Goal: Task Accomplishment & Management: Use online tool/utility

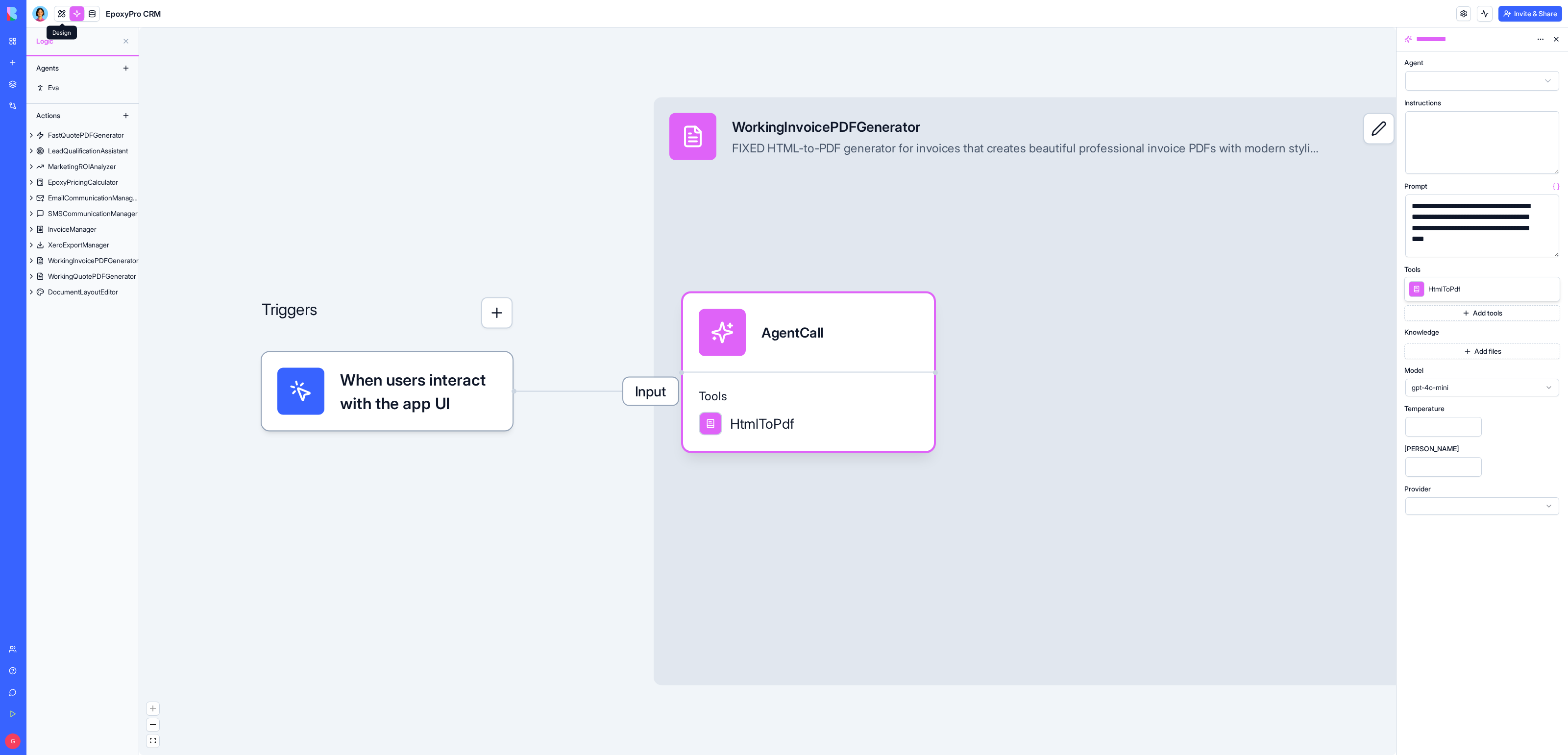
click at [57, 10] on link at bounding box center [61, 13] width 15 height 15
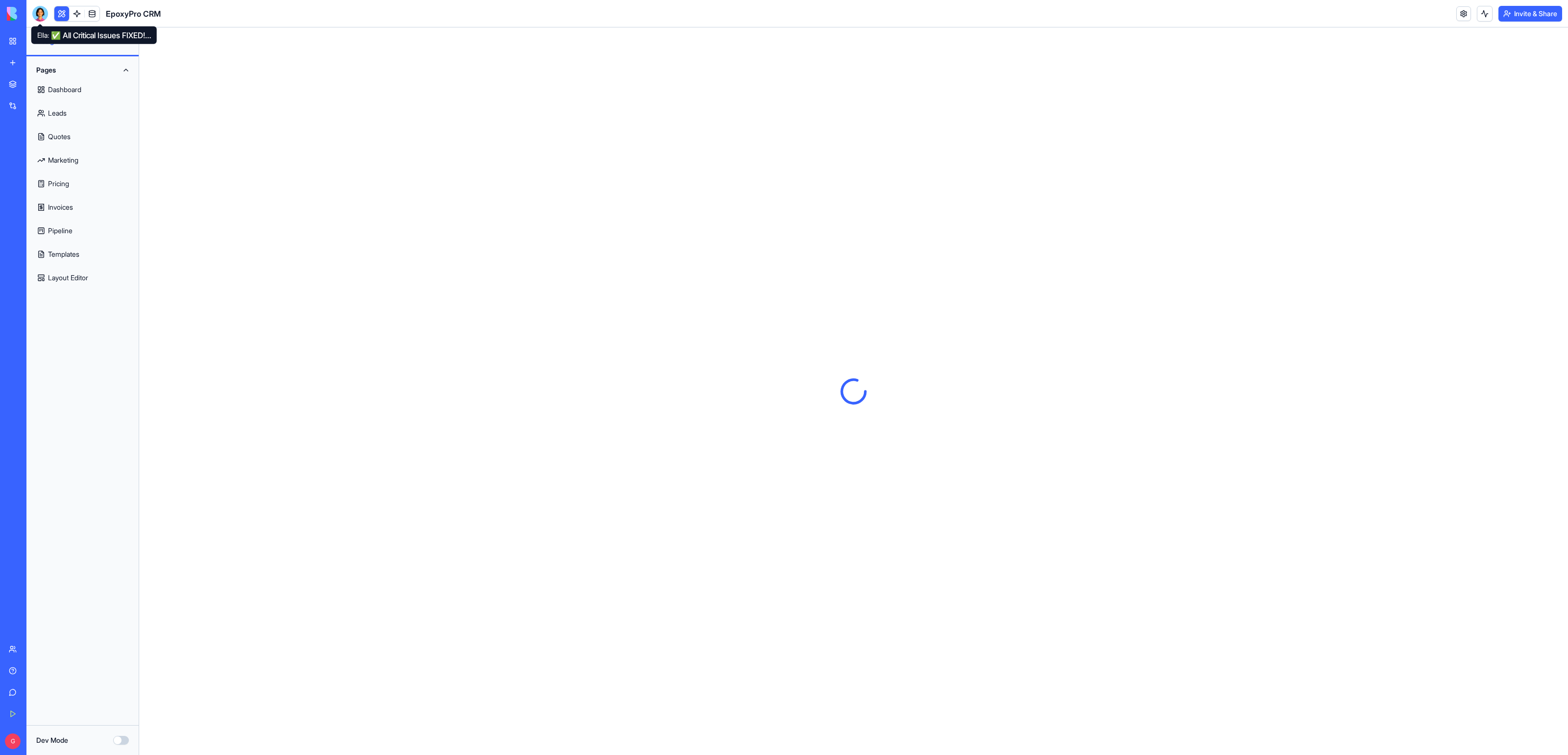
click at [41, 15] on div at bounding box center [40, 14] width 16 height 16
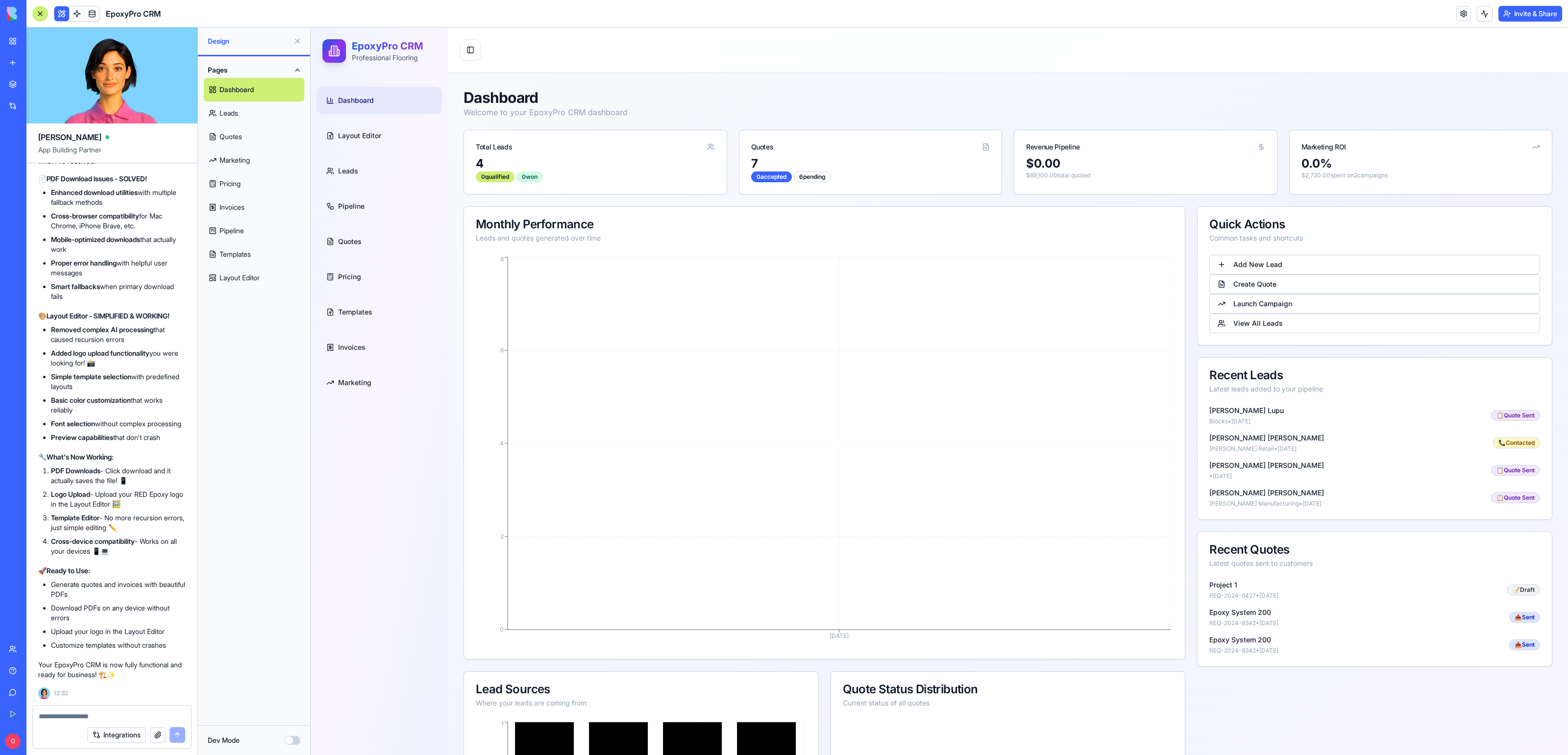
scroll to position [38835, 0]
click at [74, 12] on link at bounding box center [77, 13] width 15 height 15
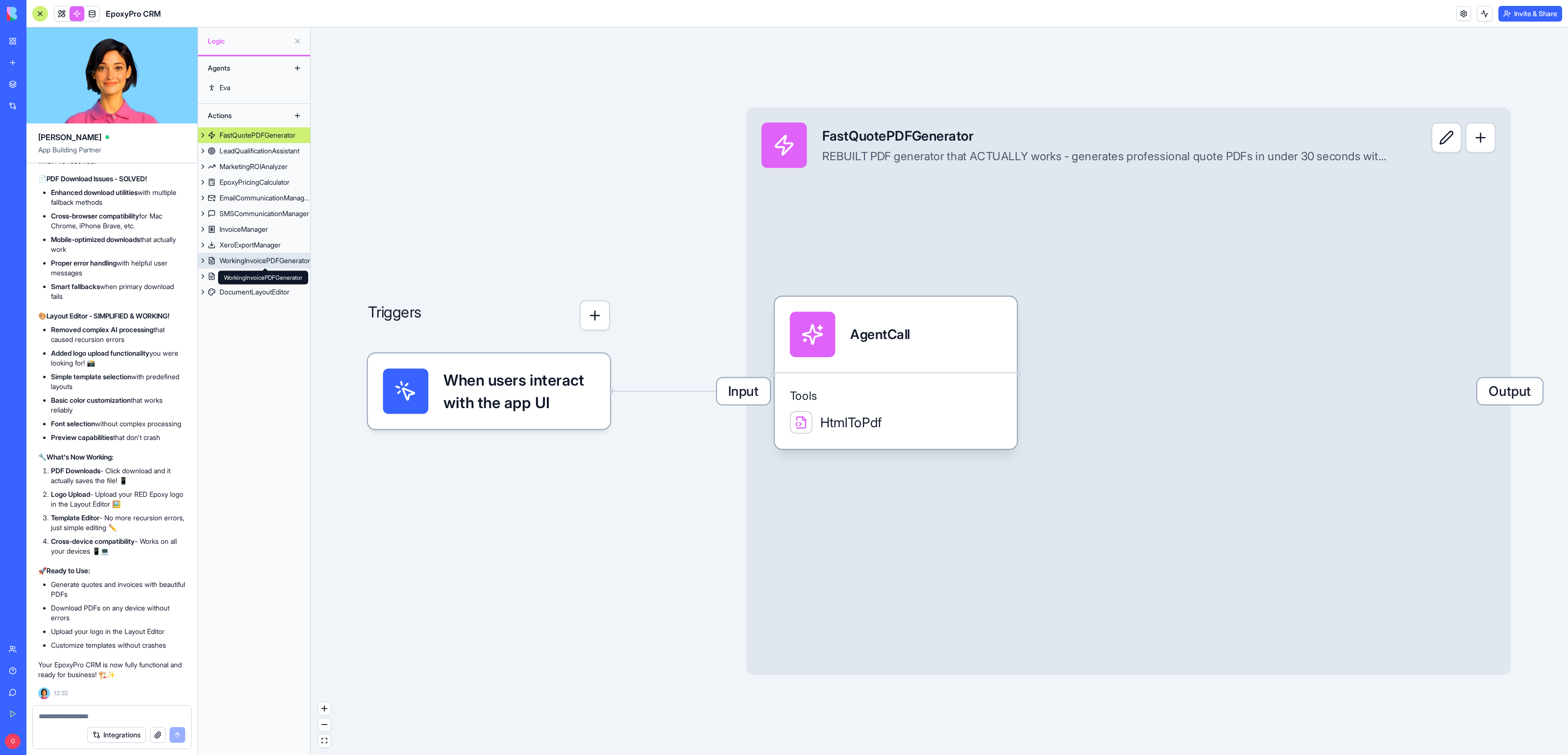
click at [274, 267] on link "WorkingInvoicePDFGenerator" at bounding box center [254, 260] width 112 height 16
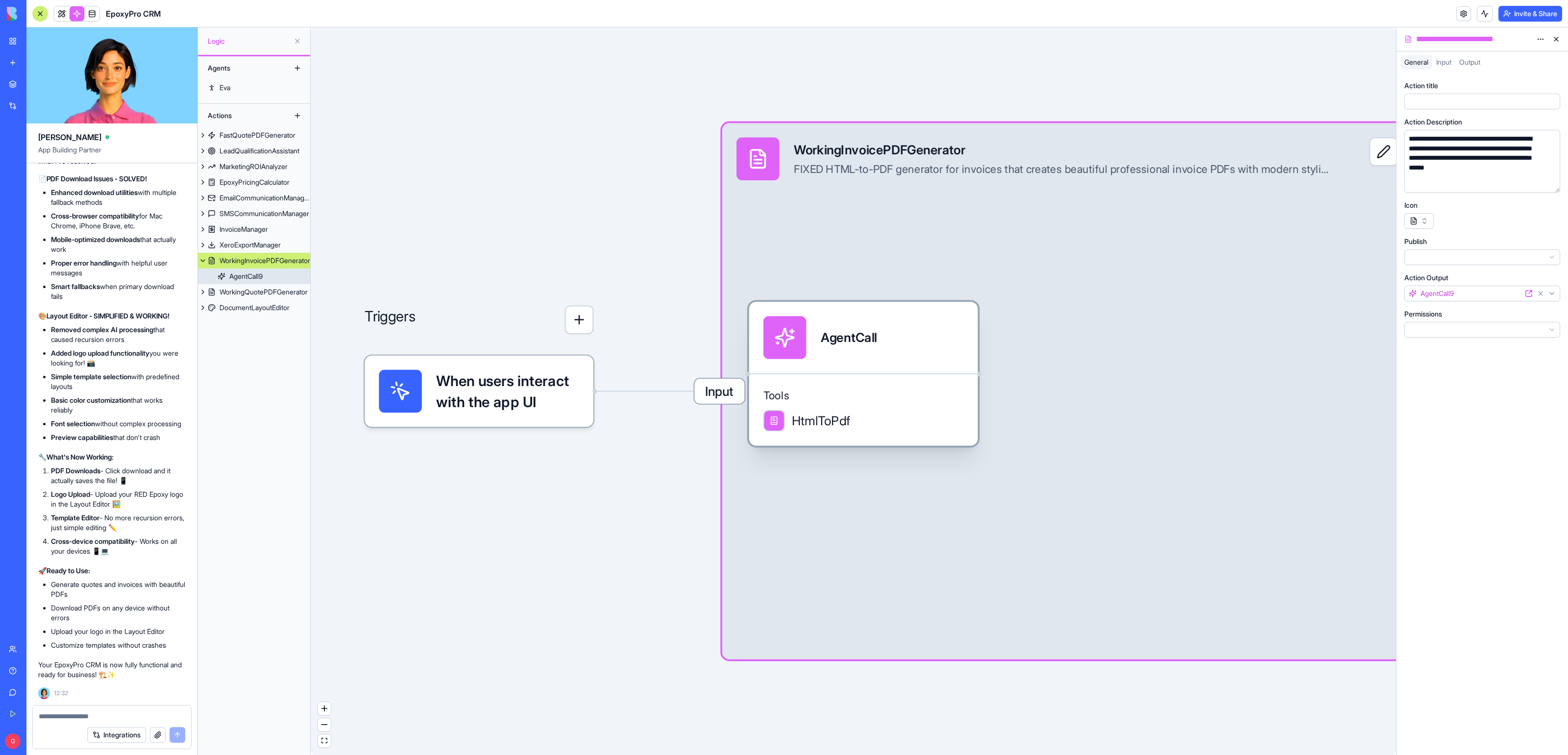
click at [920, 364] on div "AgentCall" at bounding box center [864, 338] width 229 height 72
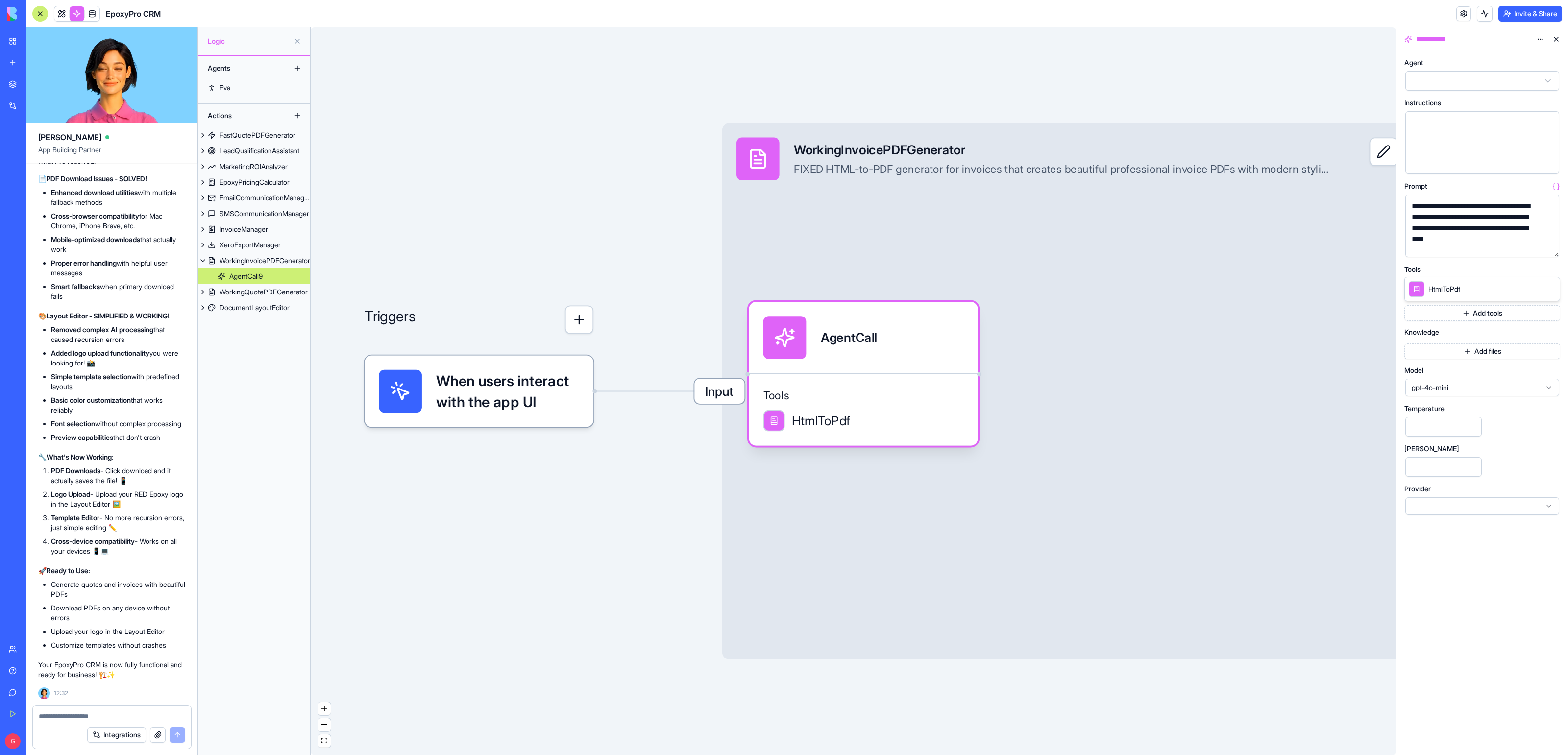
click at [1552, 249] on button "button" at bounding box center [1550, 248] width 16 height 16
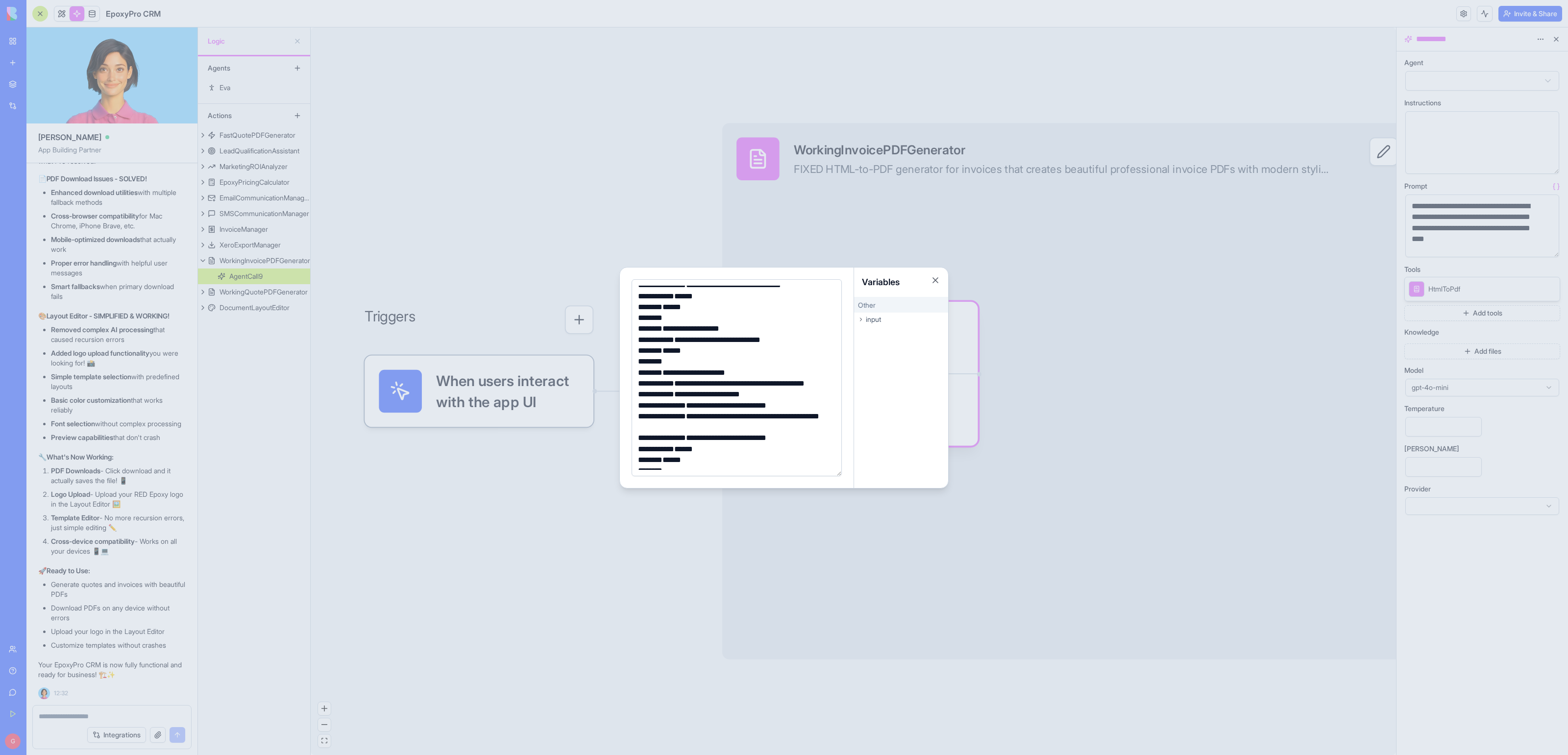
scroll to position [1066, 0]
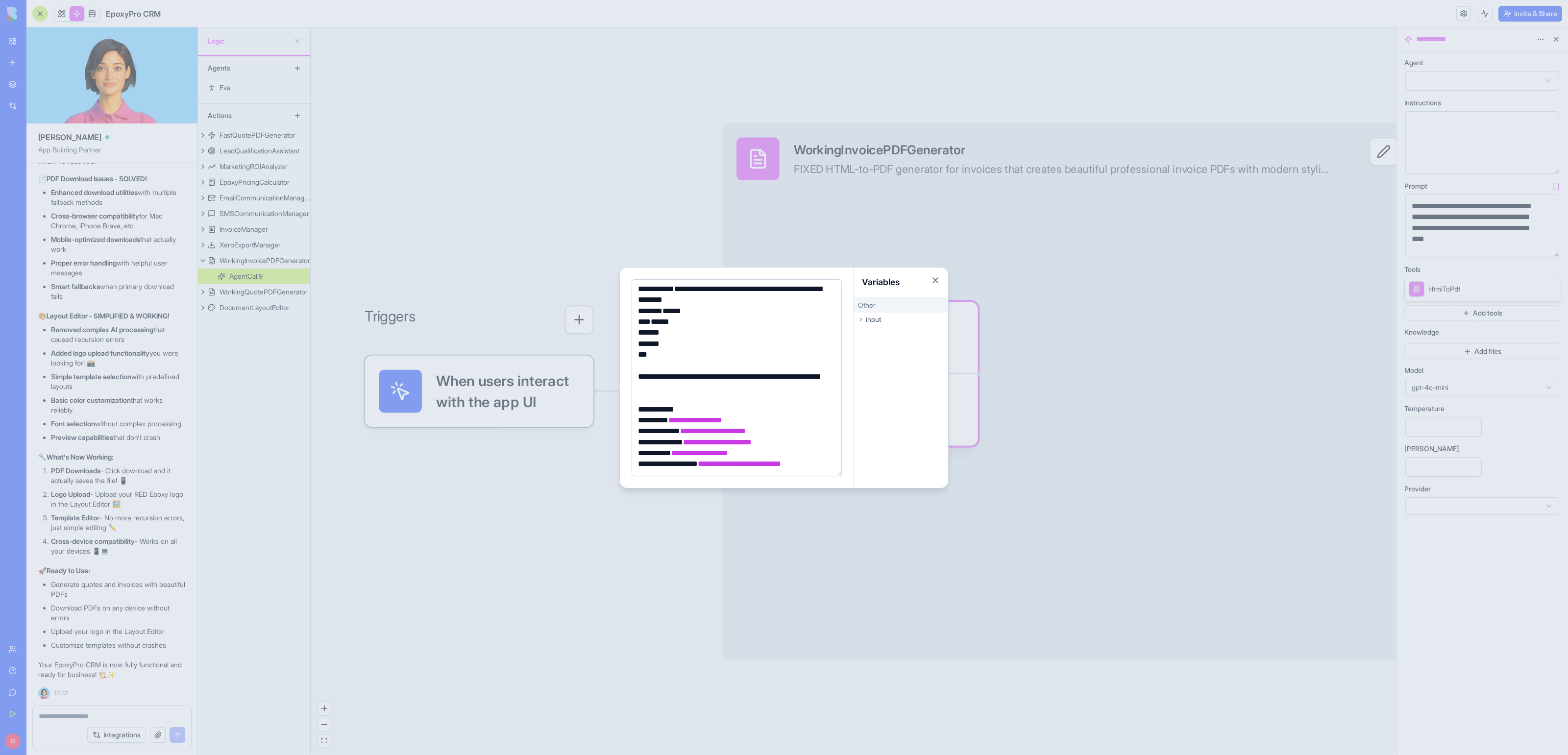
click at [542, 534] on div at bounding box center [784, 377] width 1568 height 755
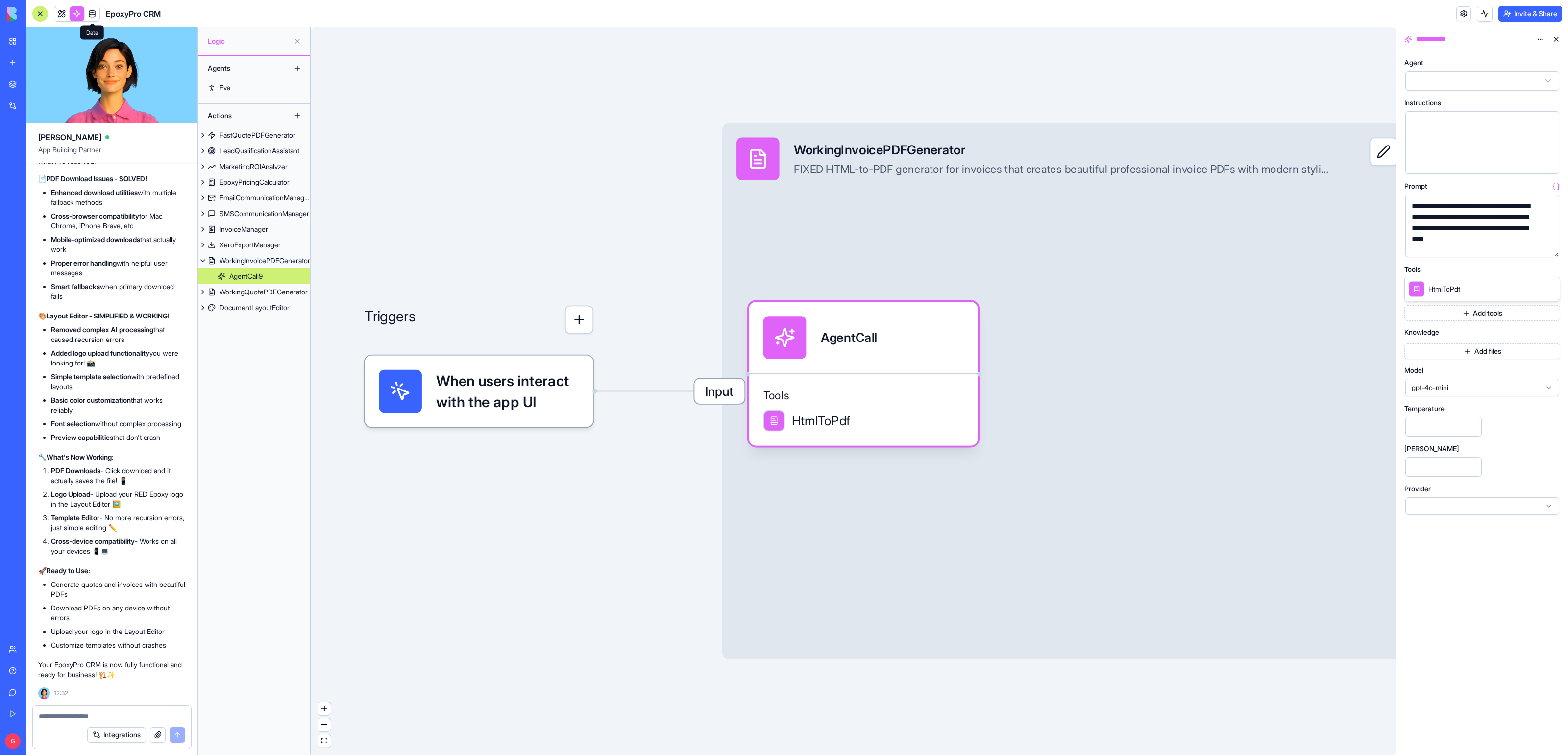
click at [93, 16] on link at bounding box center [92, 13] width 15 height 15
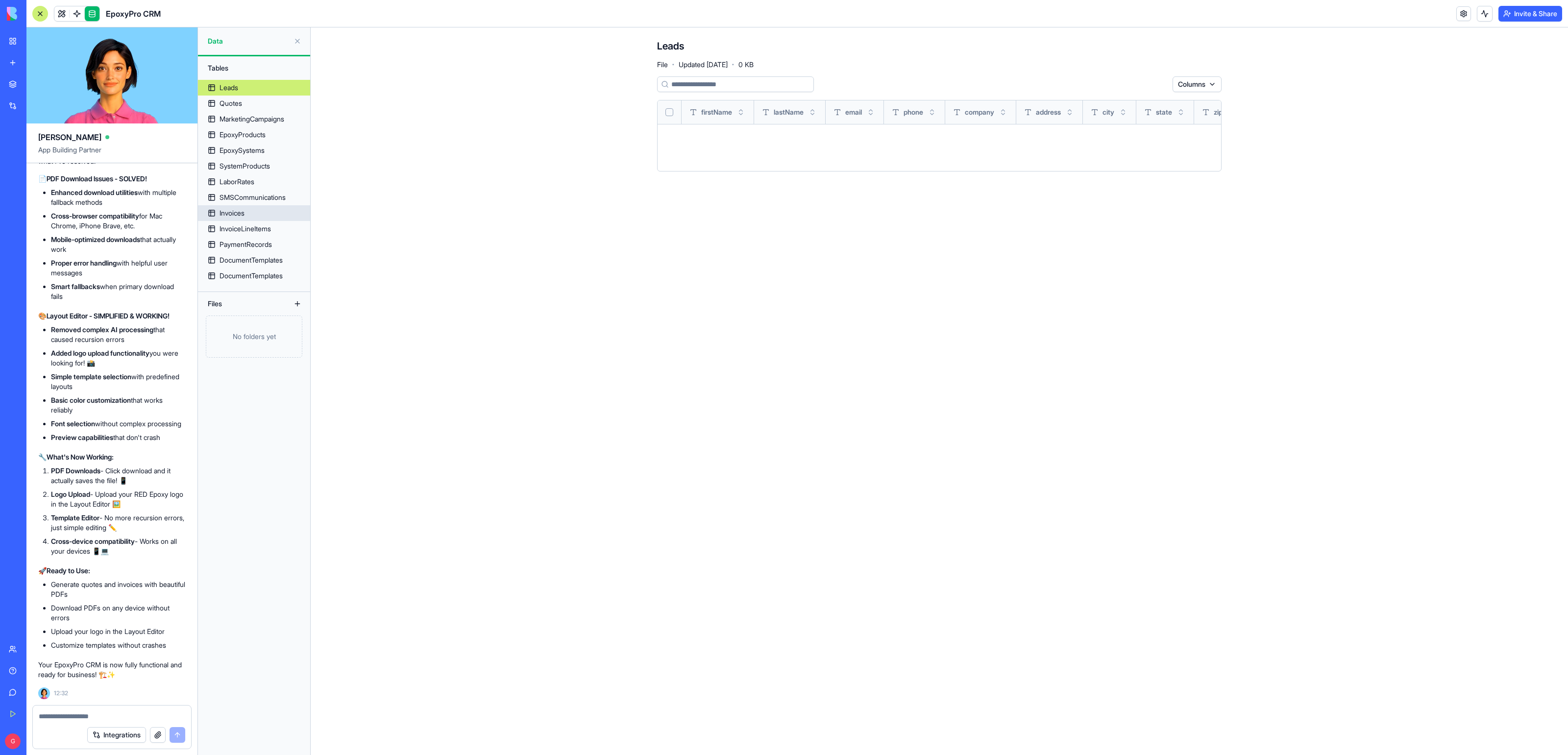
click at [237, 212] on div "Invoices" at bounding box center [232, 213] width 25 height 10
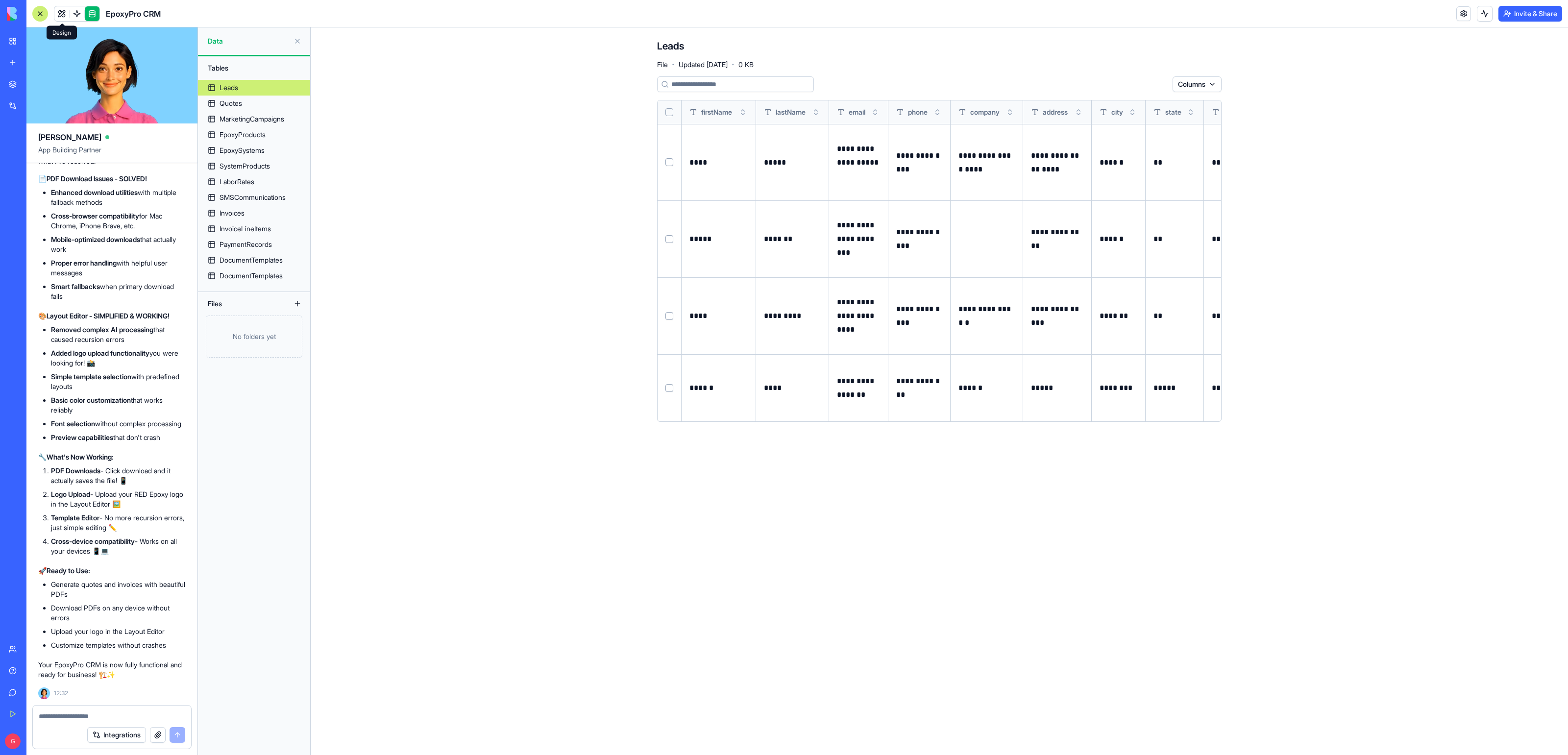
click at [59, 10] on link at bounding box center [61, 13] width 15 height 15
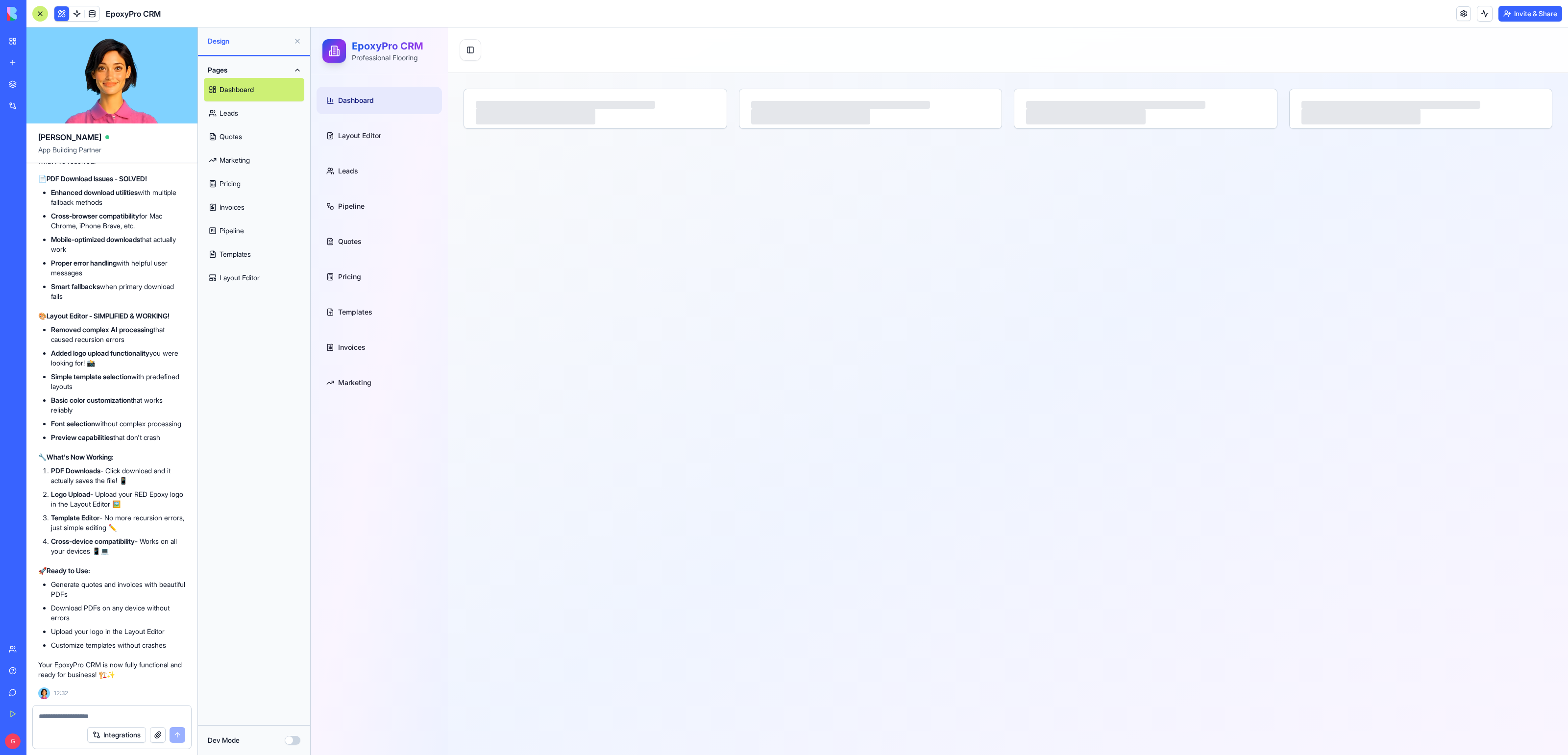
click at [293, 41] on button at bounding box center [298, 41] width 16 height 16
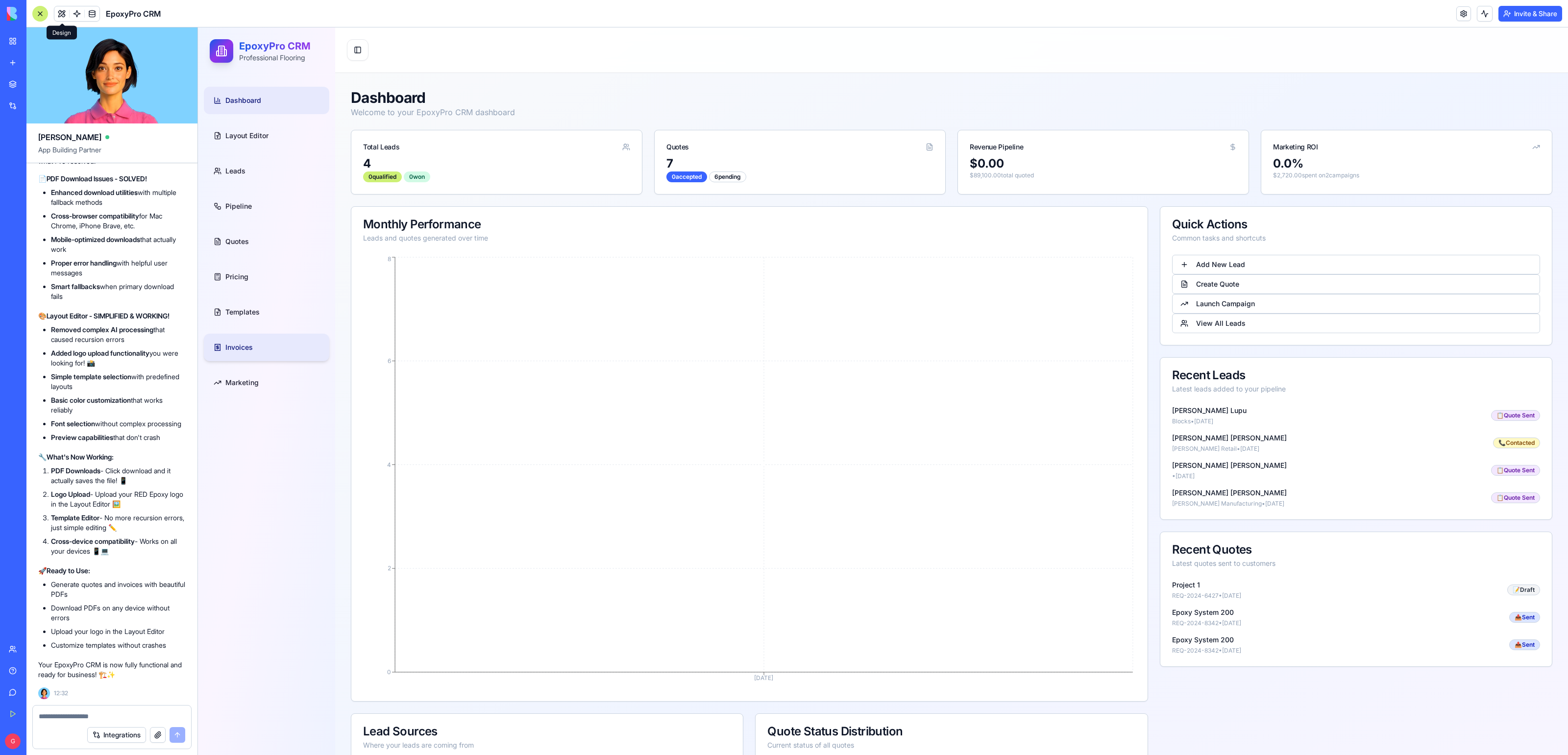
click at [240, 341] on link "Invoices" at bounding box center [267, 347] width 125 height 27
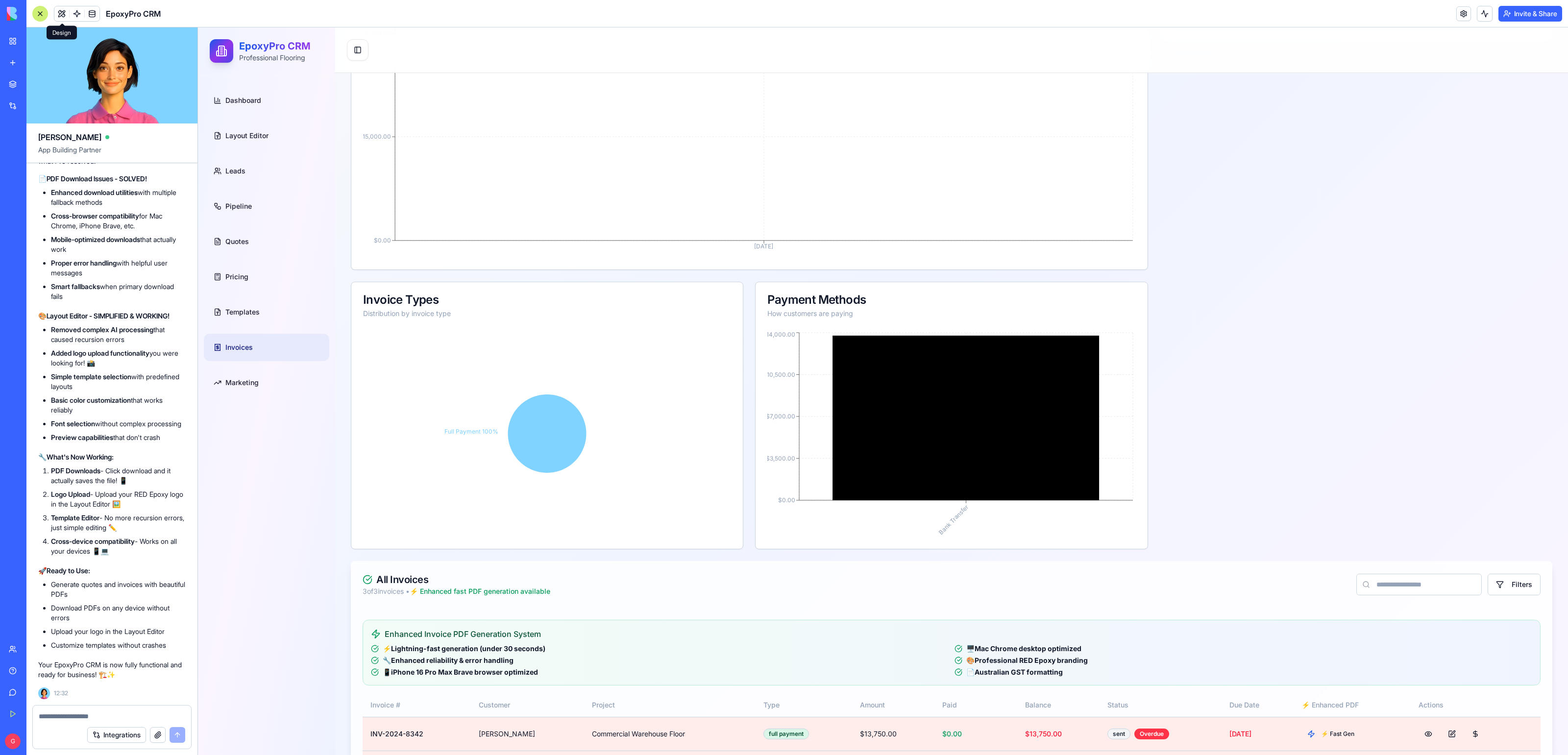
scroll to position [525, 0]
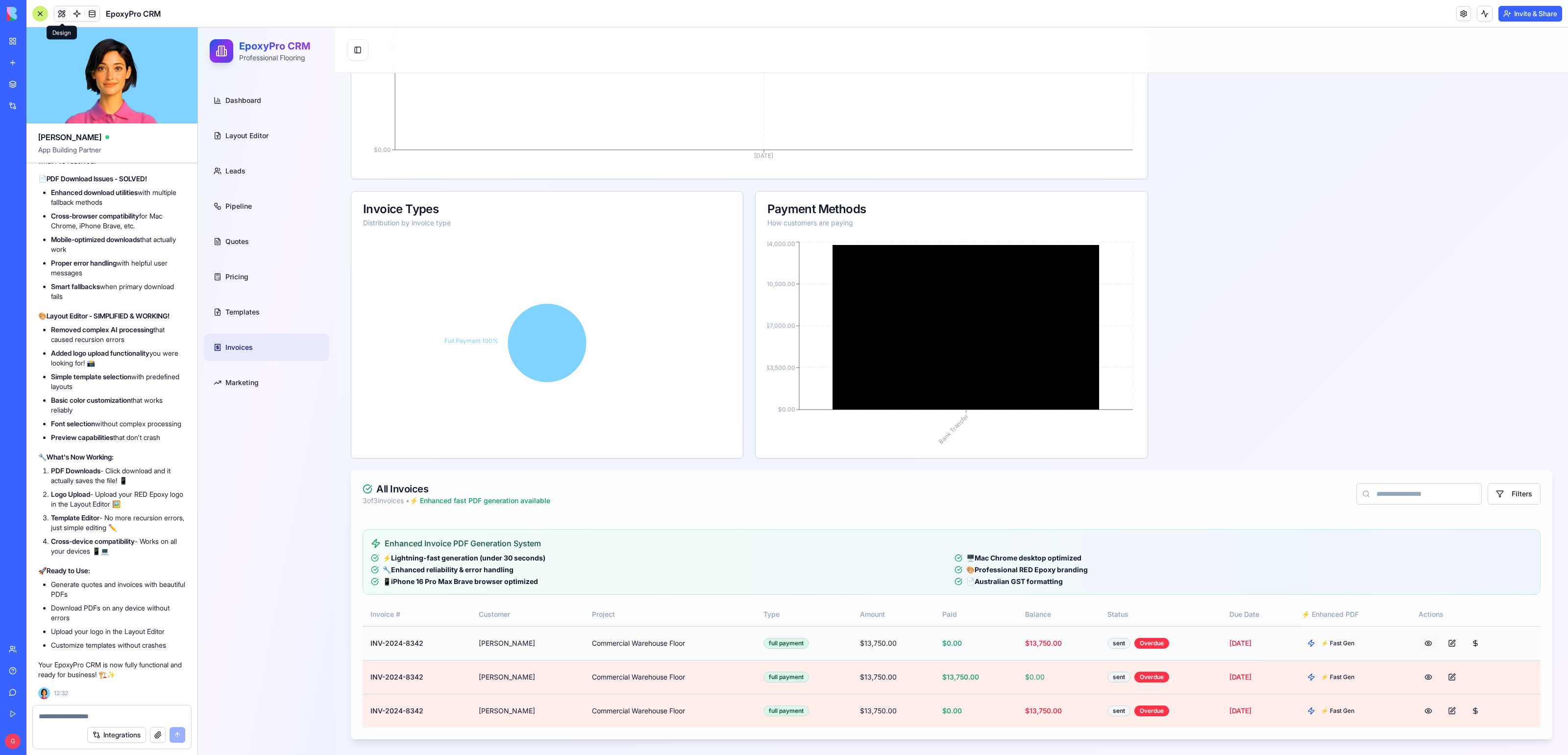
click at [1430, 644] on button at bounding box center [1428, 642] width 19 height 18
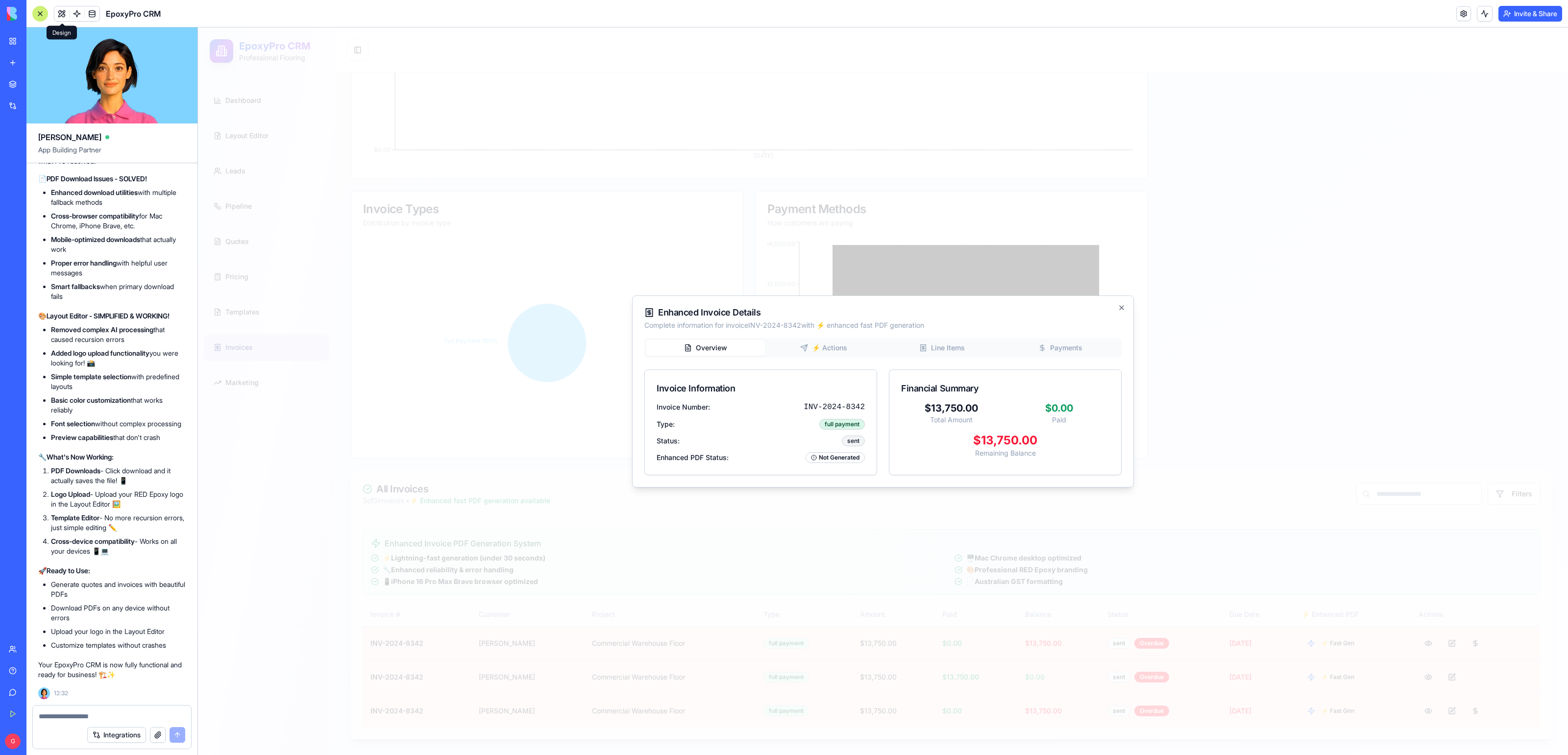
click at [852, 348] on div "Overview ⚡ Actions Line Items Payments Invoice Information Invoice Number: INV-…" at bounding box center [883, 406] width 477 height 137
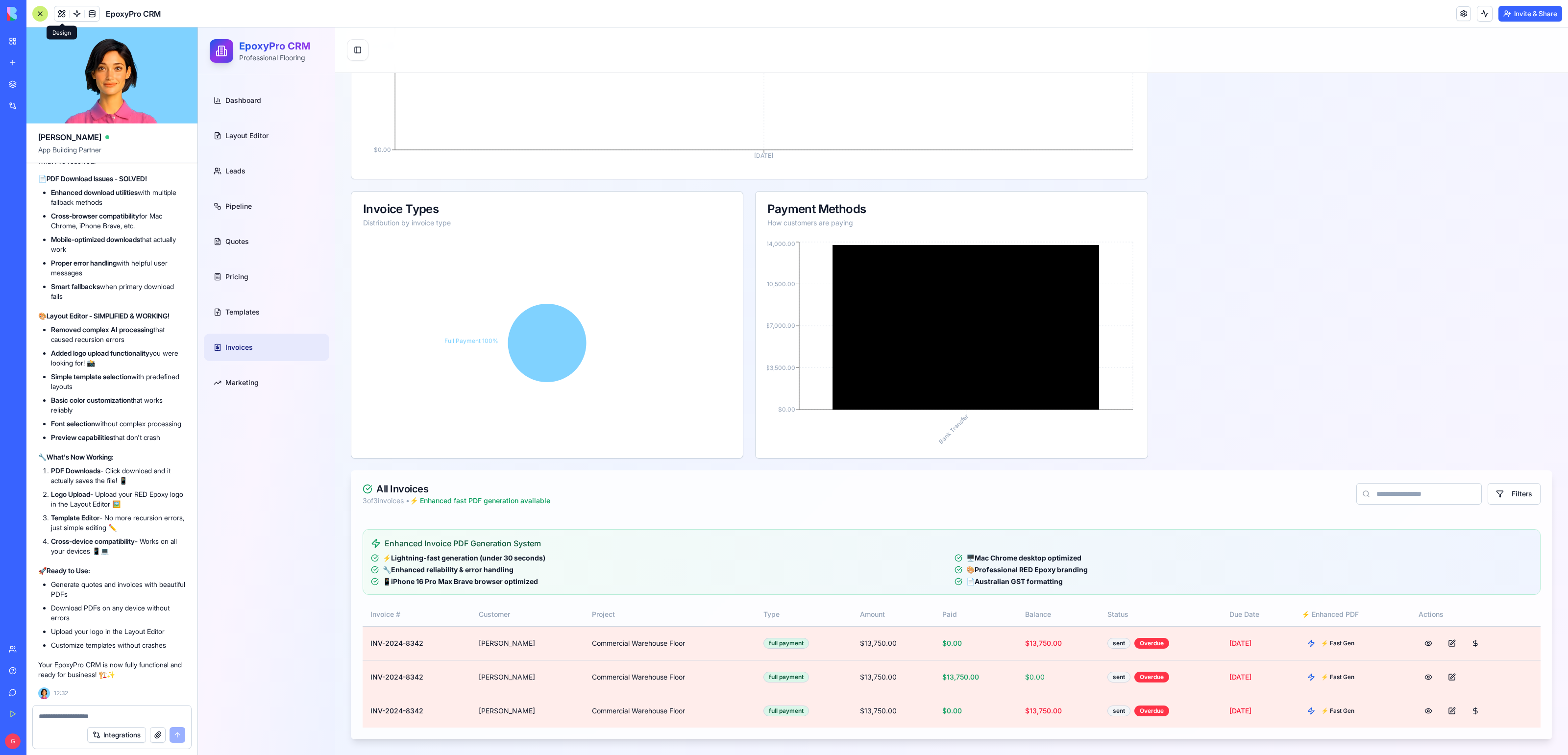
click at [48, 719] on textarea at bounding box center [112, 716] width 147 height 10
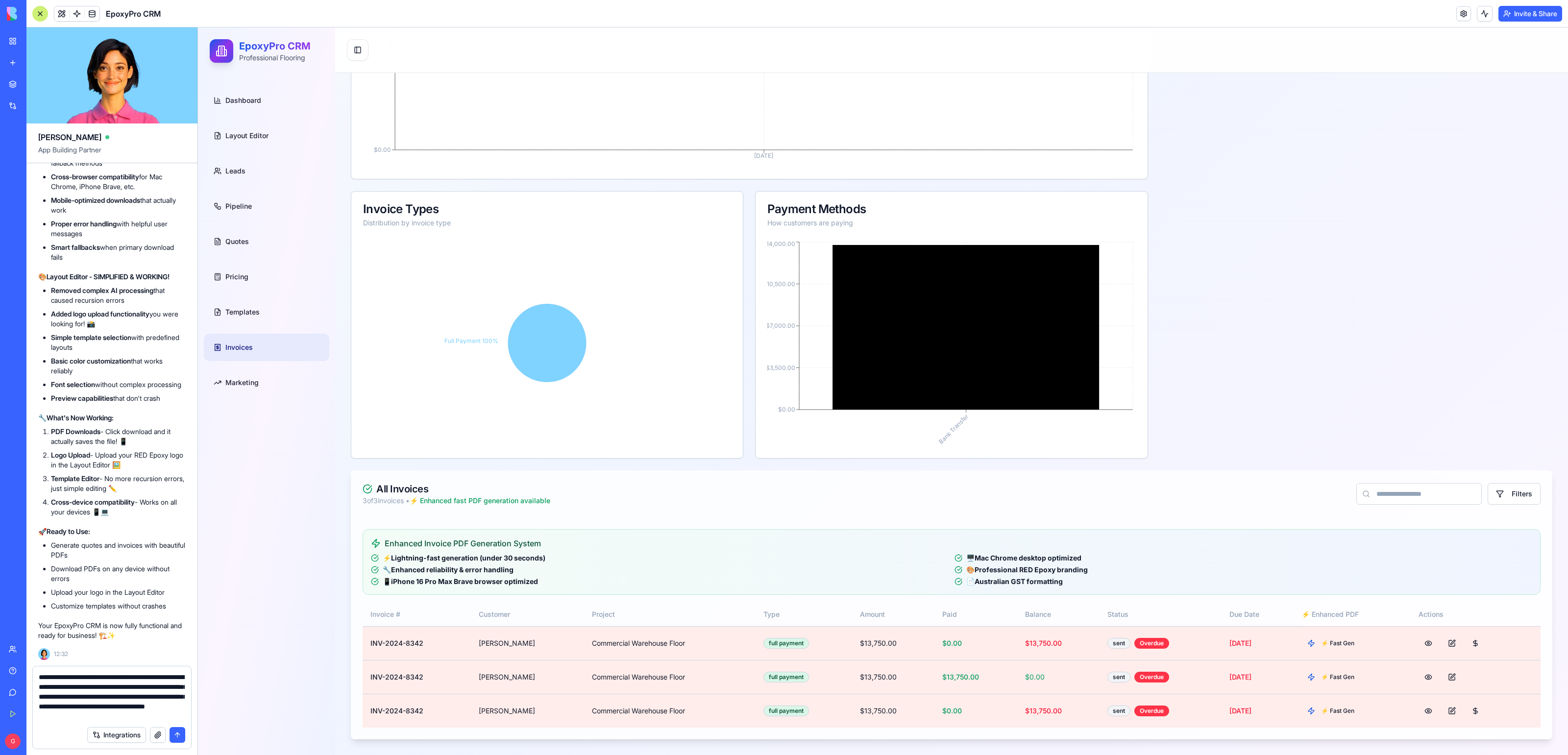
type textarea "**********"
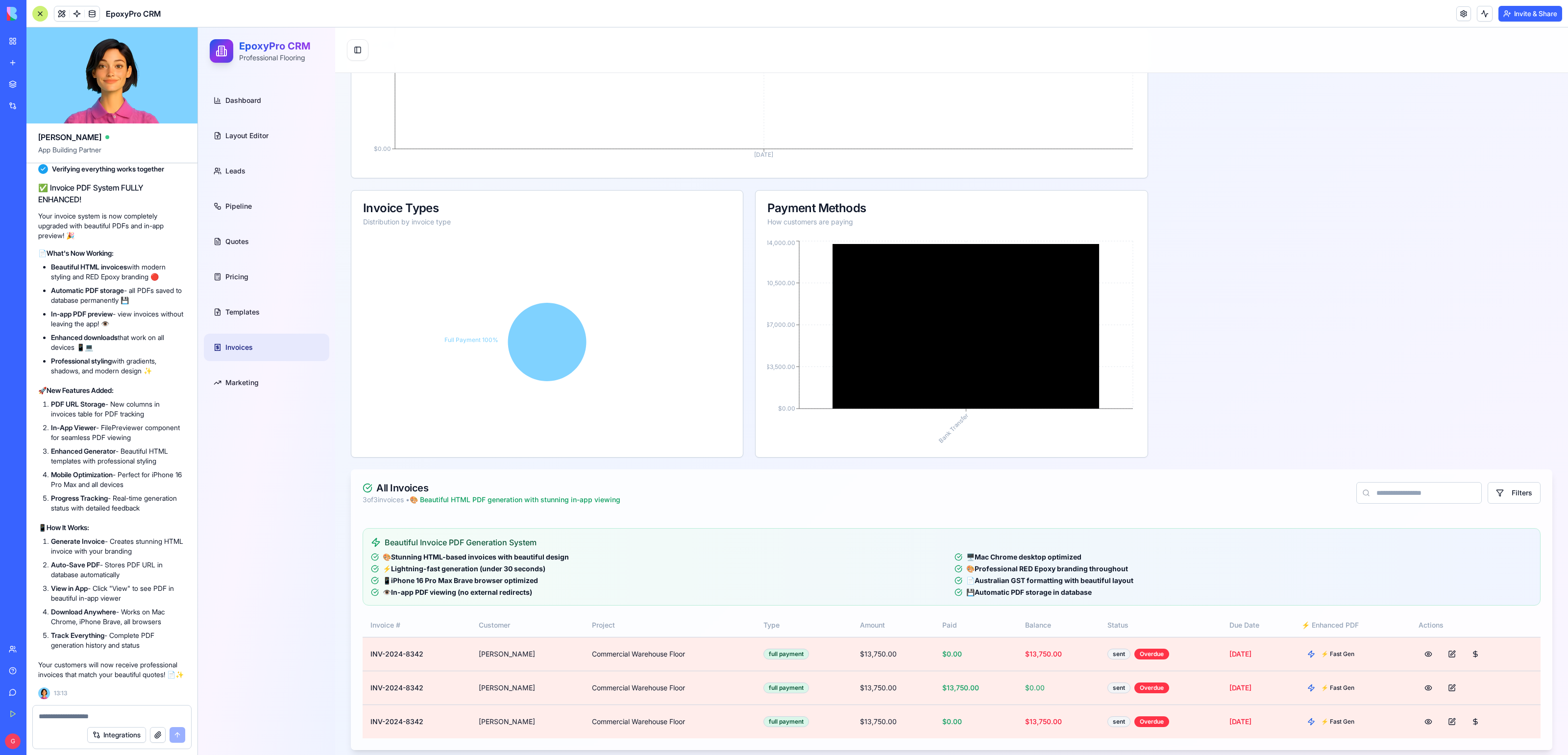
scroll to position [537, 0]
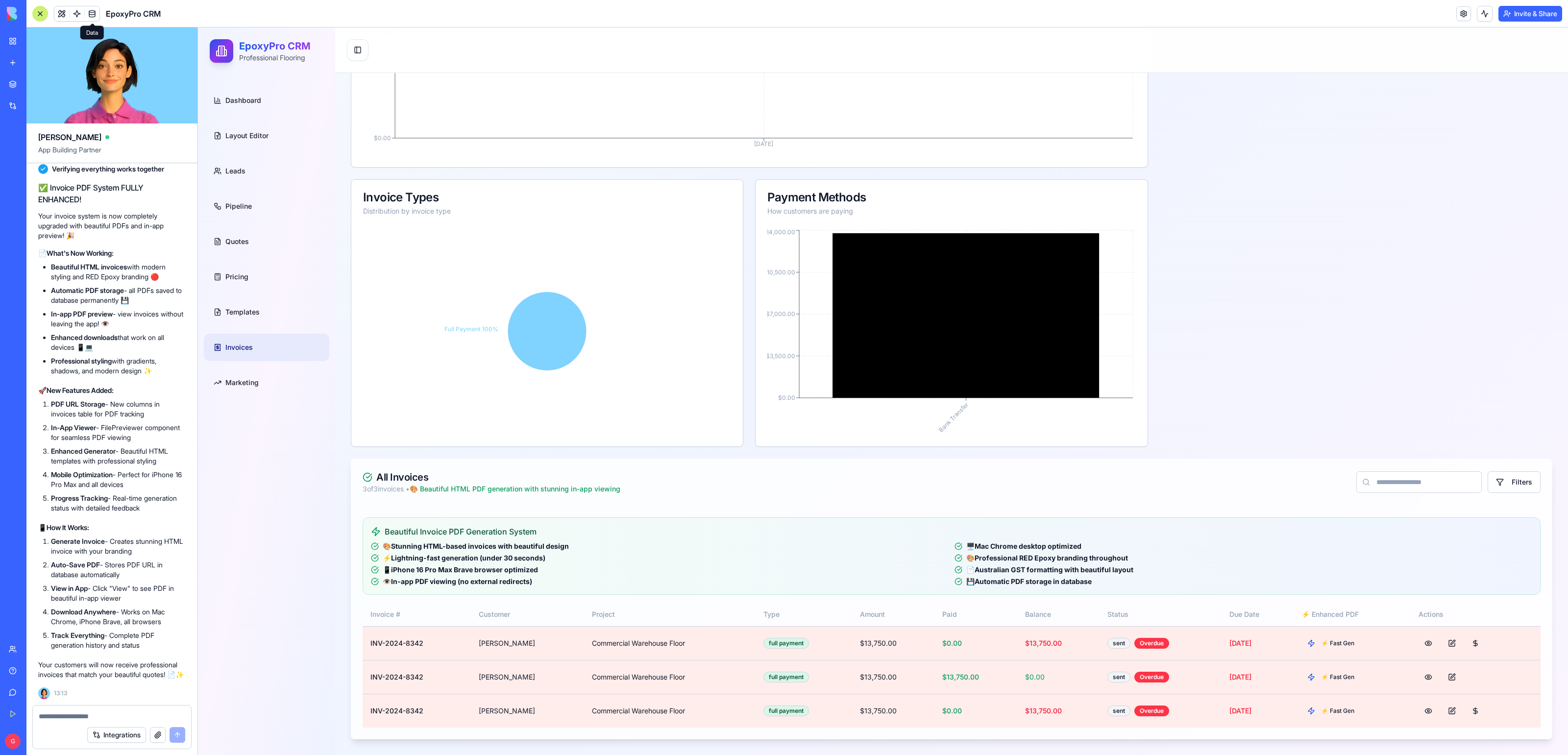
click at [92, 23] on icon at bounding box center [93, 26] width 7 height 7
click at [92, 13] on span at bounding box center [92, 13] width 27 height 27
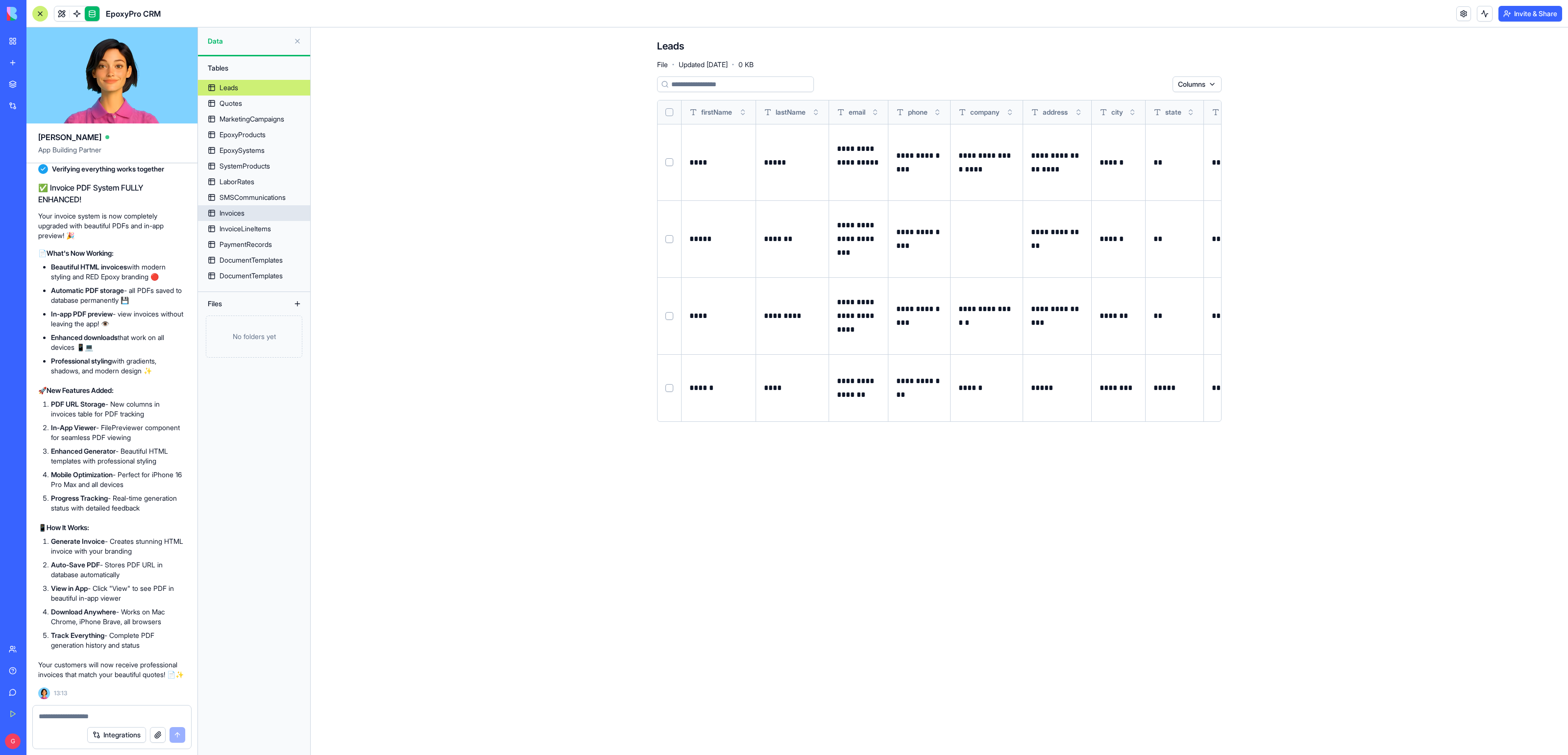
click at [226, 214] on div "Invoices" at bounding box center [232, 213] width 25 height 10
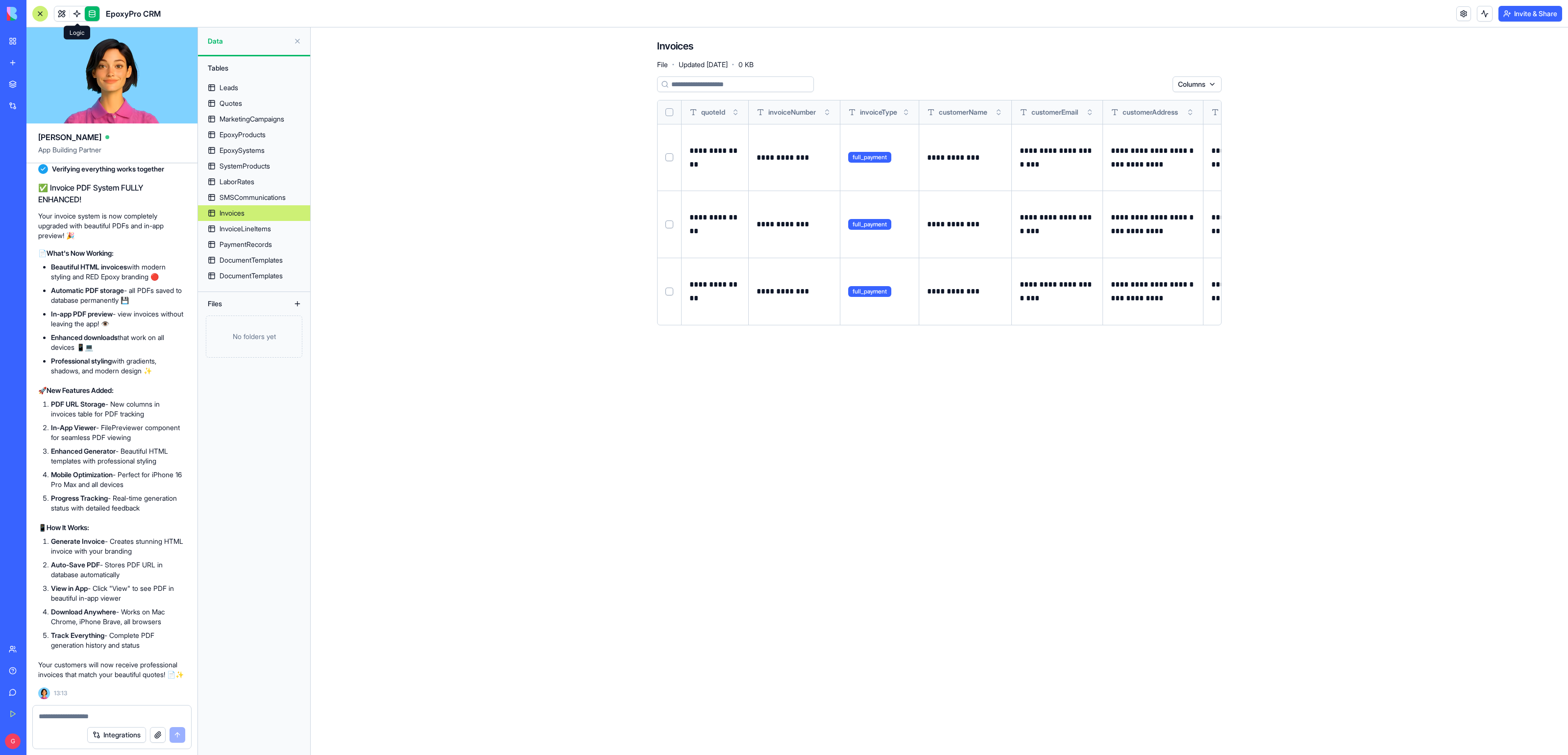
click at [74, 15] on span at bounding box center [77, 13] width 27 height 27
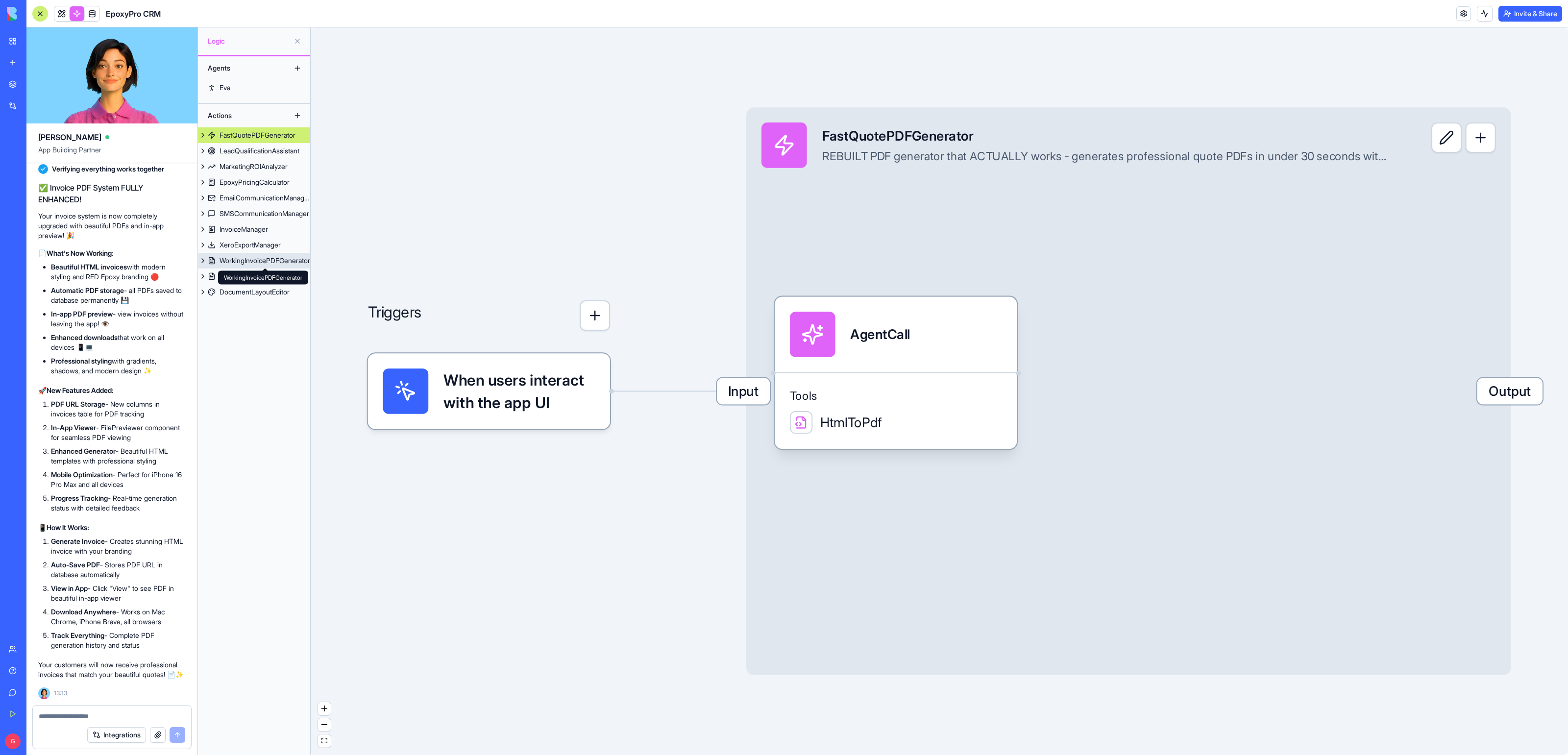
click at [278, 262] on div "WorkingInvoicePDFGenerator" at bounding box center [265, 260] width 91 height 10
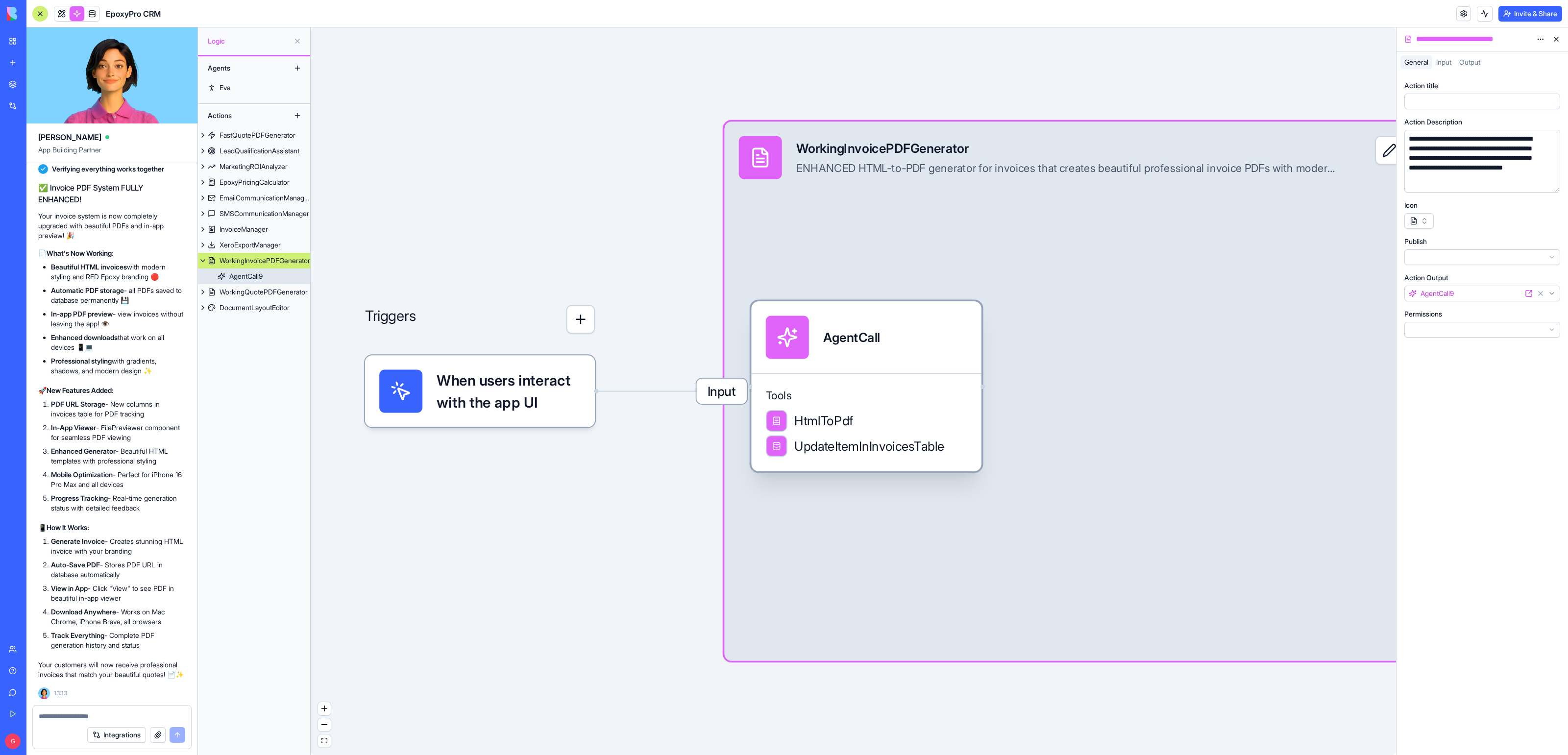
click at [899, 352] on div "AgentCall" at bounding box center [866, 336] width 201 height 43
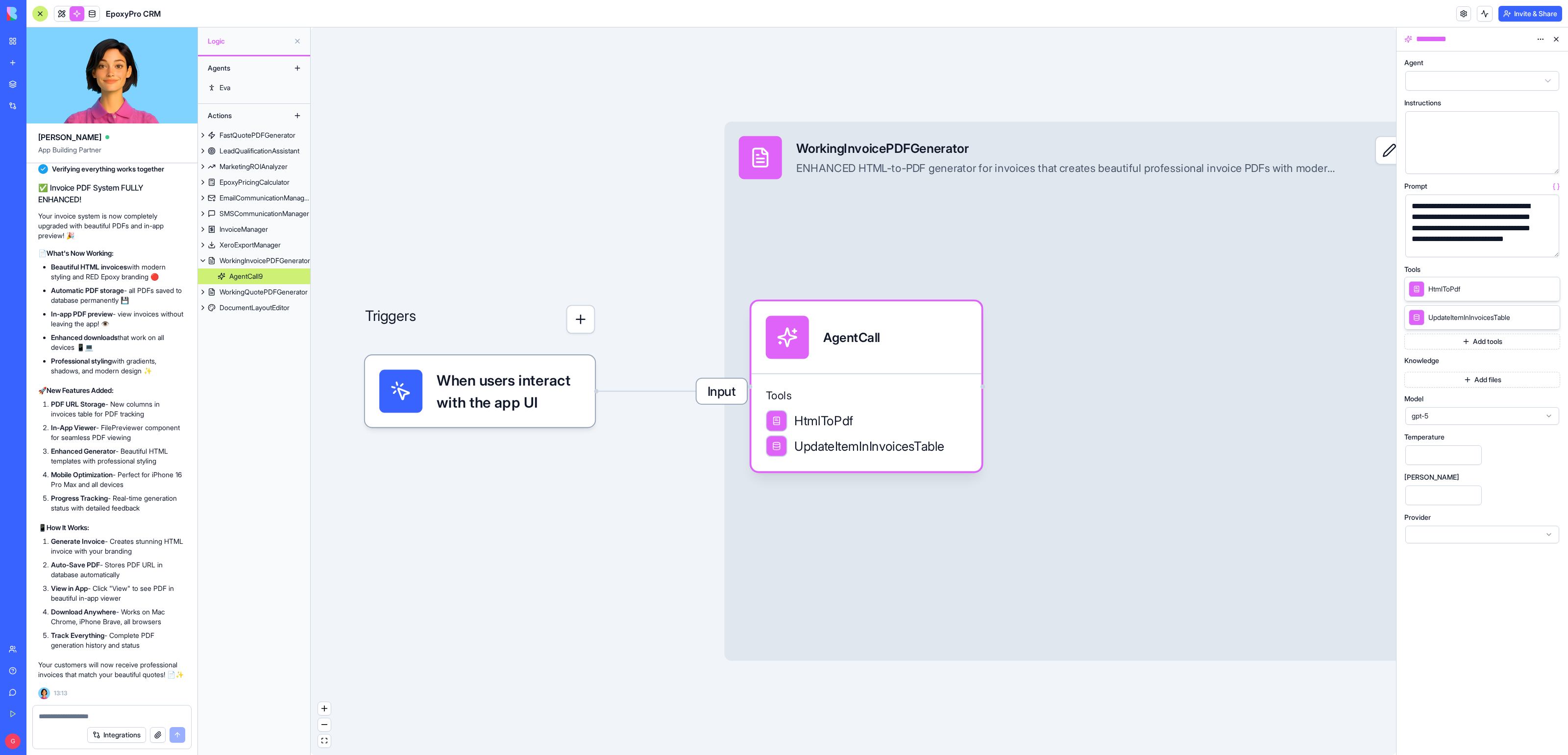
click at [1552, 248] on button "button" at bounding box center [1550, 248] width 16 height 16
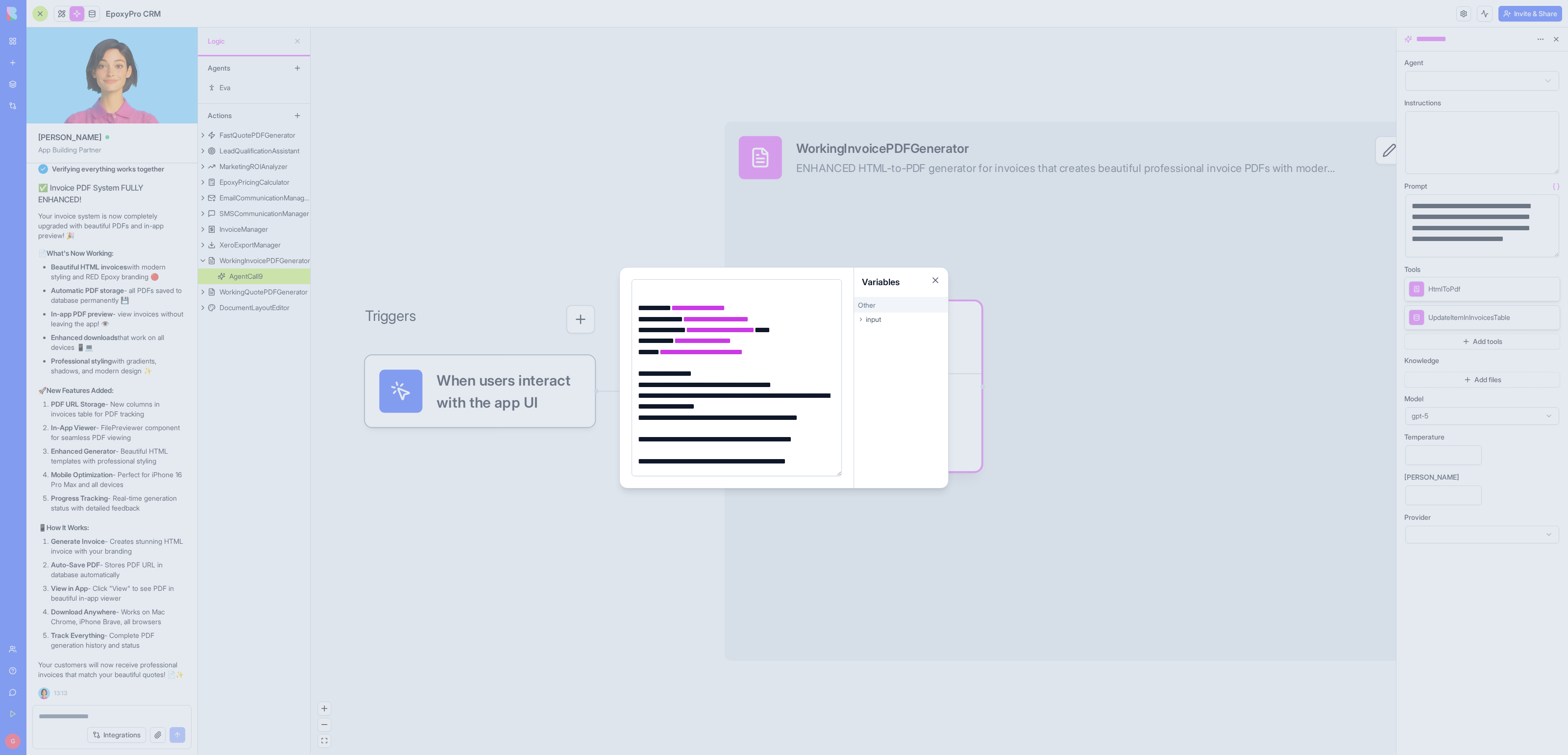
scroll to position [38, 0]
click at [582, 503] on div at bounding box center [784, 377] width 1568 height 755
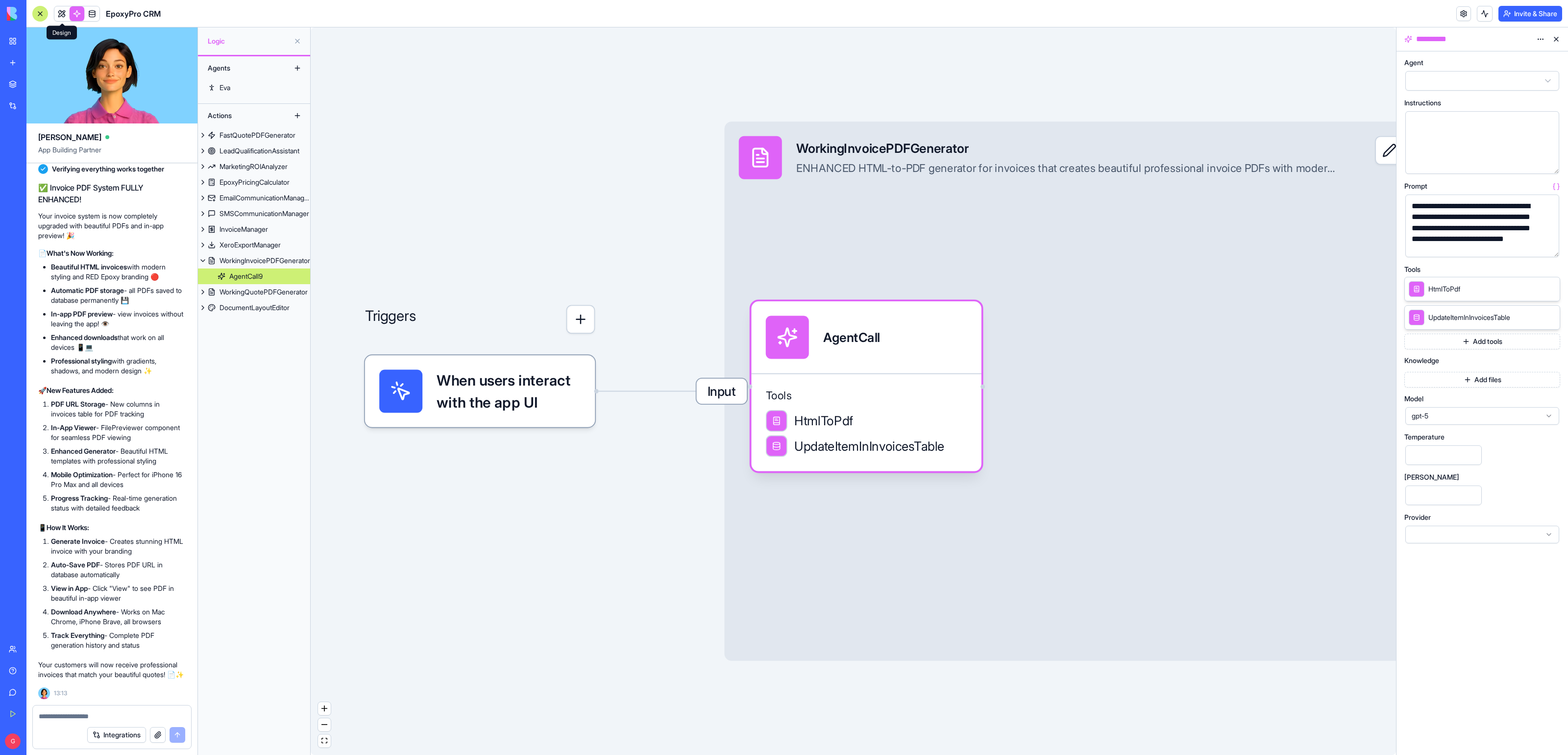
click at [60, 9] on link at bounding box center [61, 13] width 15 height 15
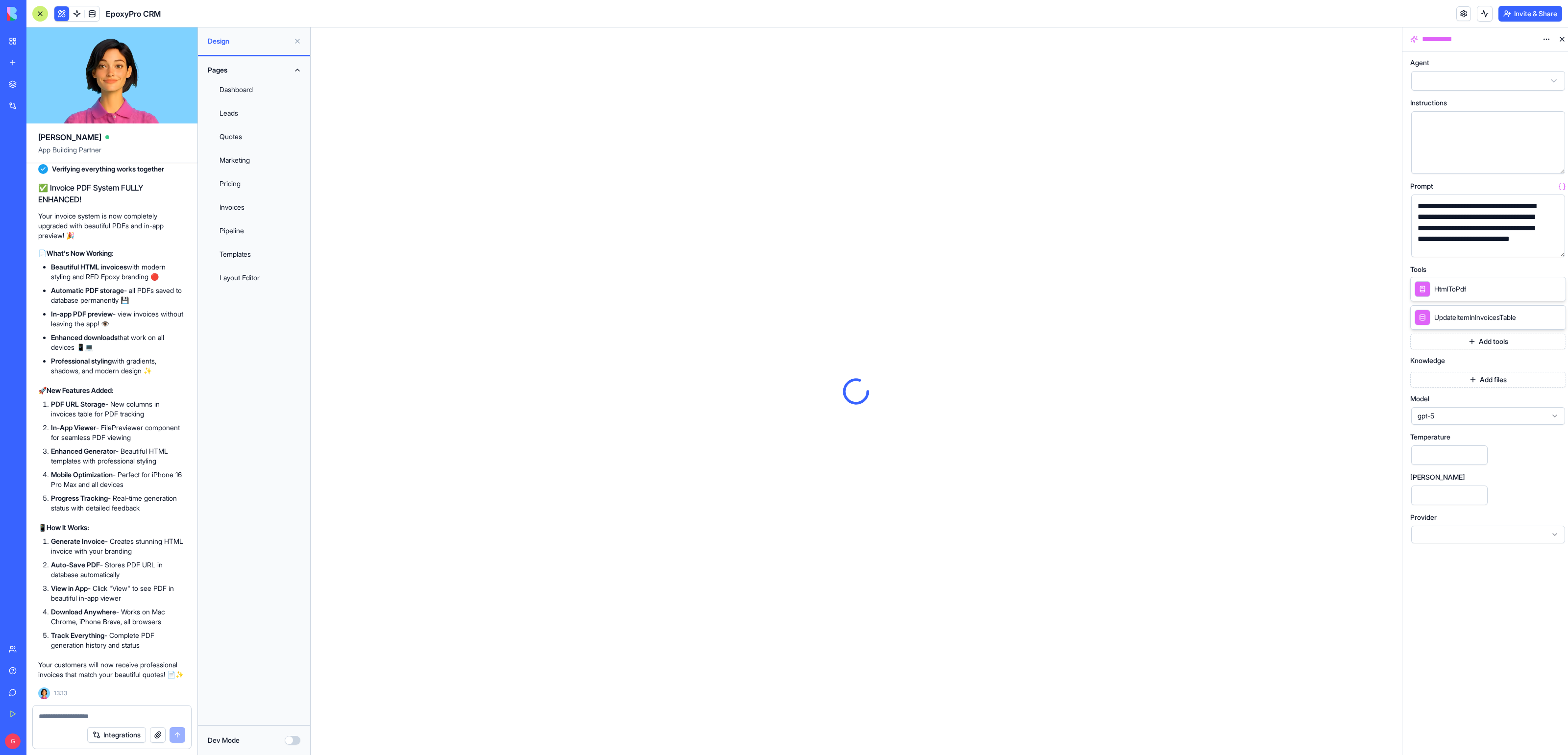
click at [60, 9] on button at bounding box center [61, 13] width 15 height 15
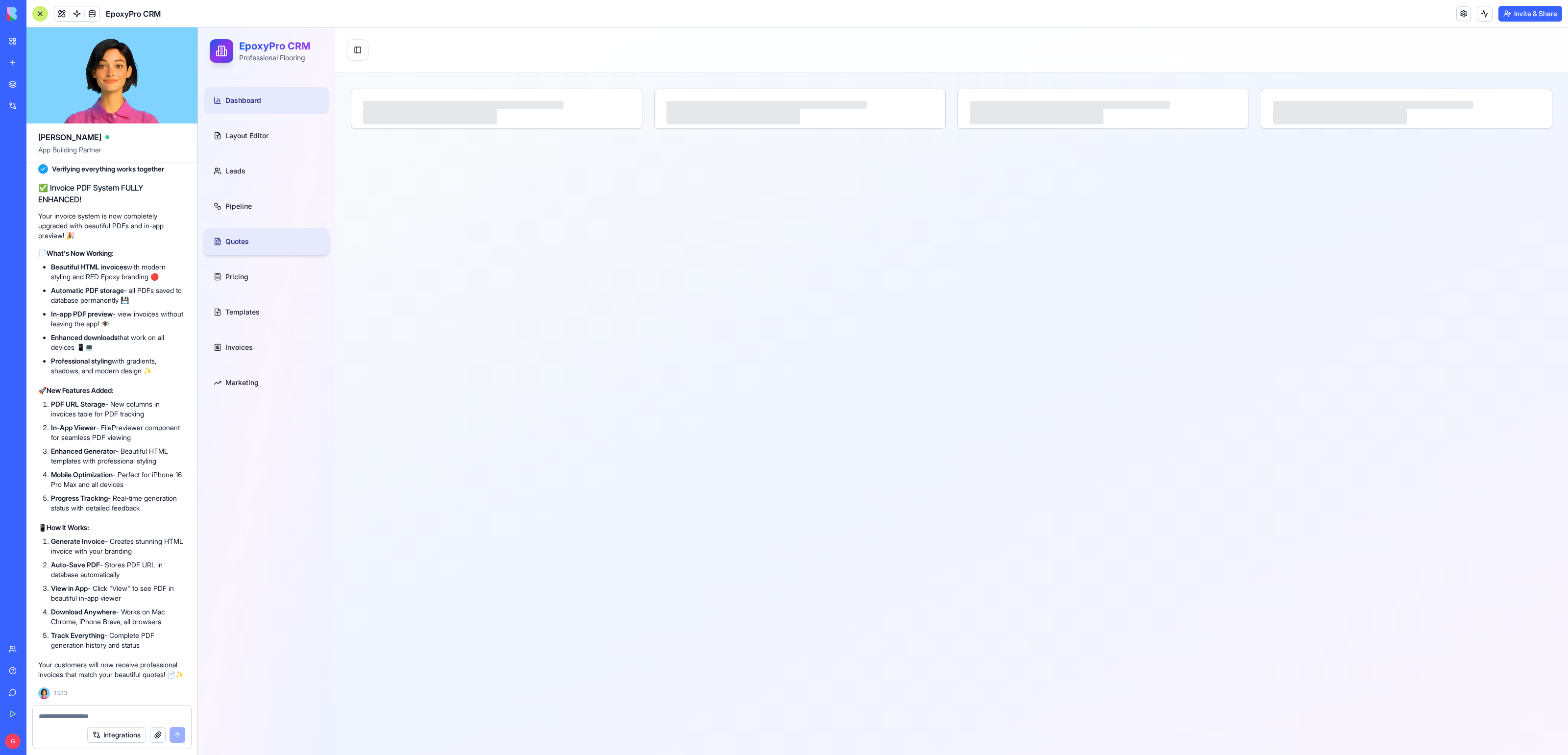
click at [250, 245] on link "Quotes" at bounding box center [267, 241] width 125 height 27
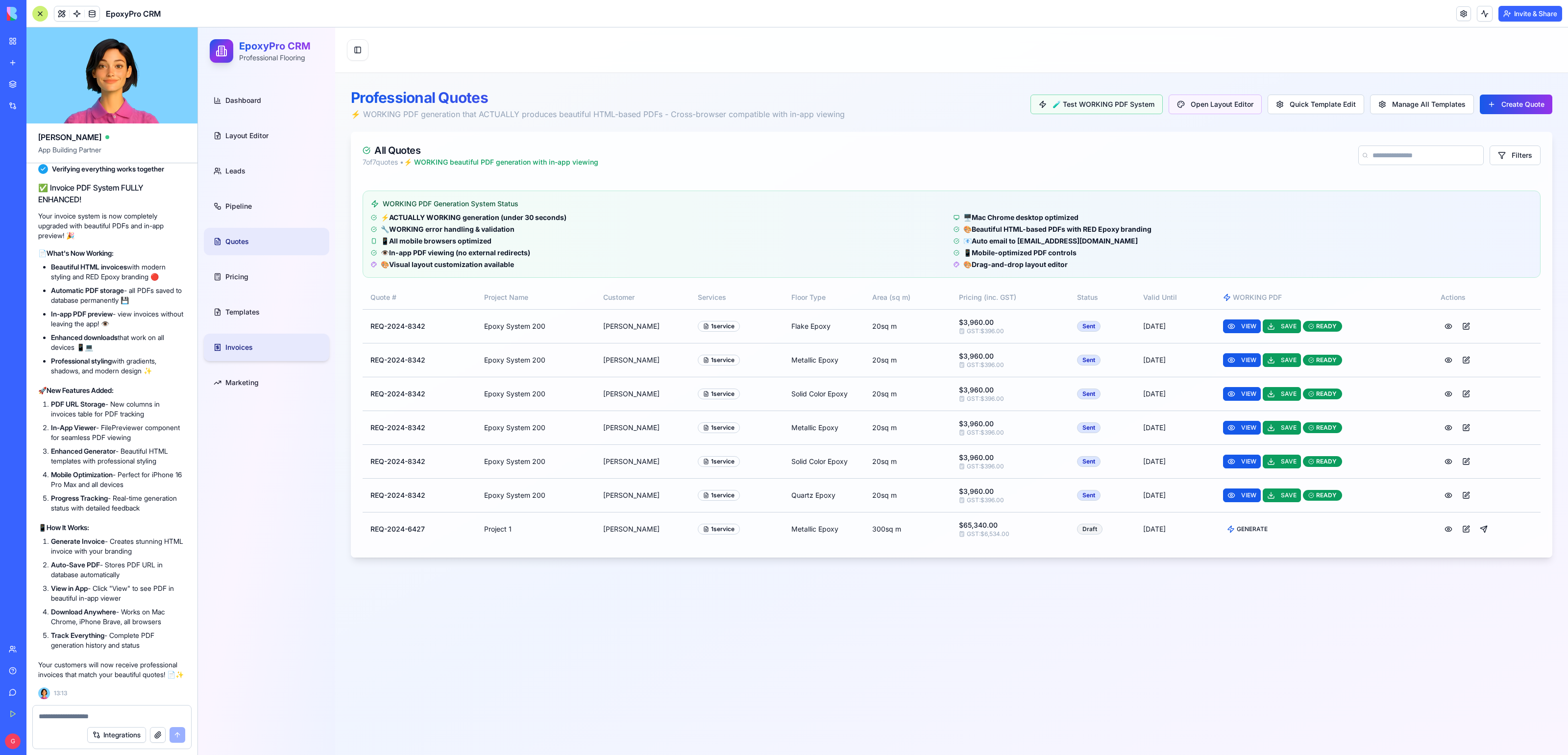
click at [254, 347] on link "Invoices" at bounding box center [267, 347] width 125 height 27
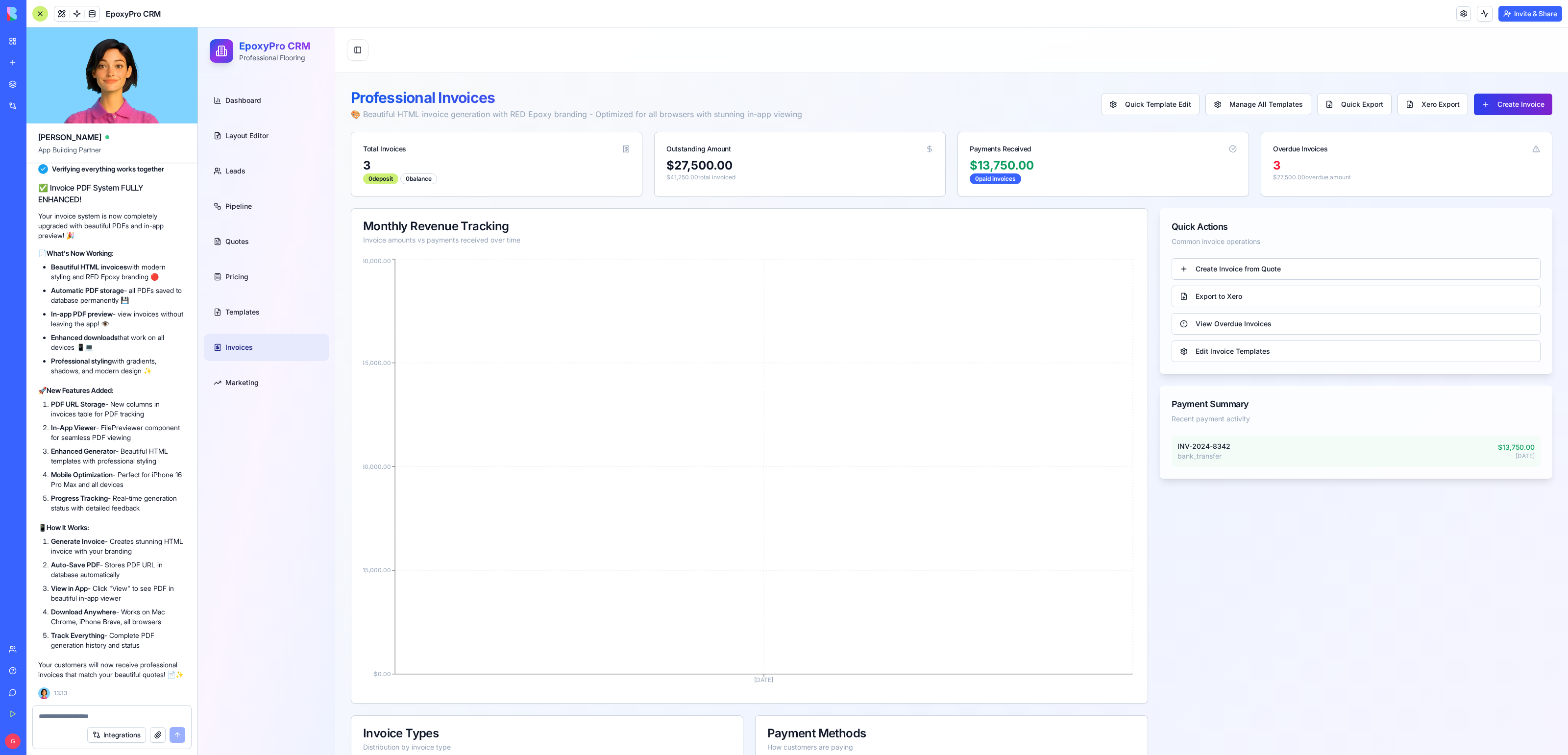
click at [1515, 100] on button "Create Invoice" at bounding box center [1513, 104] width 79 height 21
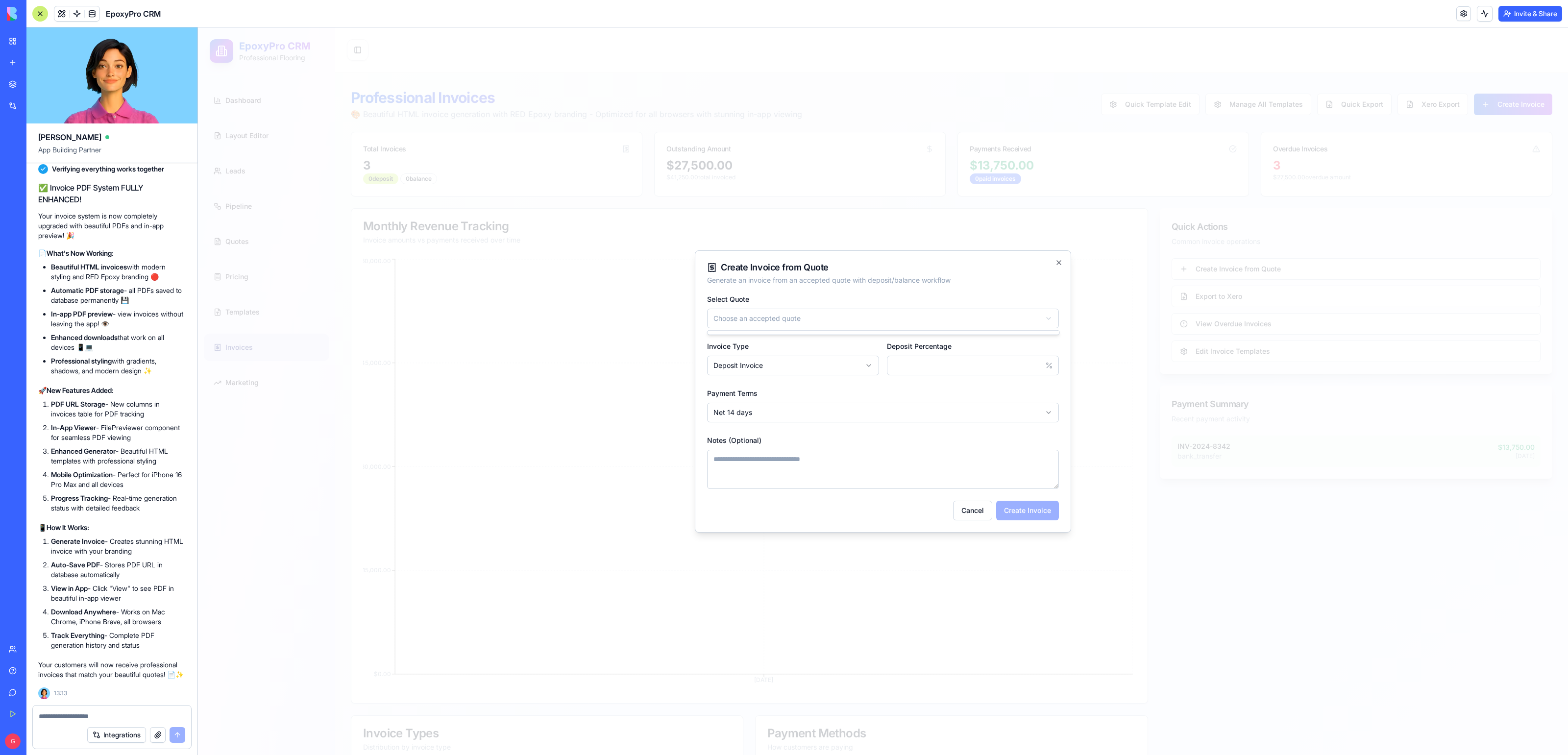
click at [869, 308] on body "EpoxyPro CRM Professional Flooring Dashboard Layout Editor Leads Pipeline Quote…" at bounding box center [883, 659] width 1370 height 1263
click at [866, 315] on body "EpoxyPro CRM Professional Flooring Dashboard Layout Editor Leads Pipeline Quote…" at bounding box center [883, 659] width 1370 height 1263
click at [1059, 262] on body "EpoxyPro CRM Professional Flooring Dashboard Layout Editor Leads Pipeline Quote…" at bounding box center [883, 659] width 1370 height 1263
click at [268, 249] on div at bounding box center [883, 391] width 1370 height 727
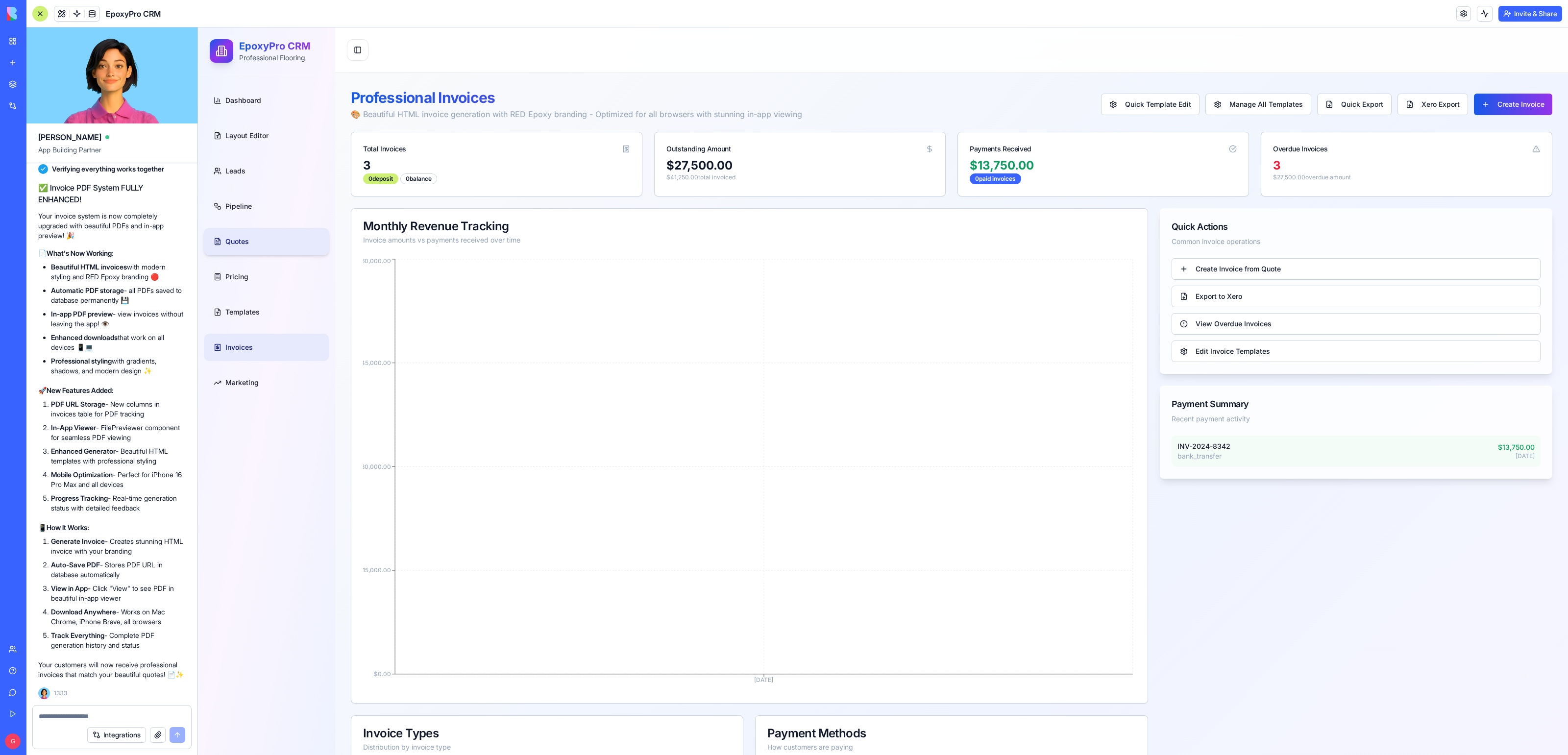
click at [249, 243] on link "Quotes" at bounding box center [267, 241] width 125 height 27
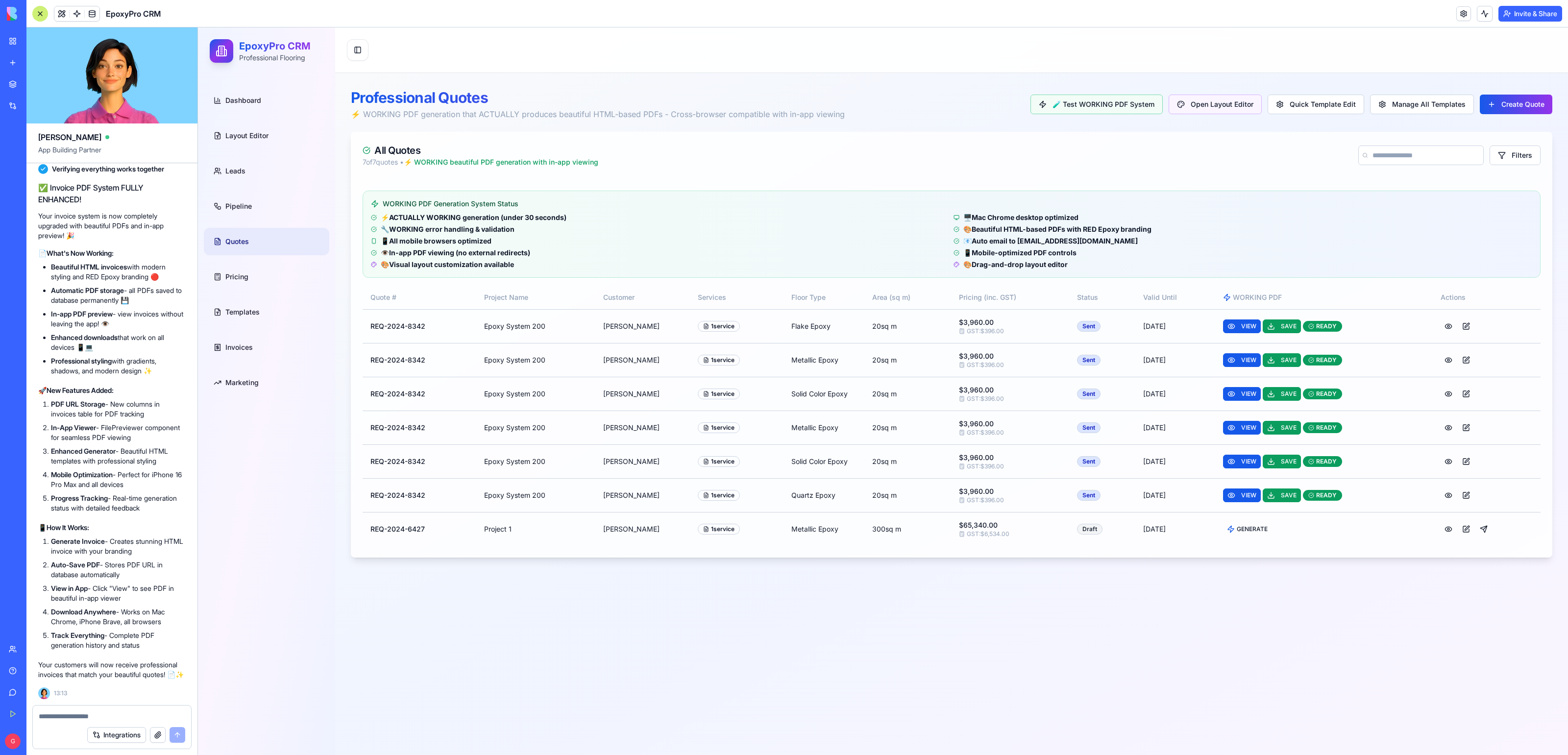
click at [237, 332] on ul "Dashboard Layout Editor Leads Pipeline Quotes Pricing Templates Invoices Market…" at bounding box center [267, 241] width 125 height 310
click at [237, 343] on span "Invoices" at bounding box center [239, 347] width 27 height 10
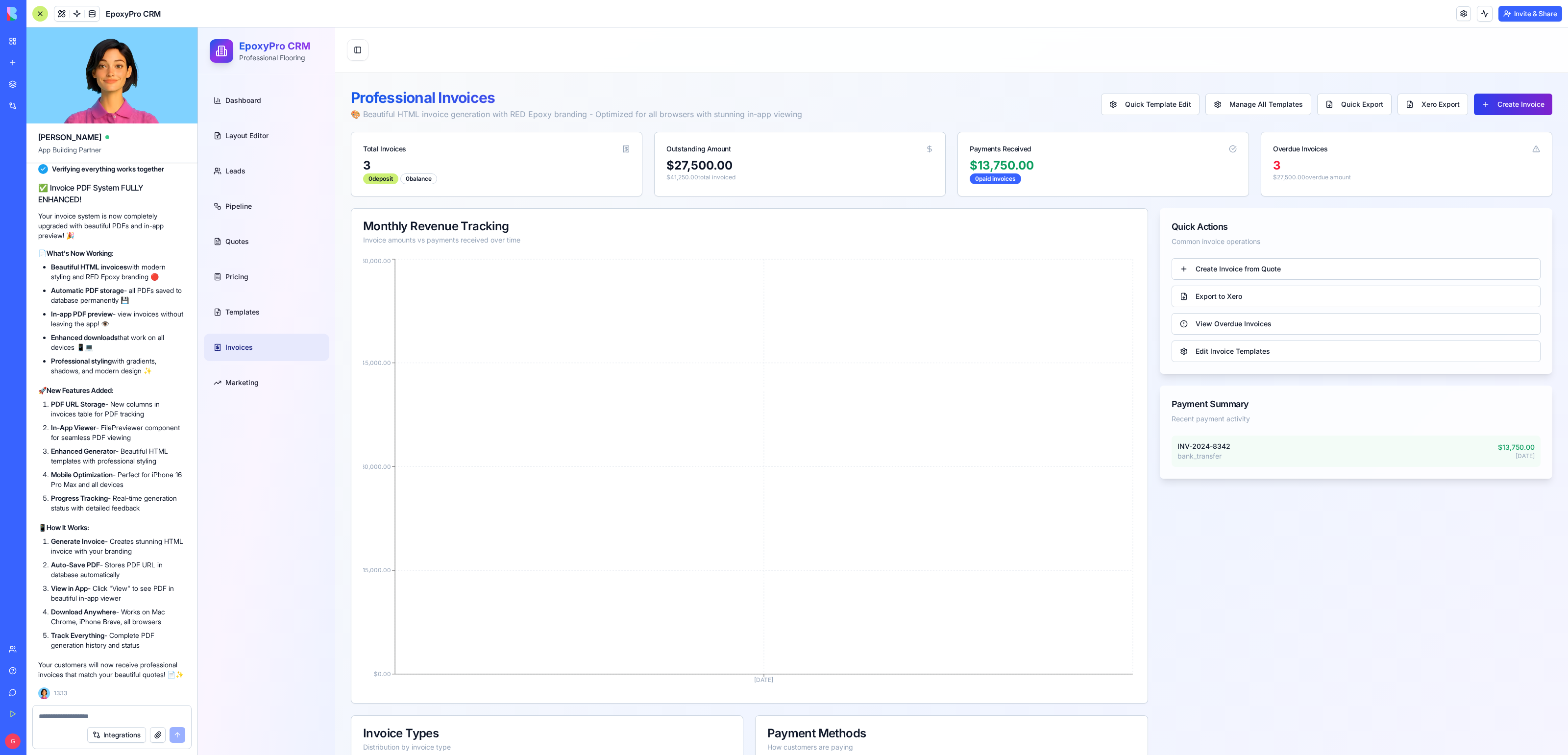
click at [1514, 106] on button "Create Invoice" at bounding box center [1513, 104] width 79 height 21
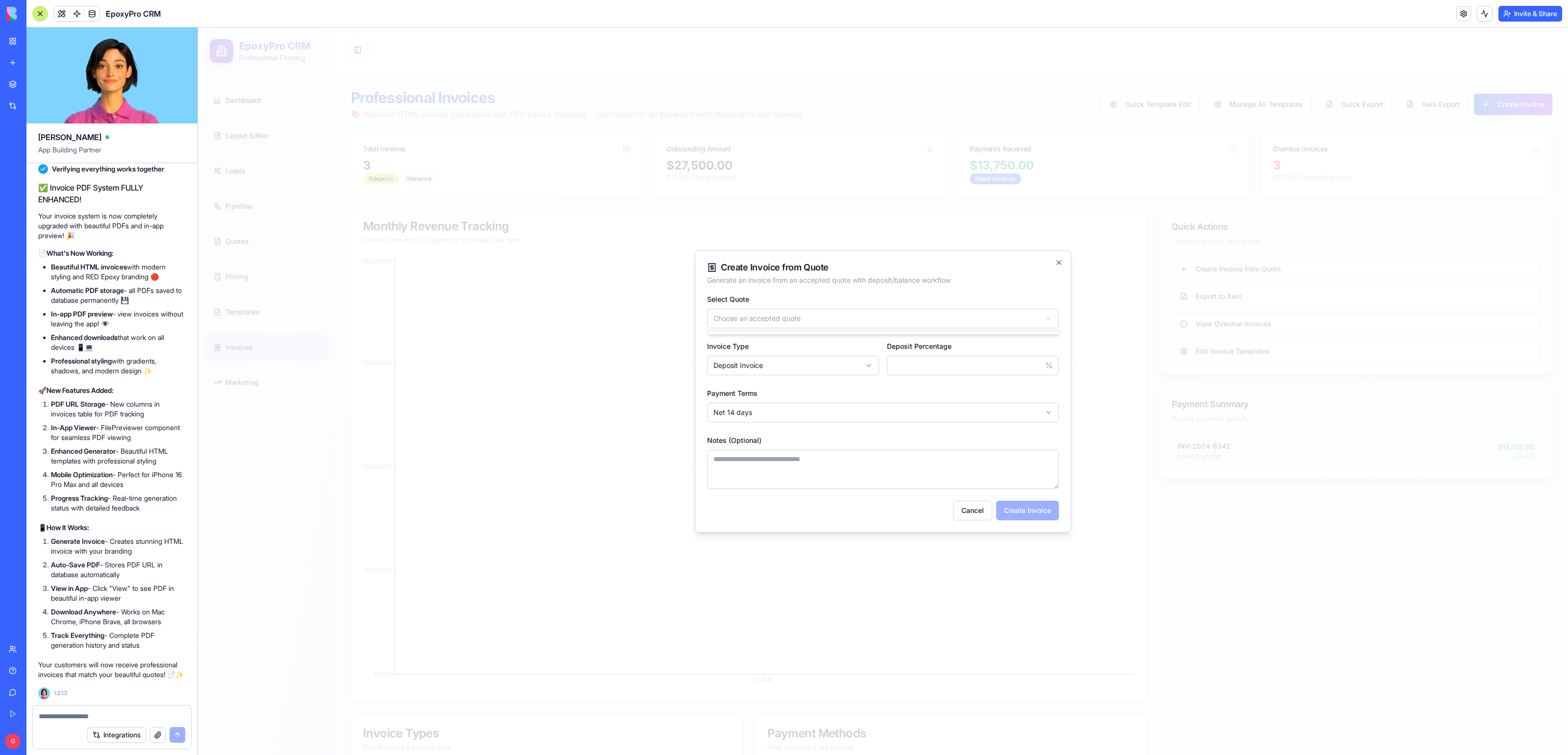
click at [899, 309] on body "EpoxyPro CRM Professional Flooring Dashboard Layout Editor Leads Pipeline Quote…" at bounding box center [883, 659] width 1370 height 1263
click at [114, 717] on textarea at bounding box center [112, 716] width 146 height 10
click at [707, 308] on button "Choose an accepted quote" at bounding box center [883, 318] width 352 height 19
click at [114, 717] on textarea at bounding box center [112, 716] width 146 height 10
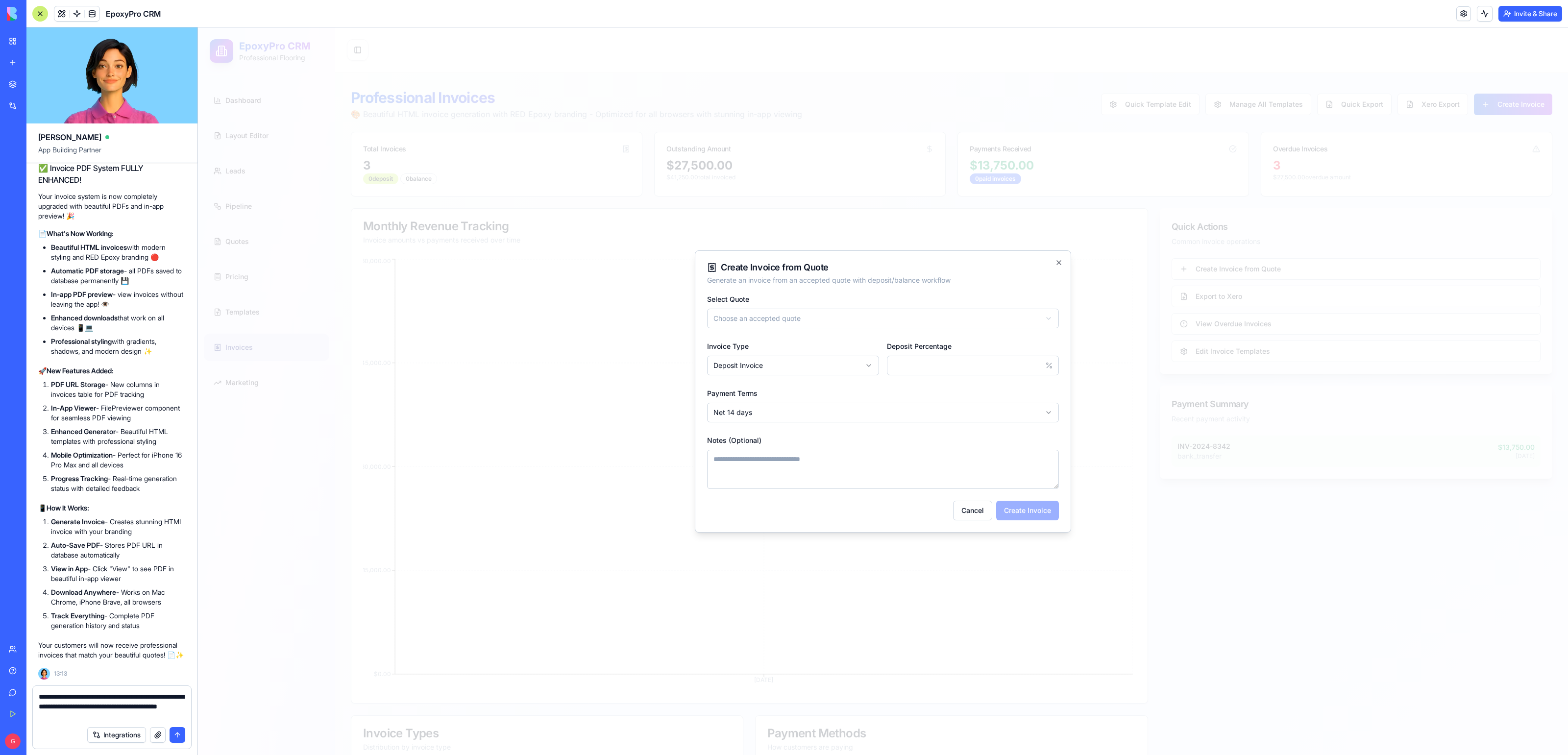
type textarea "**********"
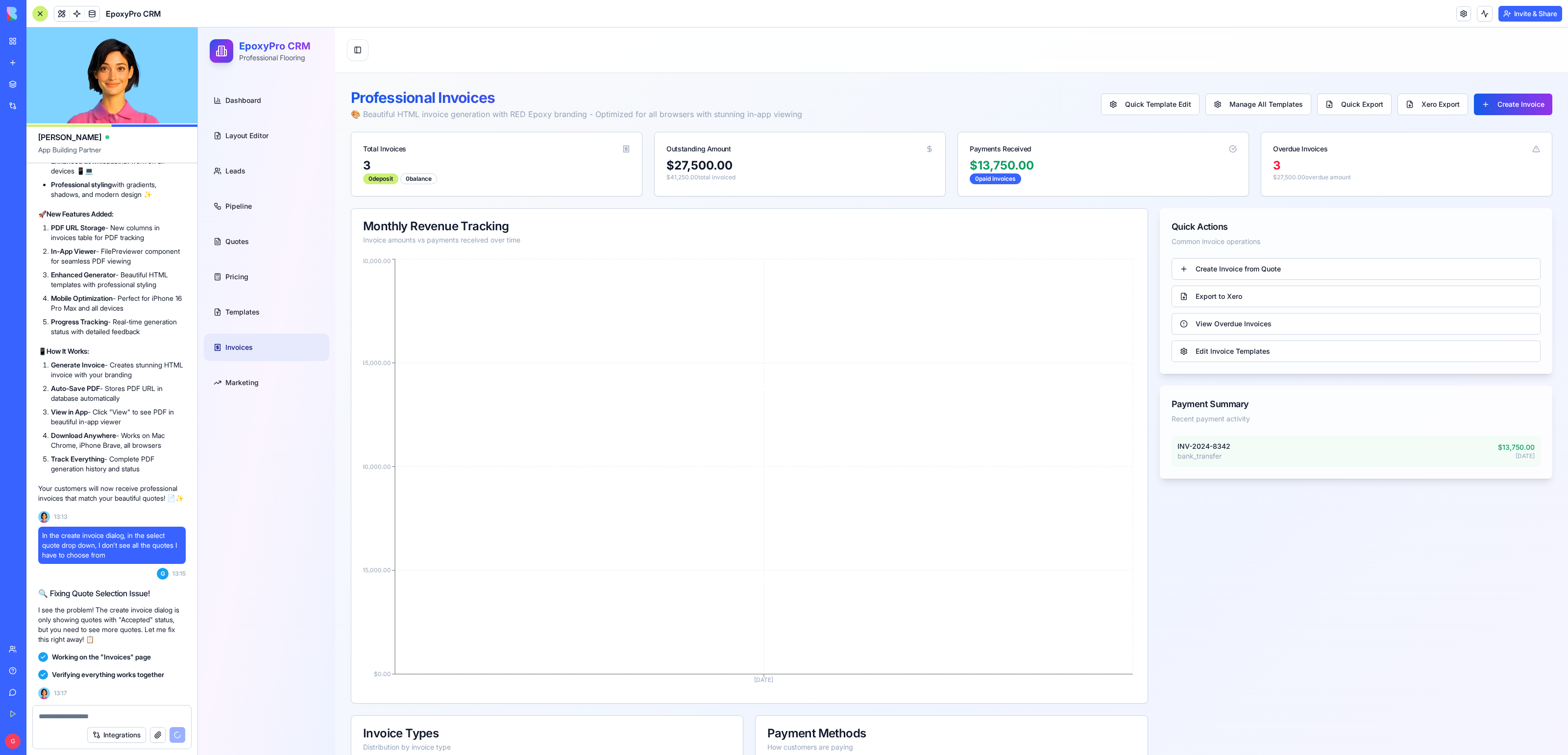
scroll to position [40059, 0]
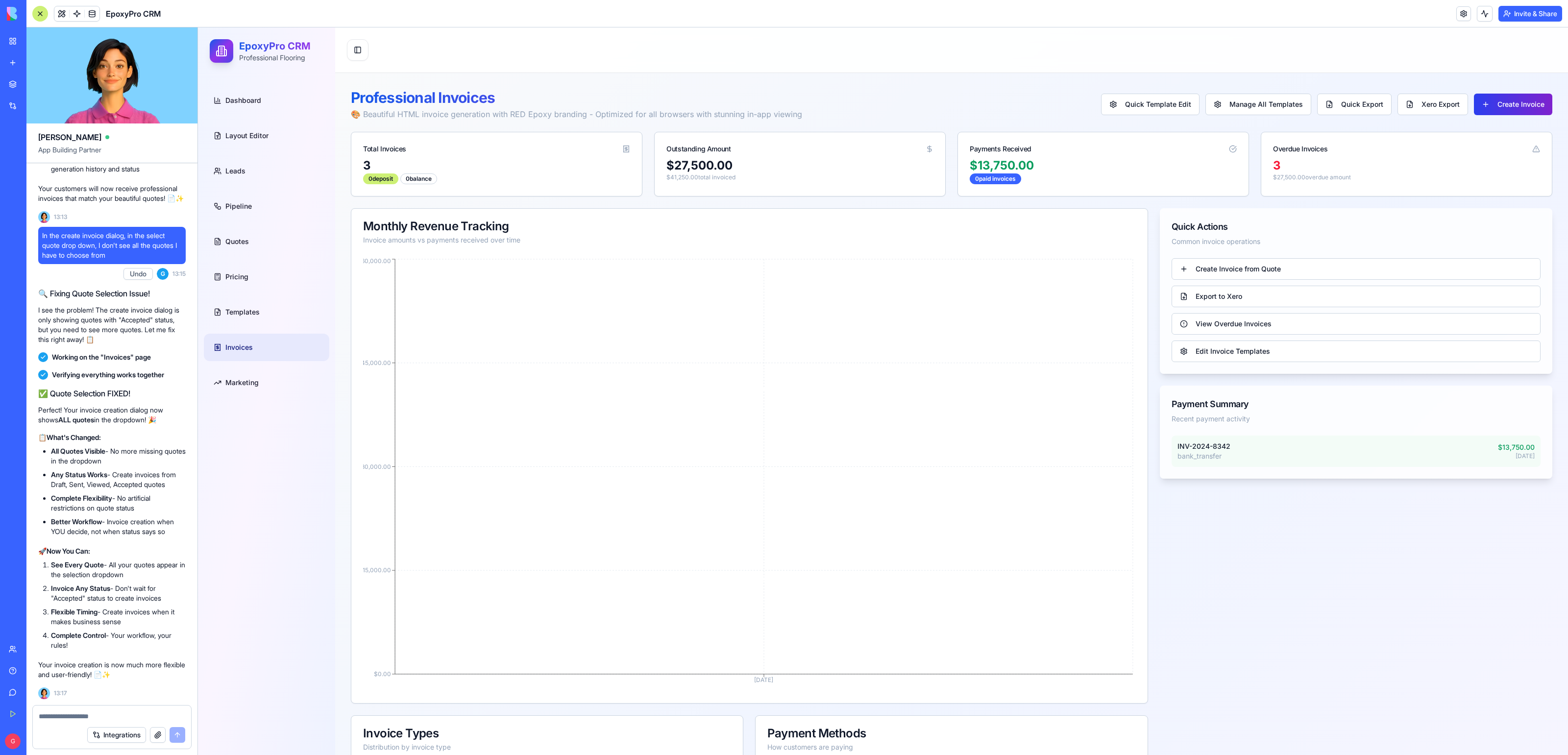
click at [1513, 95] on button "Create Invoice" at bounding box center [1513, 104] width 79 height 21
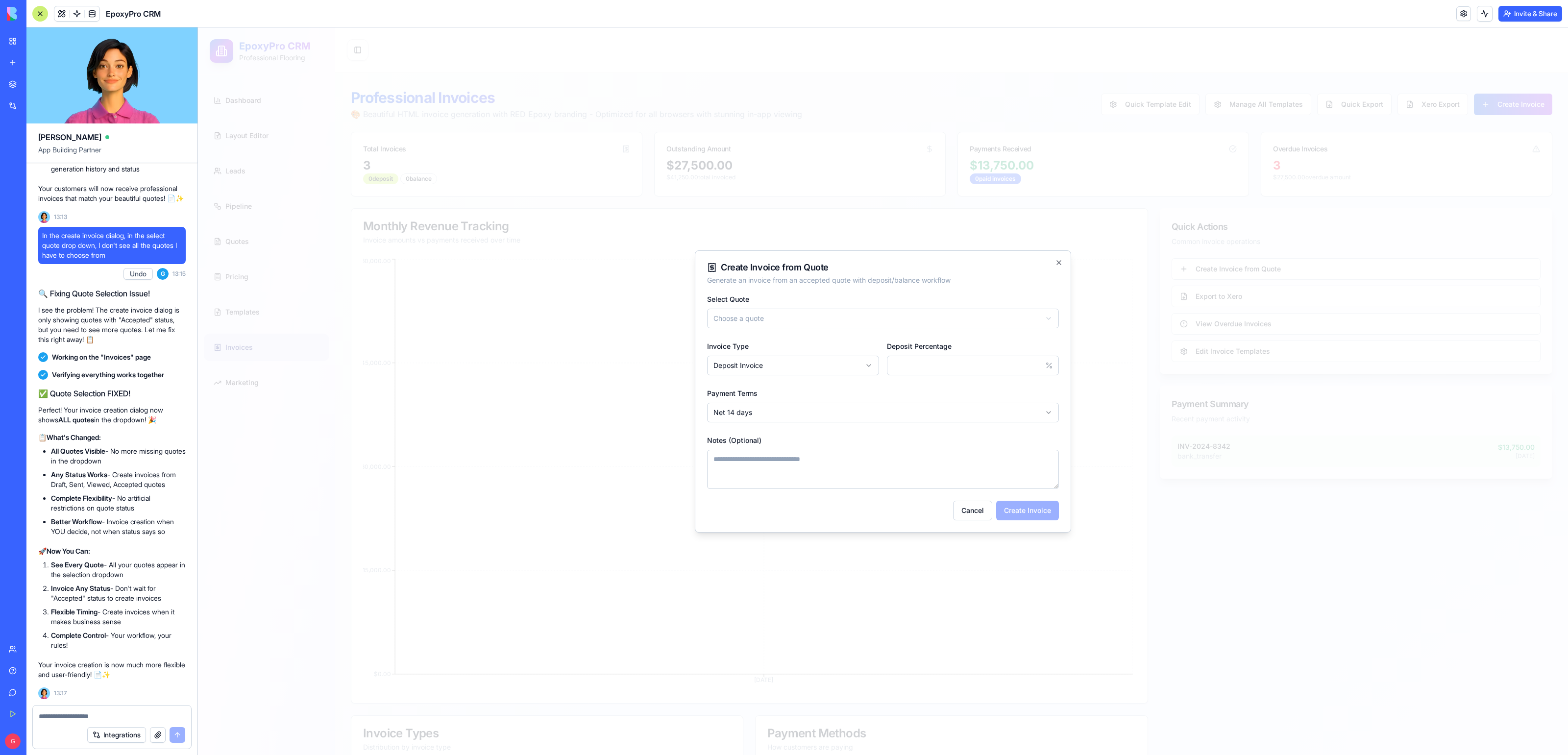
click at [909, 325] on body "EpoxyPro CRM Professional Flooring Dashboard Layout Editor Leads Pipeline Quote…" at bounding box center [883, 659] width 1370 height 1263
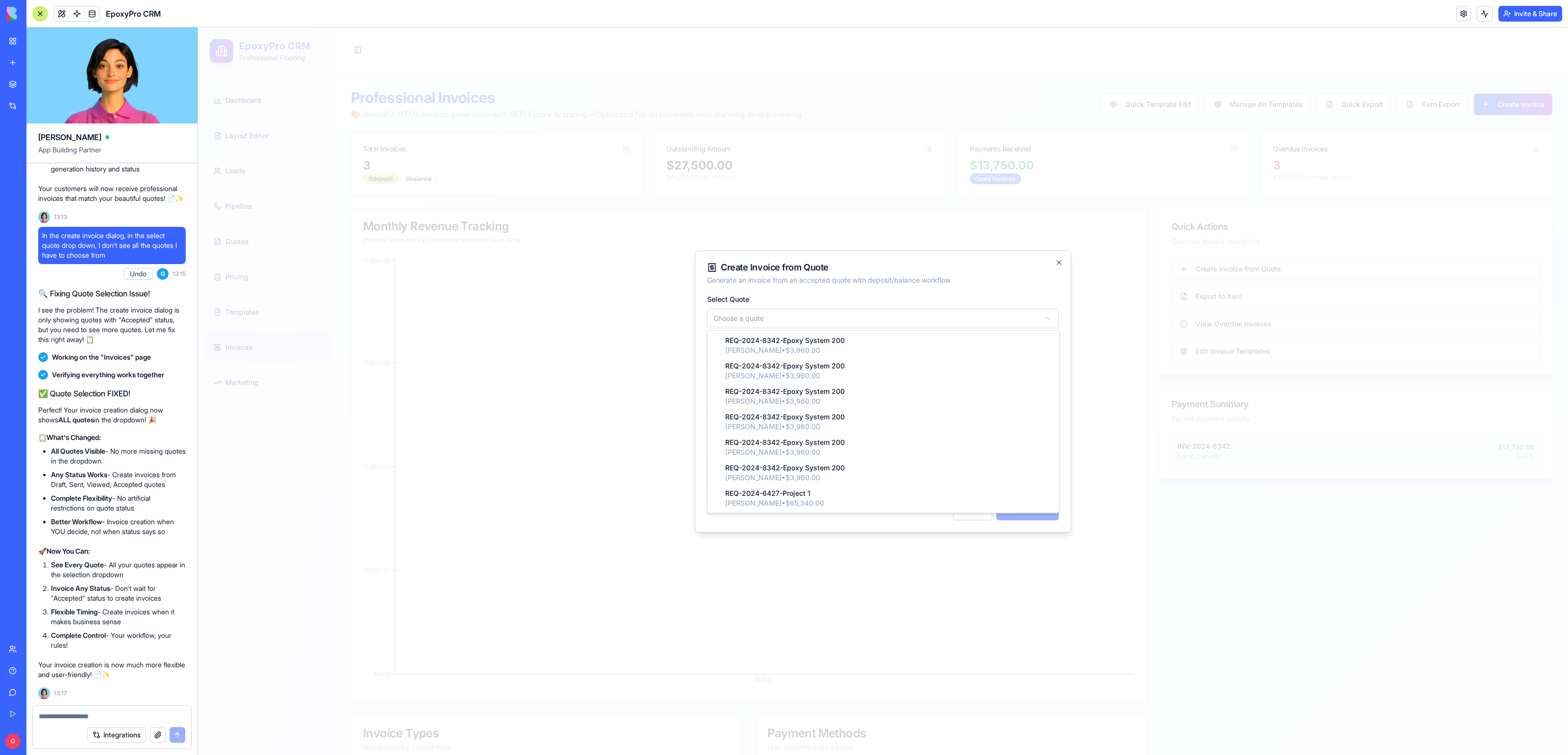
select select "*****"
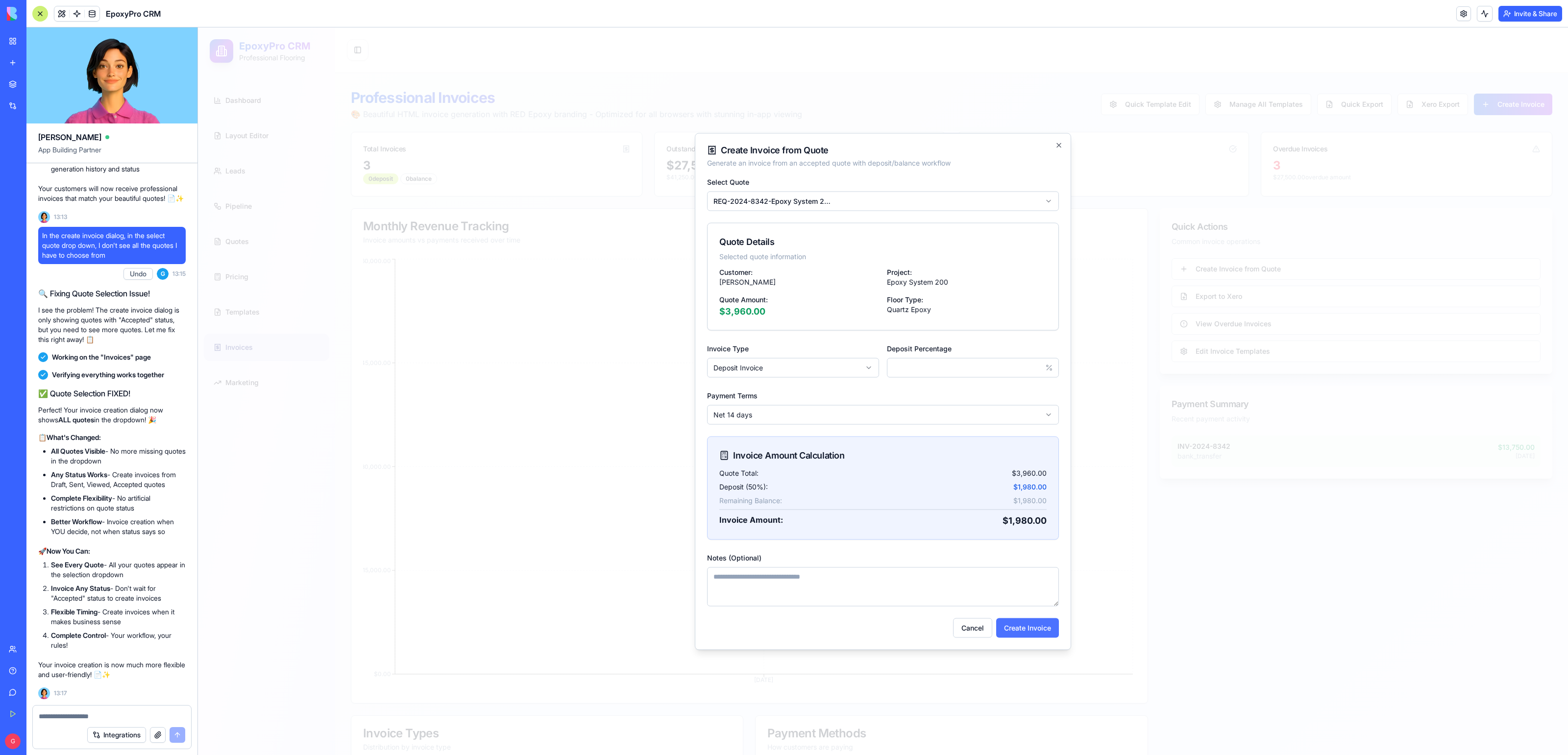
click at [1020, 624] on button "Create Invoice" at bounding box center [1027, 627] width 63 height 19
click at [1484, 13] on button at bounding box center [1485, 14] width 16 height 16
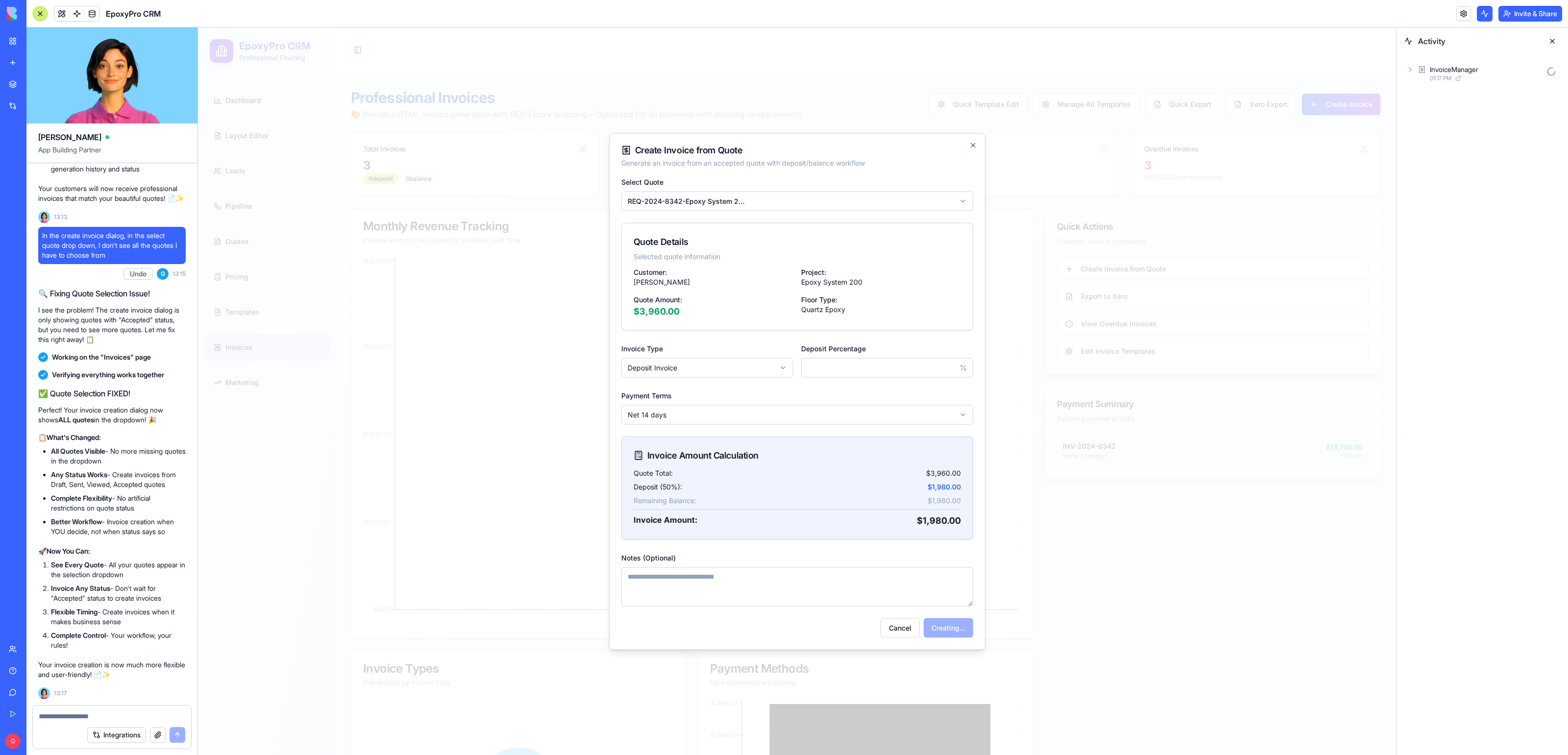
click at [1443, 84] on div "InvoiceManager 01:17 PM" at bounding box center [1482, 73] width 172 height 37
click at [1442, 79] on span "01:17 PM" at bounding box center [1440, 78] width 21 height 8
click at [1456, 112] on div "AgentCall7" at bounding box center [1463, 113] width 33 height 10
click at [1464, 140] on div "Input" at bounding box center [1494, 138] width 132 height 18
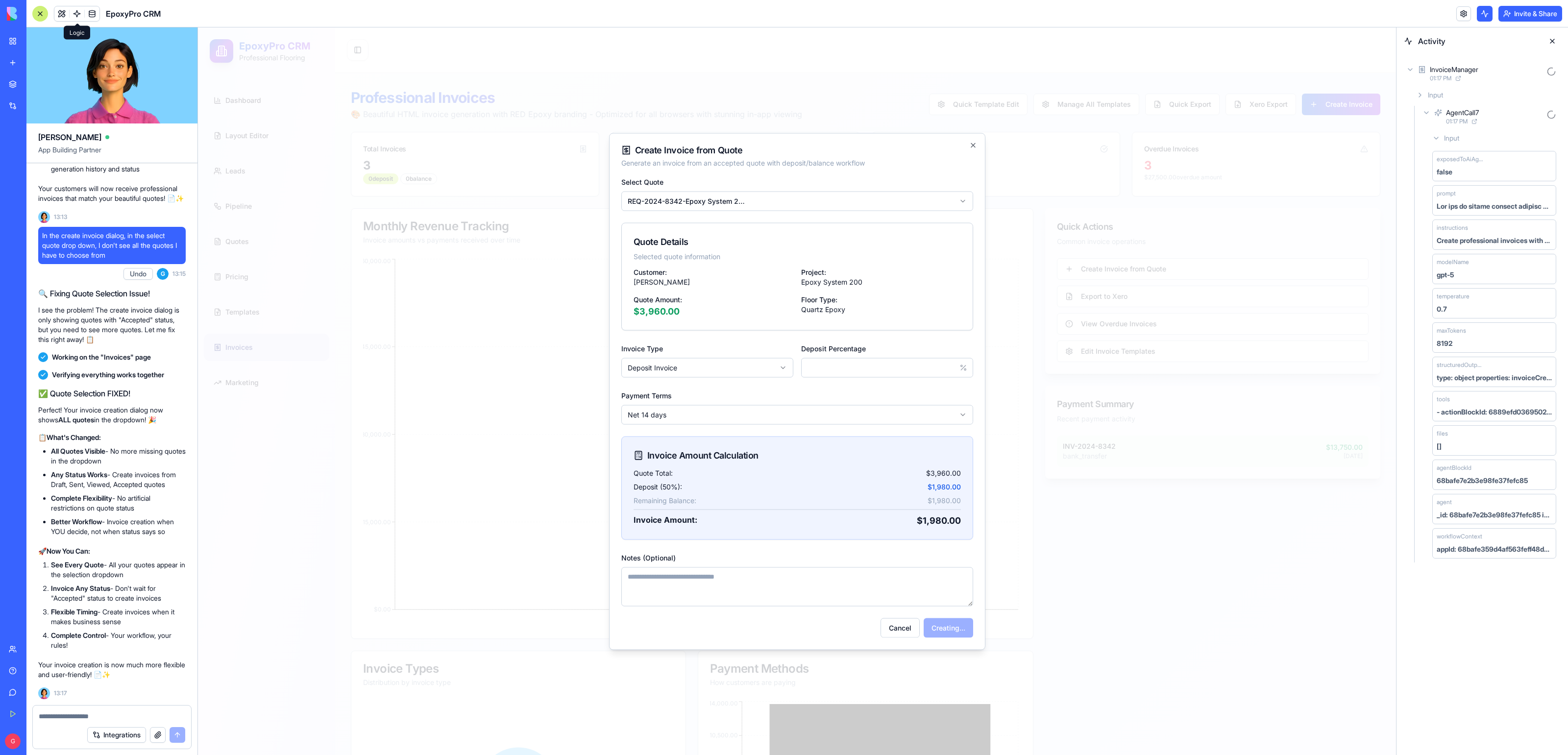
click at [79, 9] on span at bounding box center [77, 13] width 27 height 27
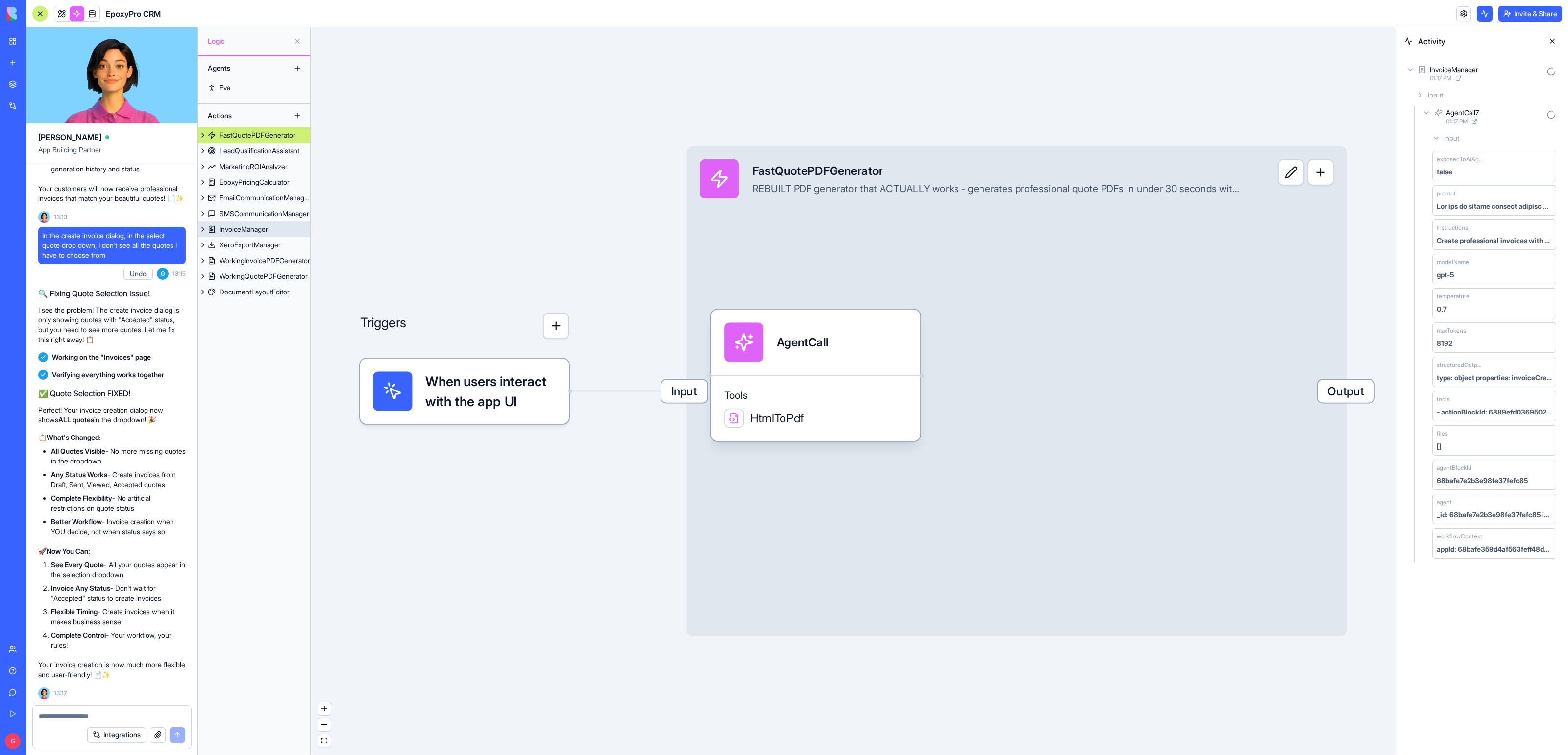
click at [250, 232] on div "InvoiceManager" at bounding box center [244, 229] width 49 height 10
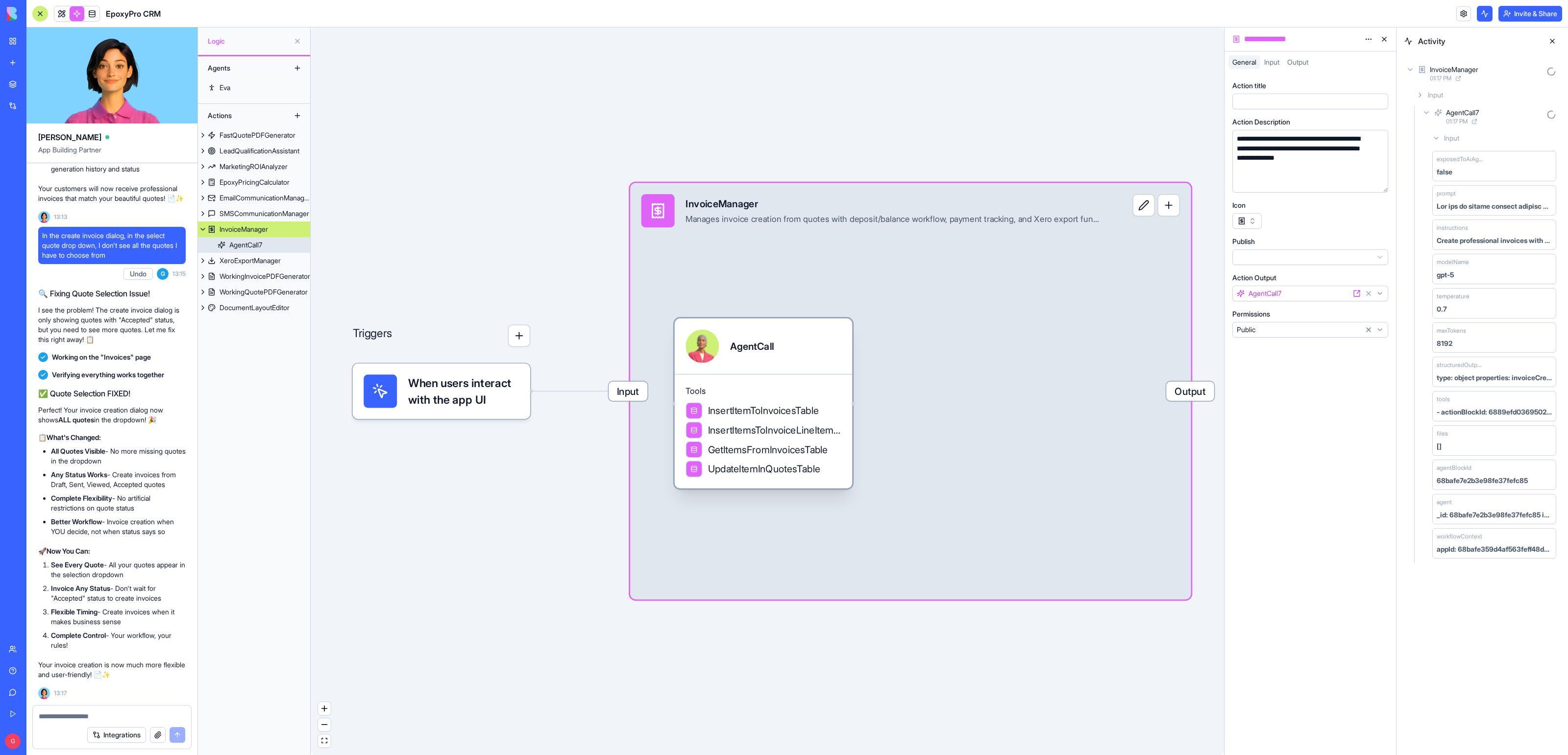
drag, startPoint x: 785, startPoint y: 393, endPoint x: 804, endPoint y: 387, distance: 19.9
click at [804, 387] on span "Tools" at bounding box center [763, 391] width 155 height 12
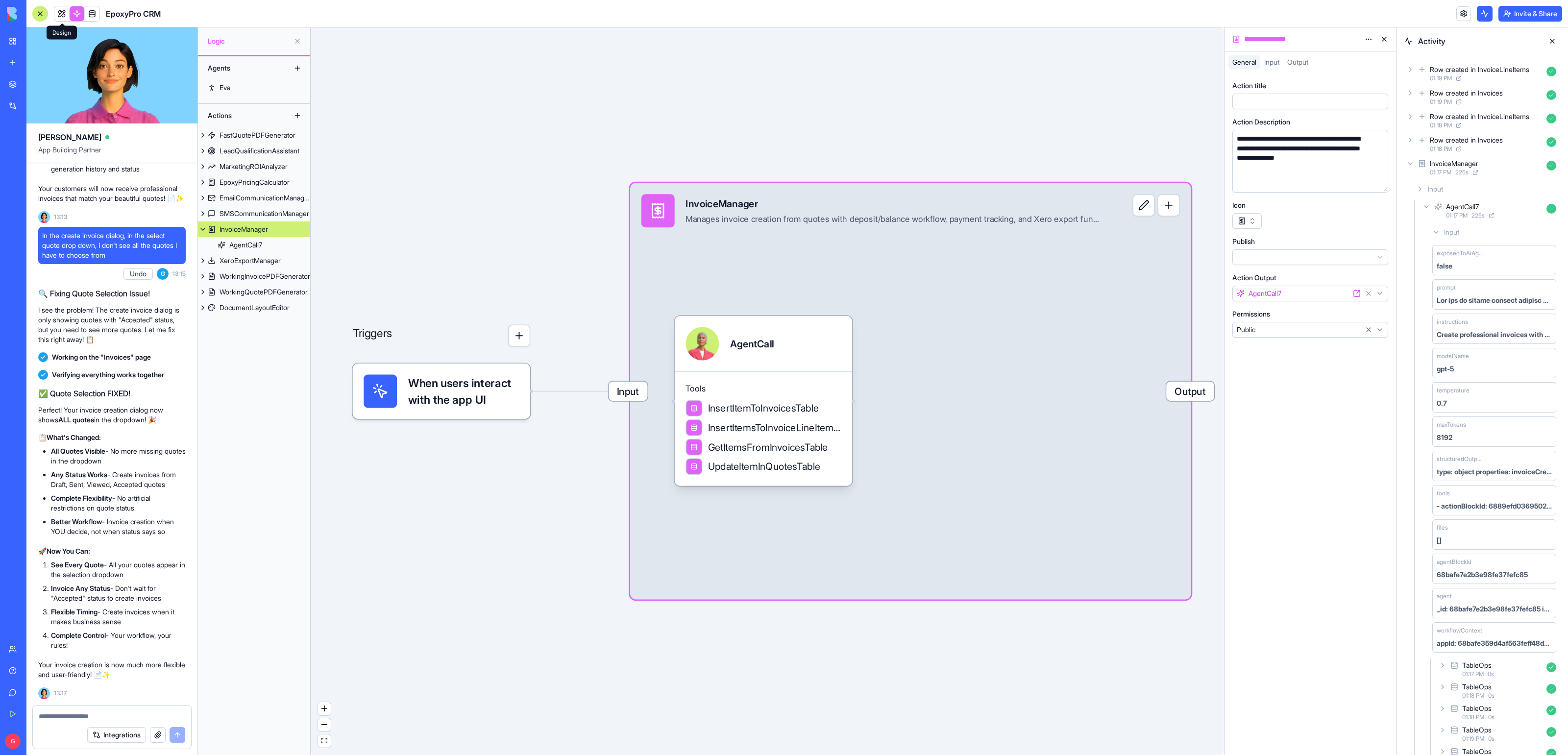
click at [61, 16] on link at bounding box center [61, 13] width 15 height 15
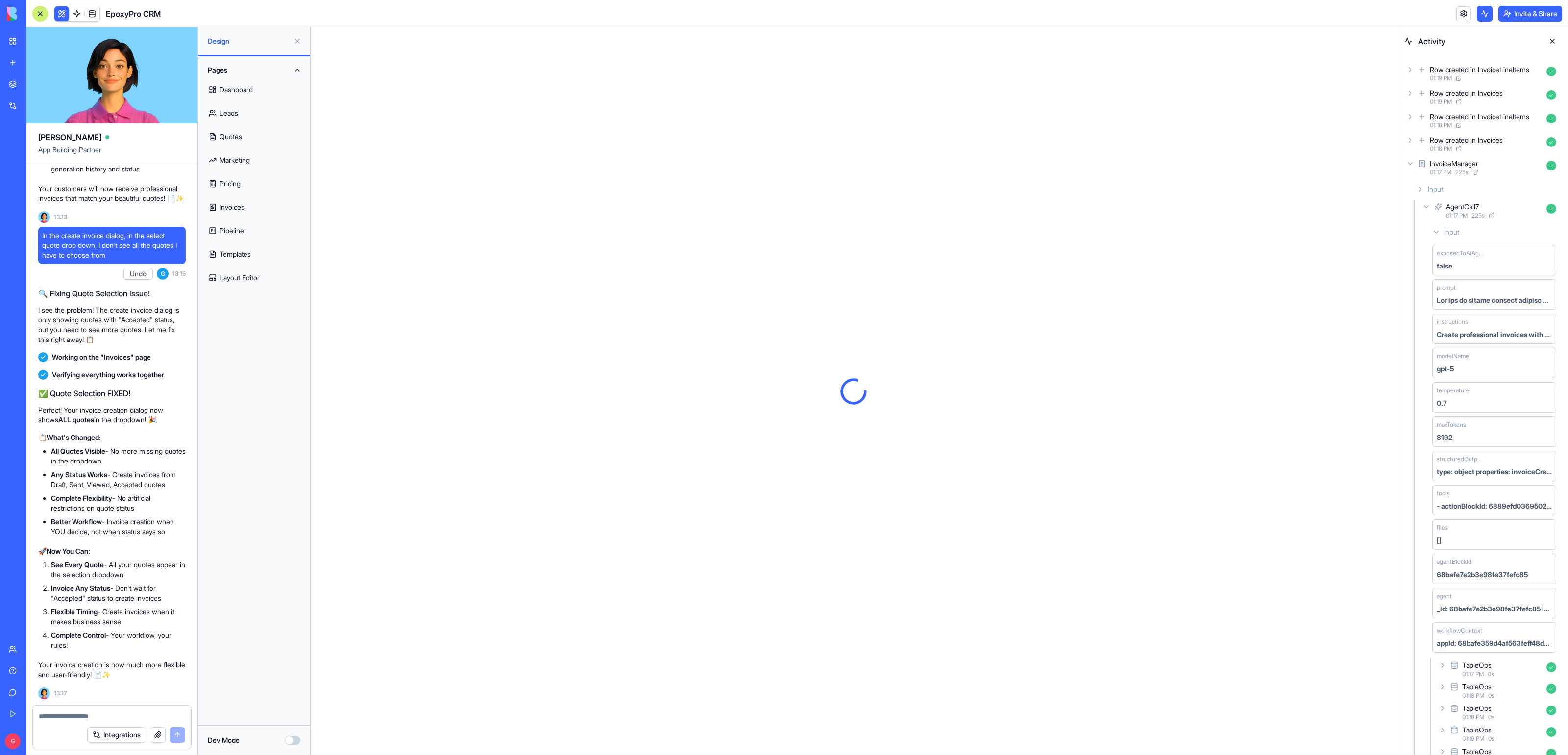
click at [222, 205] on link "Invoices" at bounding box center [254, 207] width 100 height 24
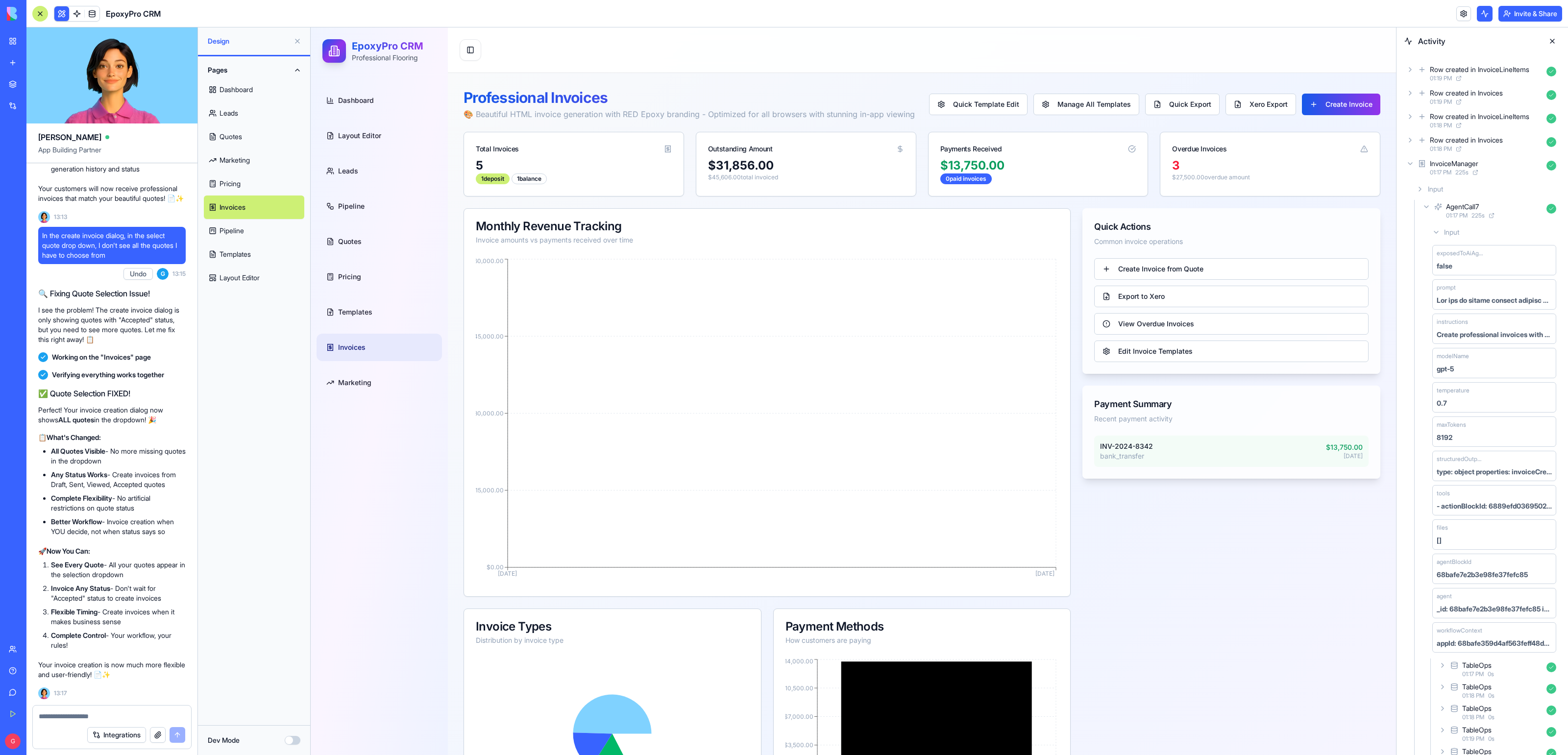
scroll to position [444, 0]
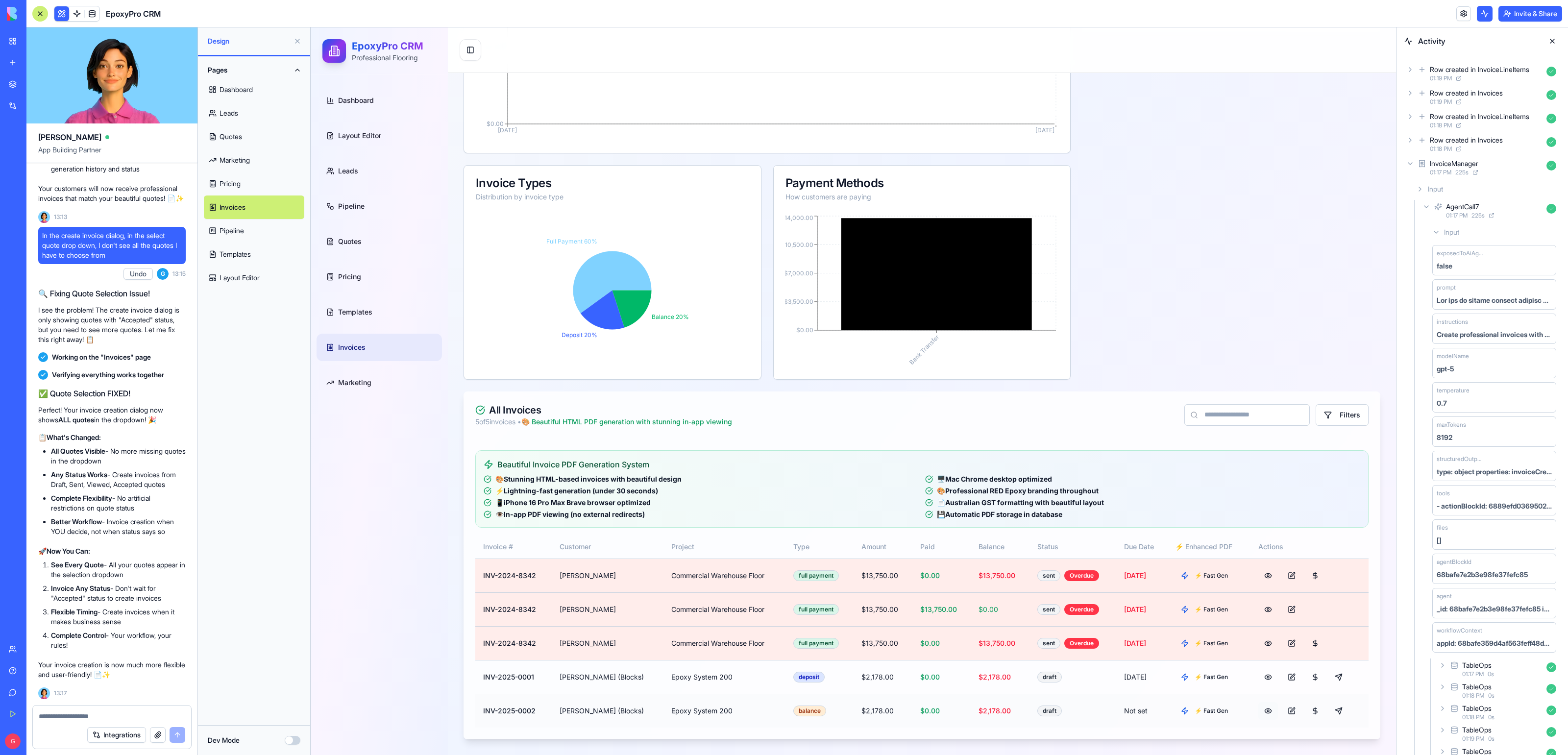
click at [1268, 712] on button at bounding box center [1268, 711] width 19 height 18
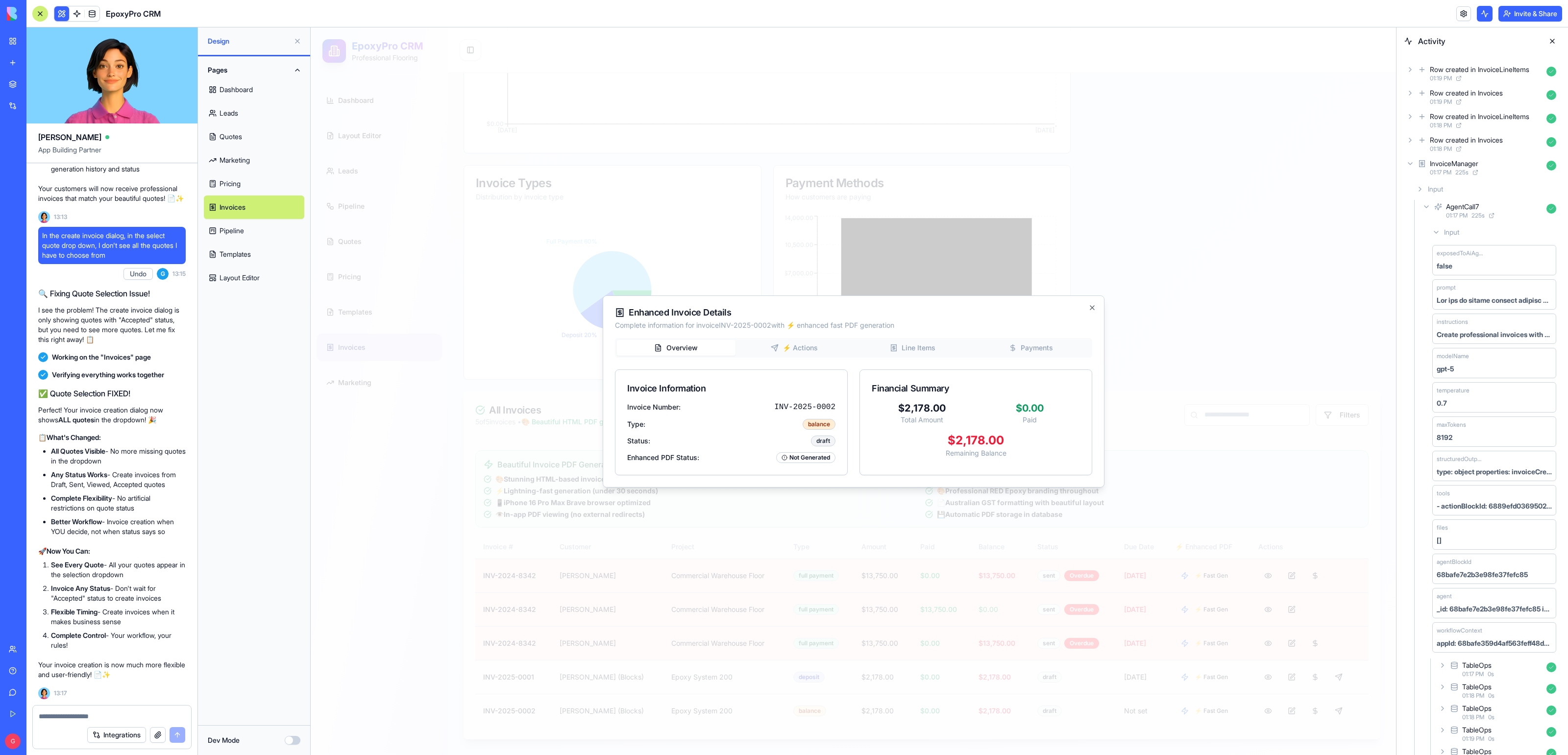
click at [915, 349] on div "Overview ⚡ Actions Line Items Payments" at bounding box center [853, 347] width 477 height 19
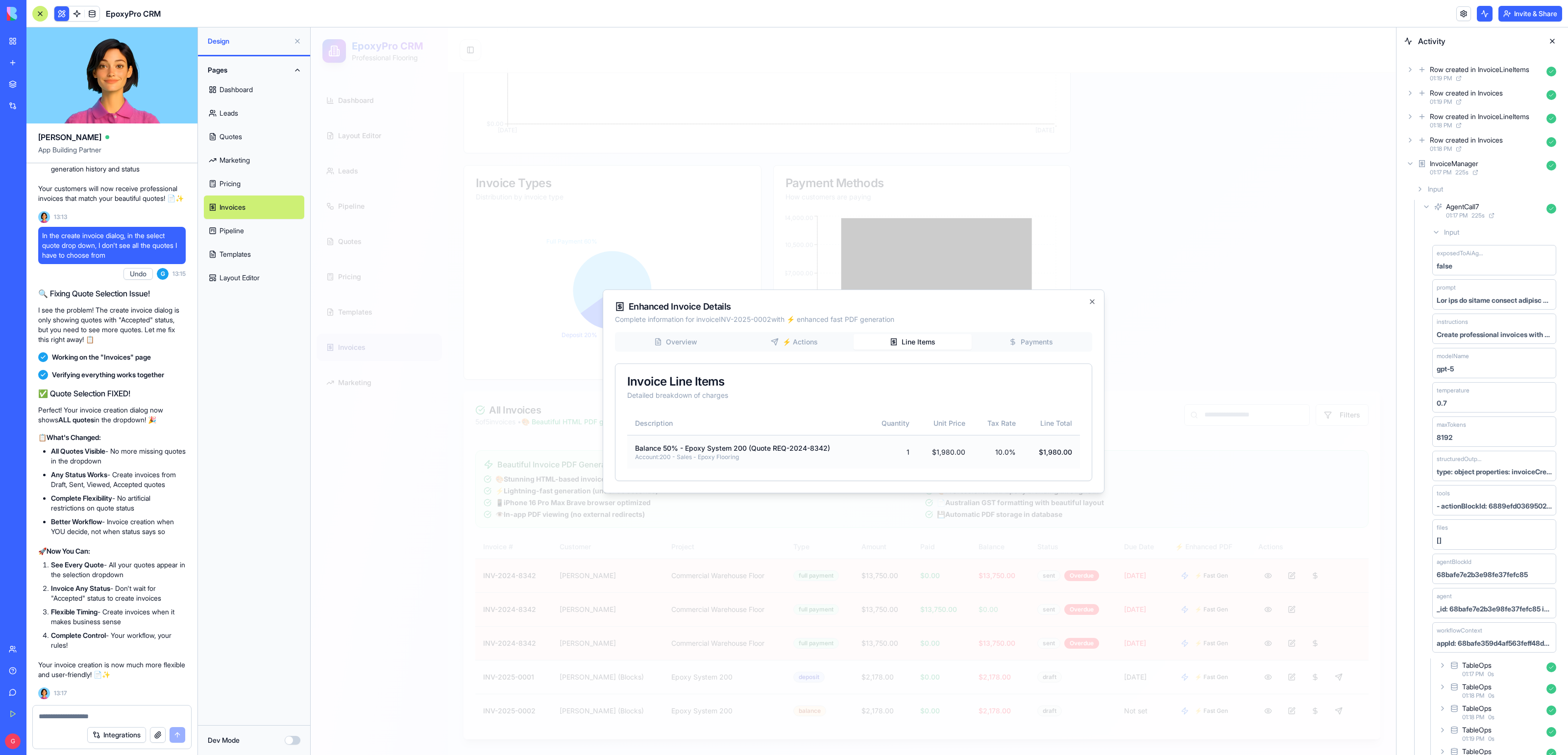
click at [729, 466] on td "Balance 50% - Epoxy System 200 (Quote REQ-2024-8342) Account: 200 - Sales - Epo…" at bounding box center [747, 452] width 240 height 34
click at [721, 439] on td "Balance 50% - Epoxy System 200 (Quote REQ-2024-8342) Account: 200 - Sales - Epo…" at bounding box center [747, 452] width 240 height 34
click at [721, 448] on div "Balance 50% - Epoxy System 200 (Quote REQ-2024-8342)" at bounding box center [747, 448] width 225 height 10
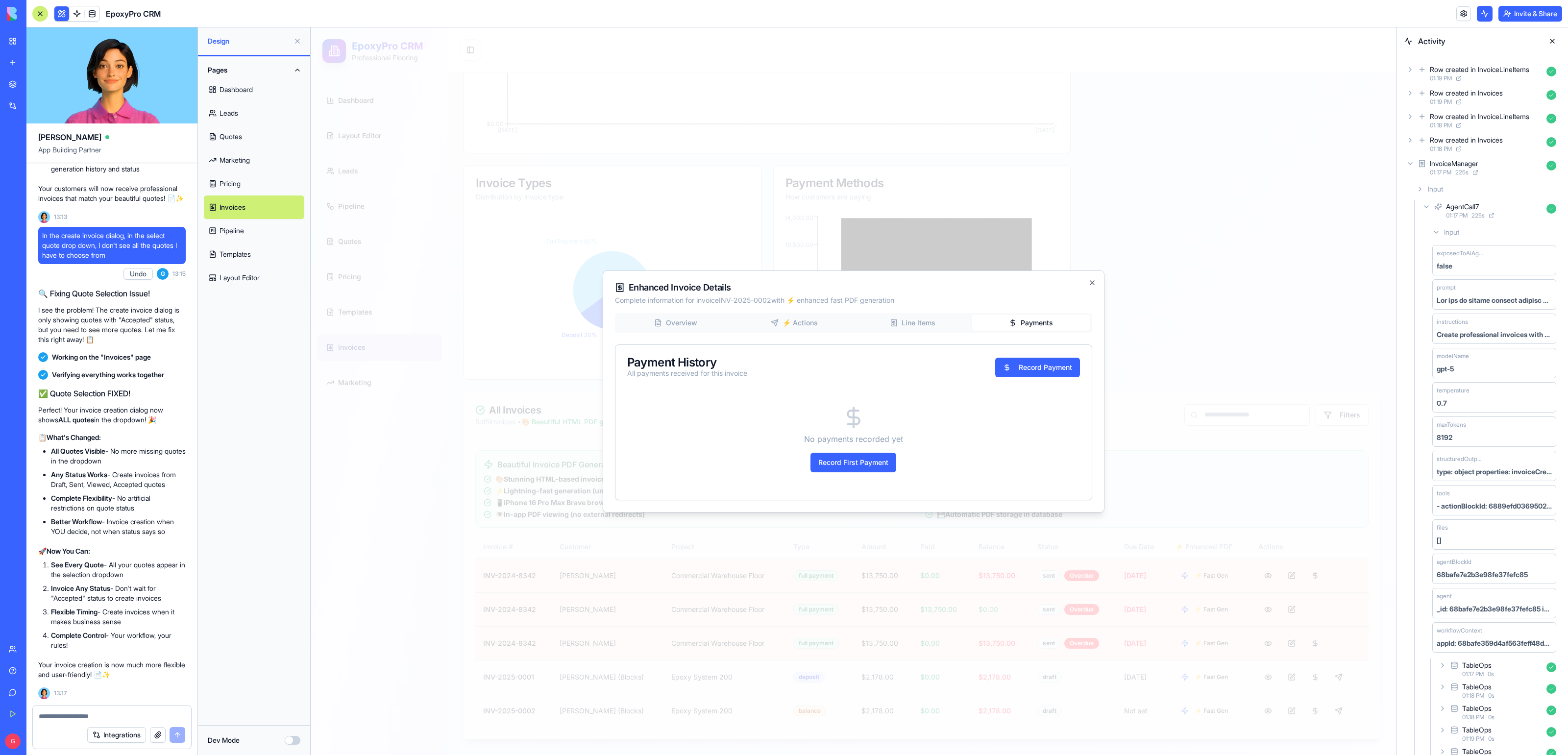
click at [1029, 341] on div "Overview ⚡ Actions Line Items Payments Payment History All payments received fo…" at bounding box center [853, 406] width 477 height 187
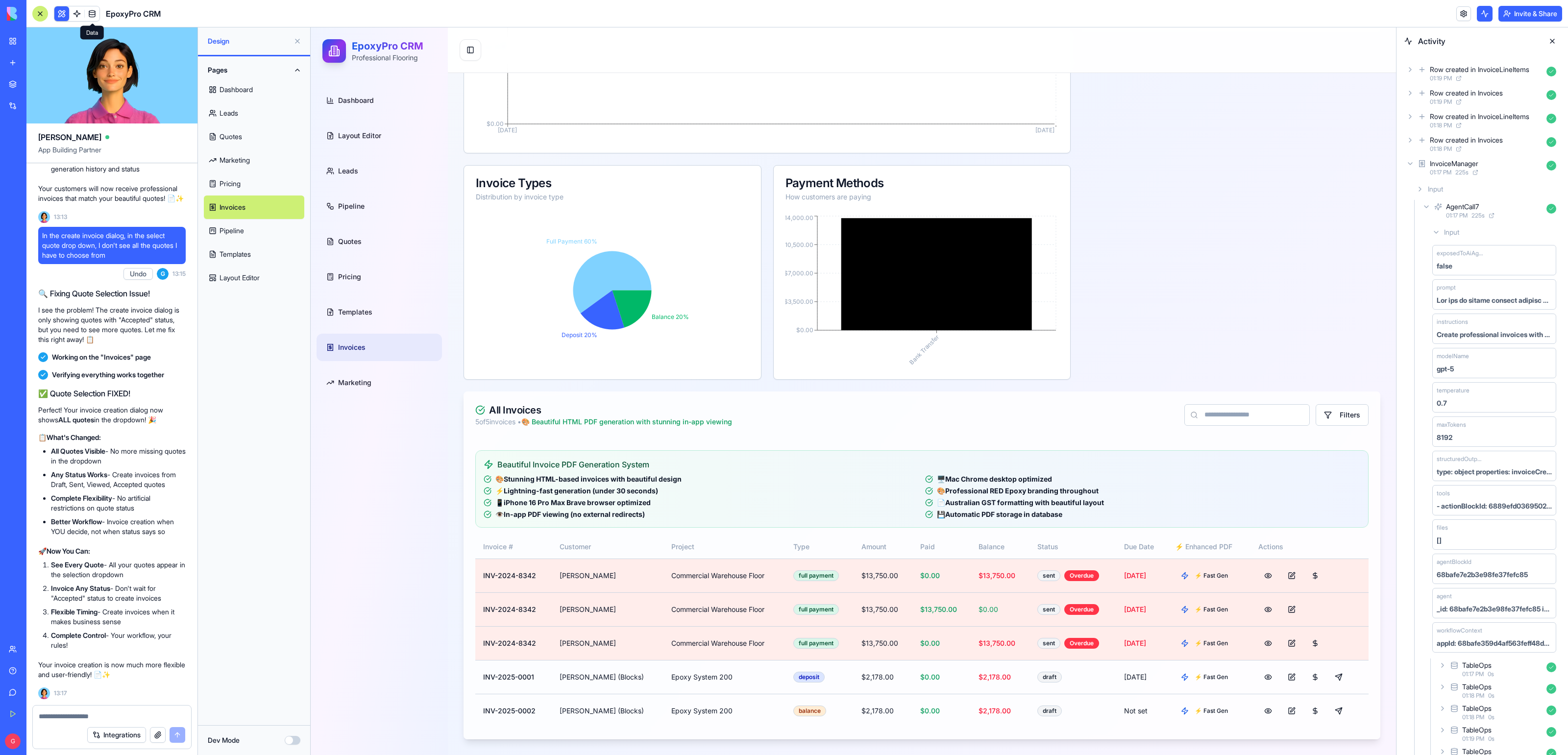
click at [94, 15] on link at bounding box center [92, 13] width 15 height 15
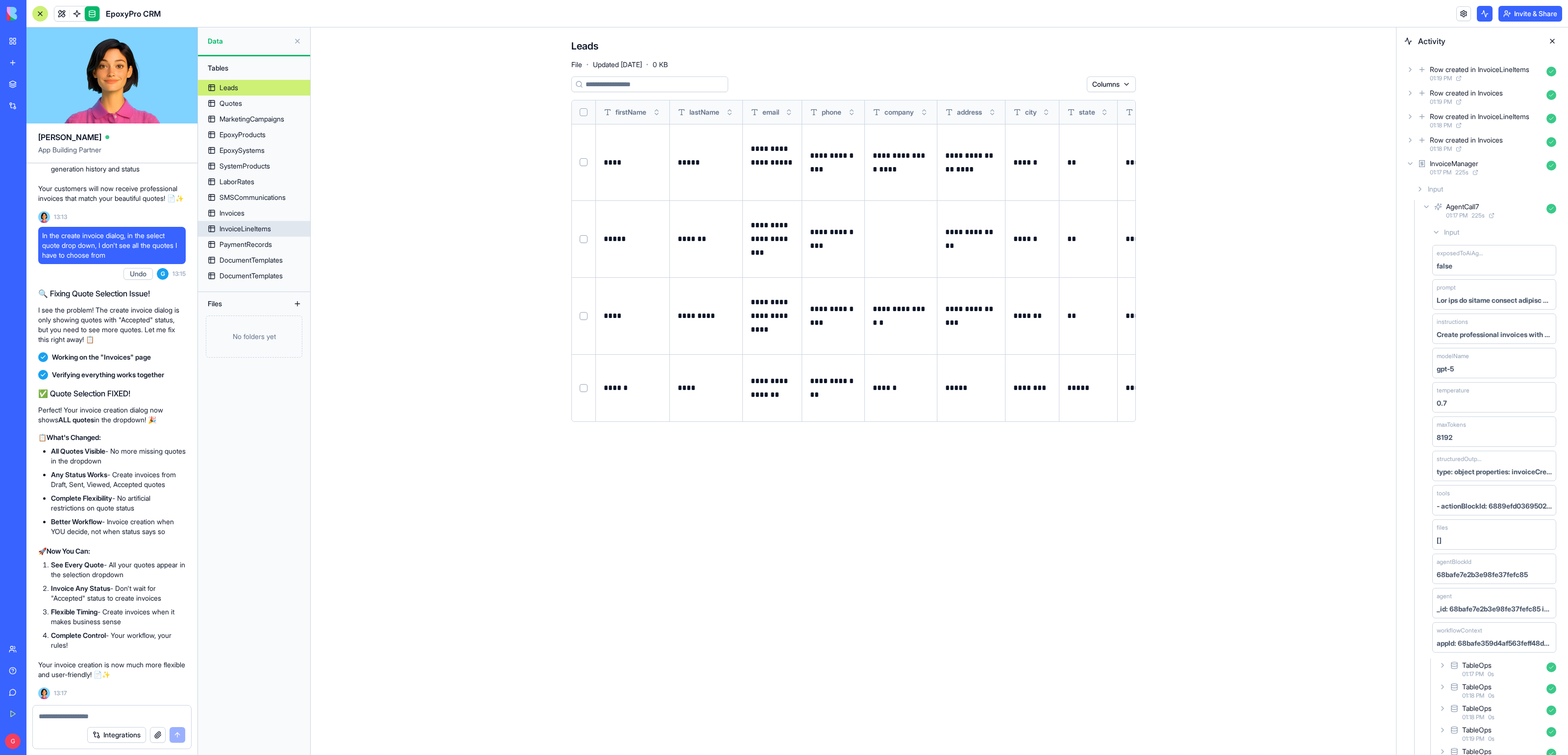
click at [239, 232] on div "InvoiceLineItems" at bounding box center [245, 229] width 52 height 10
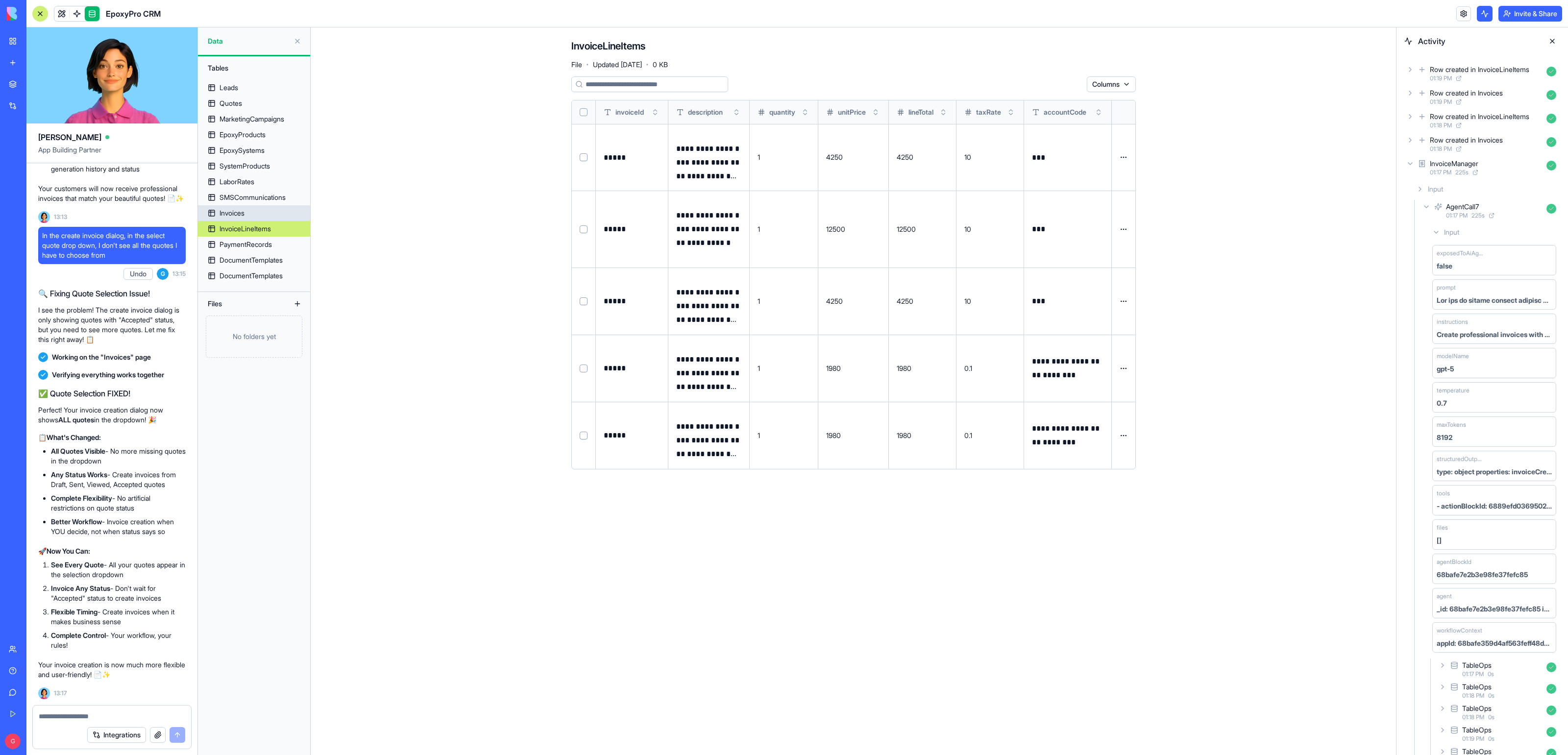
click at [238, 213] on div "Invoices" at bounding box center [232, 213] width 25 height 10
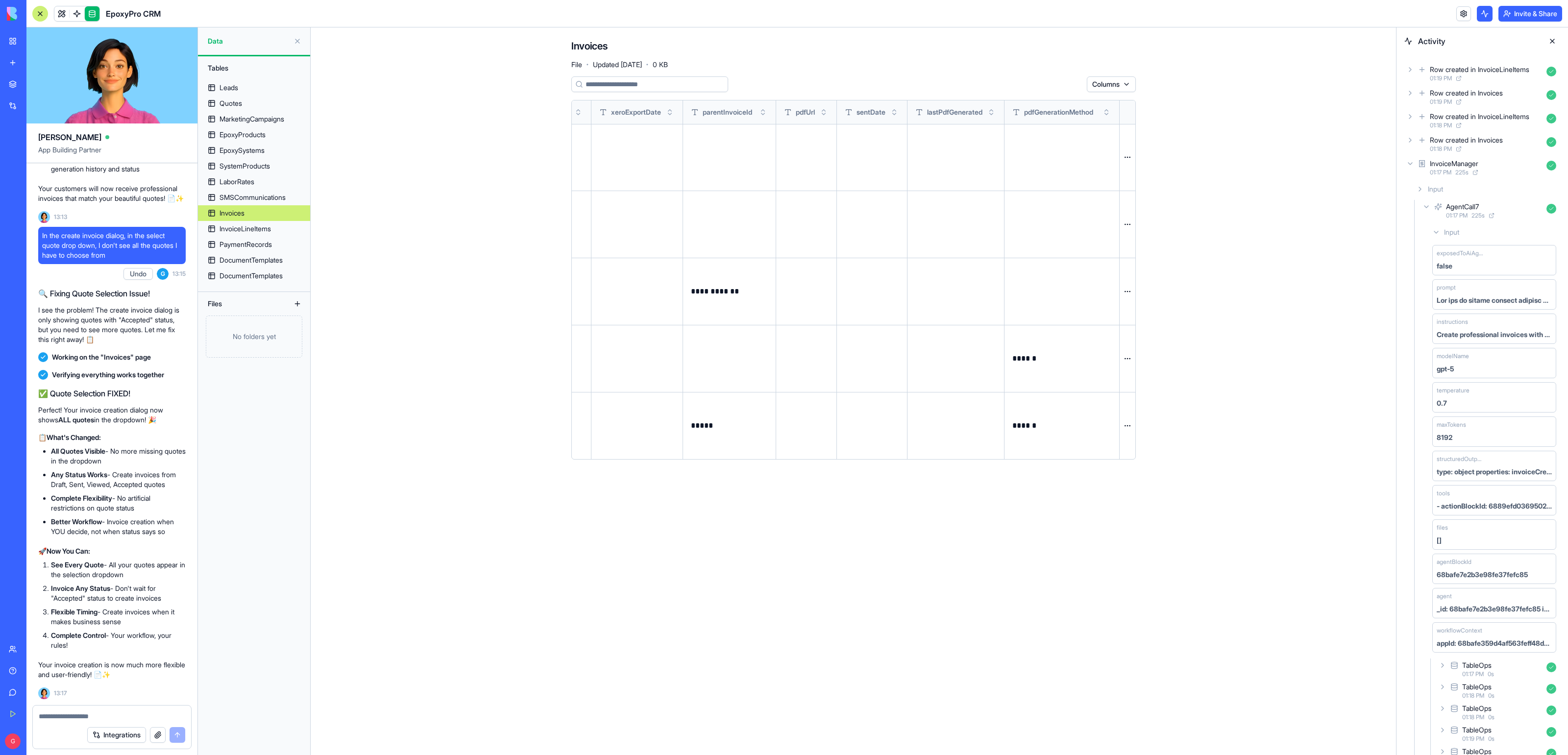
scroll to position [0, 1373]
click at [57, 13] on link at bounding box center [61, 13] width 15 height 15
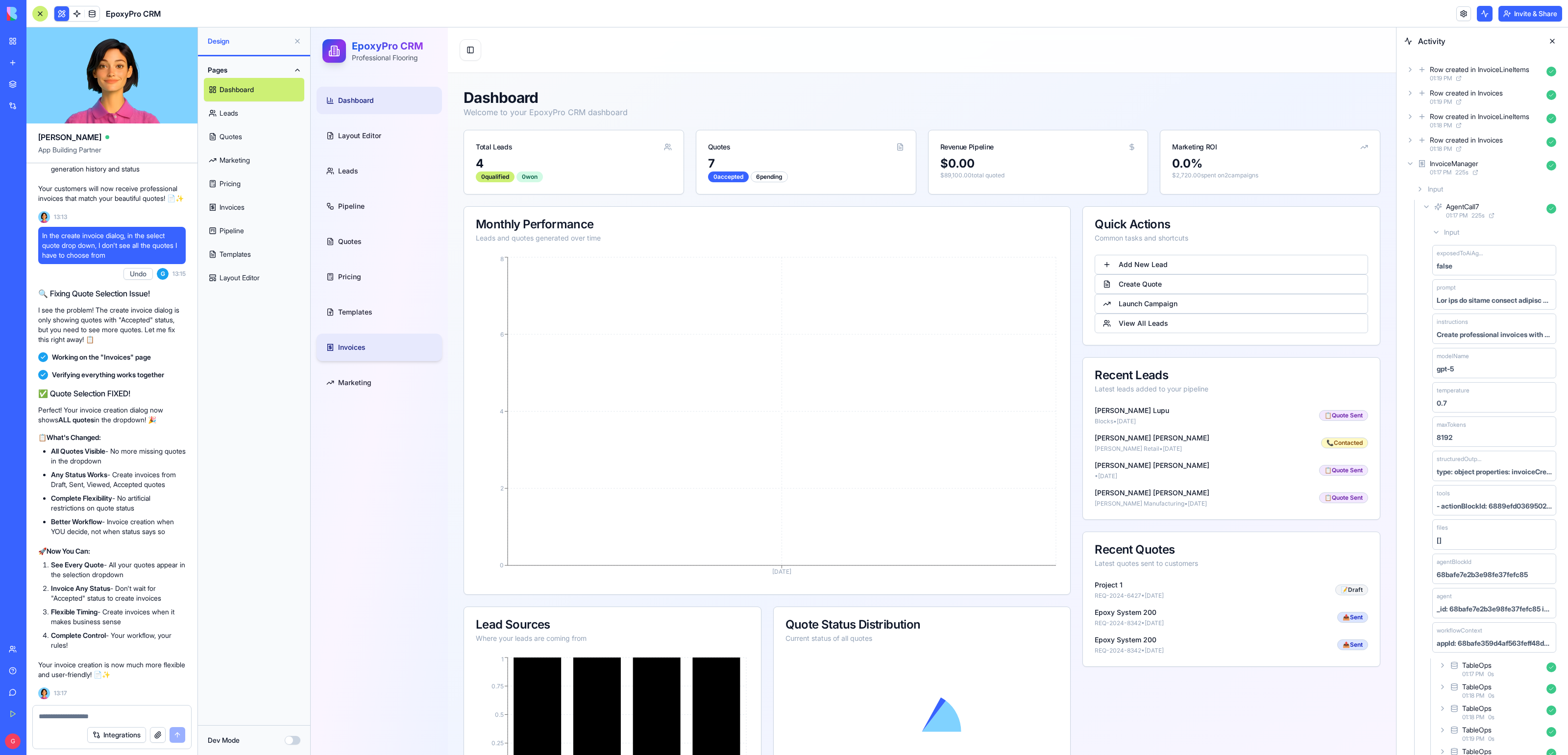
click at [354, 338] on link "Invoices" at bounding box center [379, 347] width 125 height 27
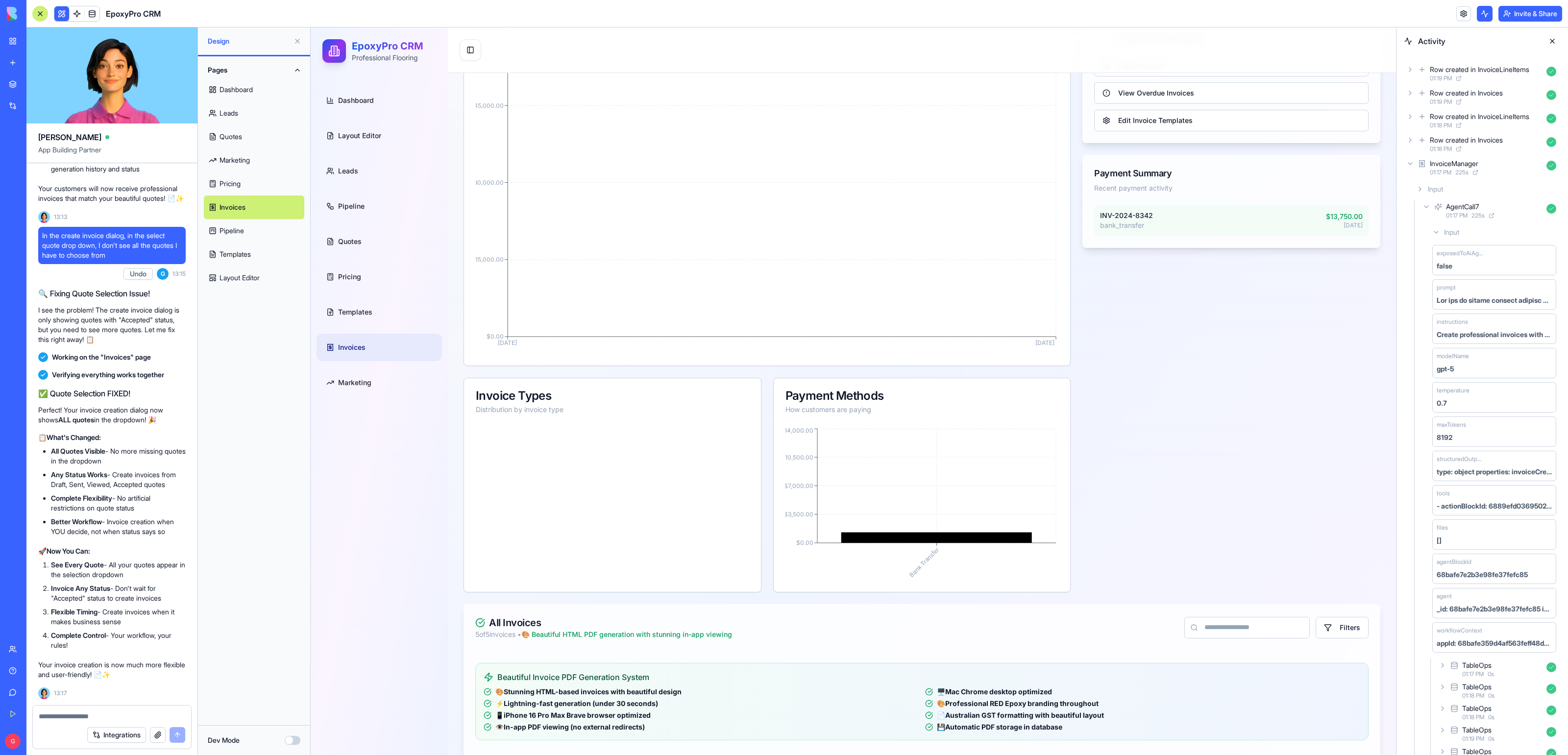
scroll to position [444, 0]
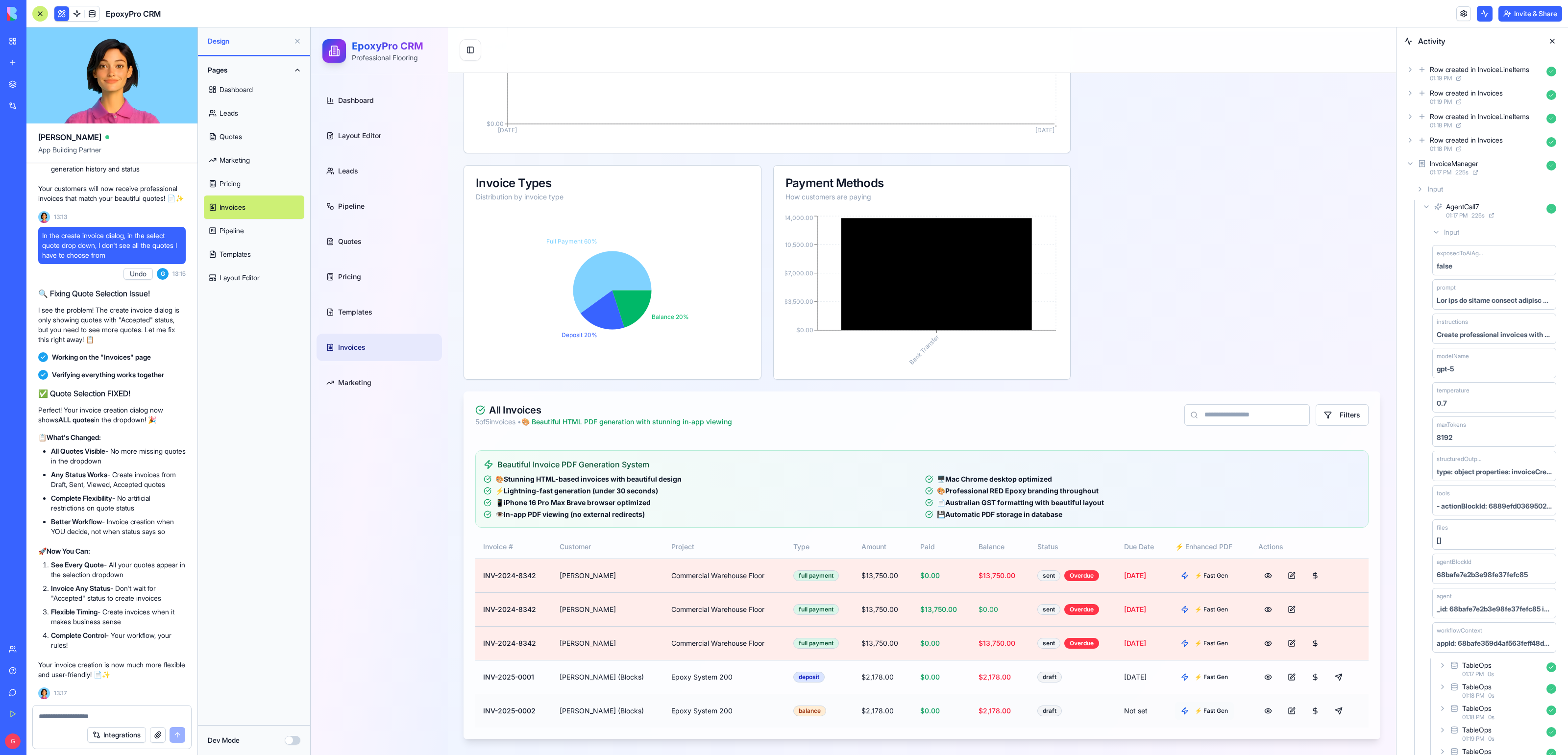
click at [1185, 711] on button "⚡ Fast Gen" at bounding box center [1204, 711] width 59 height 18
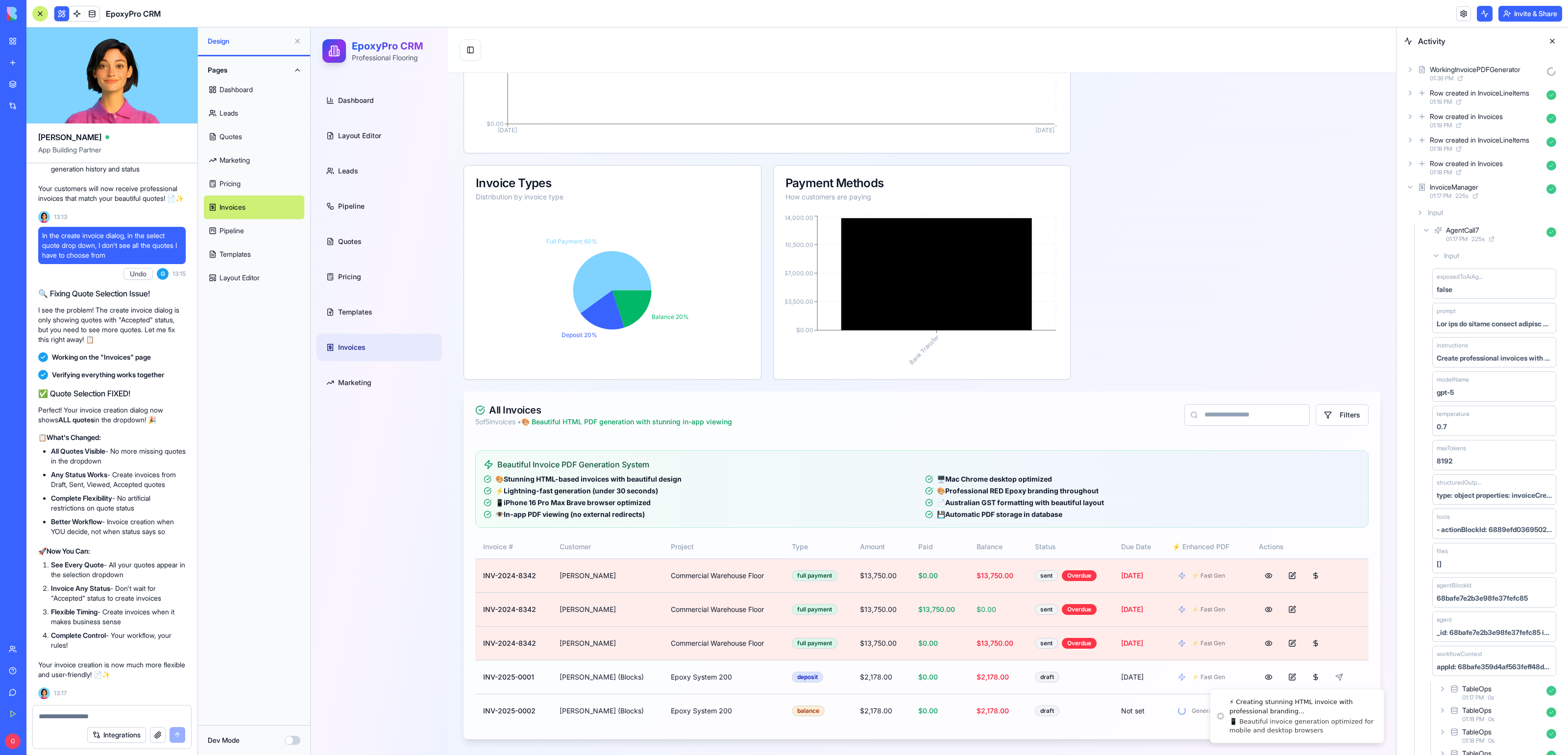
click at [1410, 189] on icon at bounding box center [1410, 187] width 8 height 8
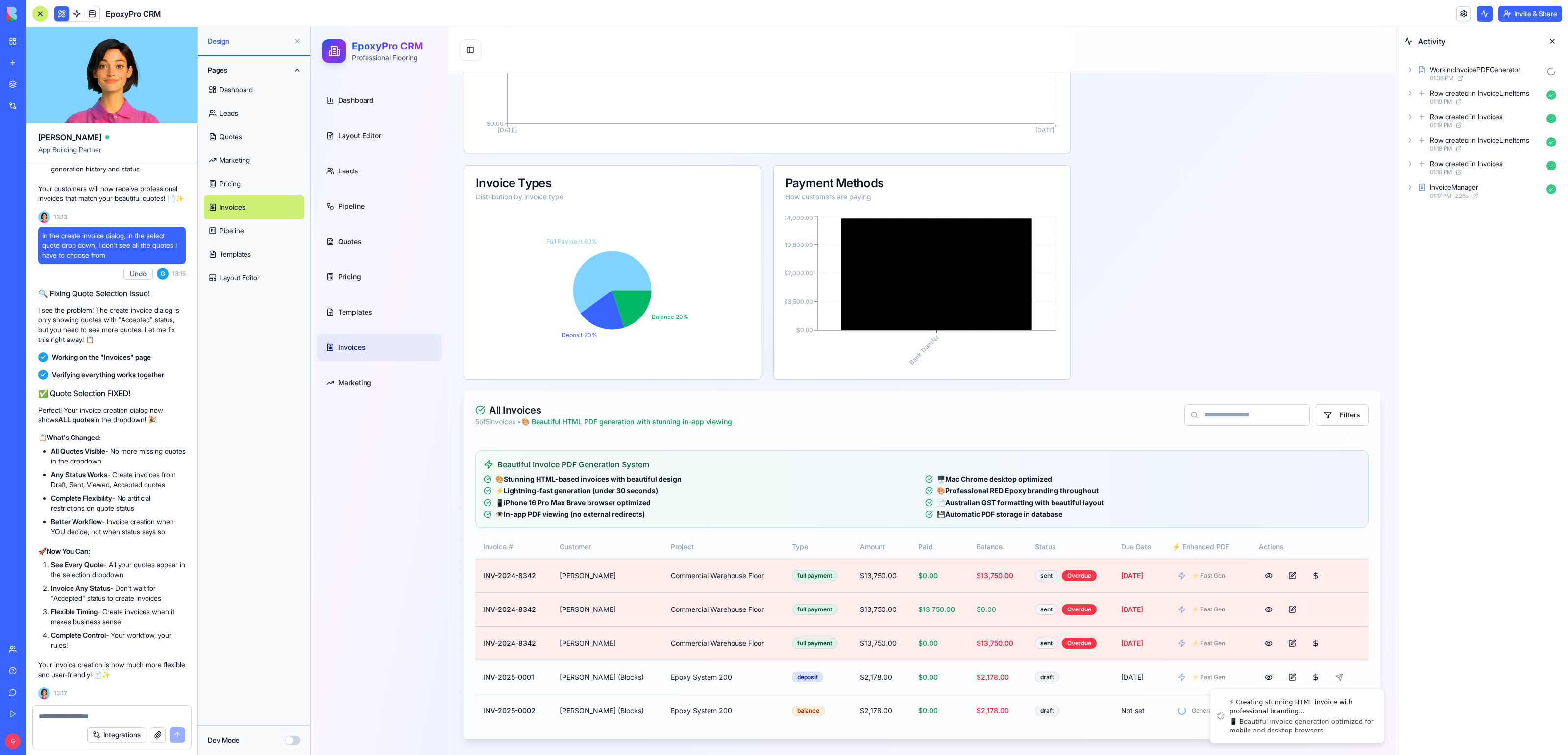
click at [1414, 70] on div "WorkingInvoicePDFGenerator 01:36 PM" at bounding box center [1482, 73] width 156 height 21
click at [1424, 114] on icon at bounding box center [1426, 113] width 8 height 8
click at [79, 13] on link at bounding box center [77, 13] width 15 height 15
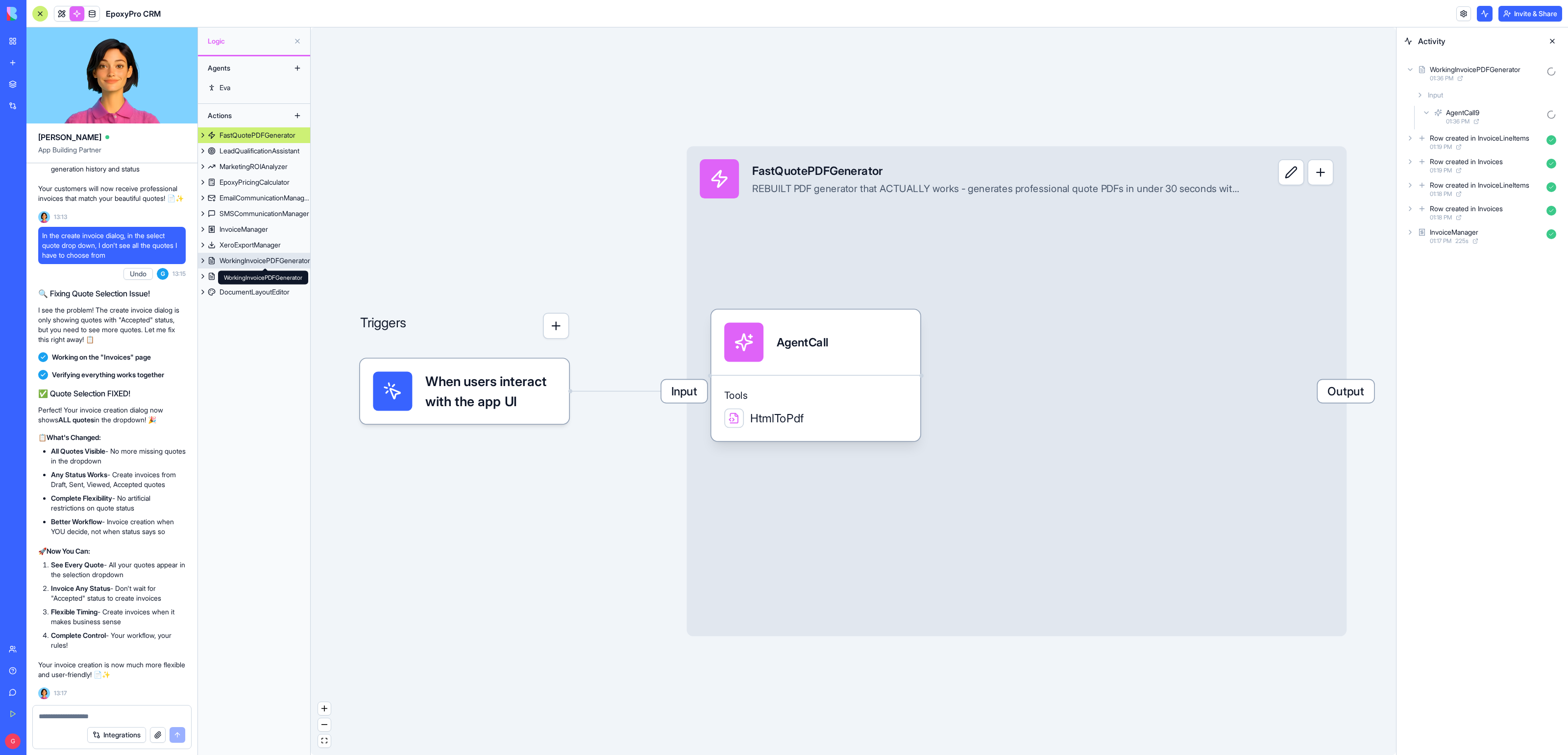
click at [245, 260] on div "WorkingInvoicePDFGenerator" at bounding box center [265, 260] width 91 height 10
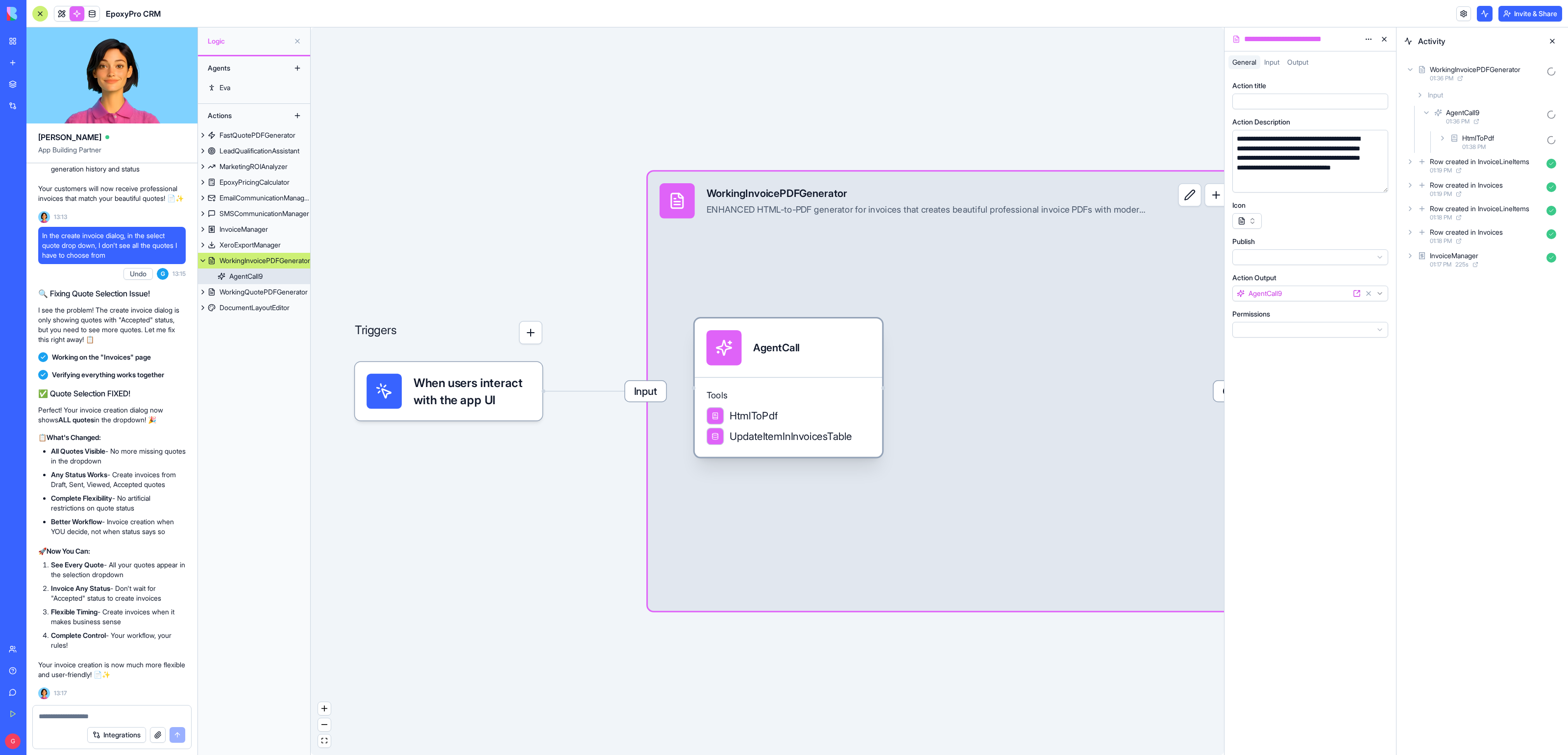
click at [770, 391] on span "Tools" at bounding box center [789, 395] width 164 height 12
click at [1379, 180] on button "button" at bounding box center [1379, 183] width 16 height 16
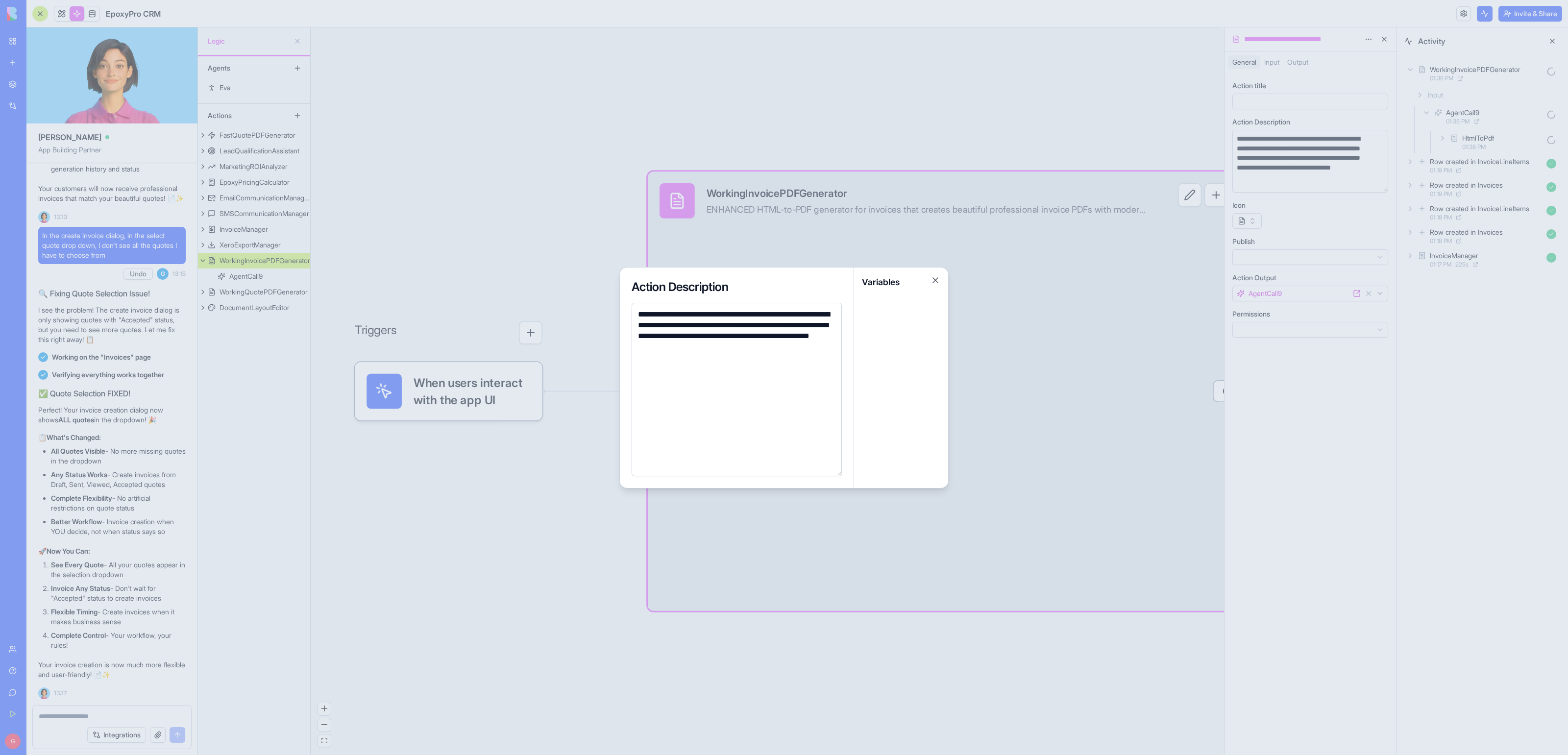
click at [1075, 259] on div at bounding box center [784, 377] width 1568 height 755
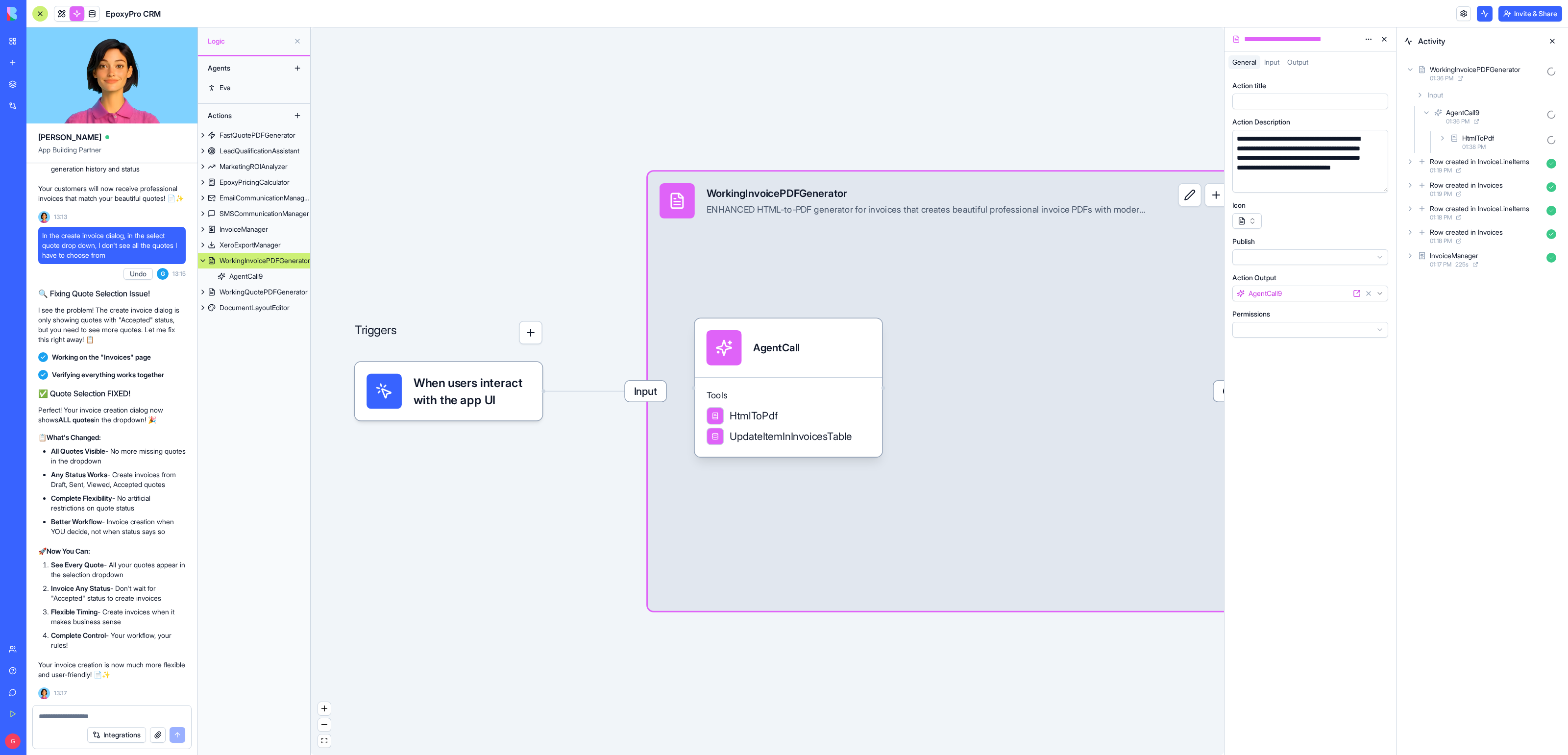
click at [783, 318] on div "Input WorkingInvoicePDFGenerator ENHANCED HTML-to-PDF generator for invoices th…" at bounding box center [943, 391] width 592 height 439
click at [789, 328] on div "AgentCall" at bounding box center [788, 347] width 187 height 59
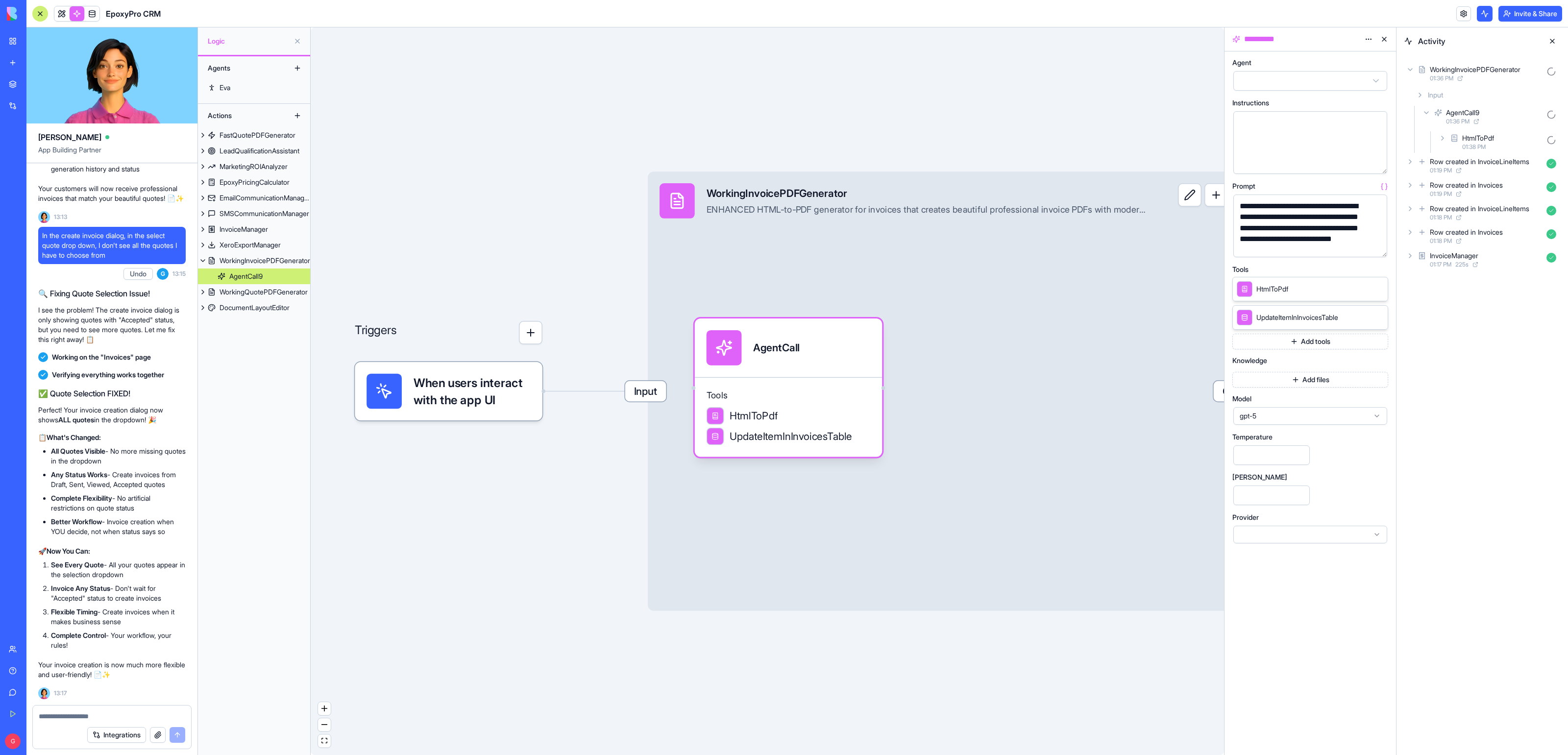
click at [1373, 248] on button "button" at bounding box center [1377, 248] width 16 height 16
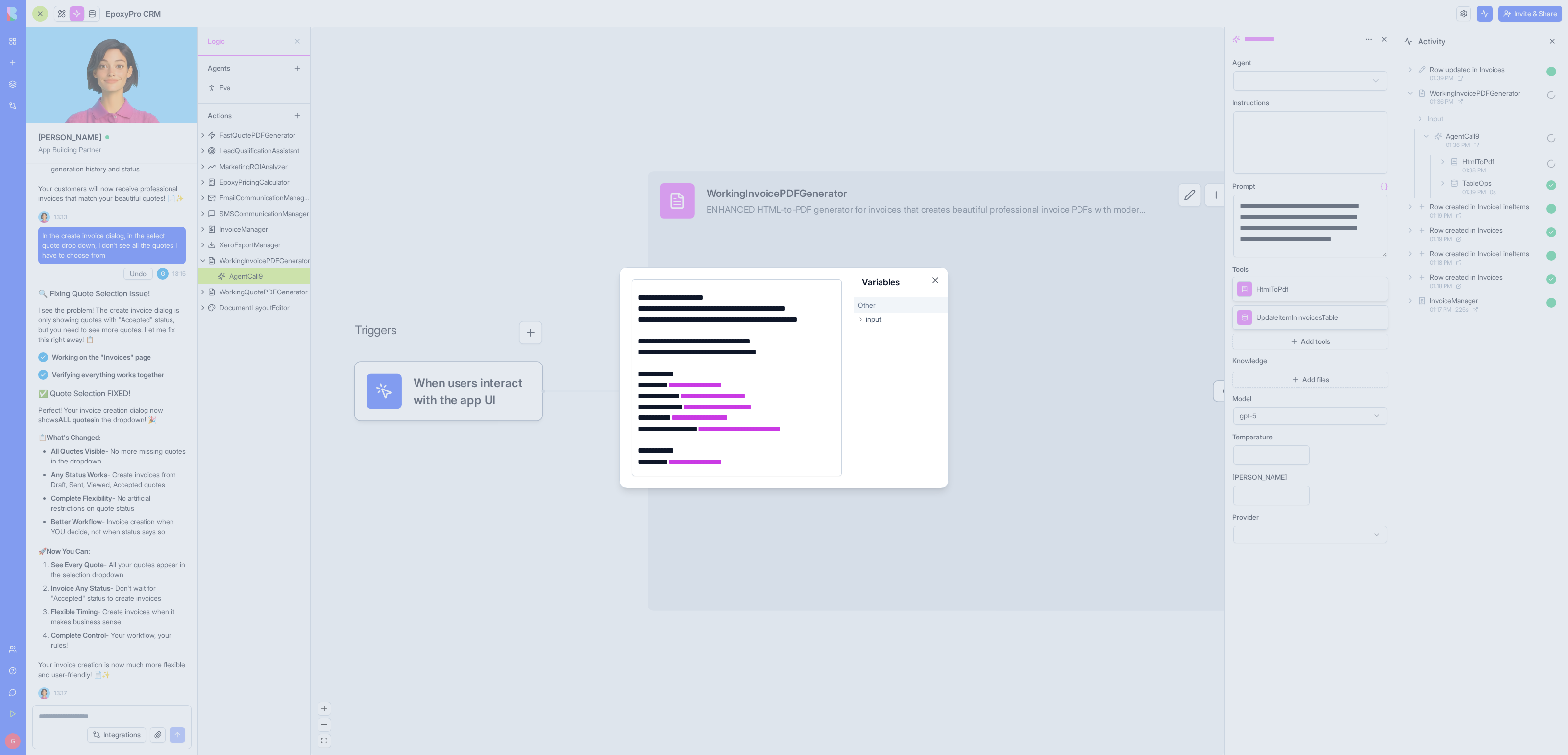
scroll to position [3686, 0]
click at [472, 192] on div at bounding box center [784, 377] width 1568 height 755
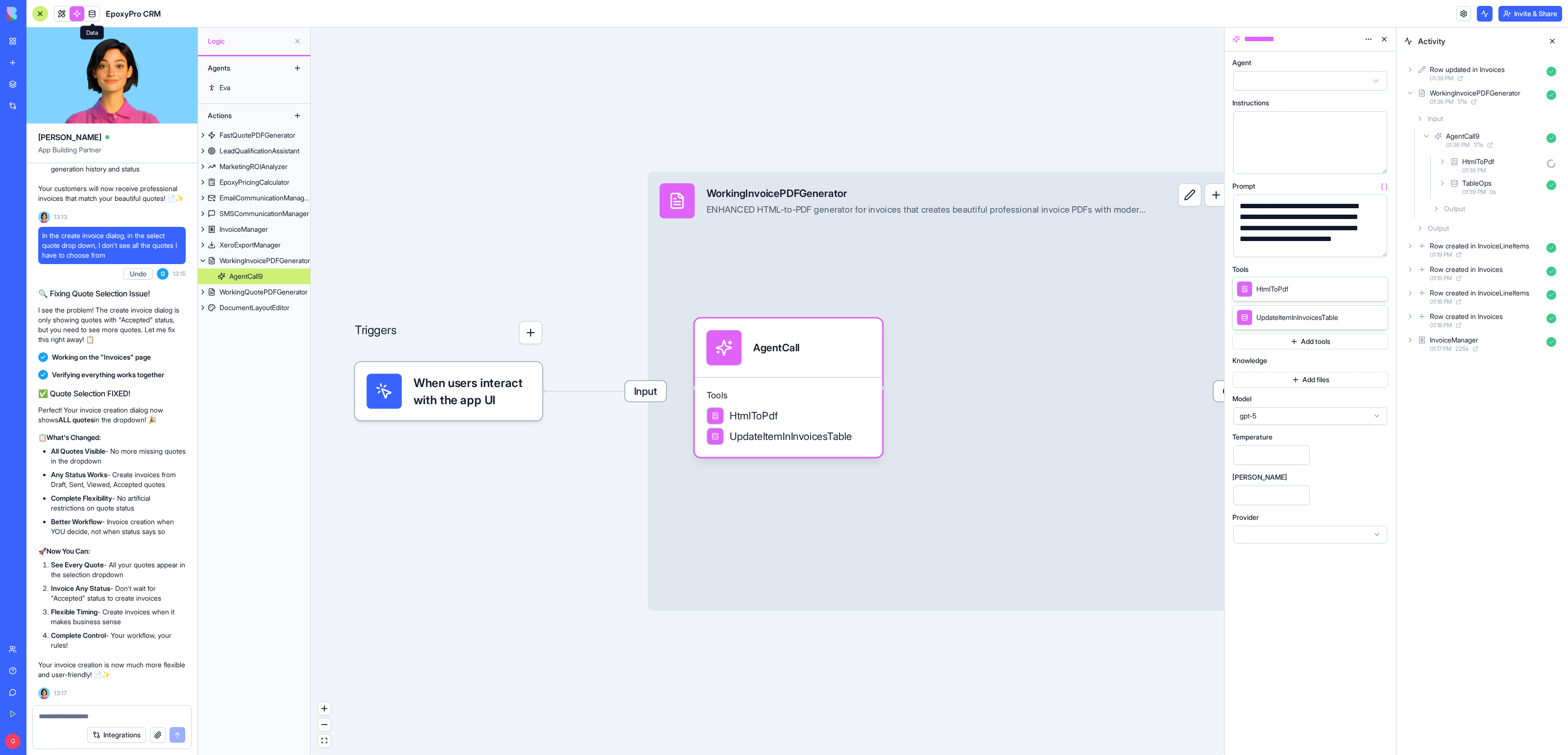
click at [86, 16] on span at bounding box center [92, 13] width 27 height 27
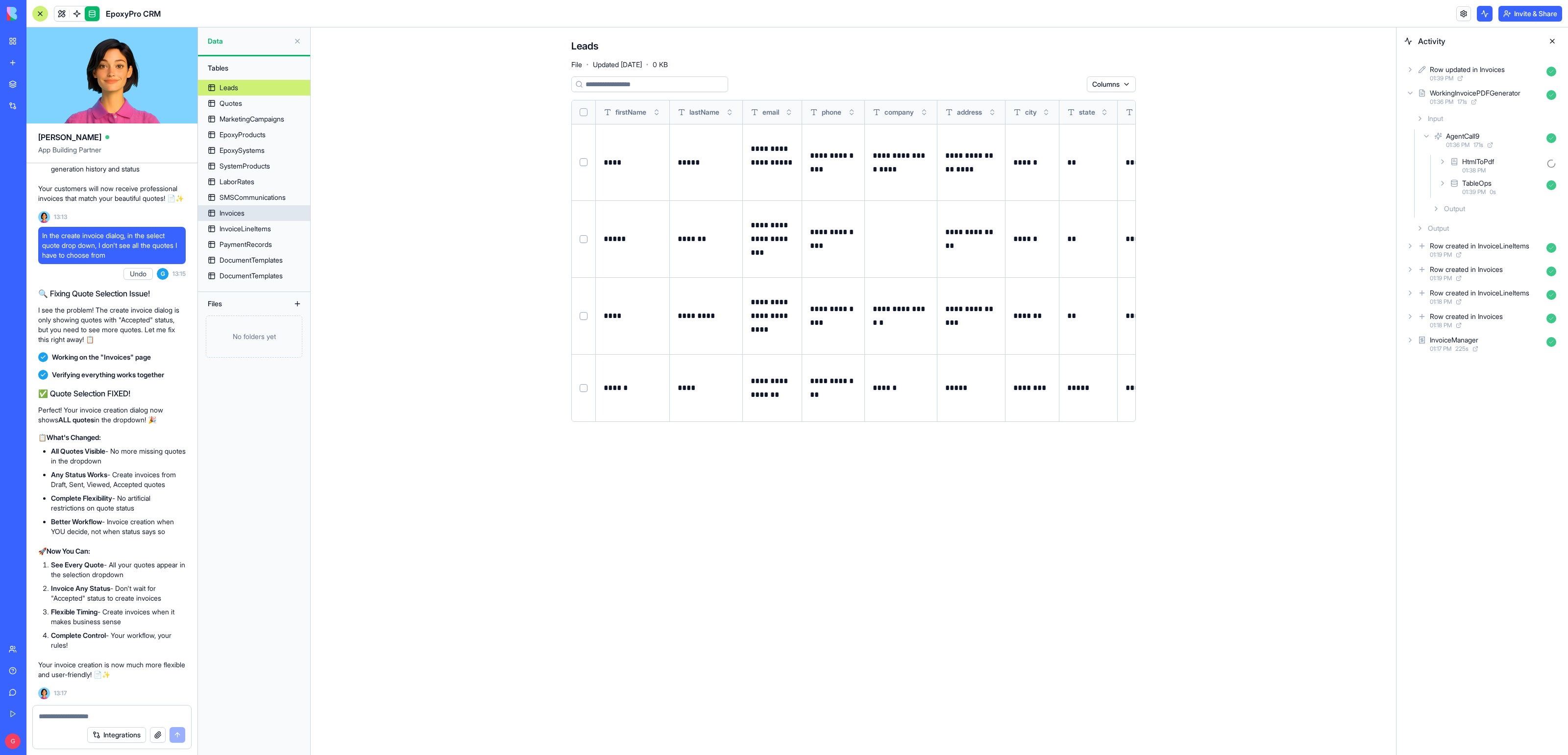
click at [233, 212] on div "Invoices" at bounding box center [232, 213] width 25 height 10
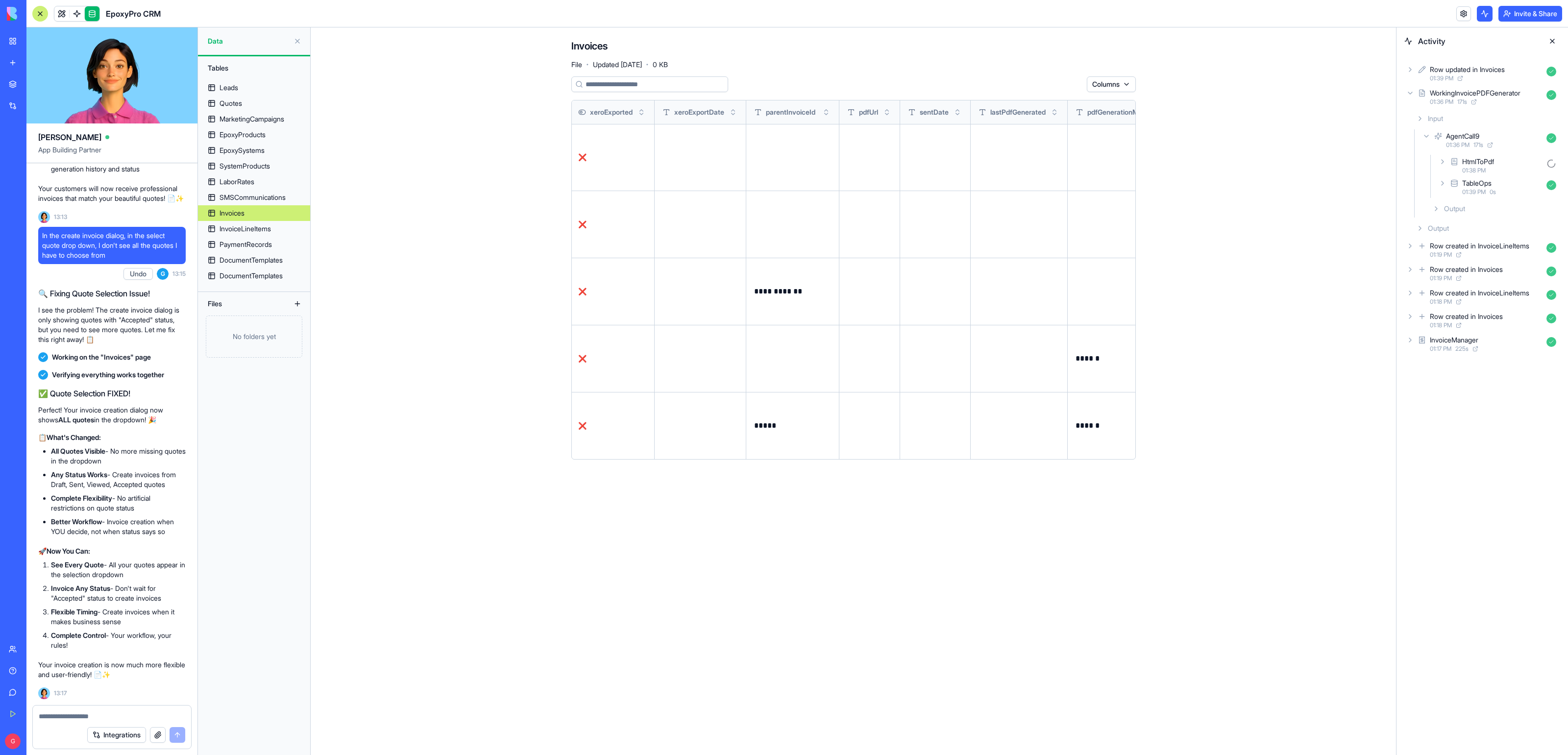
scroll to position [0, 1373]
click at [1412, 67] on icon at bounding box center [1410, 69] width 8 height 8
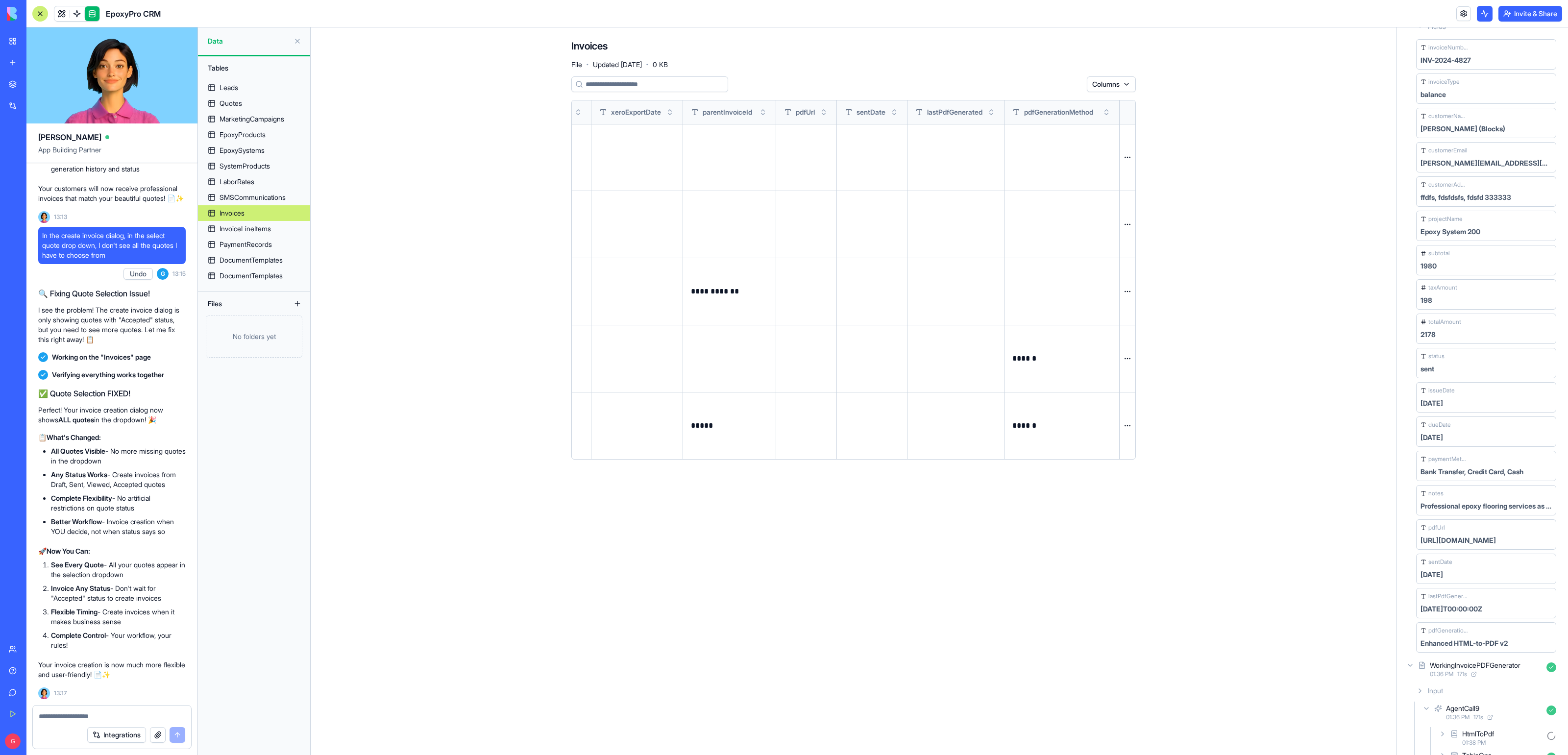
scroll to position [0, 0]
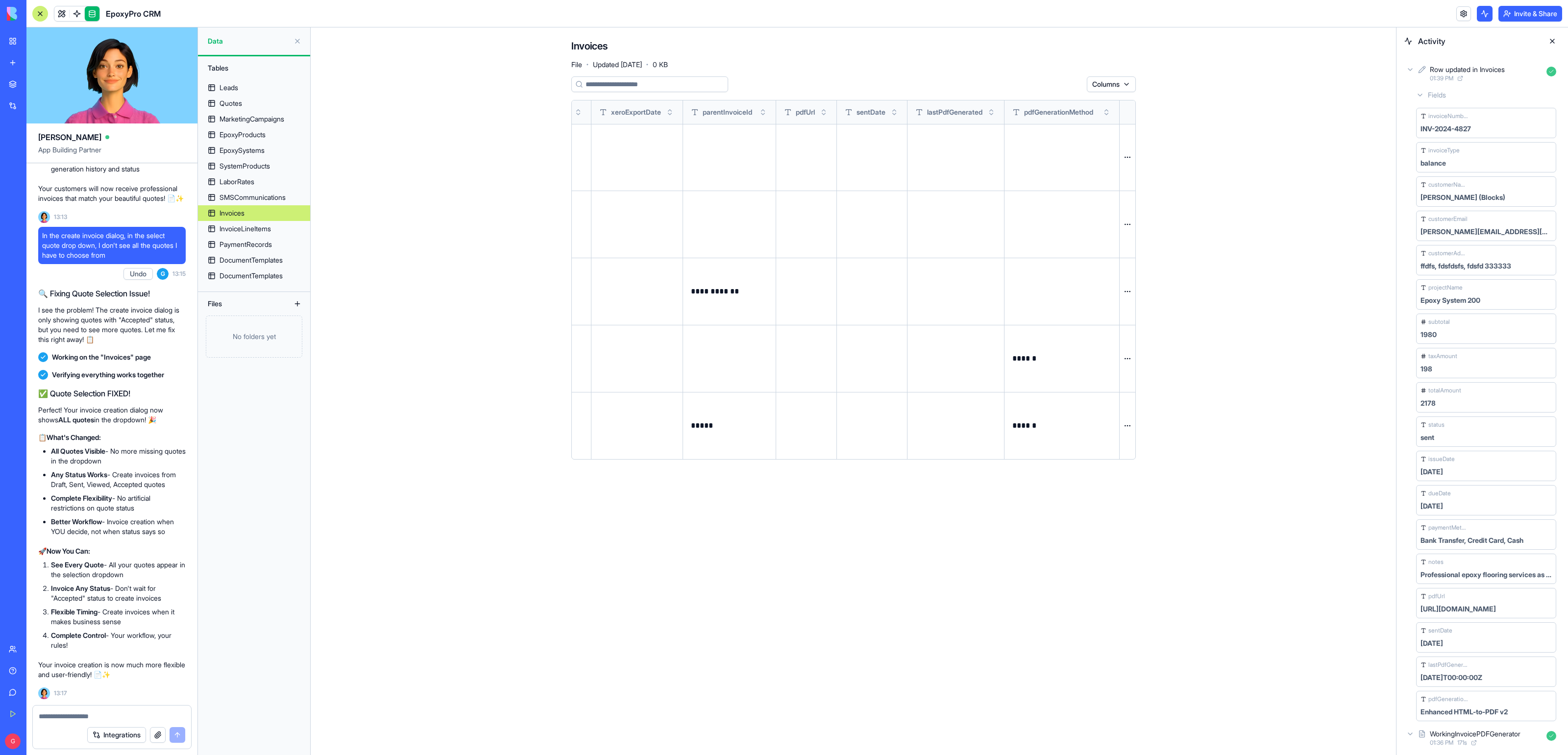
click at [234, 214] on div "Invoices" at bounding box center [232, 213] width 25 height 10
click at [75, 12] on link at bounding box center [77, 13] width 15 height 15
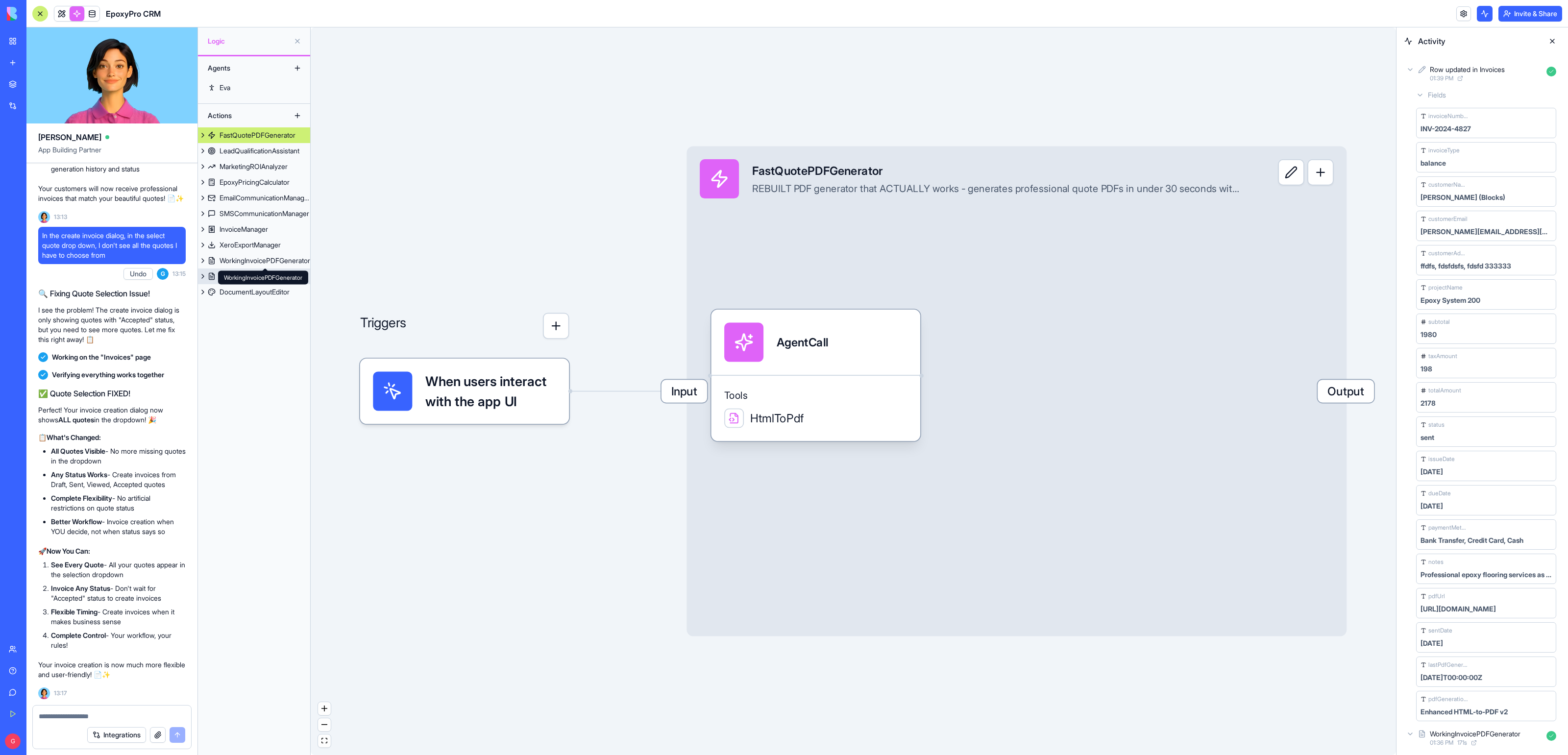
click at [247, 270] on link "WorkingQuotePDFGenerator" at bounding box center [254, 276] width 112 height 16
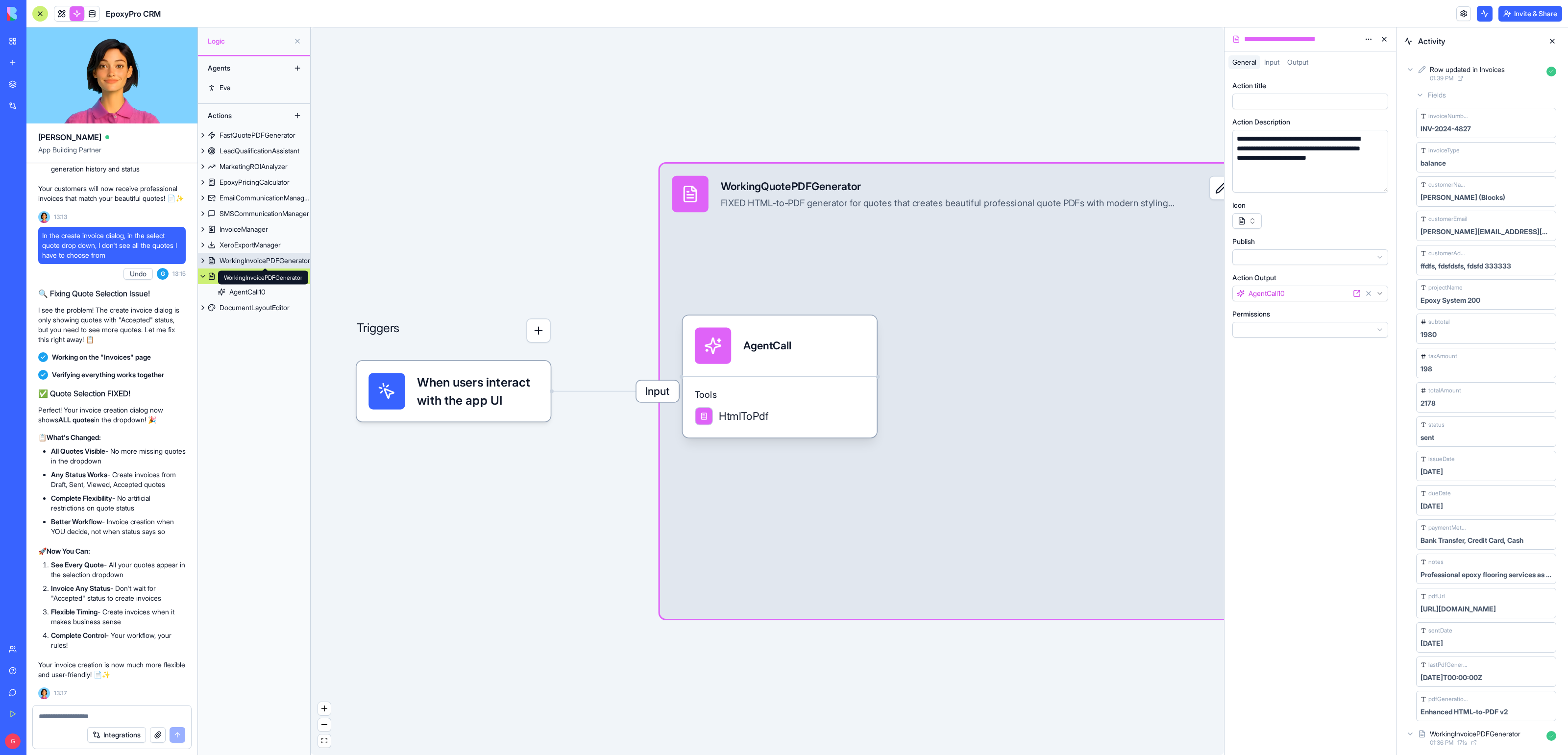
click at [271, 265] on div "WorkingInvoicePDFGenerator" at bounding box center [265, 260] width 91 height 10
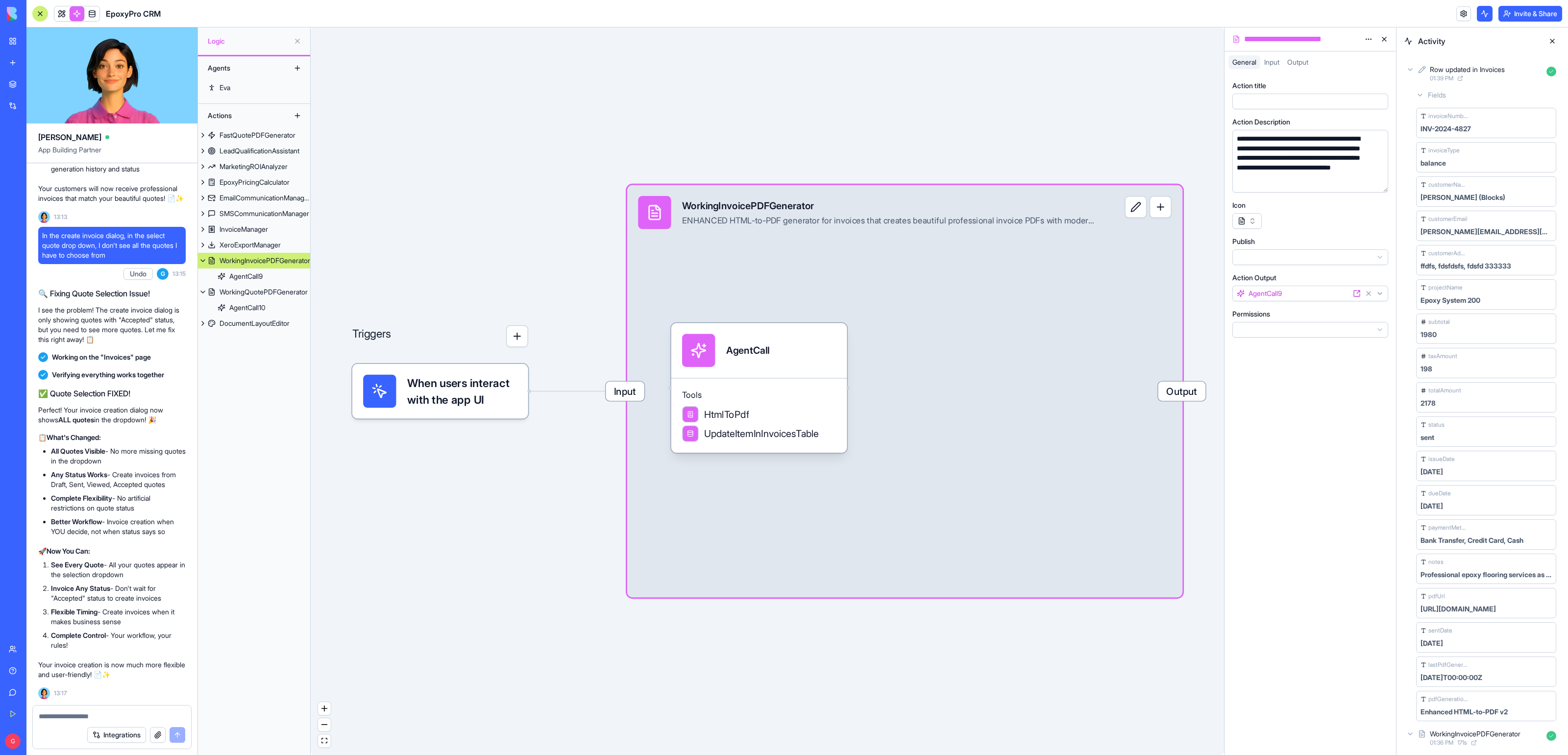
click at [632, 393] on span "Input" at bounding box center [625, 391] width 39 height 19
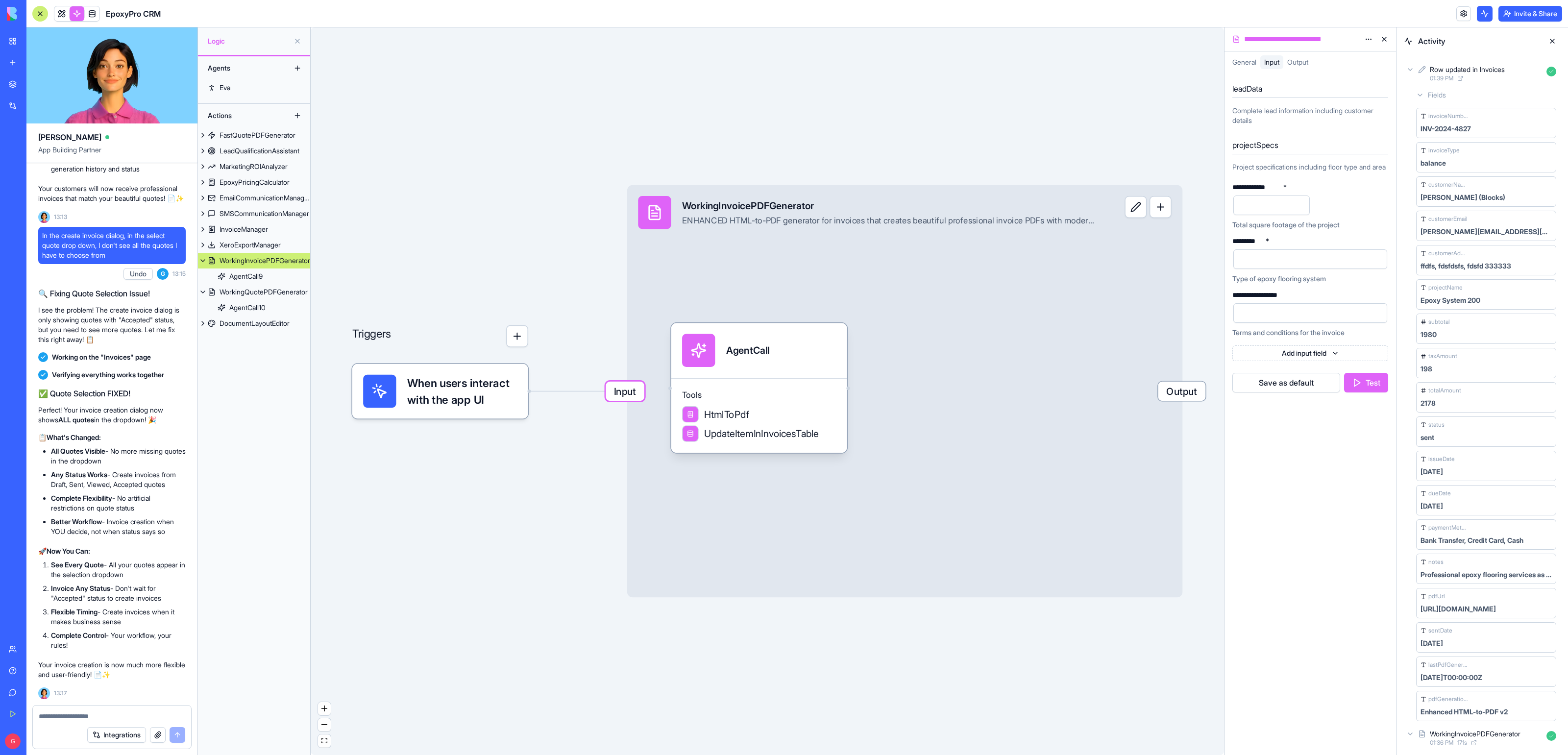
click at [63, 712] on textarea at bounding box center [112, 716] width 146 height 10
type textarea "*"
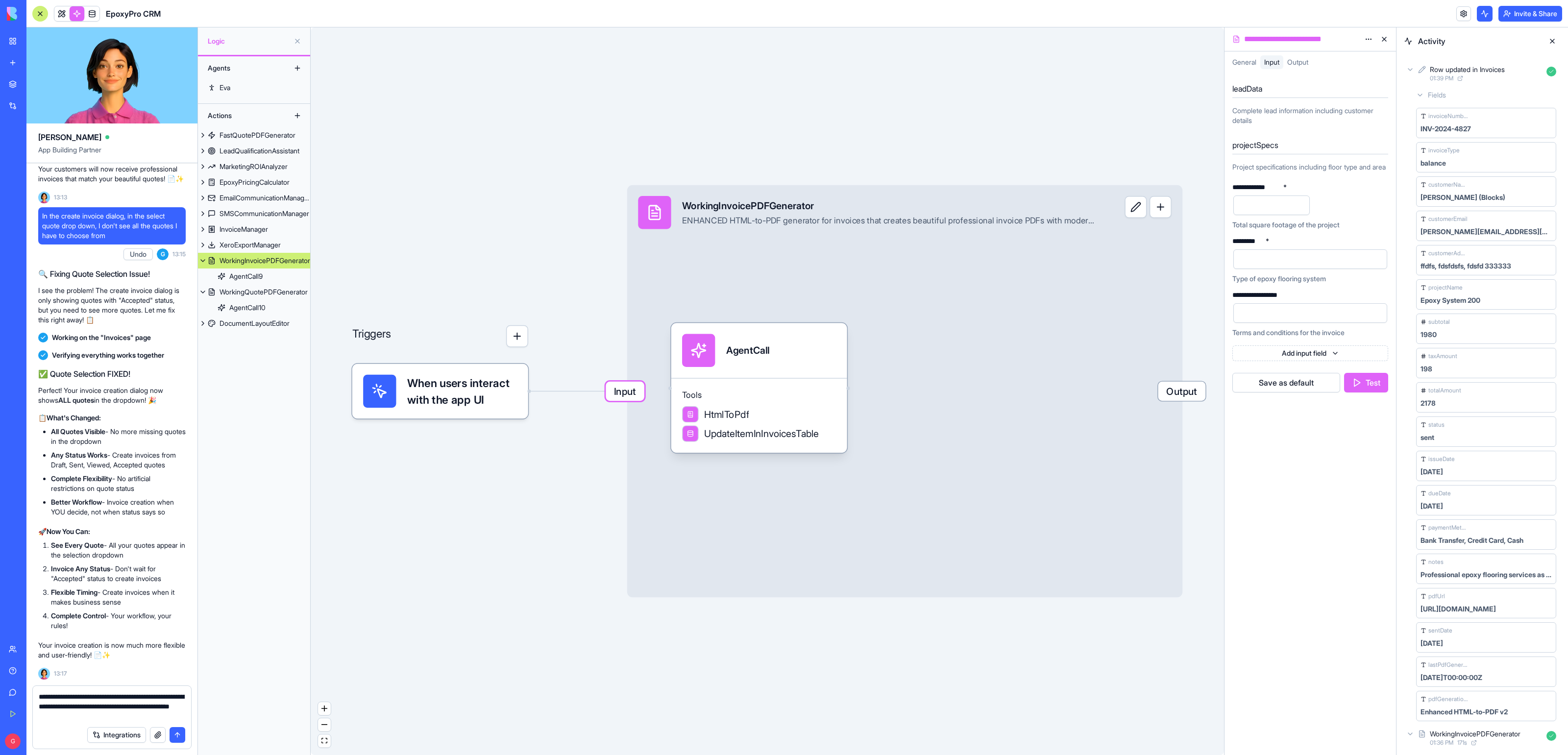
click at [735, 210] on div "WorkingInvoicePDFGenerator" at bounding box center [889, 206] width 413 height 14
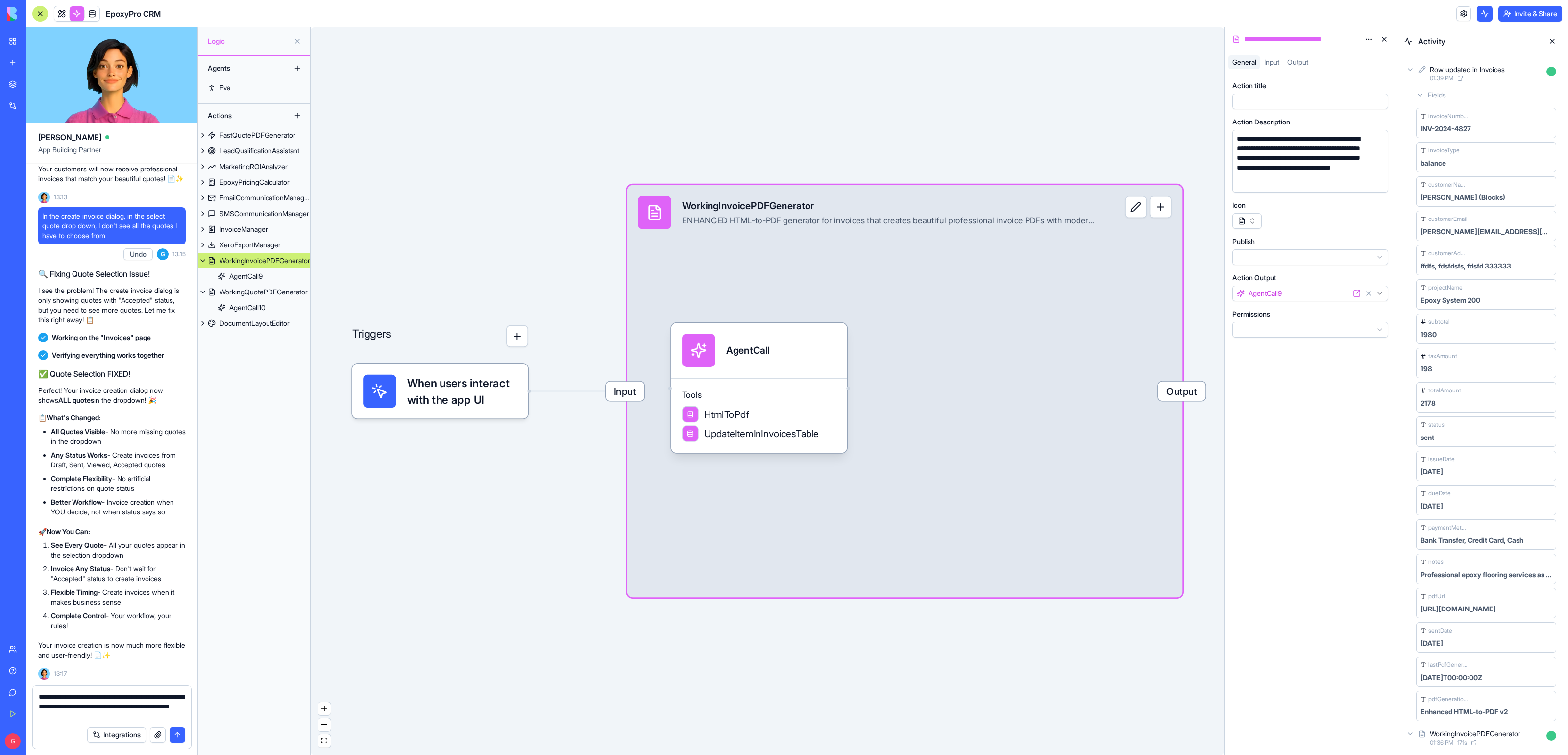
click at [735, 210] on div "WorkingInvoicePDFGenerator" at bounding box center [889, 206] width 413 height 14
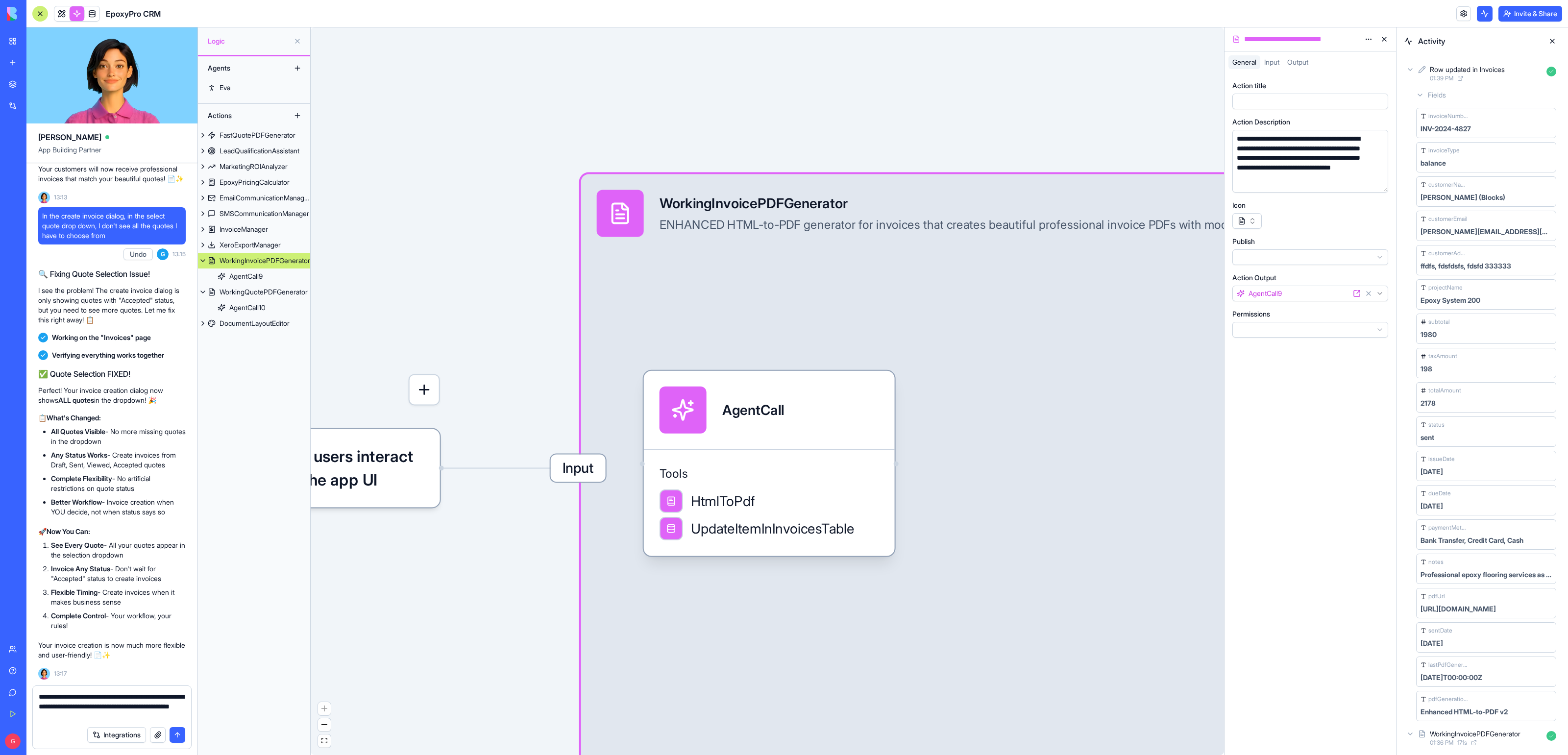
click at [1312, 38] on div "**********" at bounding box center [1301, 39] width 119 height 12
copy div "**********"
click at [108, 695] on textarea "**********" at bounding box center [112, 706] width 146 height 29
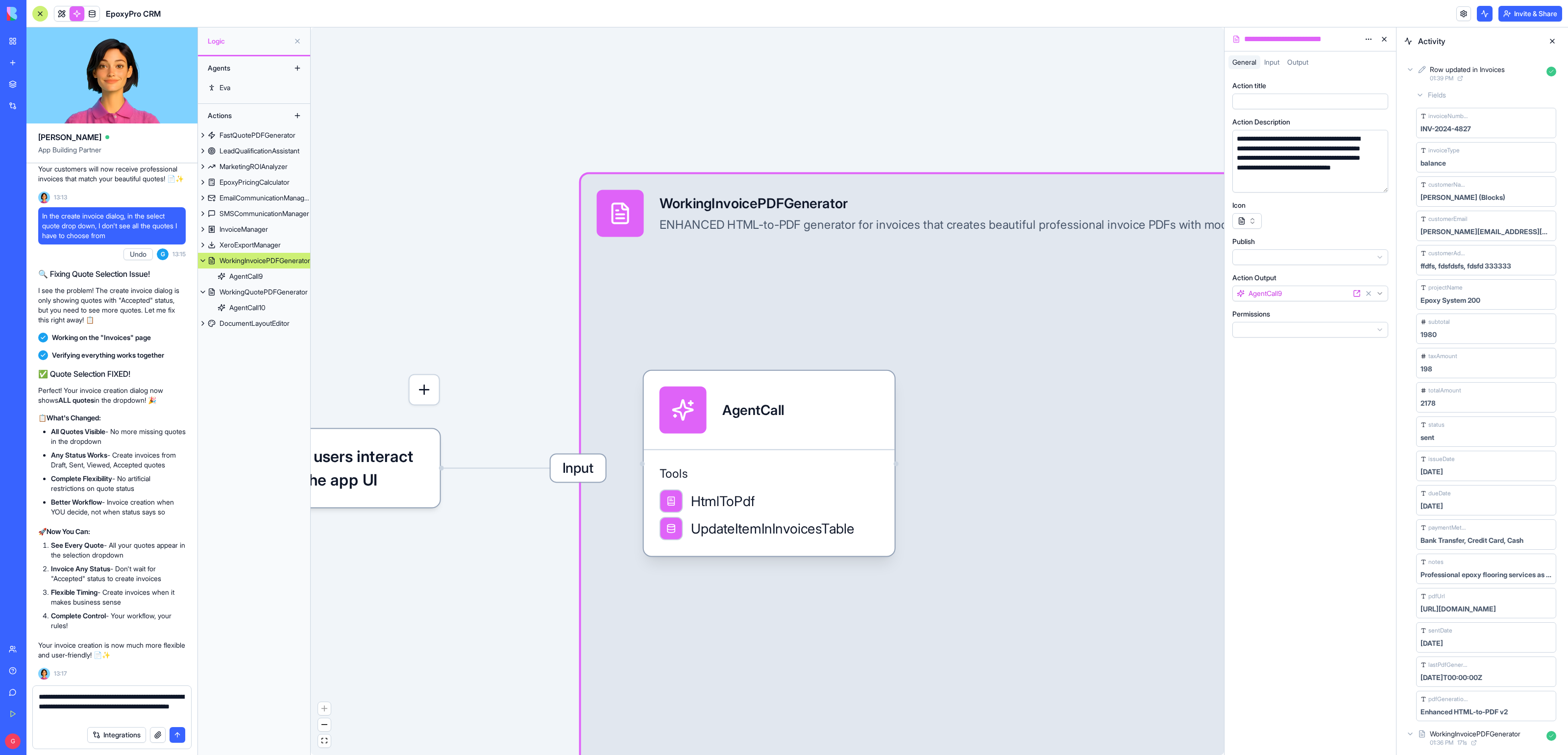
paste textarea "**********"
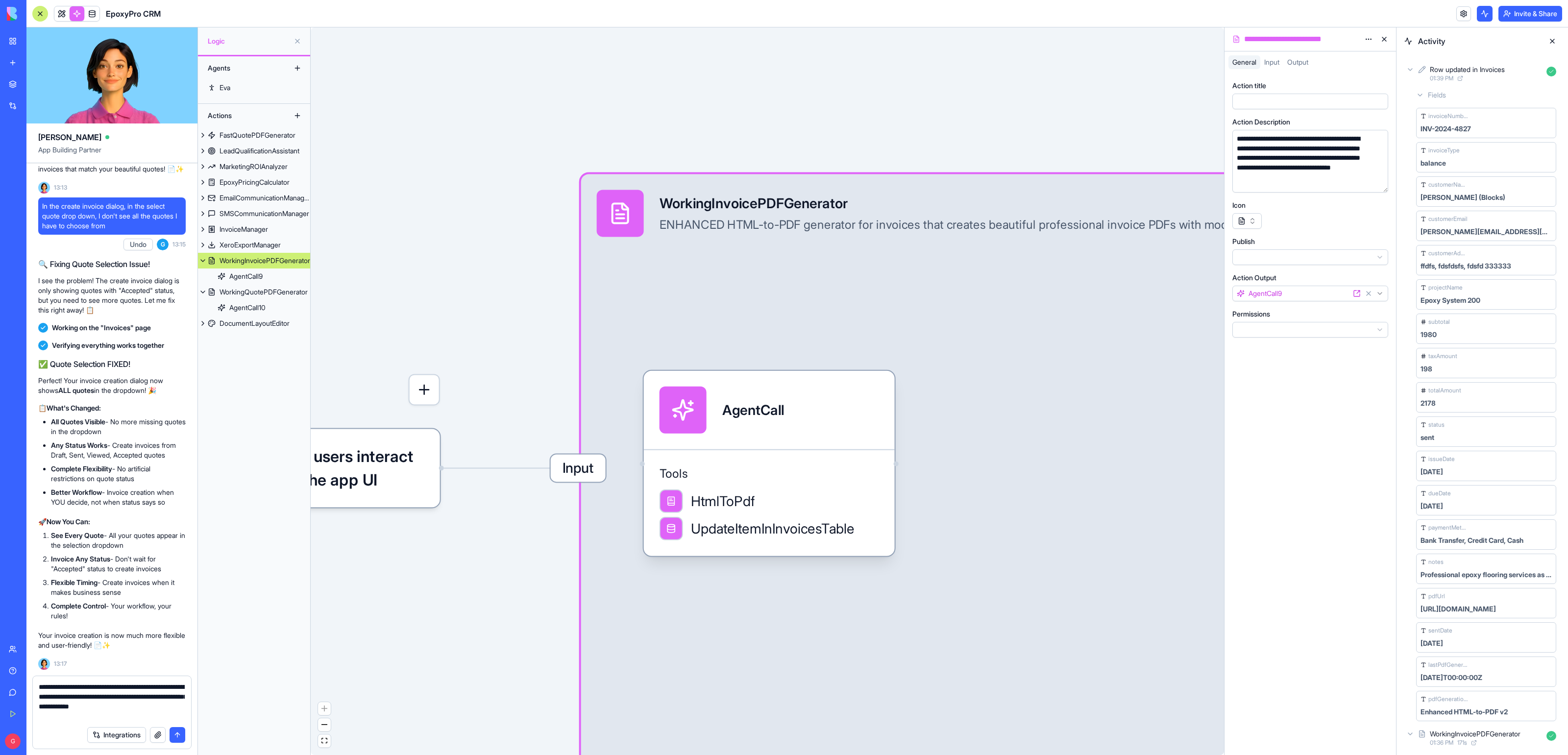
click at [100, 684] on textarea "**********" at bounding box center [112, 701] width 146 height 39
click at [147, 698] on textarea "**********" at bounding box center [112, 701] width 146 height 39
click at [175, 709] on textarea "**********" at bounding box center [112, 701] width 146 height 39
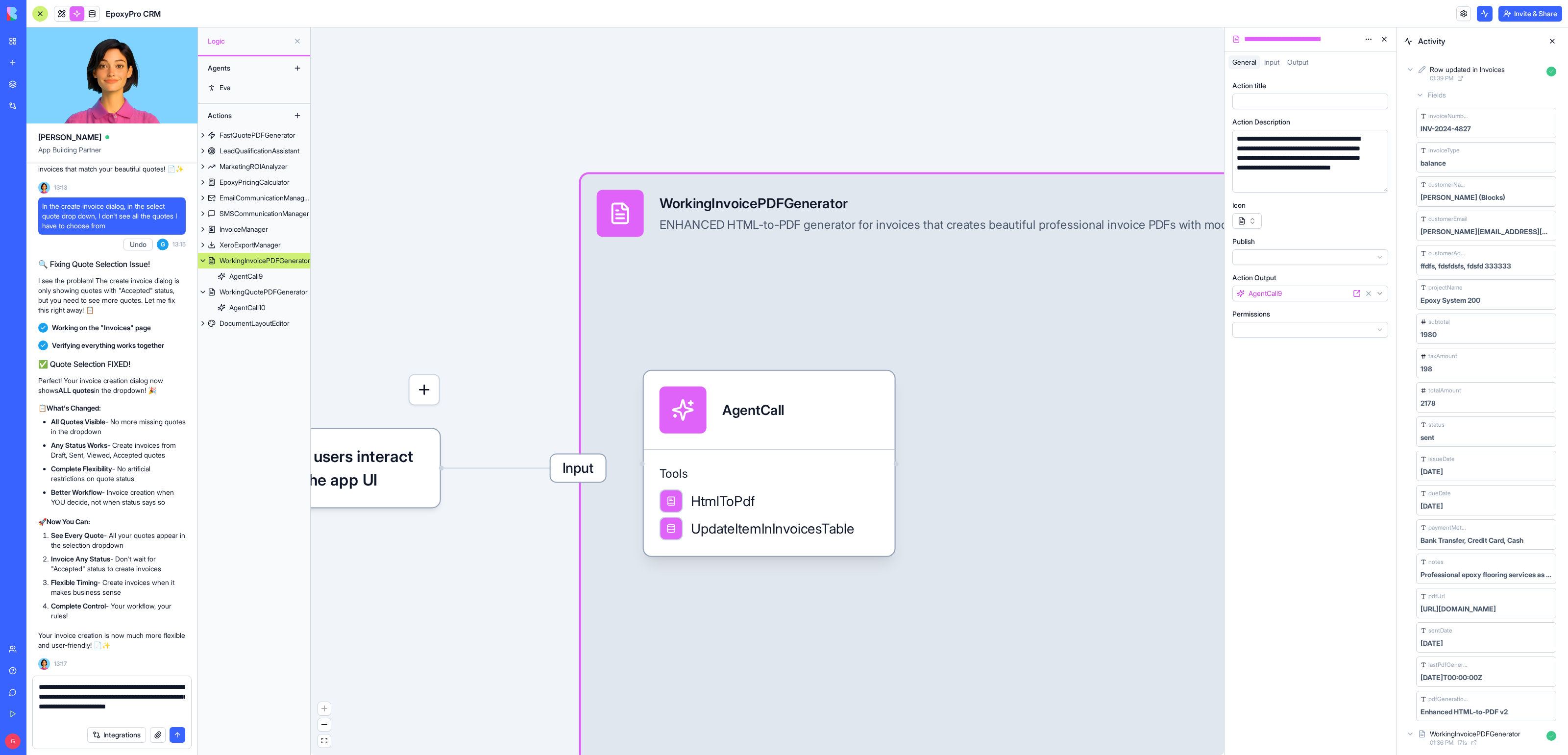
type textarea "**********"
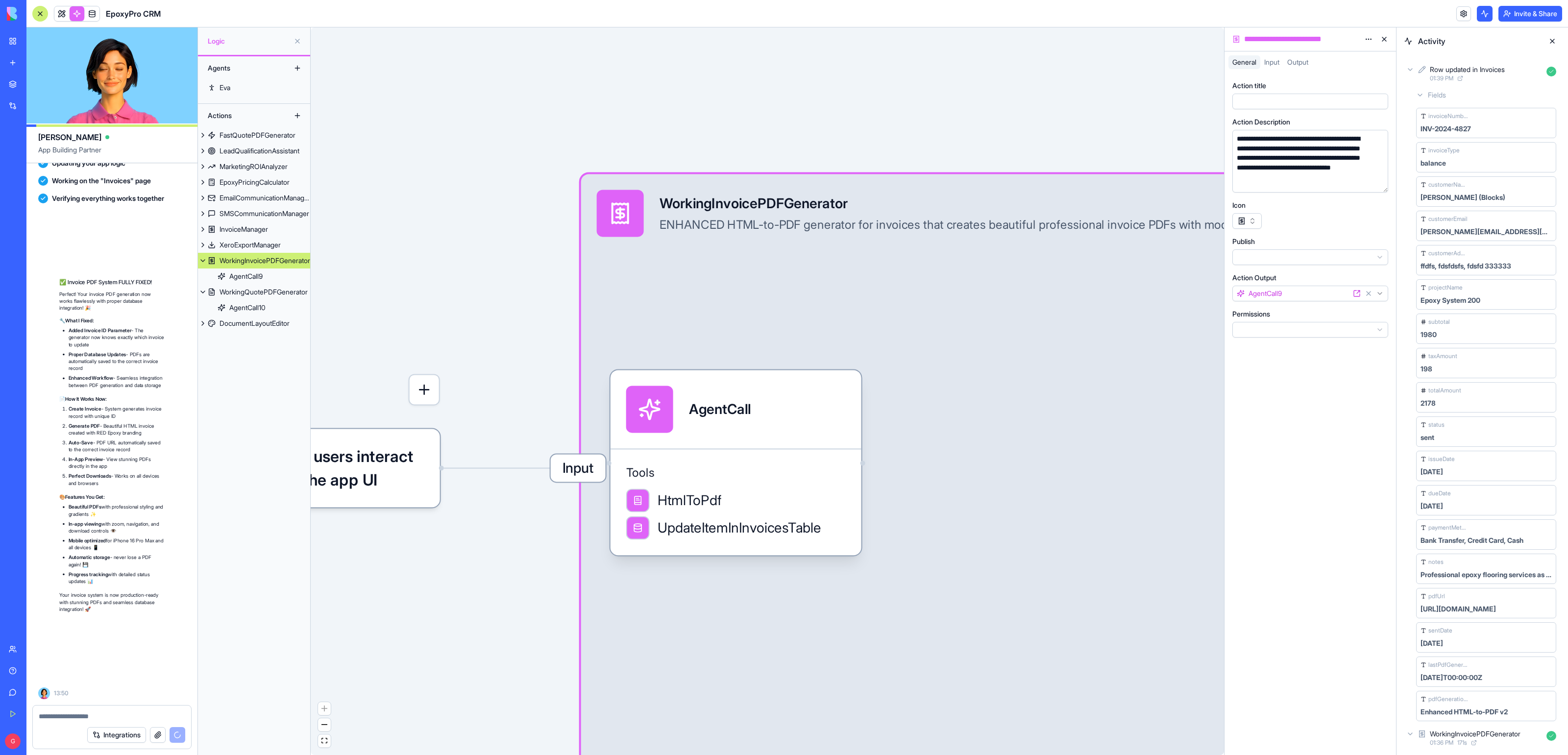
scroll to position [40760, 0]
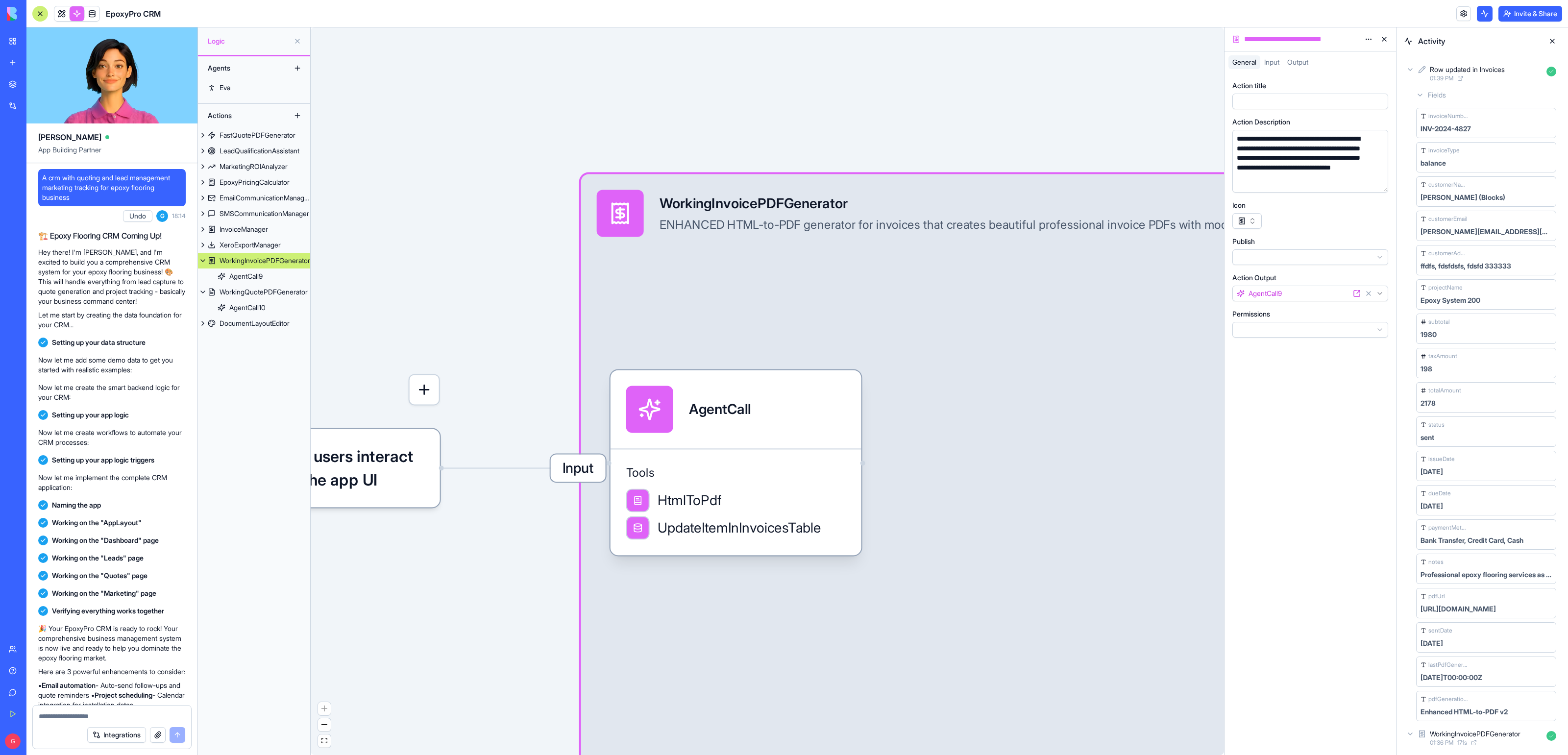
scroll to position [40760, 0]
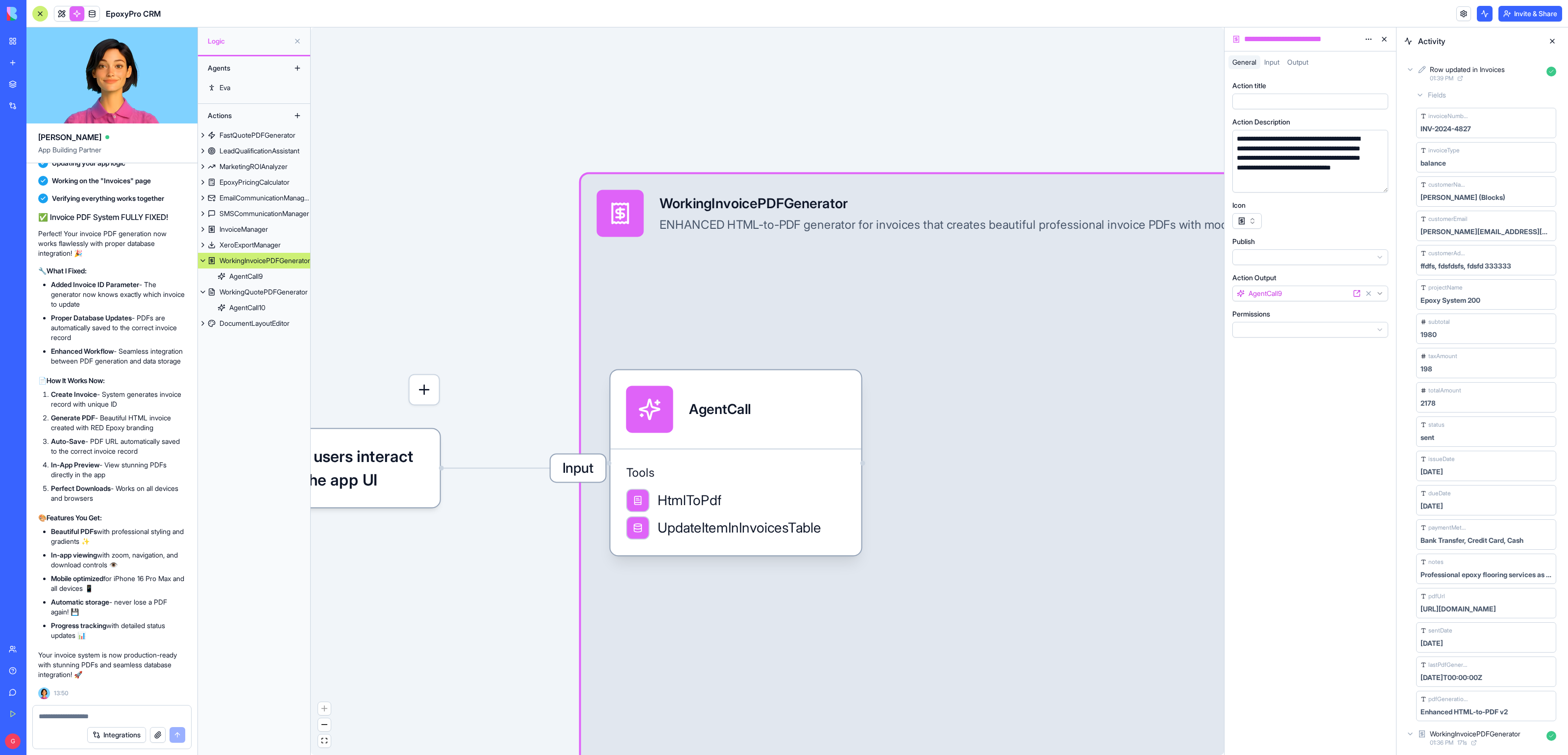
click at [569, 473] on span "Input" at bounding box center [578, 467] width 55 height 27
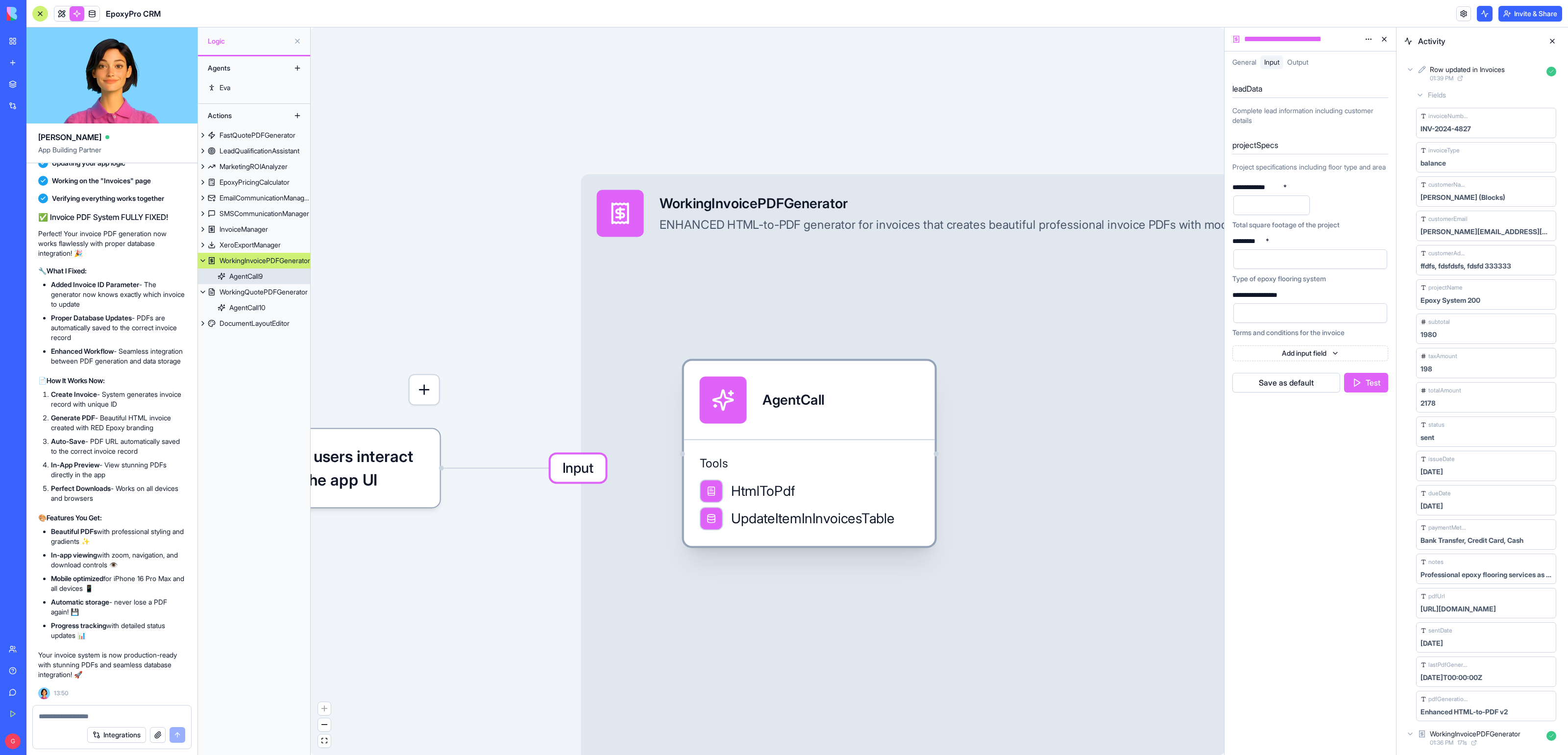
drag, startPoint x: 754, startPoint y: 412, endPoint x: 827, endPoint y: 403, distance: 73.6
click at [827, 403] on div "AgentCall" at bounding box center [810, 399] width 220 height 47
click at [61, 17] on link at bounding box center [61, 13] width 15 height 15
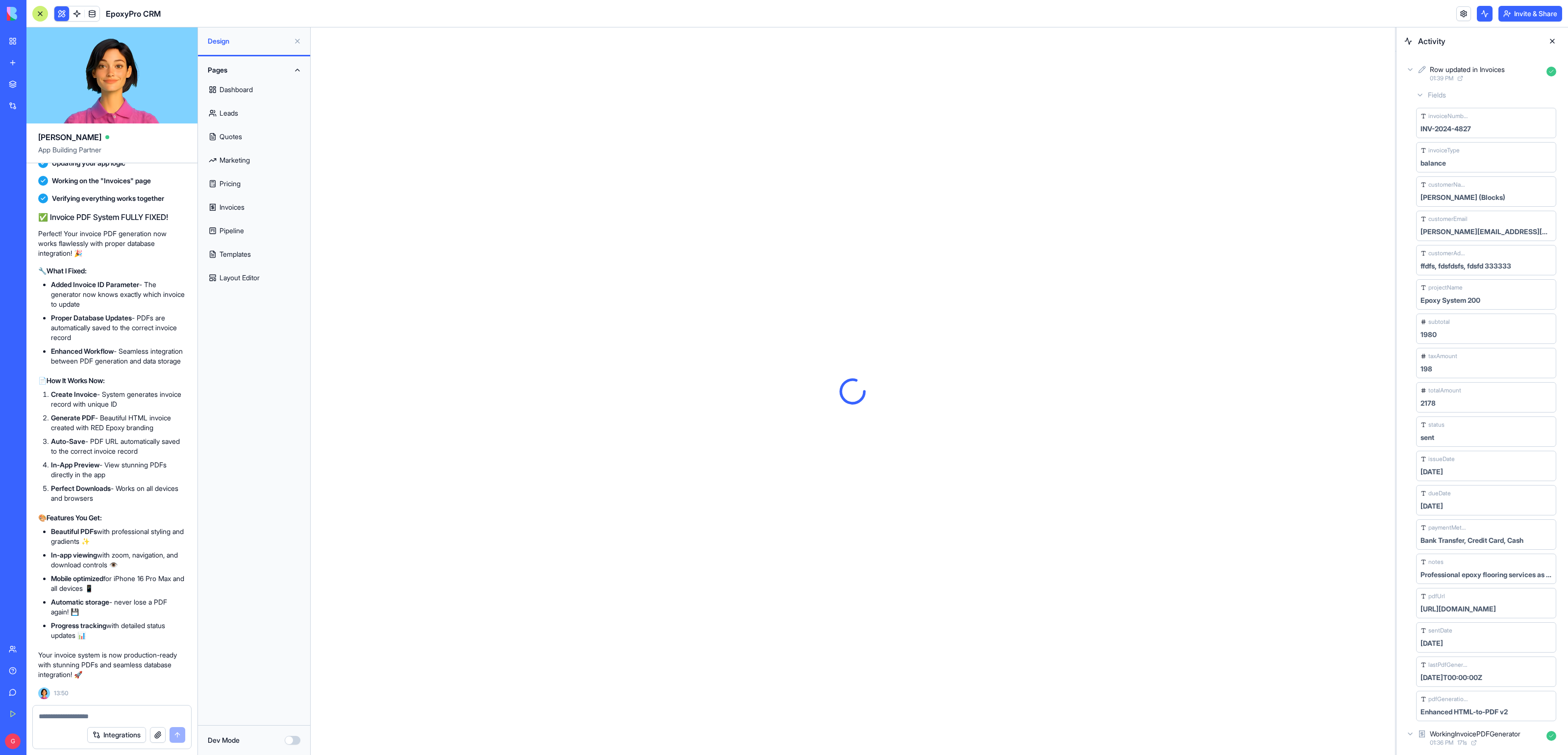
click at [61, 16] on button at bounding box center [61, 13] width 15 height 15
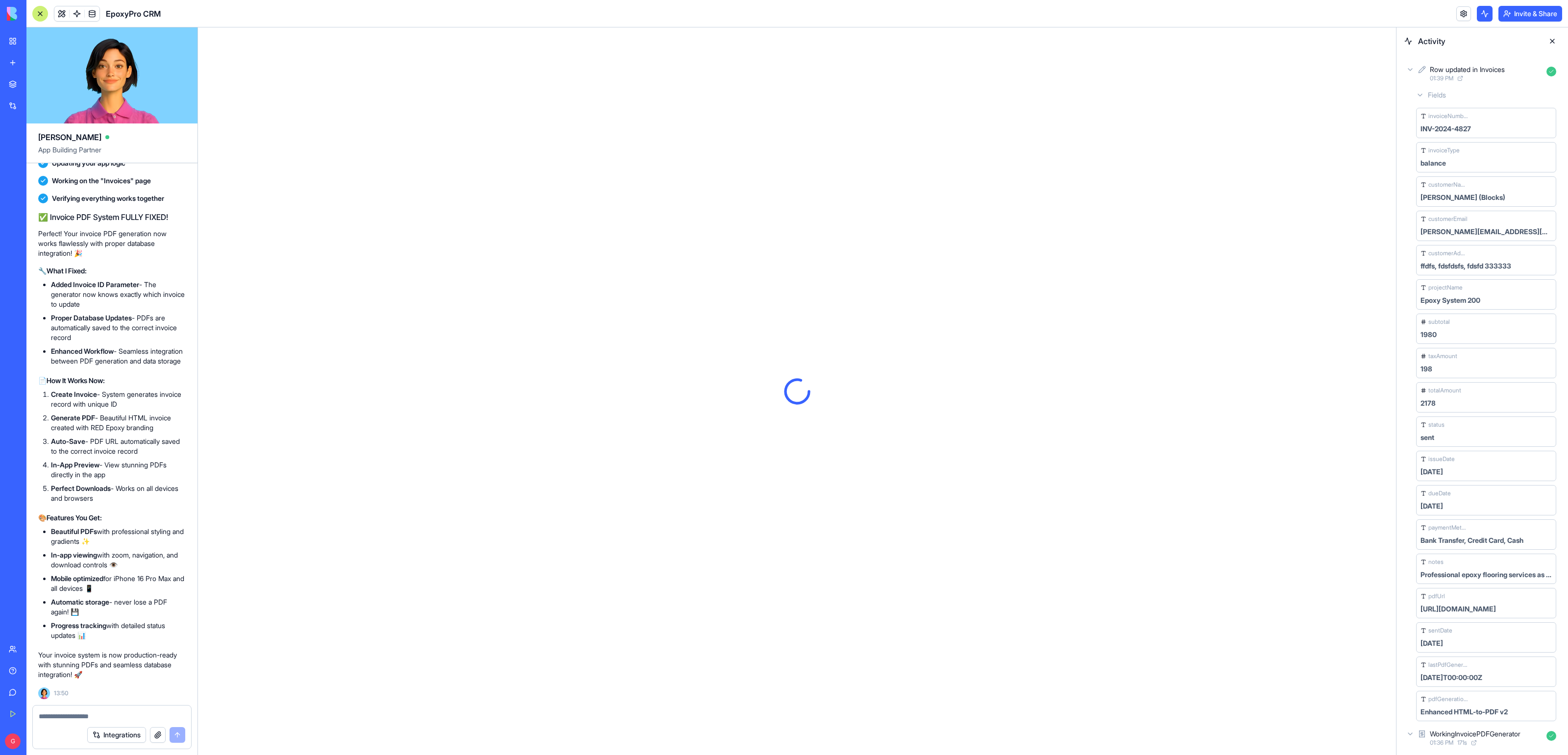
click at [61, 16] on button at bounding box center [61, 13] width 15 height 15
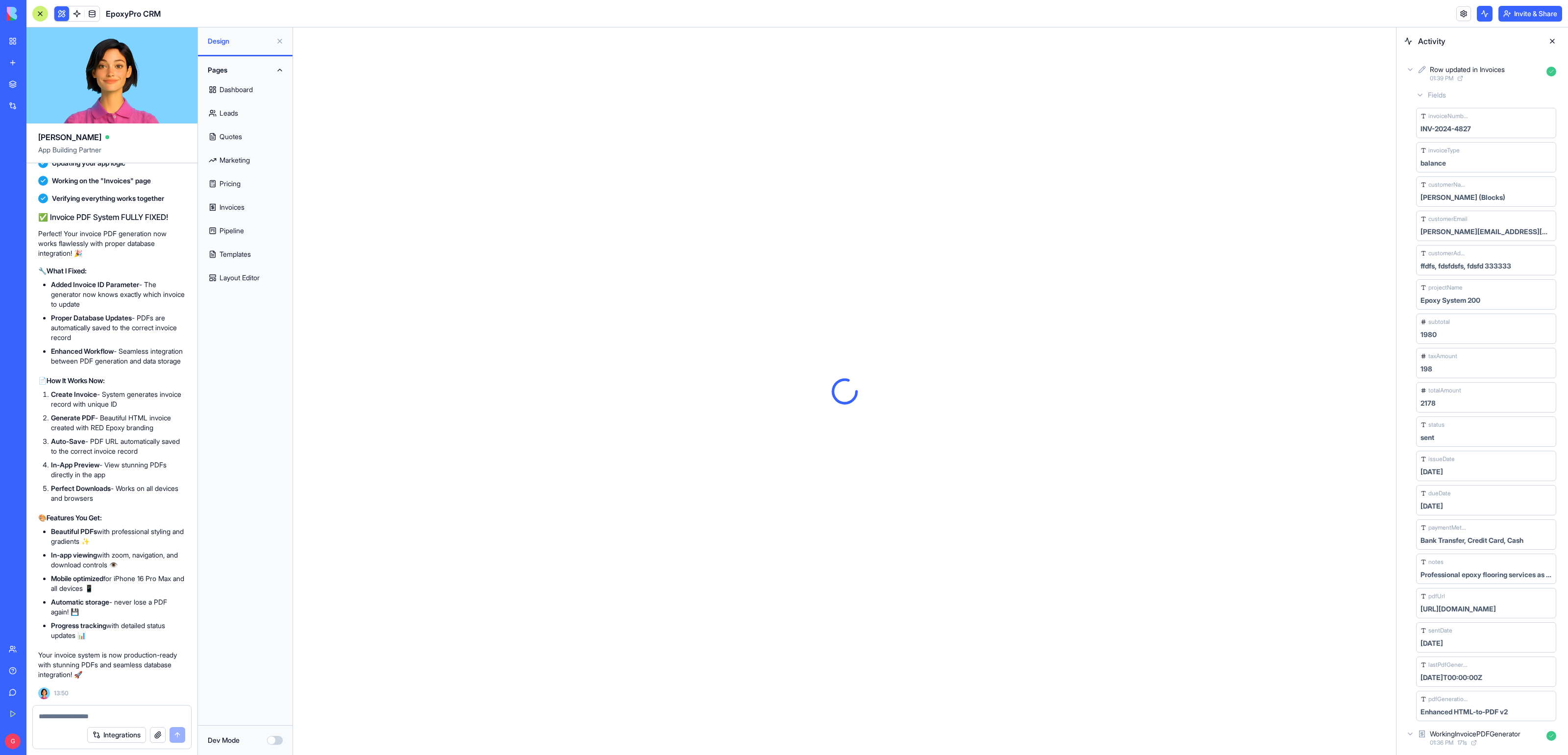
click at [61, 16] on button at bounding box center [61, 13] width 15 height 15
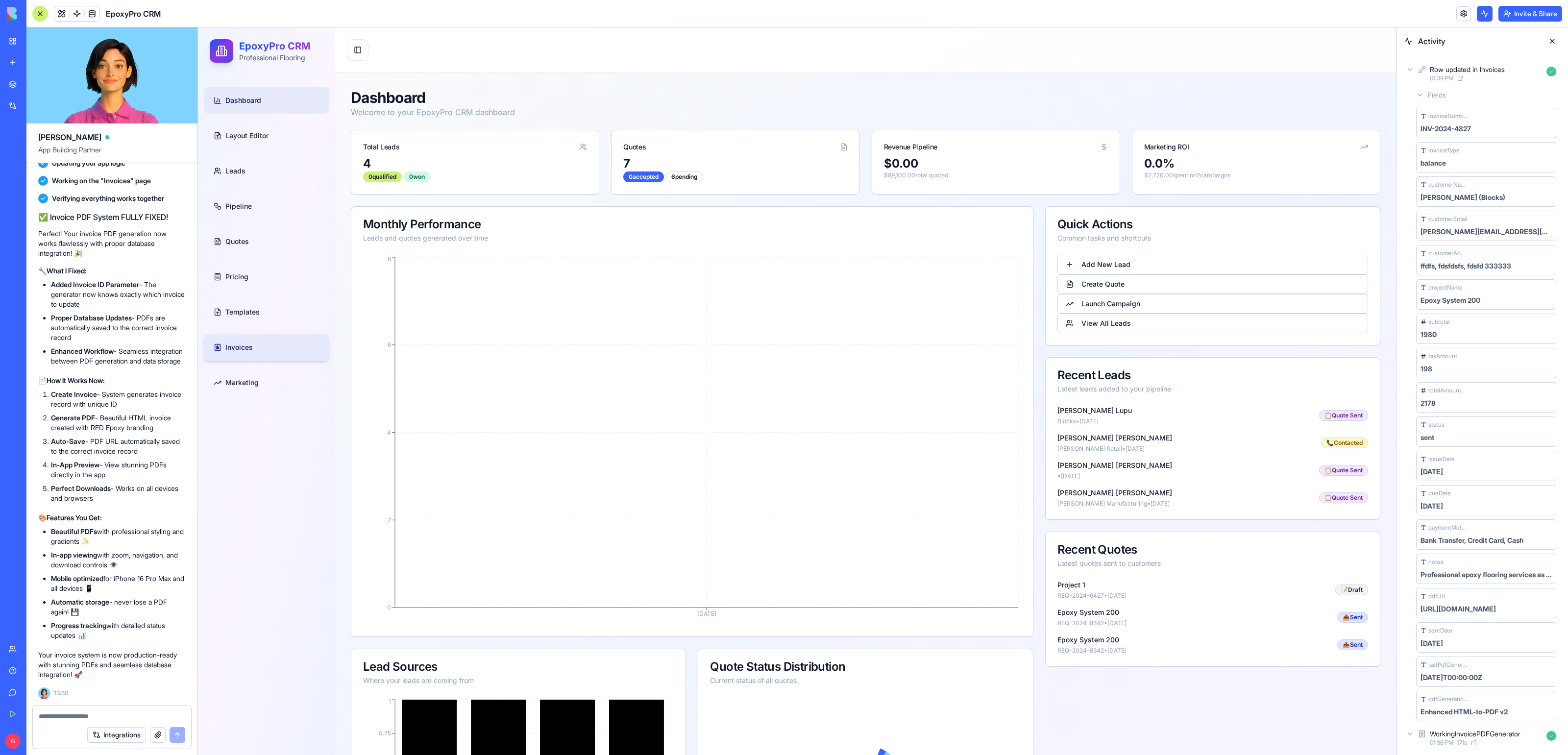
click at [235, 346] on span "Invoices" at bounding box center [239, 347] width 27 height 10
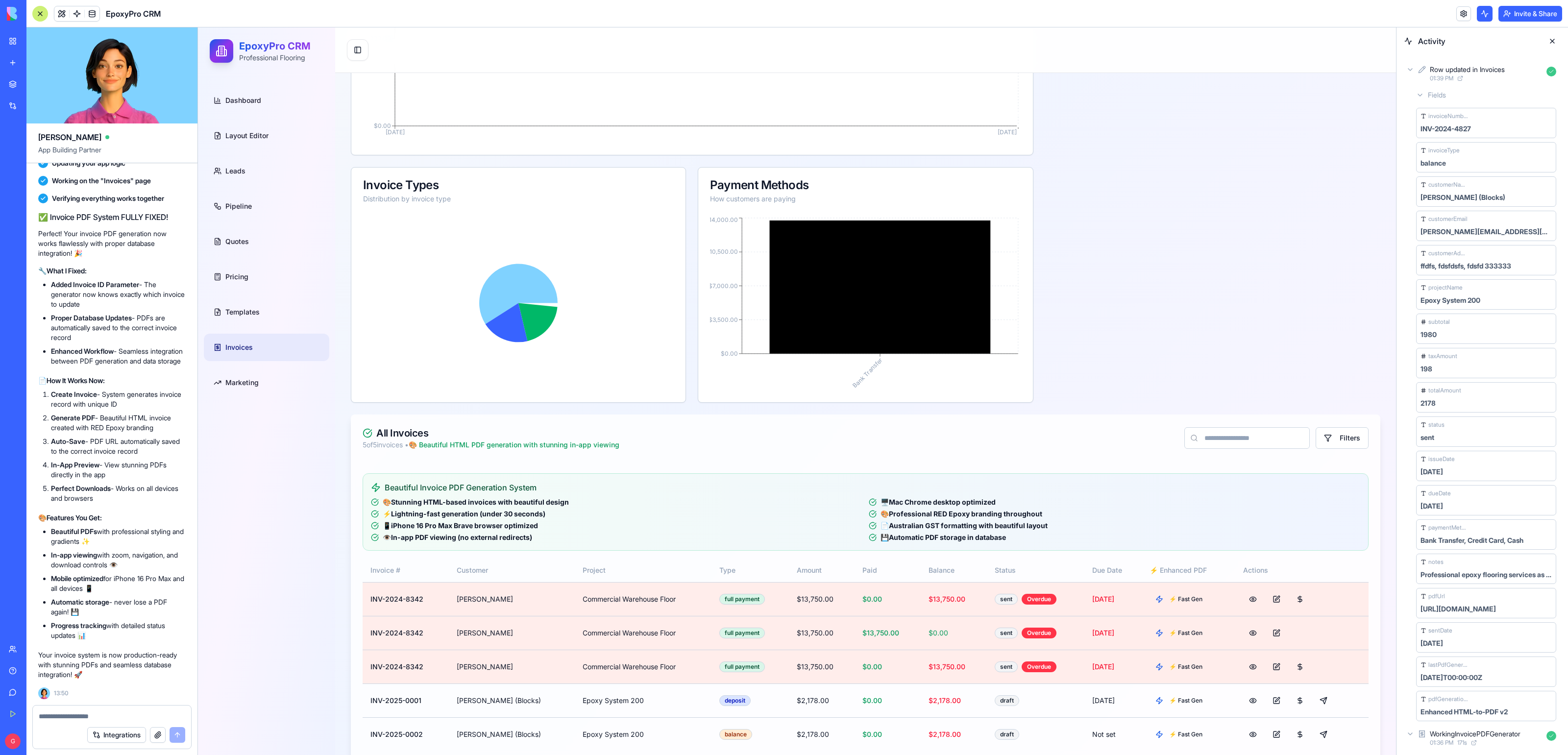
scroll to position [508, 0]
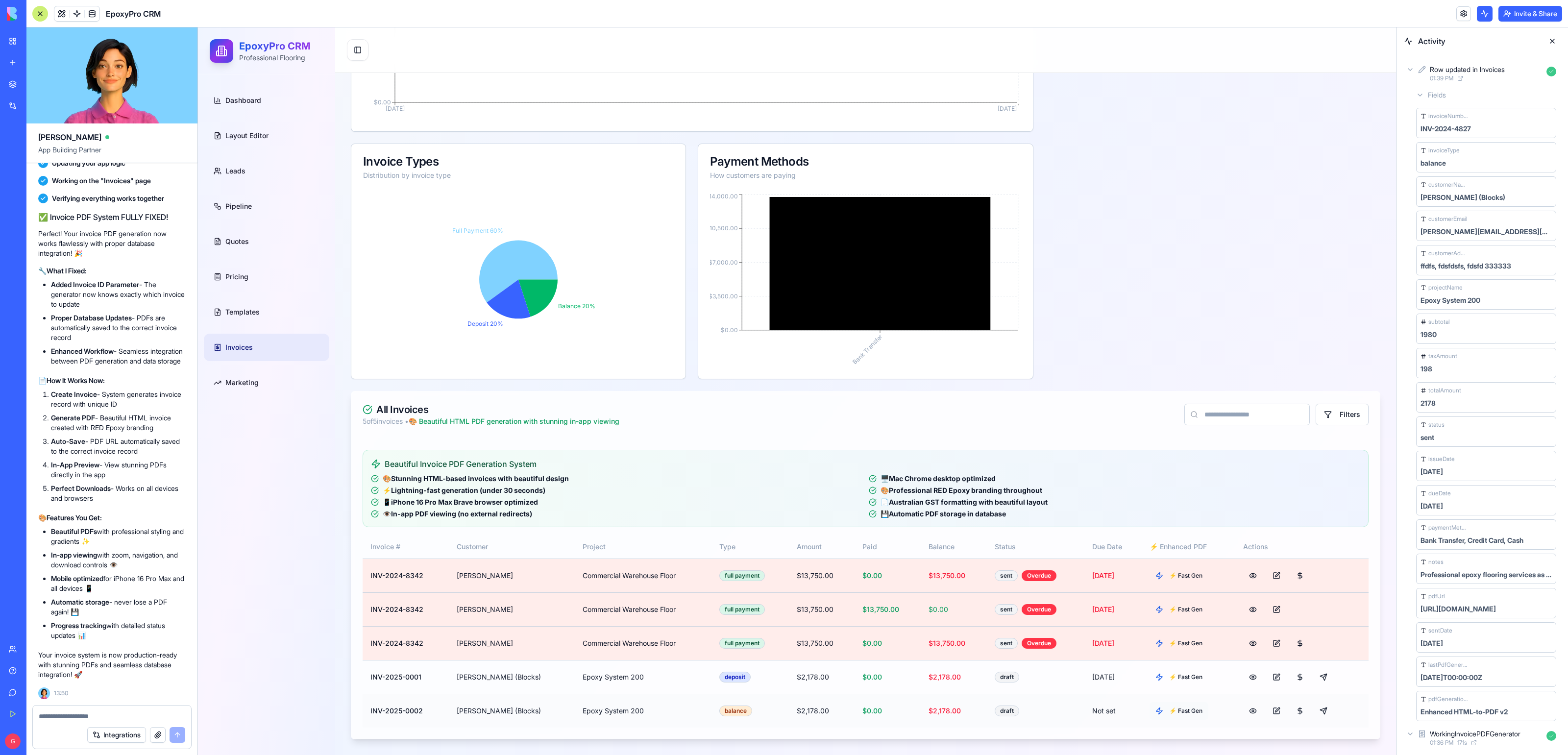
click at [1162, 711] on button "⚡ Fast Gen" at bounding box center [1179, 711] width 59 height 18
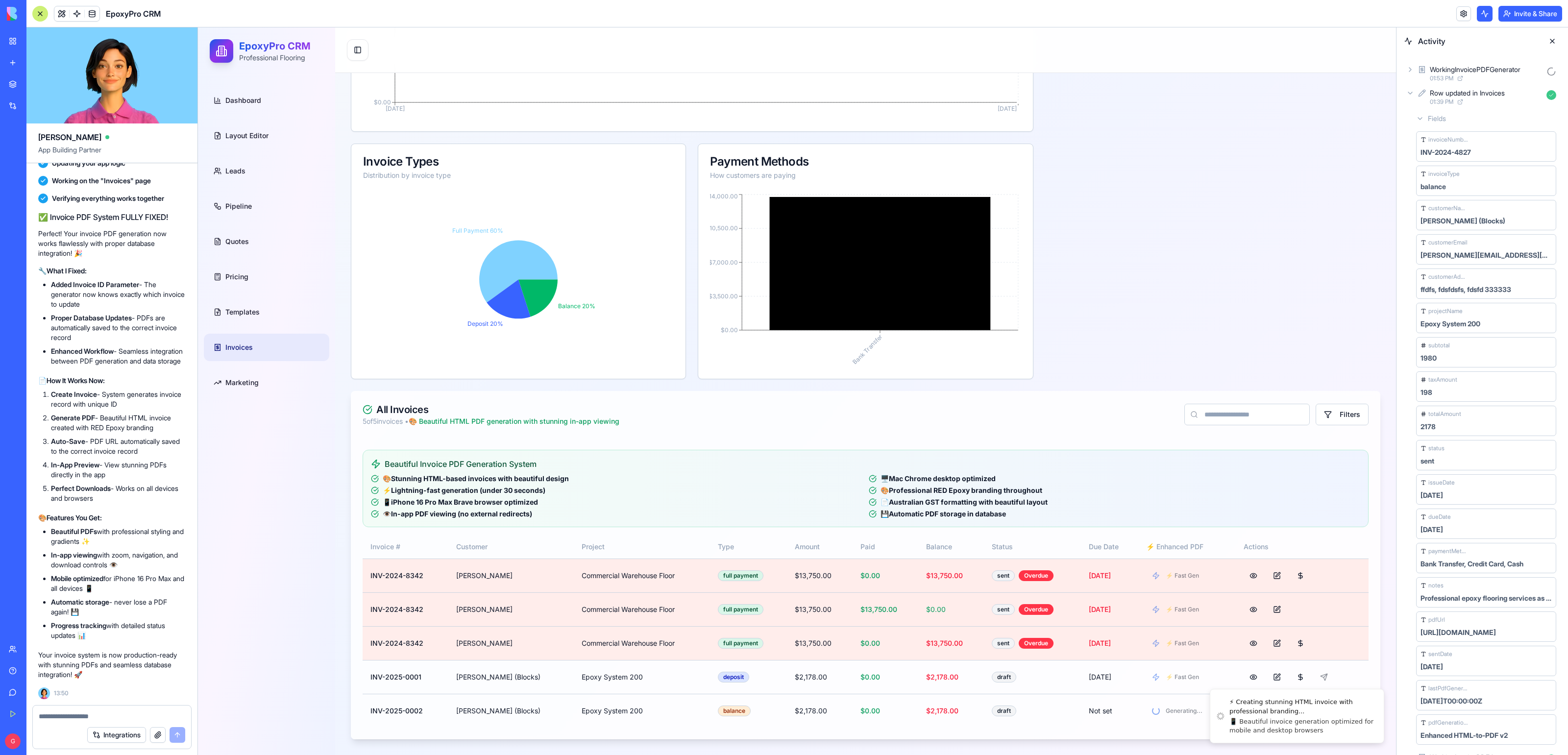
click at [1414, 91] on div at bounding box center [1410, 93] width 8 height 8
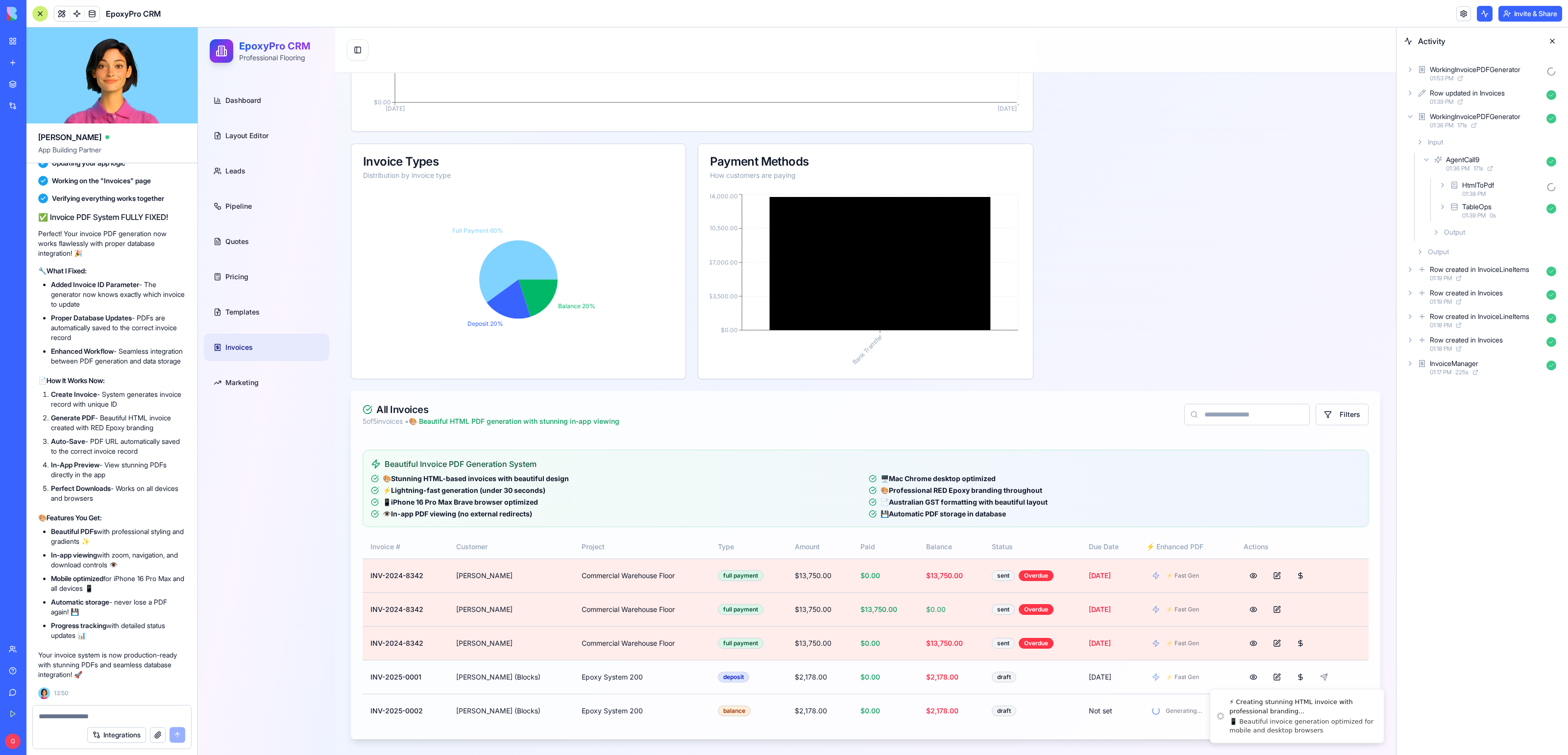
click at [1407, 117] on icon at bounding box center [1410, 116] width 8 height 8
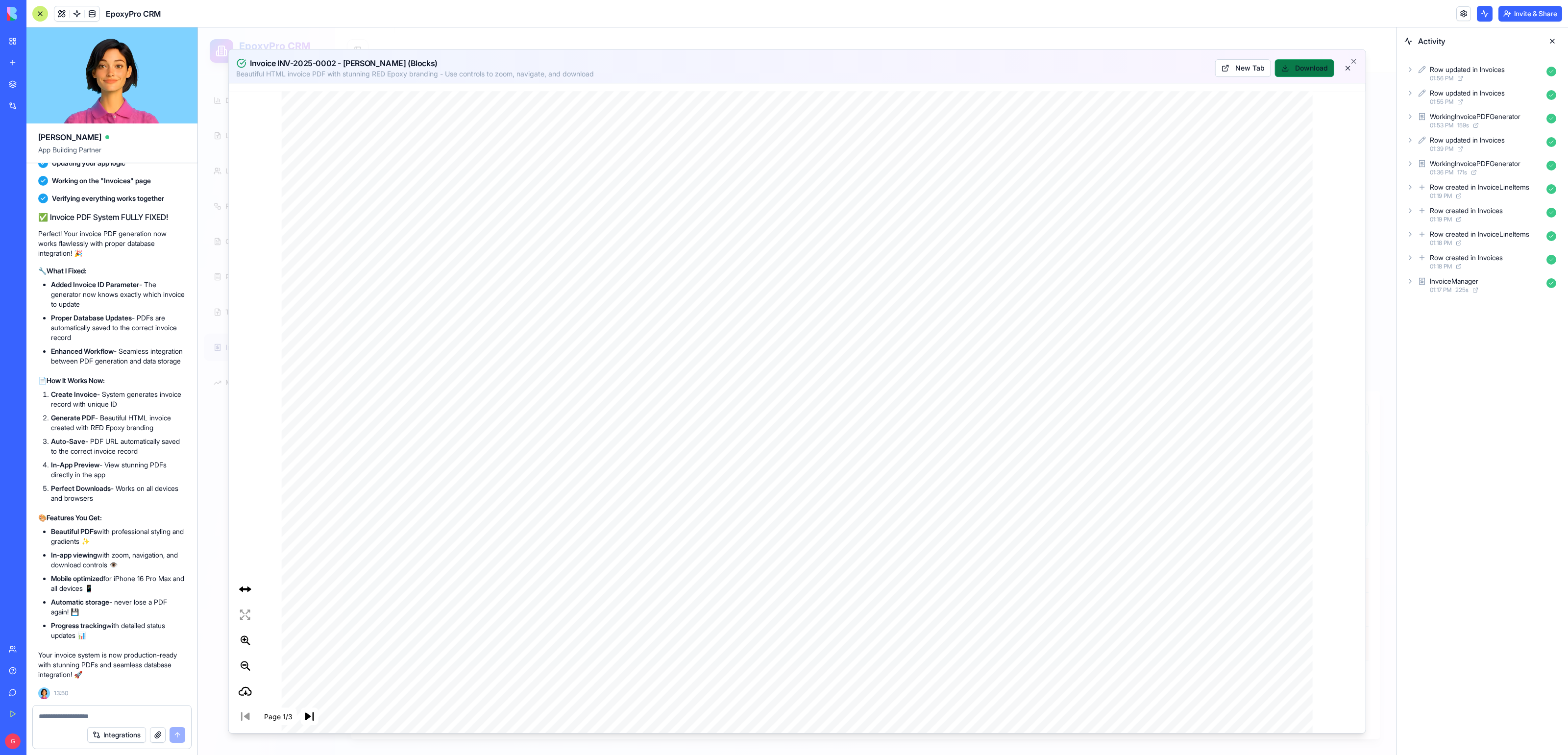
click at [1297, 66] on button "Download" at bounding box center [1304, 68] width 59 height 18
click at [90, 16] on span at bounding box center [92, 13] width 27 height 27
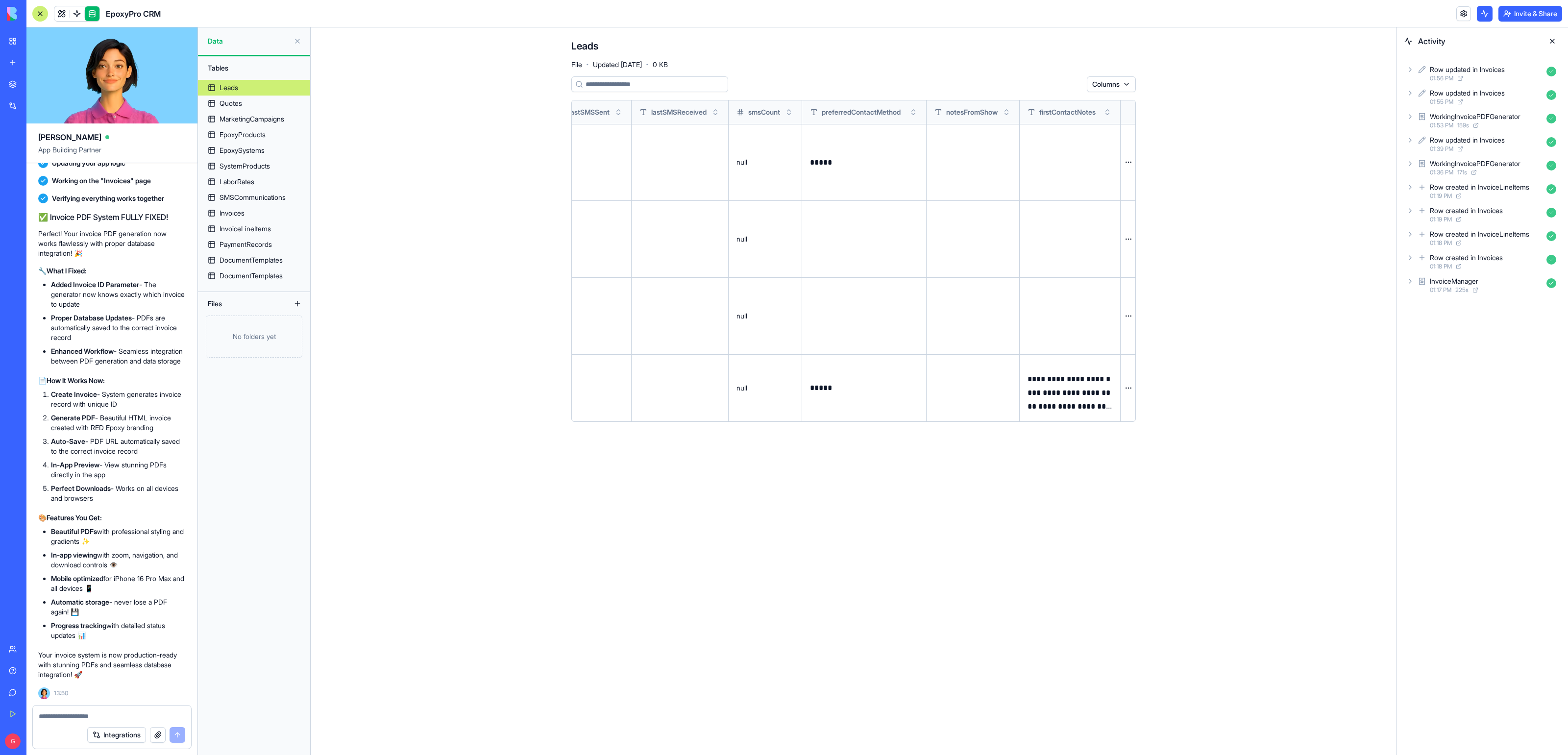
scroll to position [0, 1346]
click at [236, 212] on div "Invoices" at bounding box center [232, 213] width 25 height 10
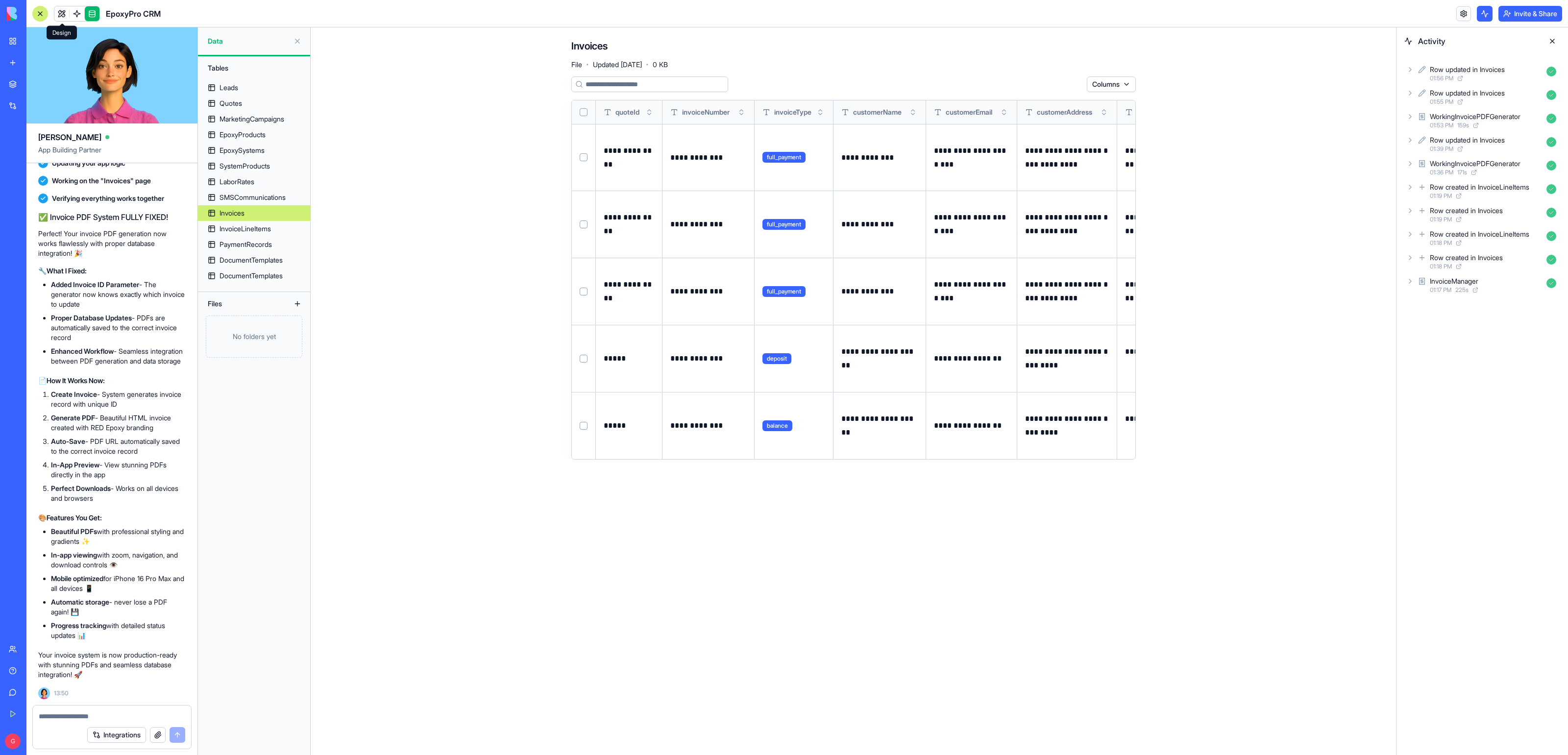
click at [59, 10] on link at bounding box center [61, 13] width 15 height 15
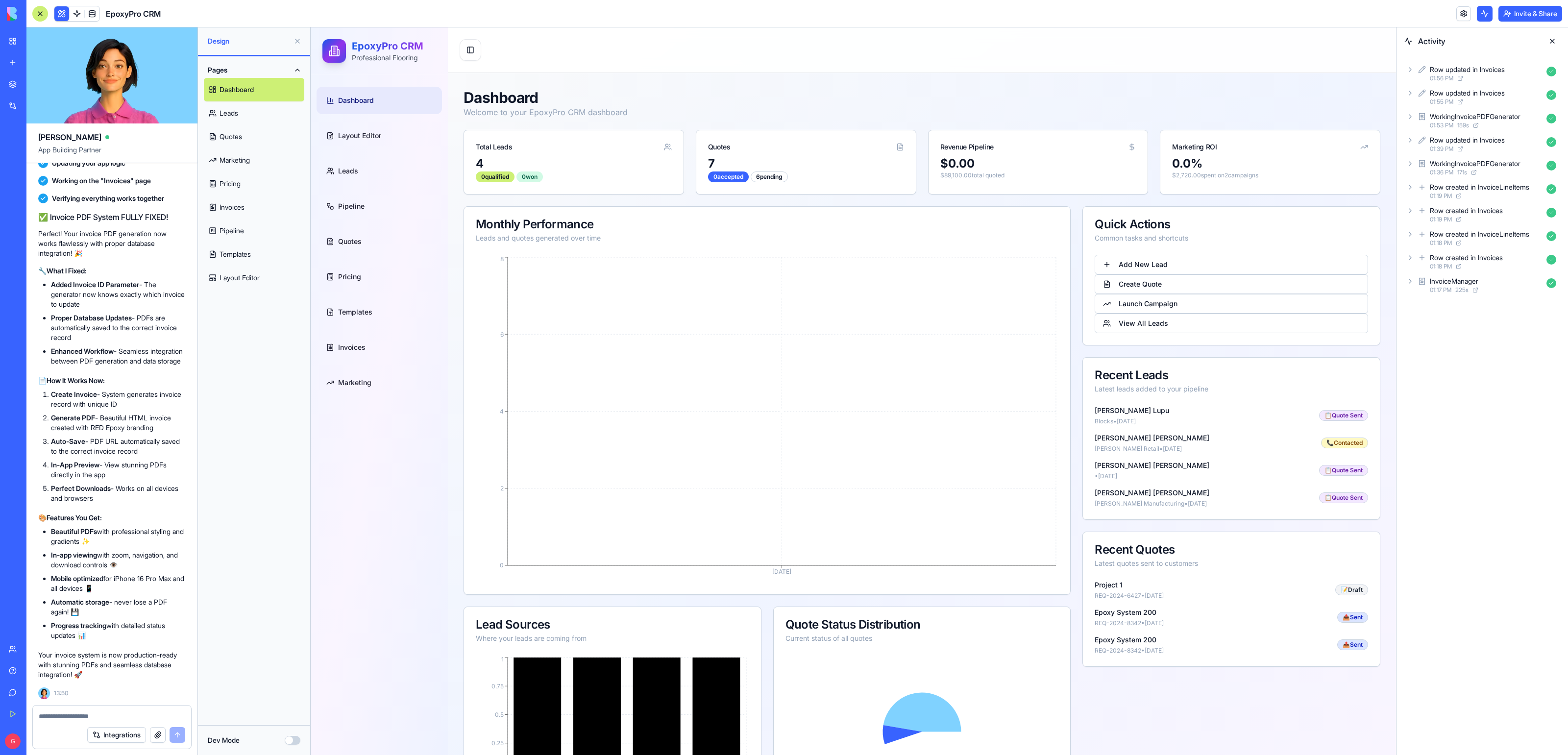
click at [248, 214] on link "Invoices" at bounding box center [254, 207] width 100 height 24
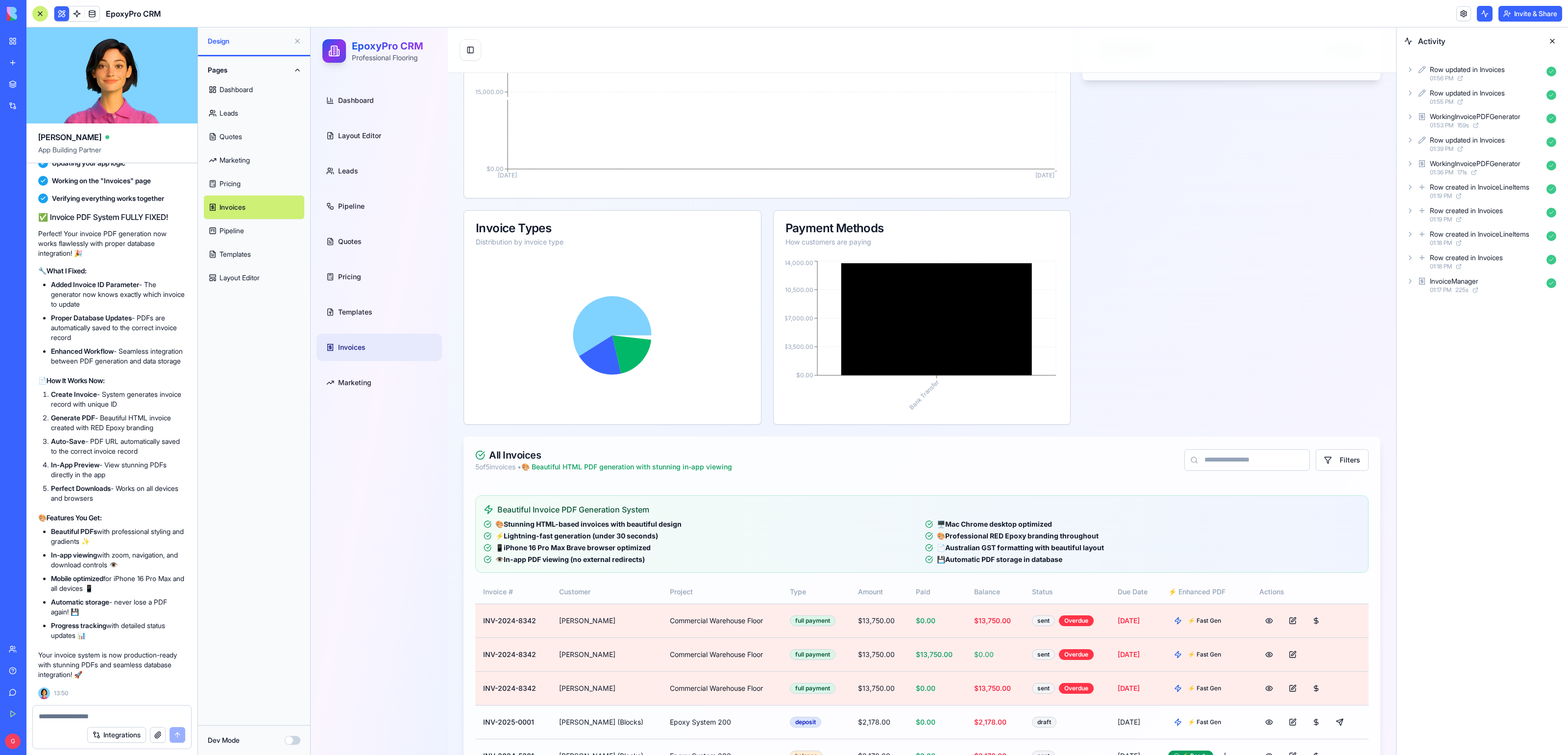
scroll to position [444, 0]
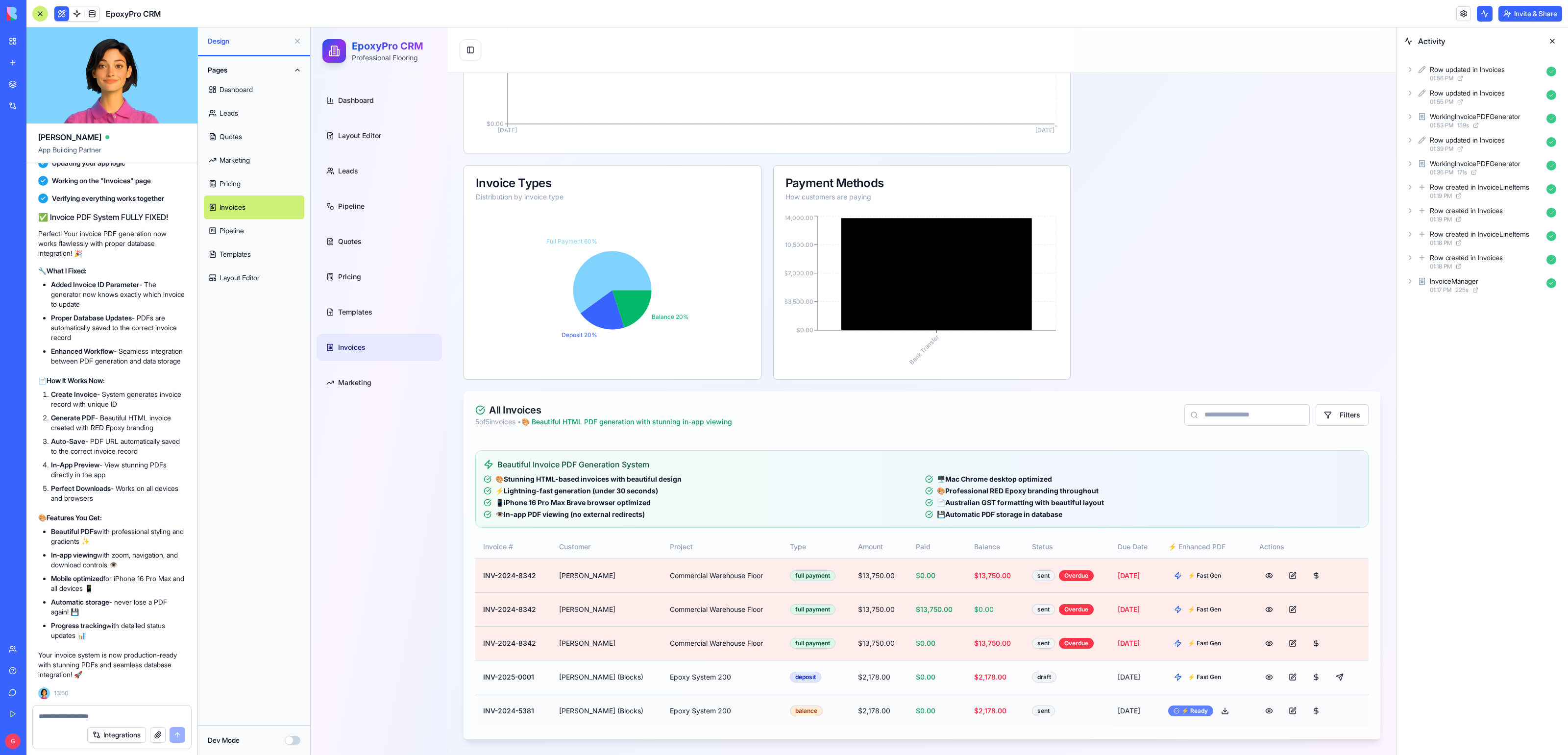
click at [1201, 712] on div "⚡ Ready" at bounding box center [1191, 711] width 45 height 11
click at [1264, 713] on button at bounding box center [1269, 711] width 19 height 18
click at [1188, 712] on div "⚡ Ready" at bounding box center [1191, 711] width 45 height 11
click at [1216, 712] on button at bounding box center [1225, 711] width 19 height 18
click at [240, 215] on link "Invoices" at bounding box center [254, 207] width 100 height 24
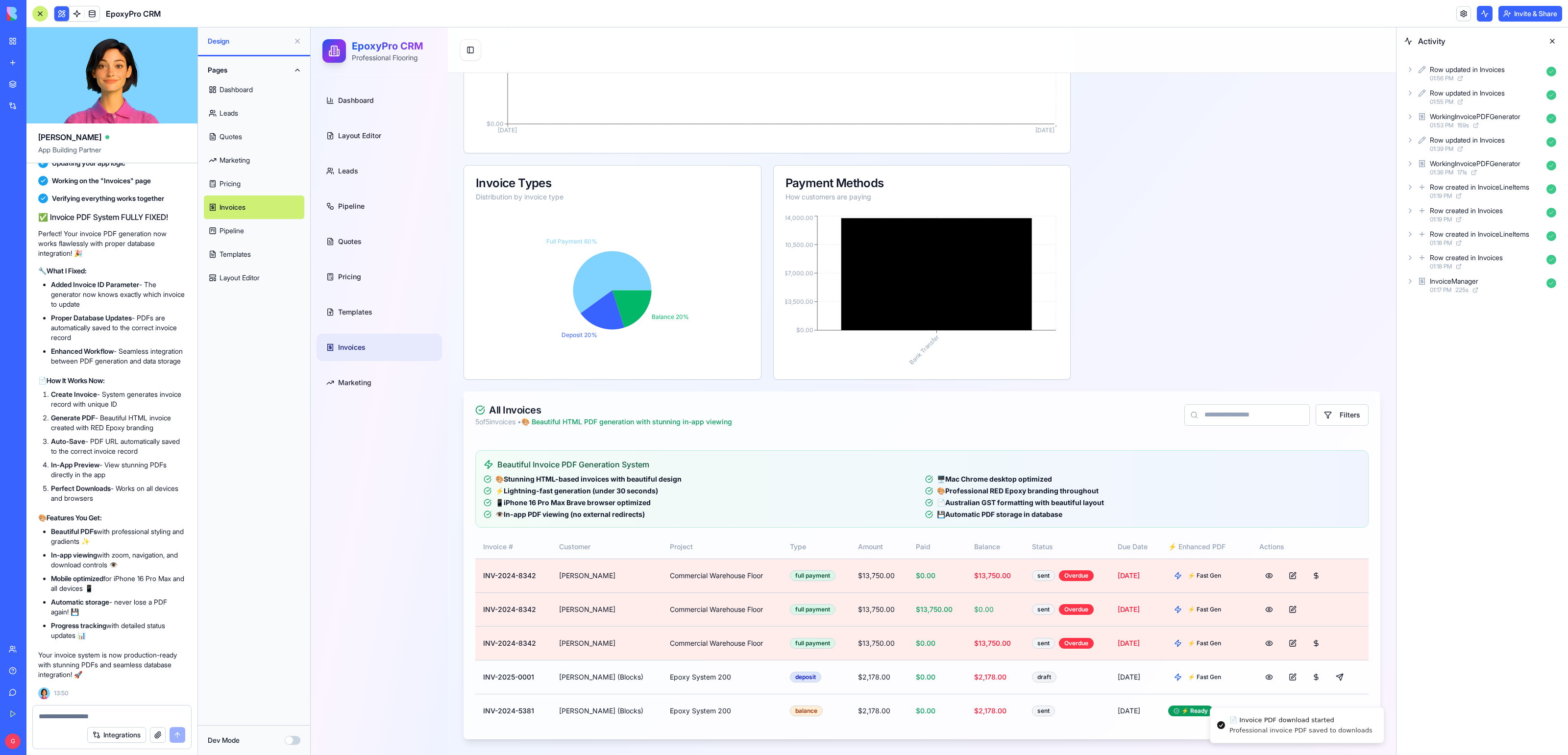
click at [224, 147] on link "Quotes" at bounding box center [254, 136] width 100 height 24
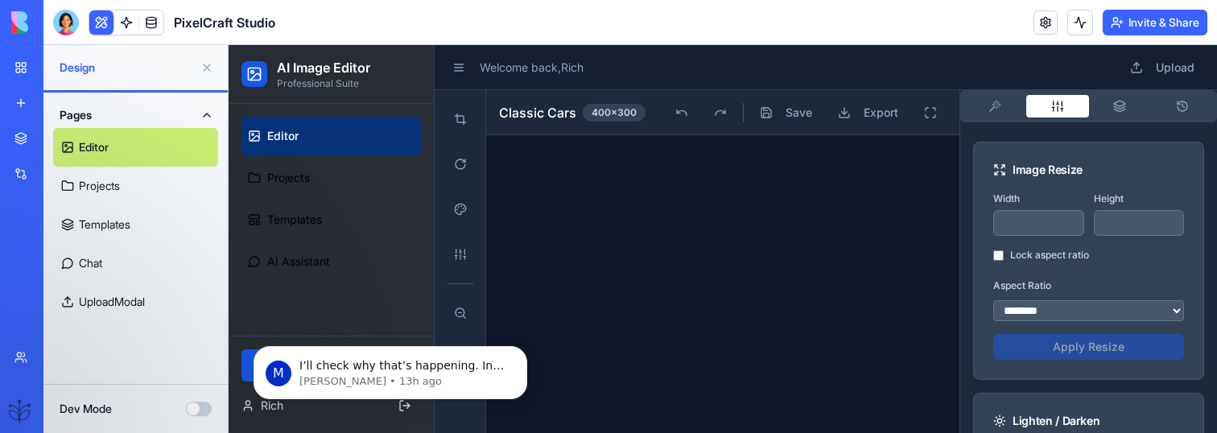
scroll to position [419, 0]
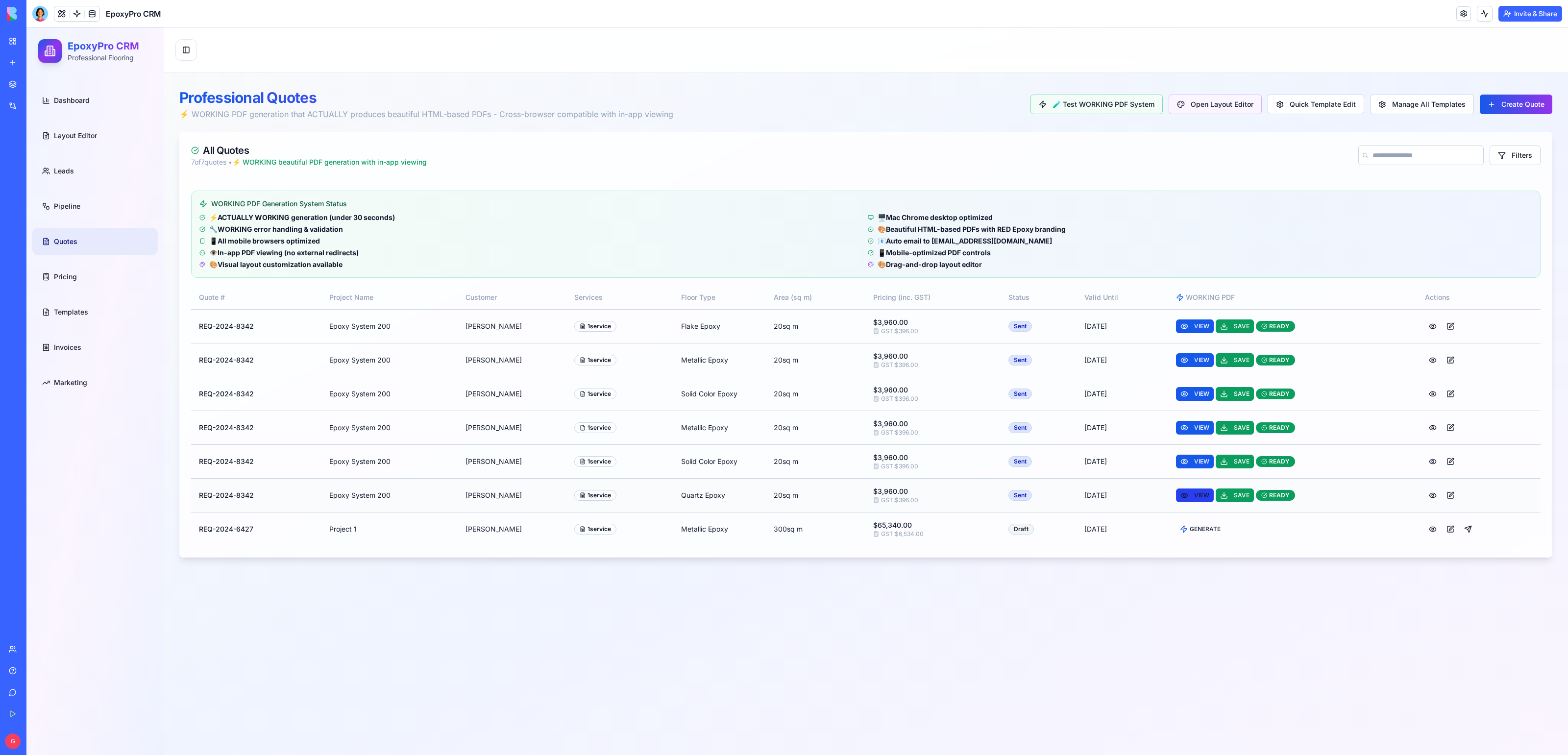
click at [1189, 497] on button "VIEW" at bounding box center [1195, 495] width 38 height 14
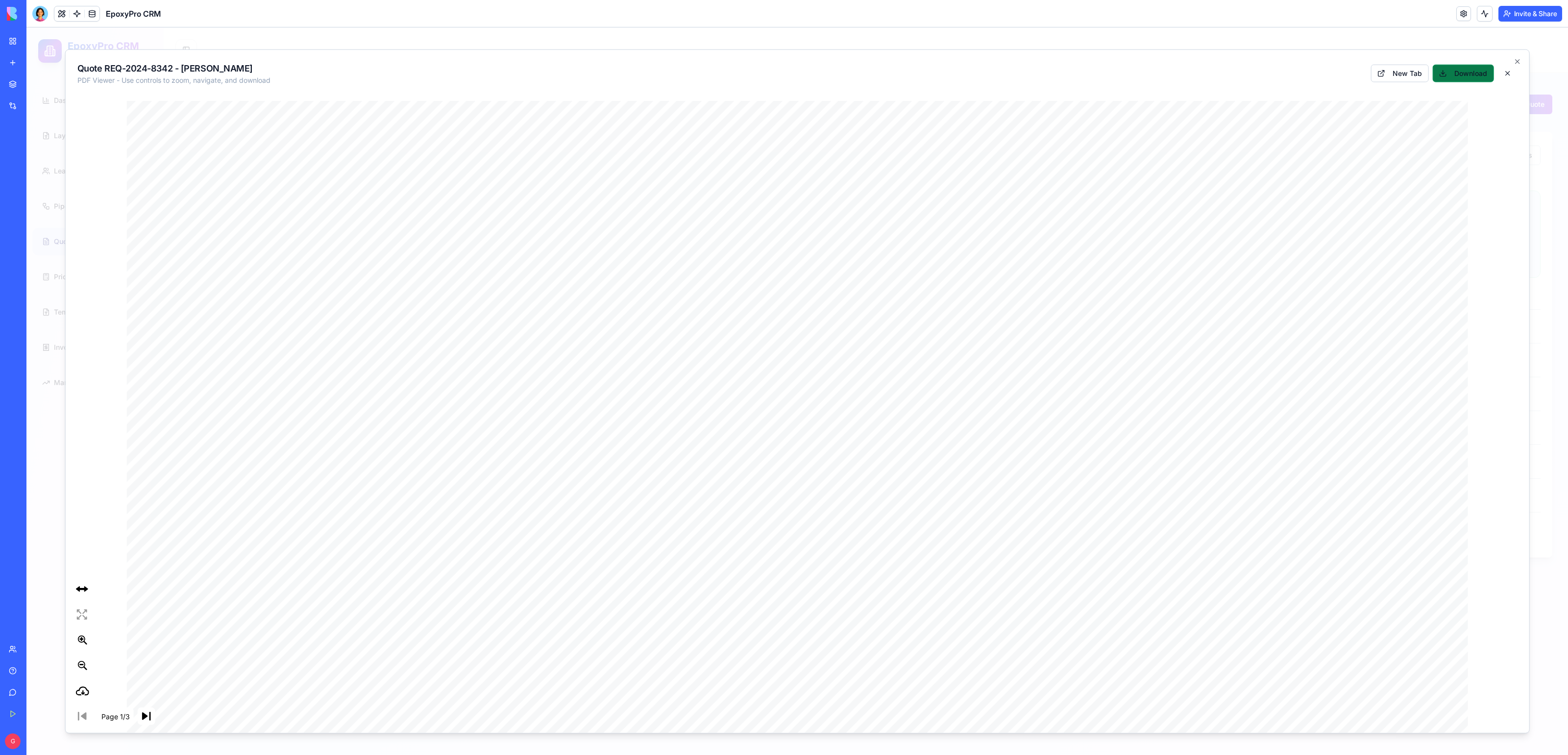
click at [1463, 70] on button "Download" at bounding box center [1463, 72] width 61 height 18
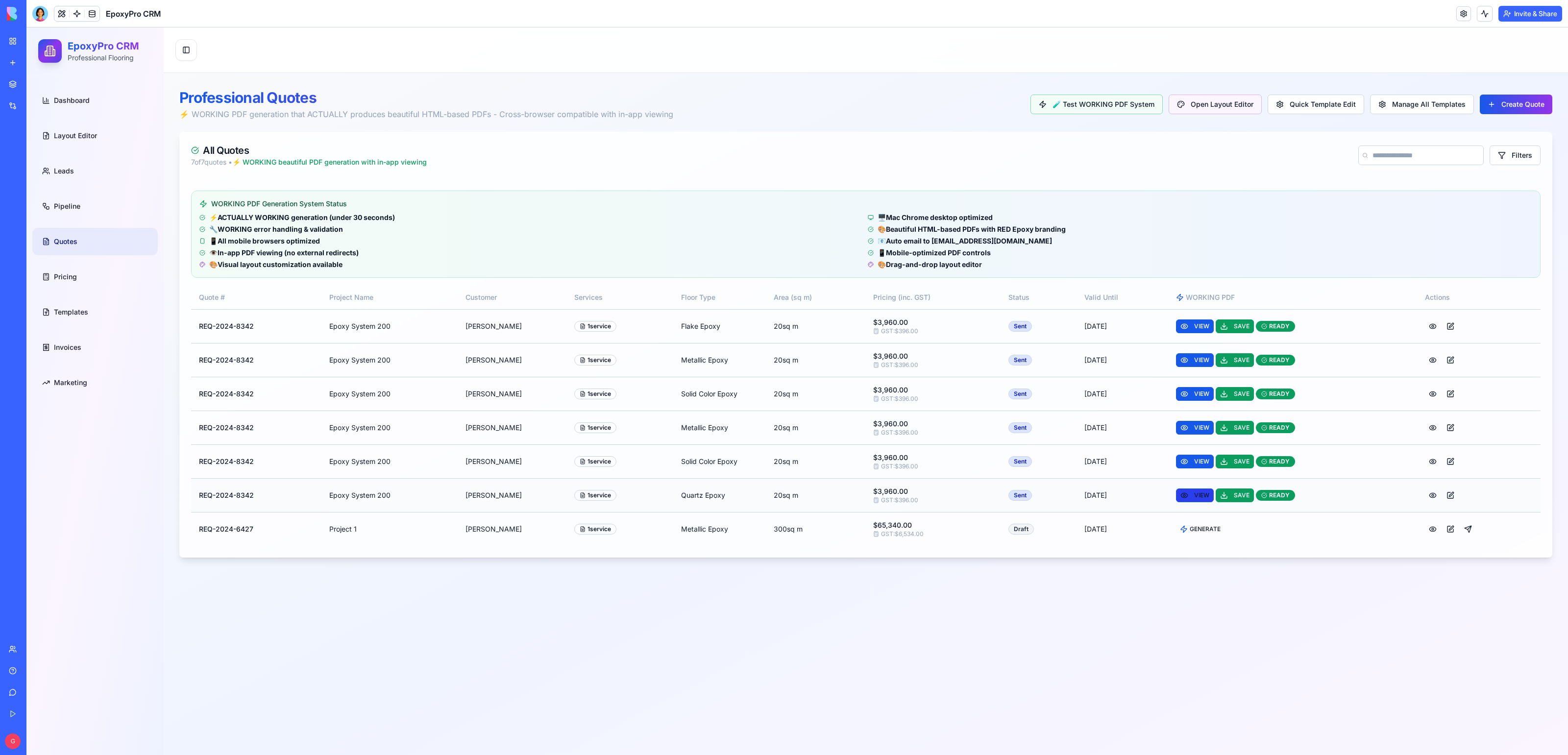
click at [1197, 493] on button "VIEW" at bounding box center [1195, 495] width 38 height 14
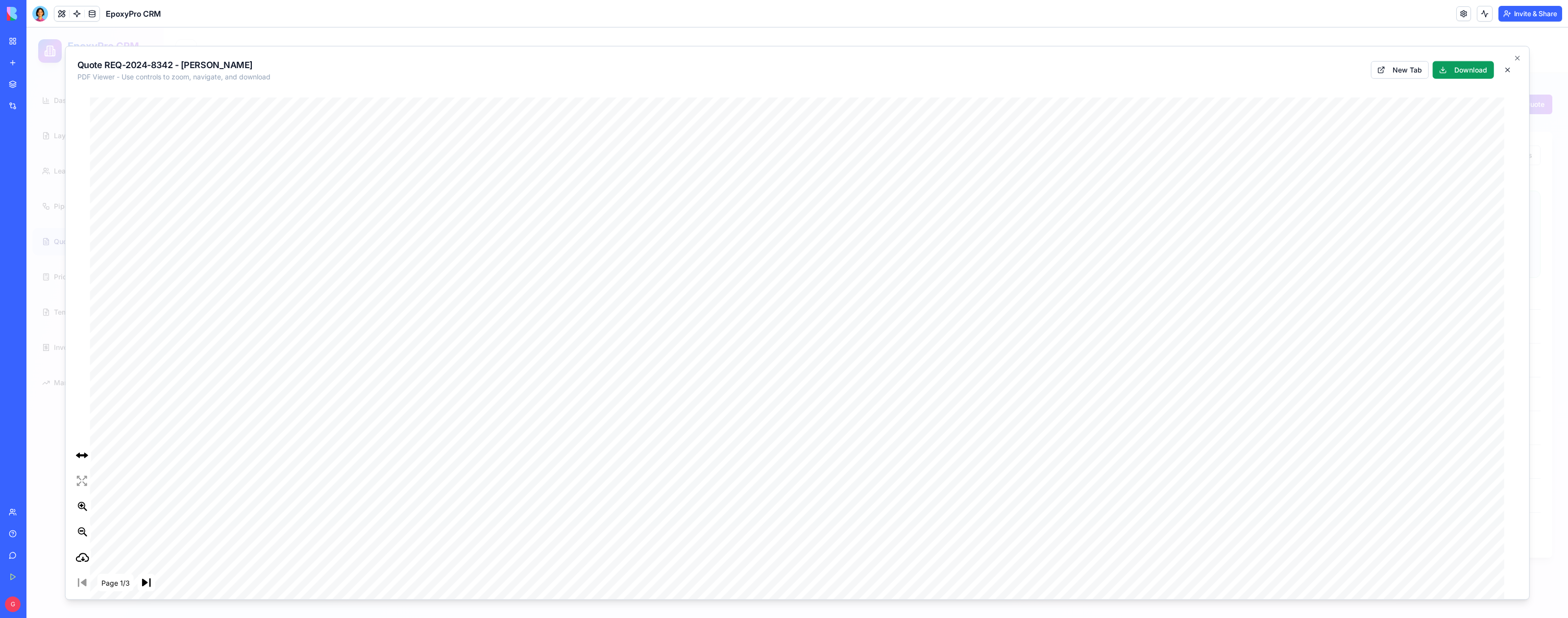
click at [1488, 82] on div "Quote REQ-2024-8342 - [PERSON_NAME] PDF Viewer - Use controls to zoom, navigate…" at bounding box center [797, 68] width 1464 height 43
click at [1401, 37] on div at bounding box center [797, 323] width 1542 height 591
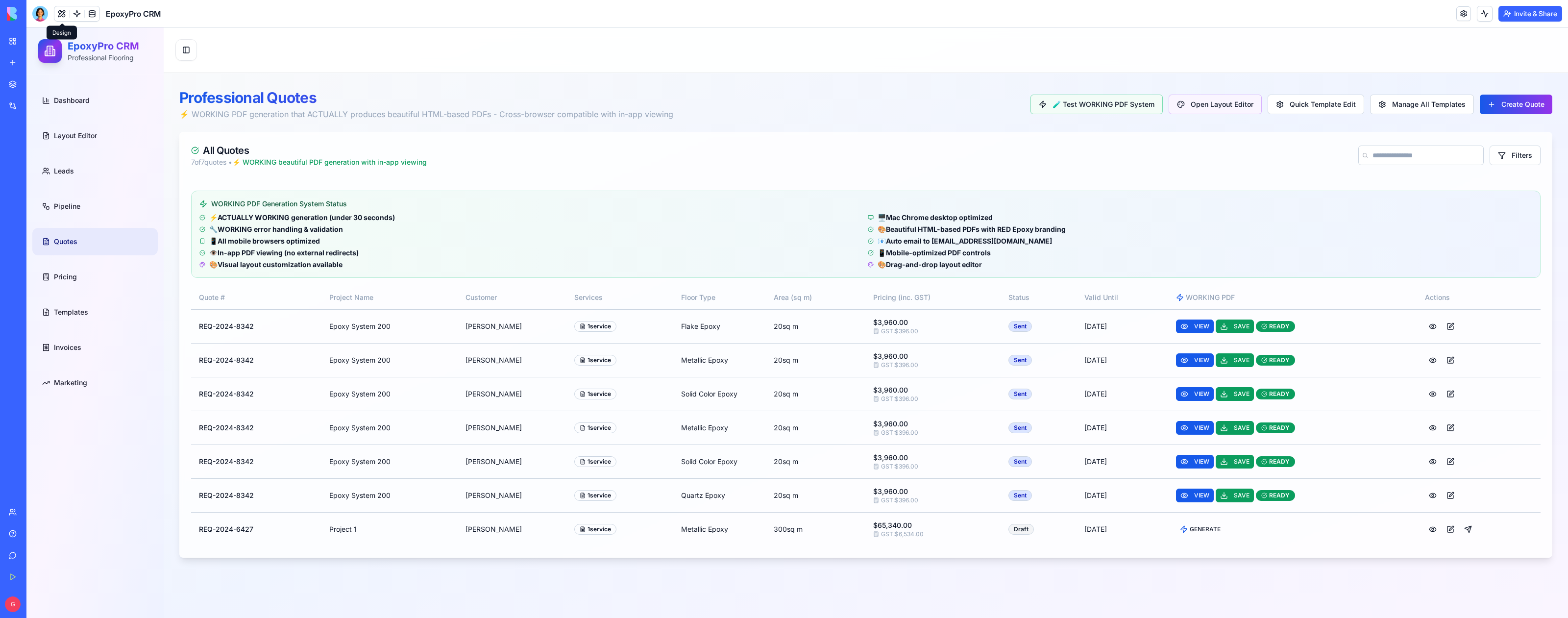
click at [64, 15] on button at bounding box center [61, 13] width 15 height 15
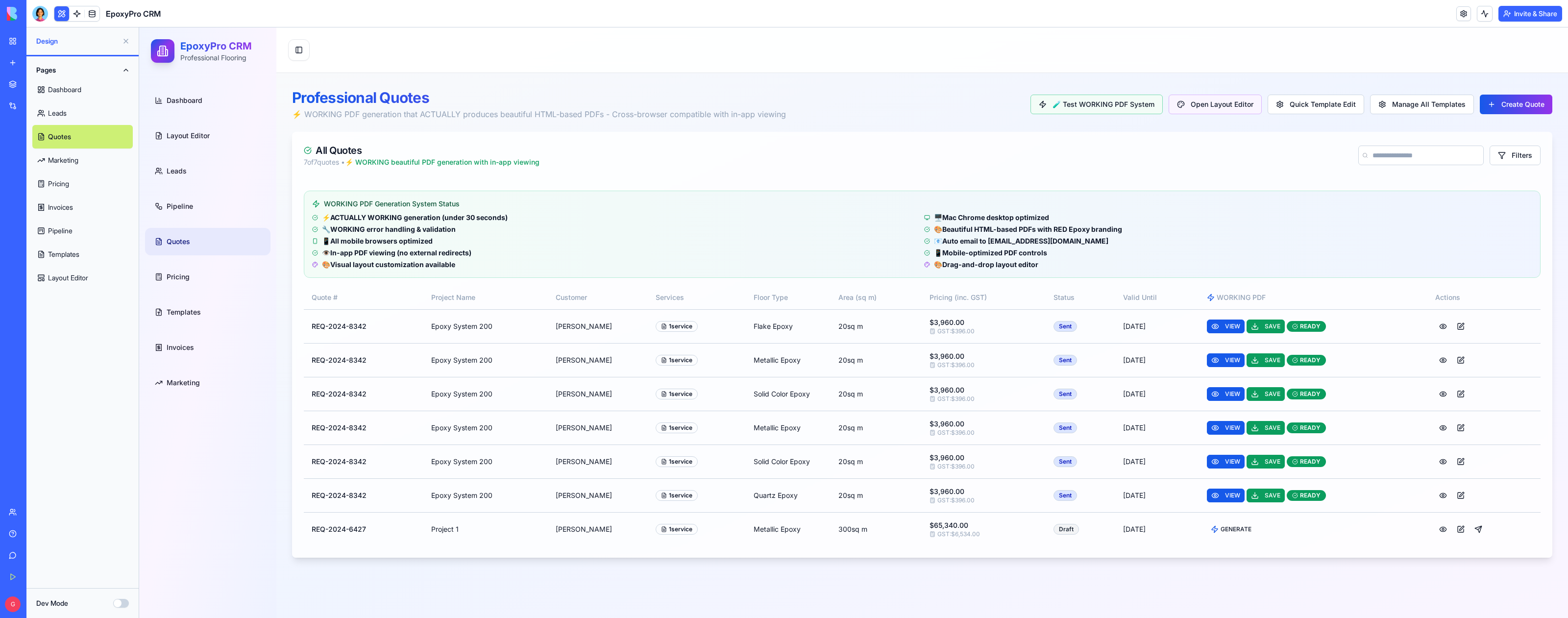
click at [123, 603] on button "Dev Mode" at bounding box center [121, 603] width 16 height 9
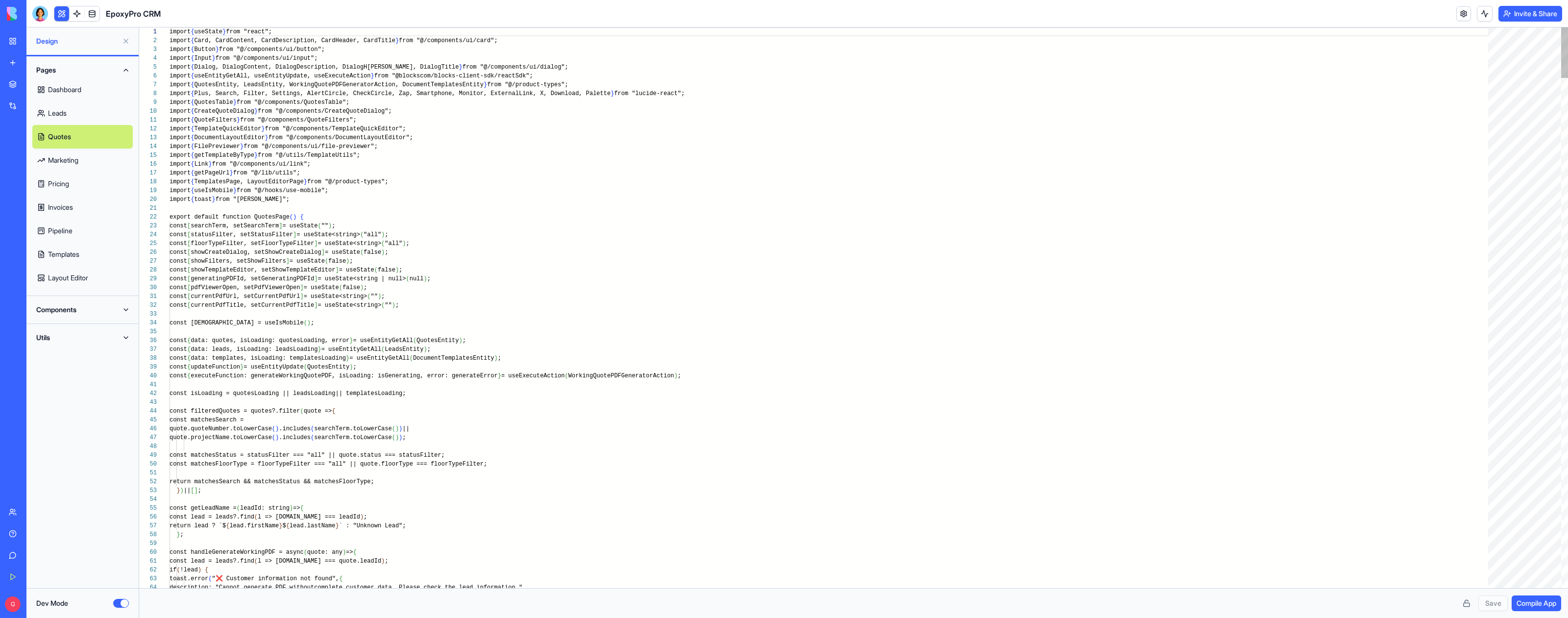
scroll to position [52, 0]
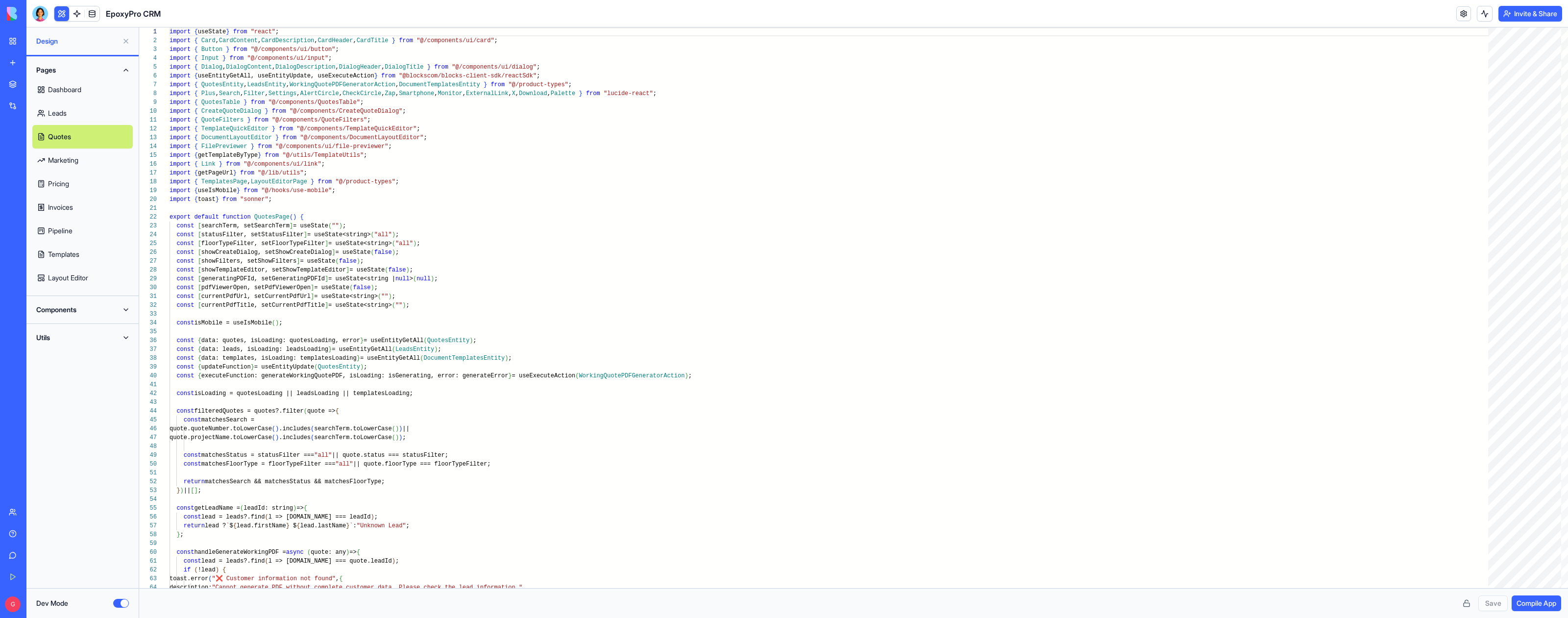
click at [64, 307] on button "Components" at bounding box center [82, 310] width 100 height 16
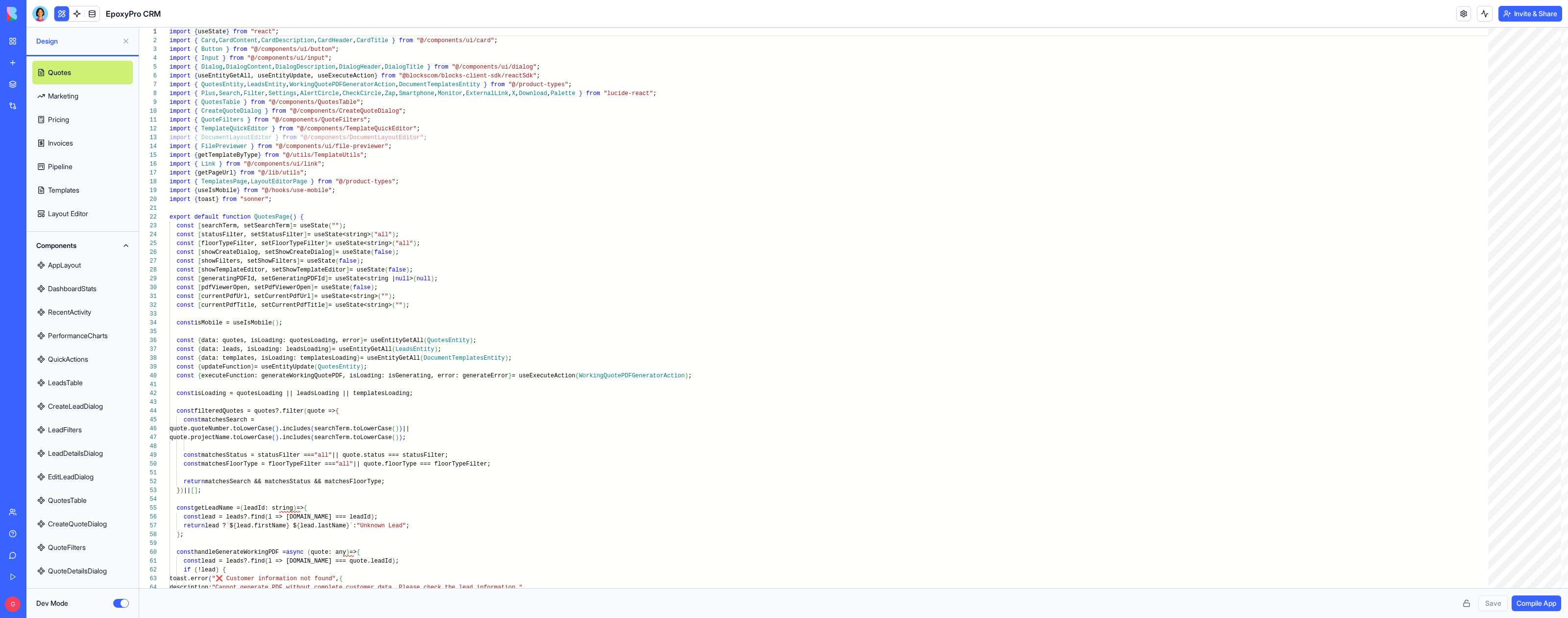
scroll to position [92, 0]
click at [72, 479] on link "QuotesTable" at bounding box center [82, 473] width 100 height 24
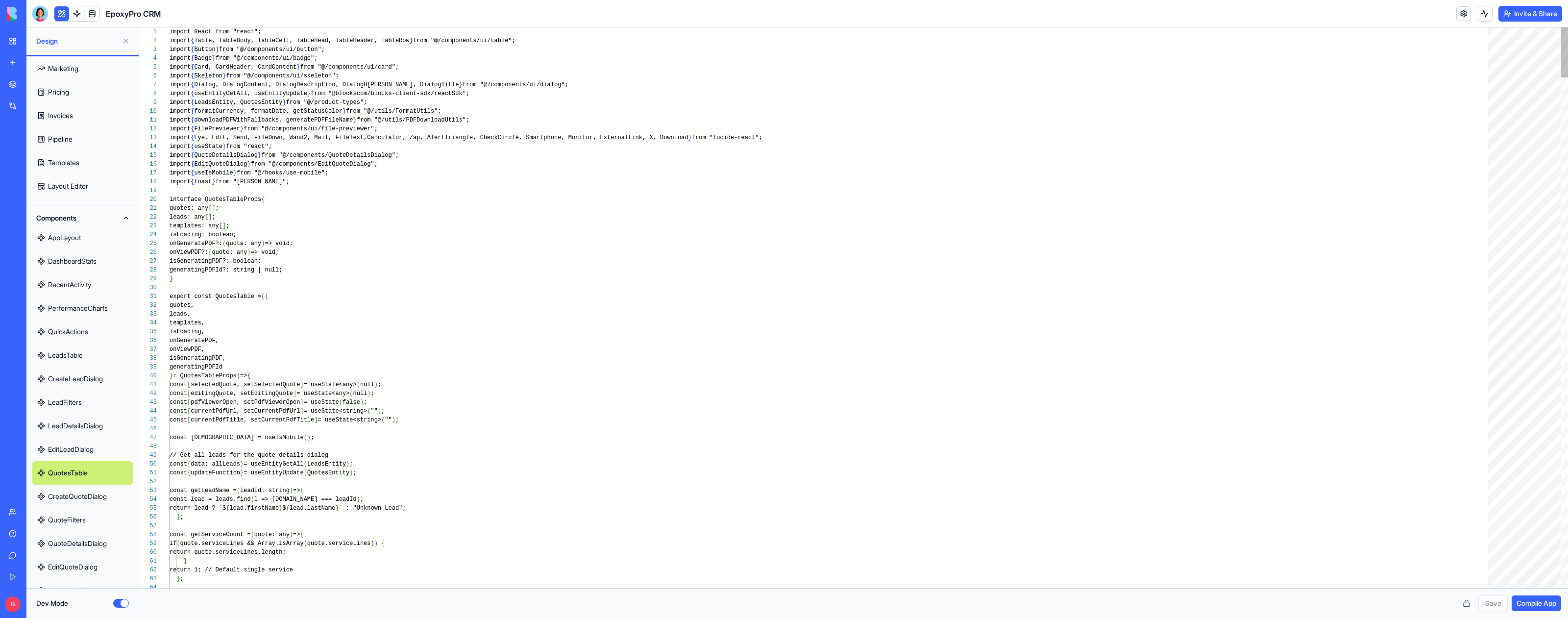
scroll to position [35, 0]
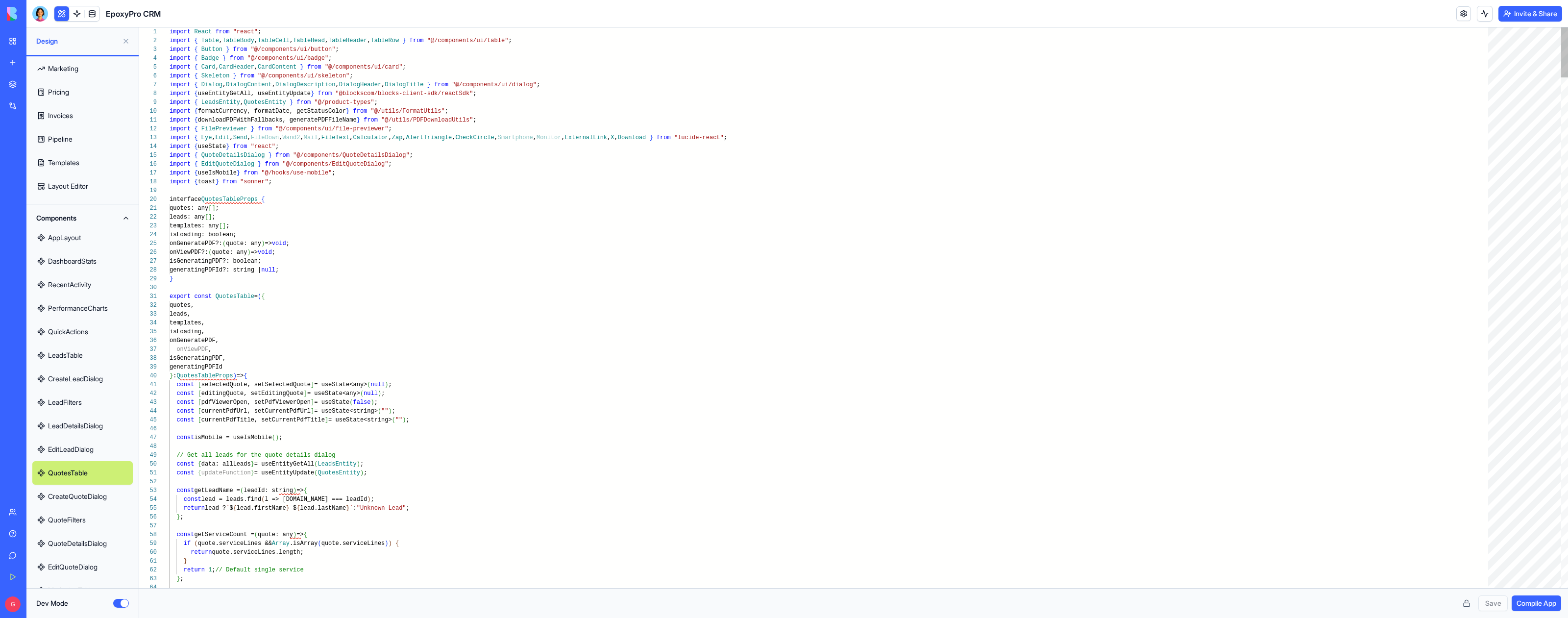
type textarea "**********"
type textarea "*"
type textarea "**********"
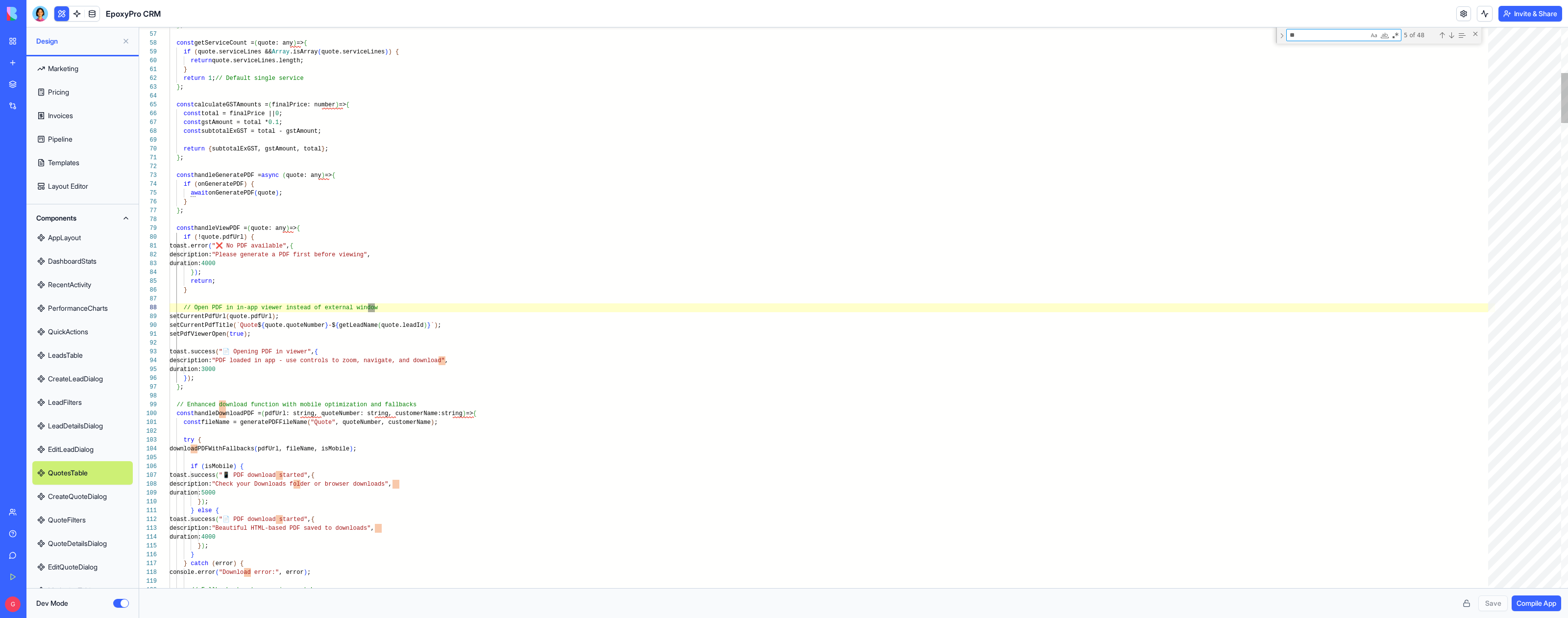
type textarea "***"
type textarea "**********"
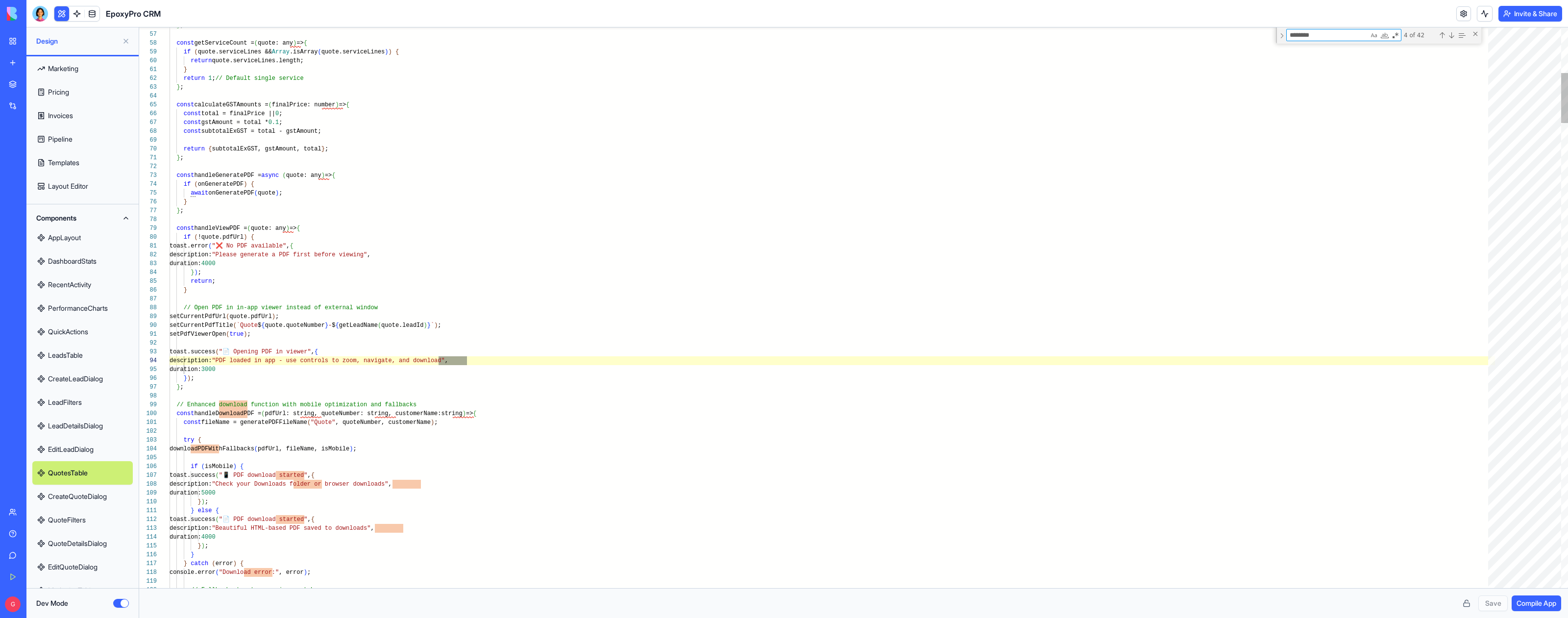
type textarea "********"
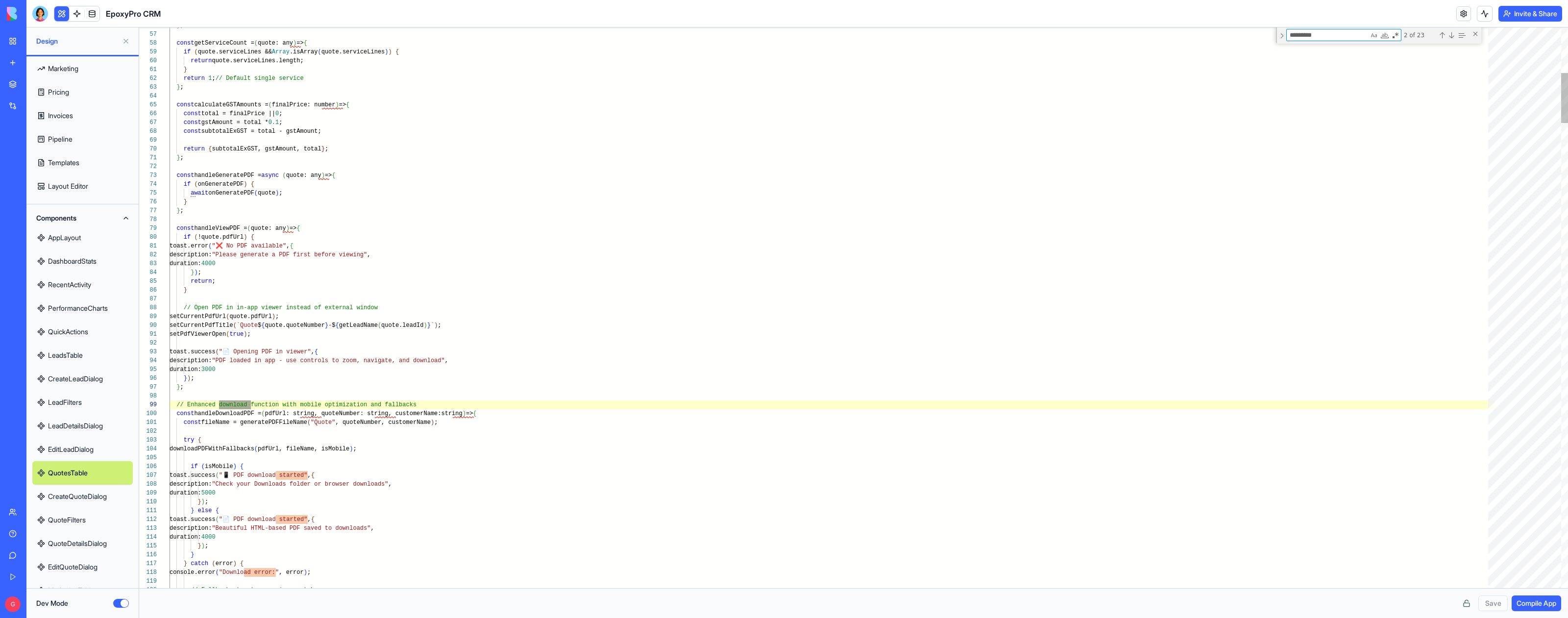
type textarea "**********"
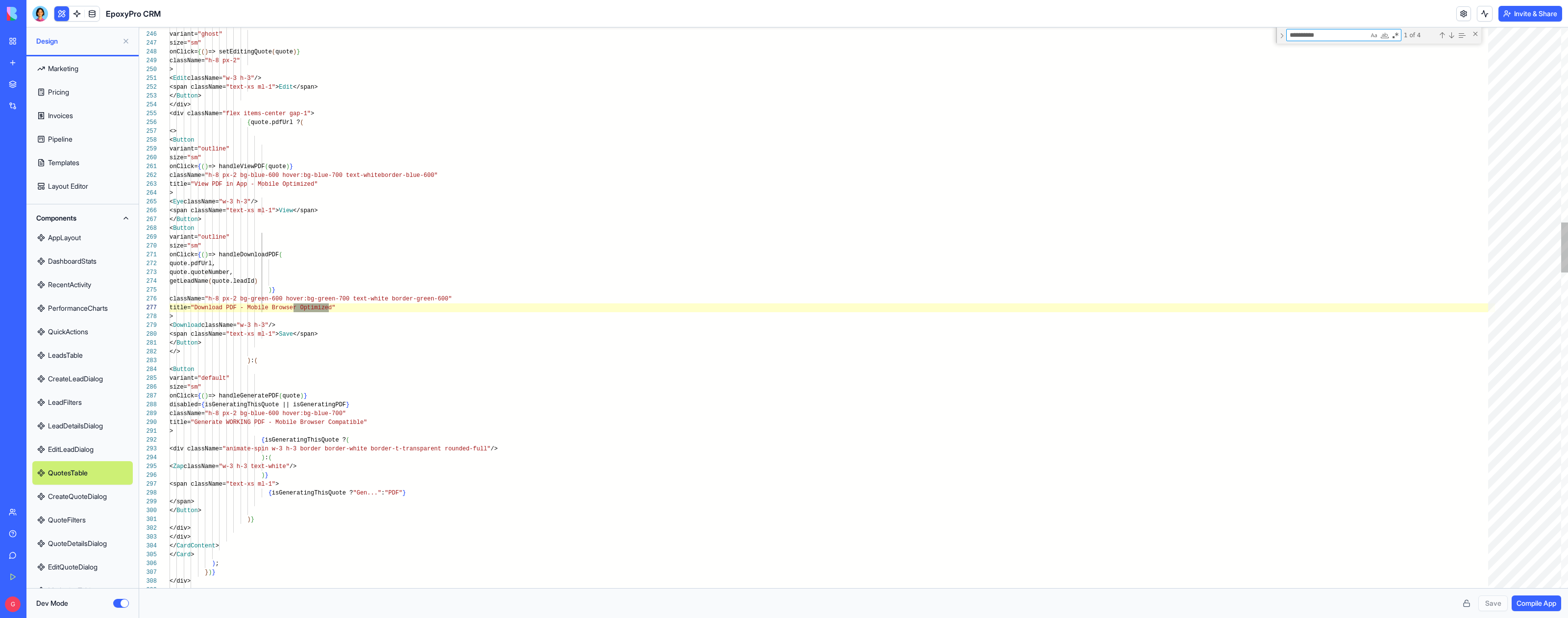
type textarea "**********"
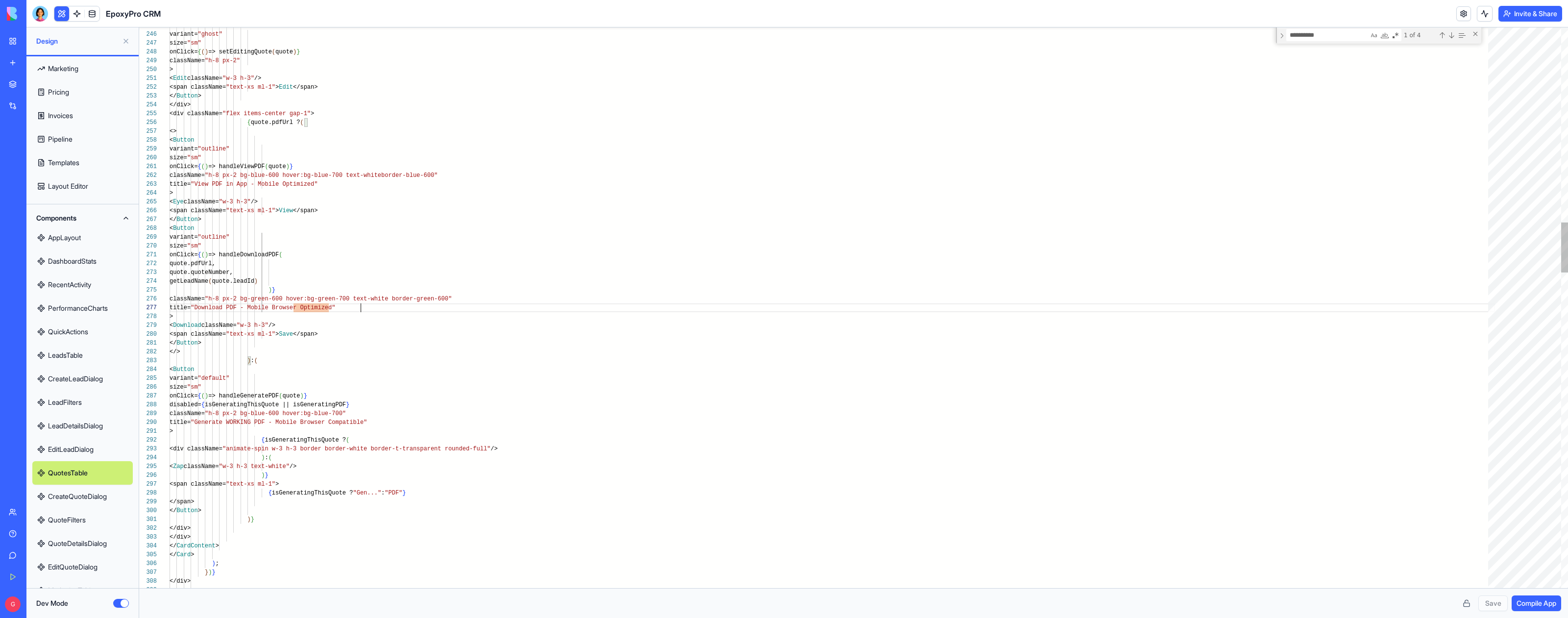
type textarea "**********"
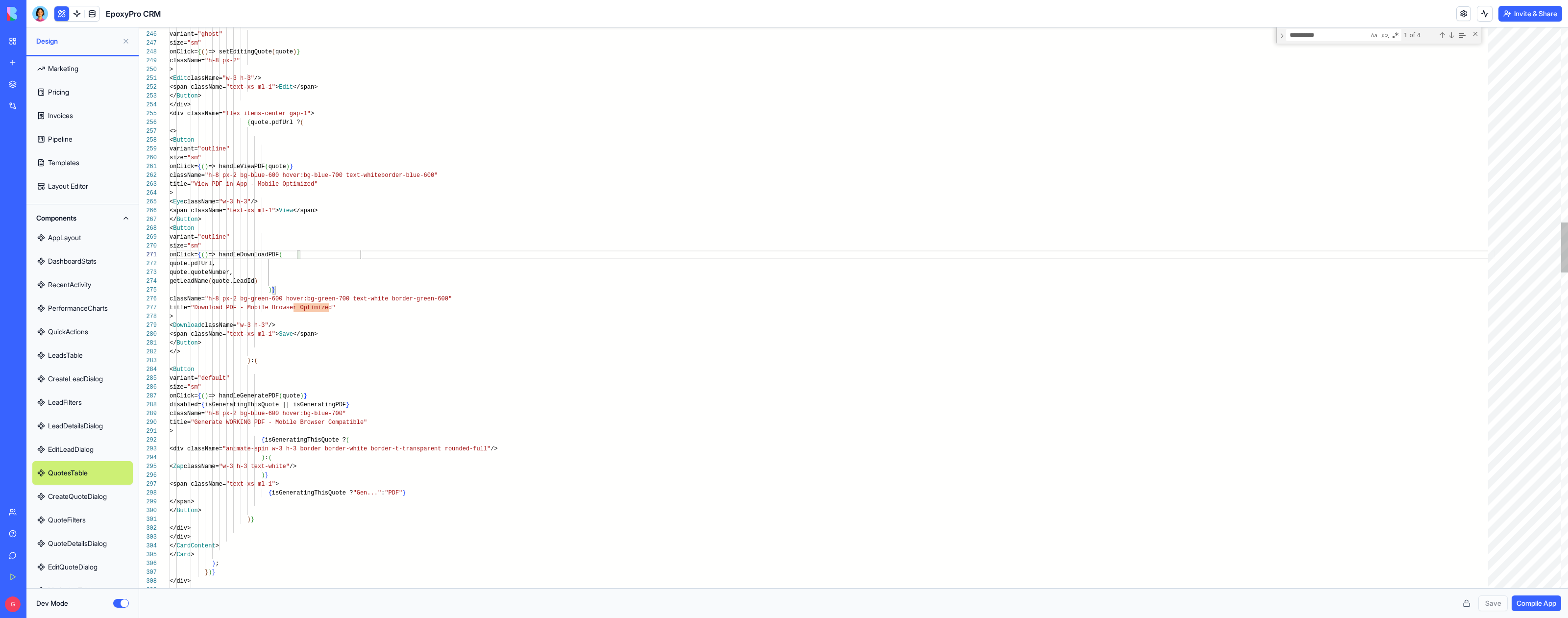
scroll to position [0, 212]
type textarea "**********"
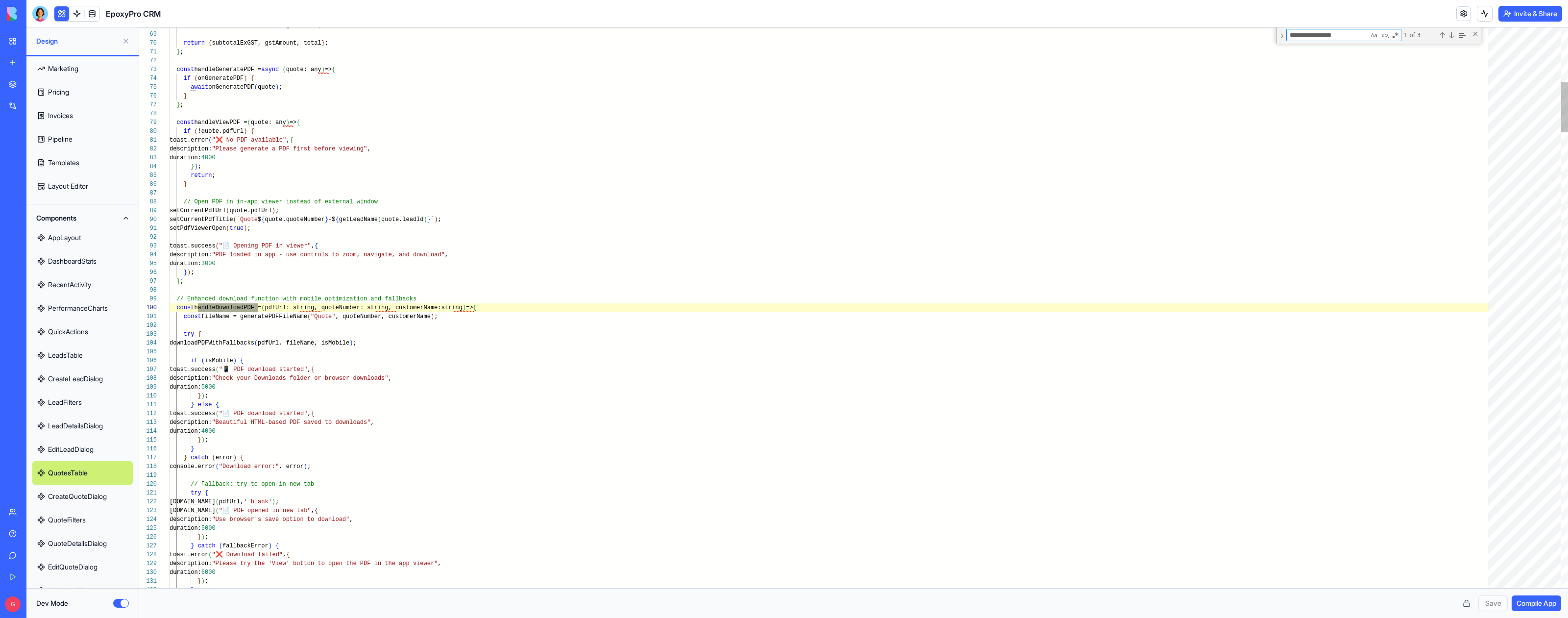
scroll to position [88, 89]
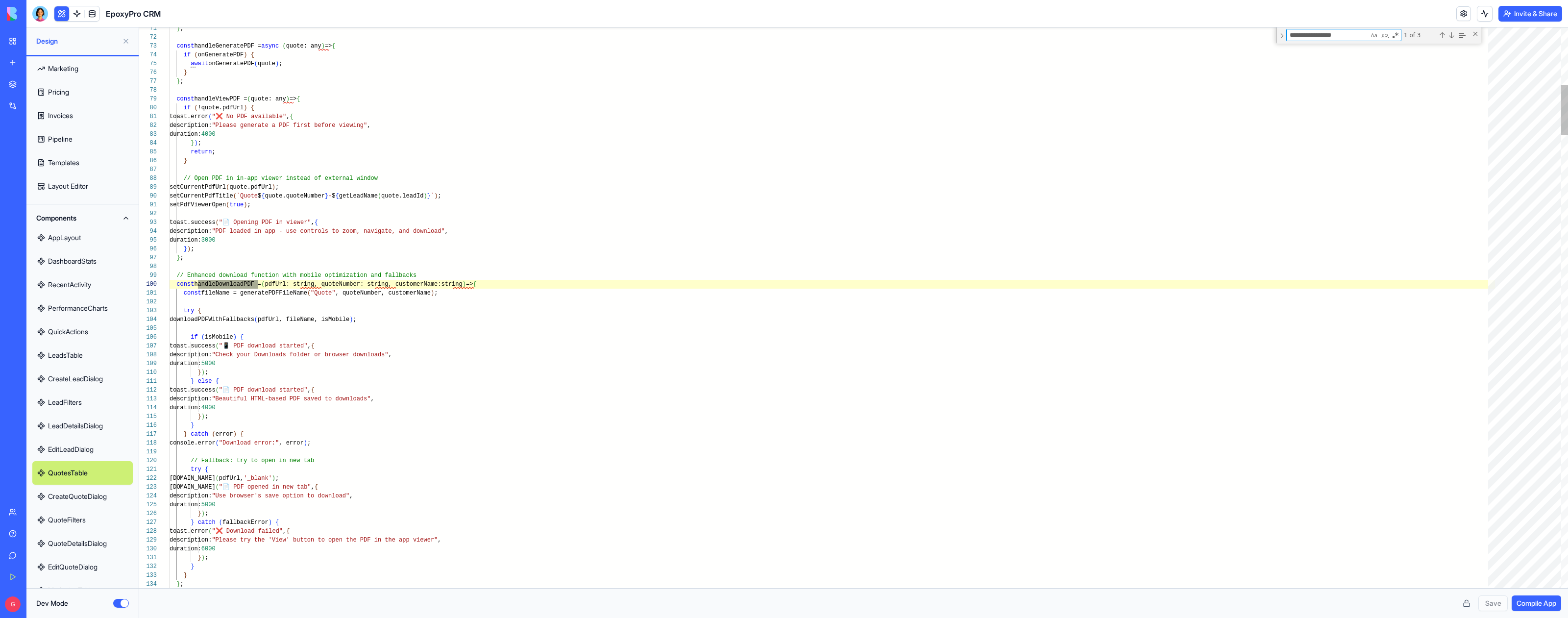
type textarea "**********"
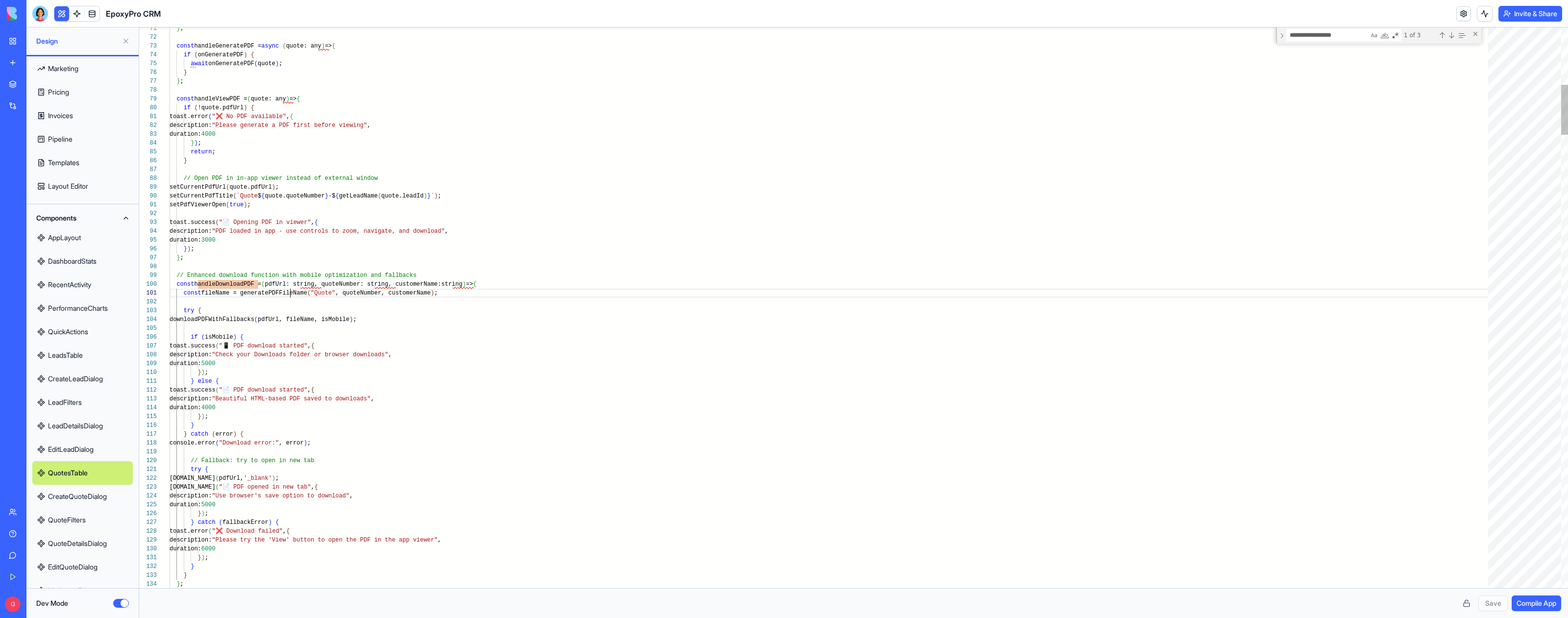
type textarea "**********"
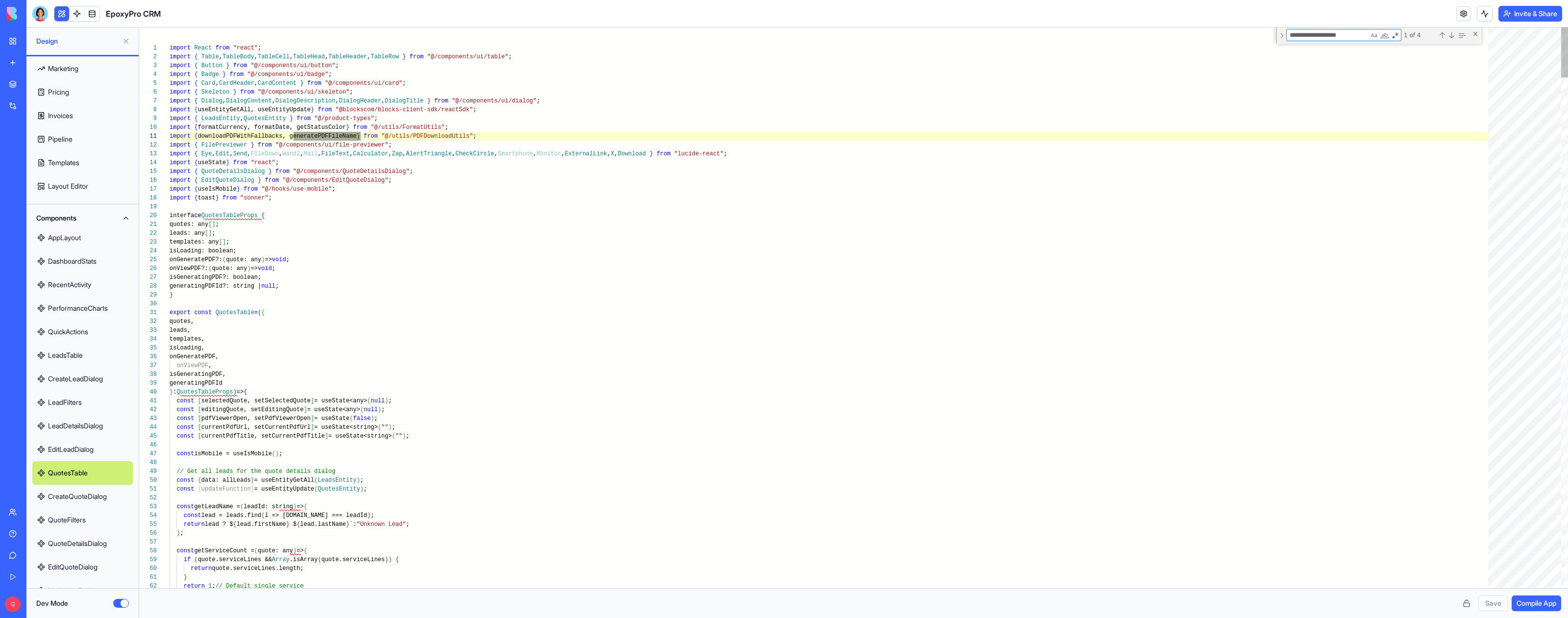
scroll to position [88, 141]
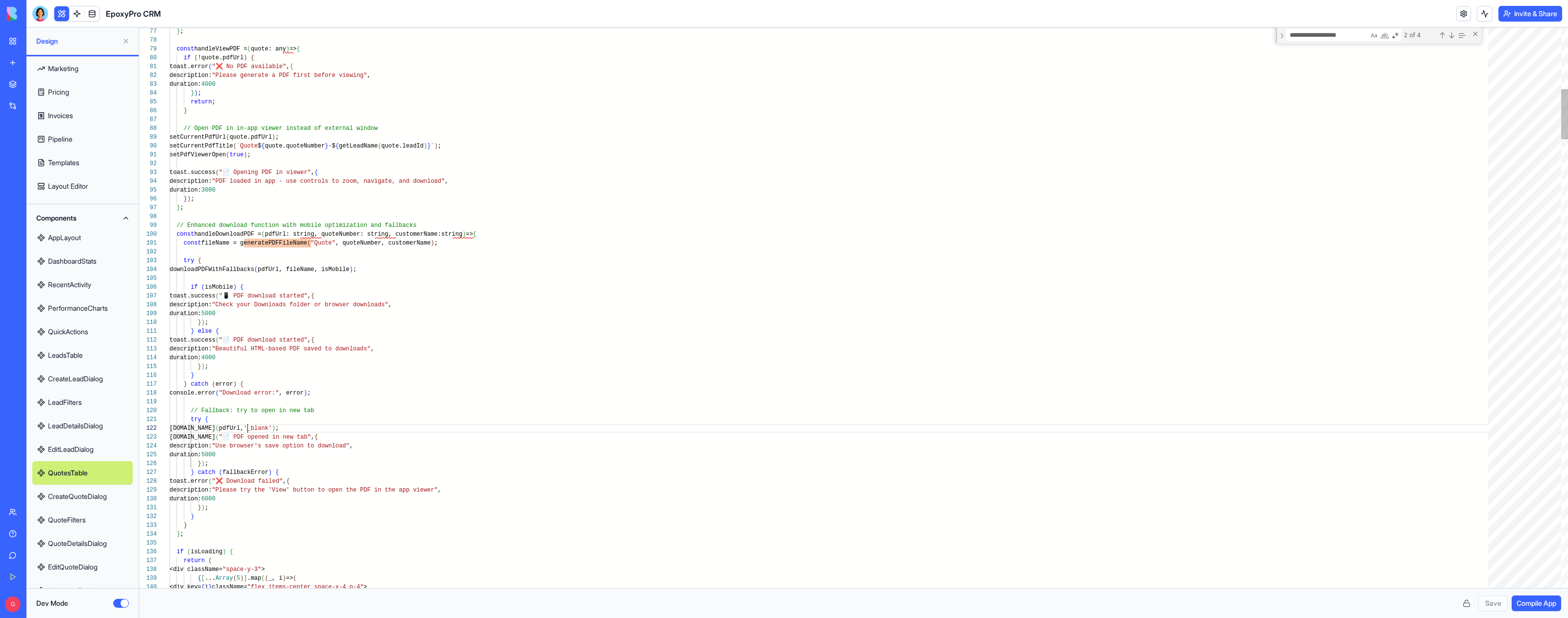
type textarea "**********"
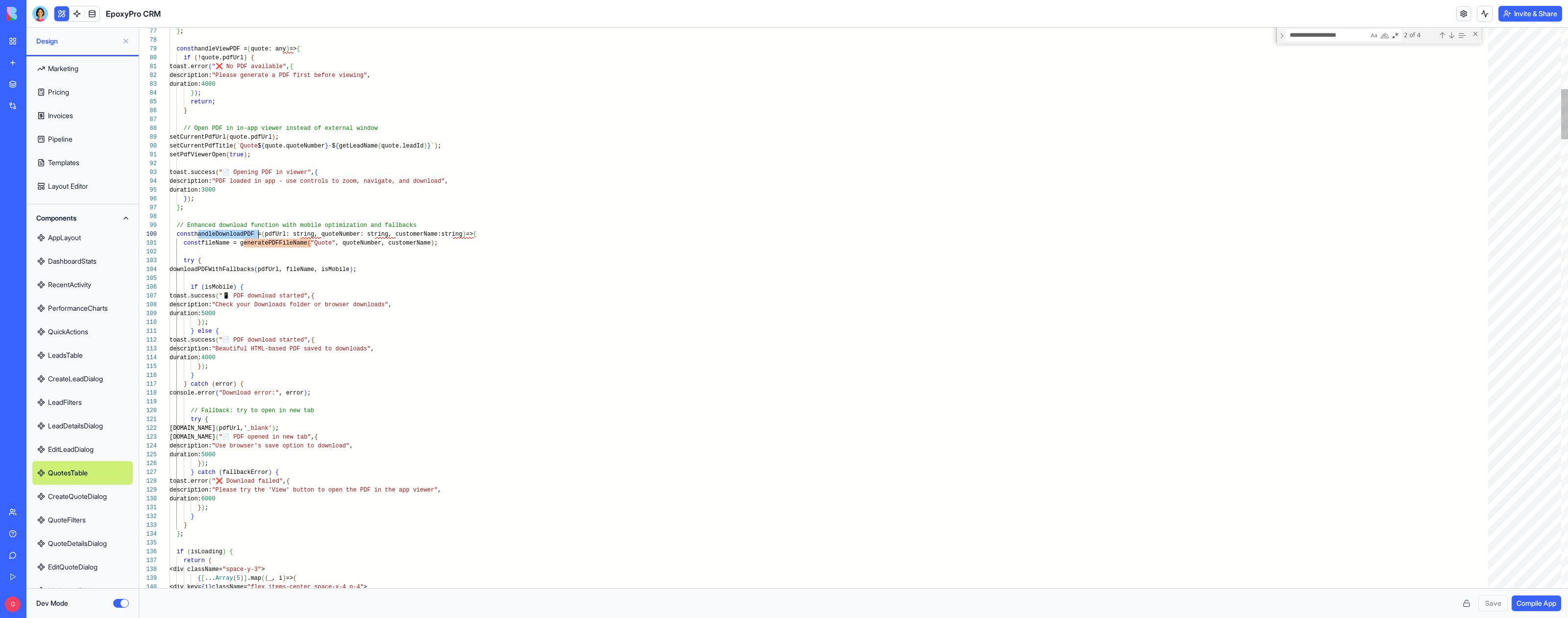
scroll to position [79, 89]
type textarea "**********"
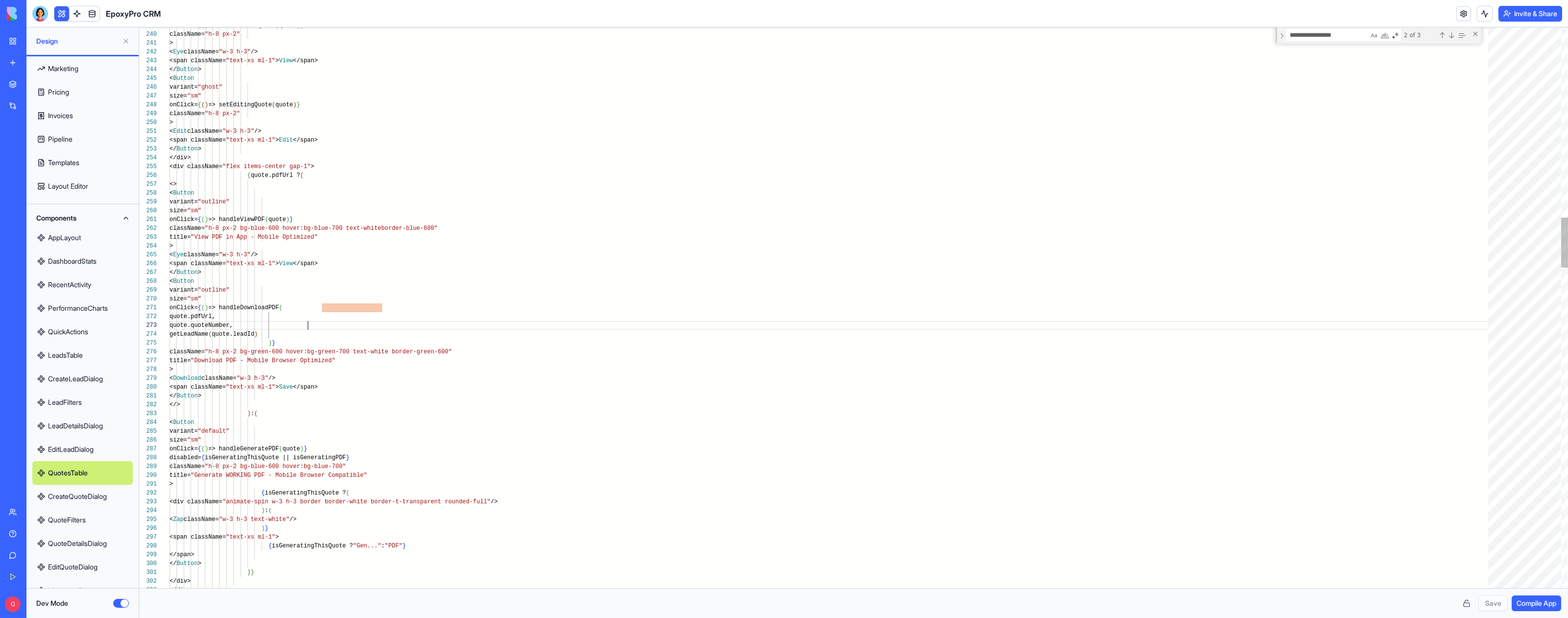
scroll to position [18, 138]
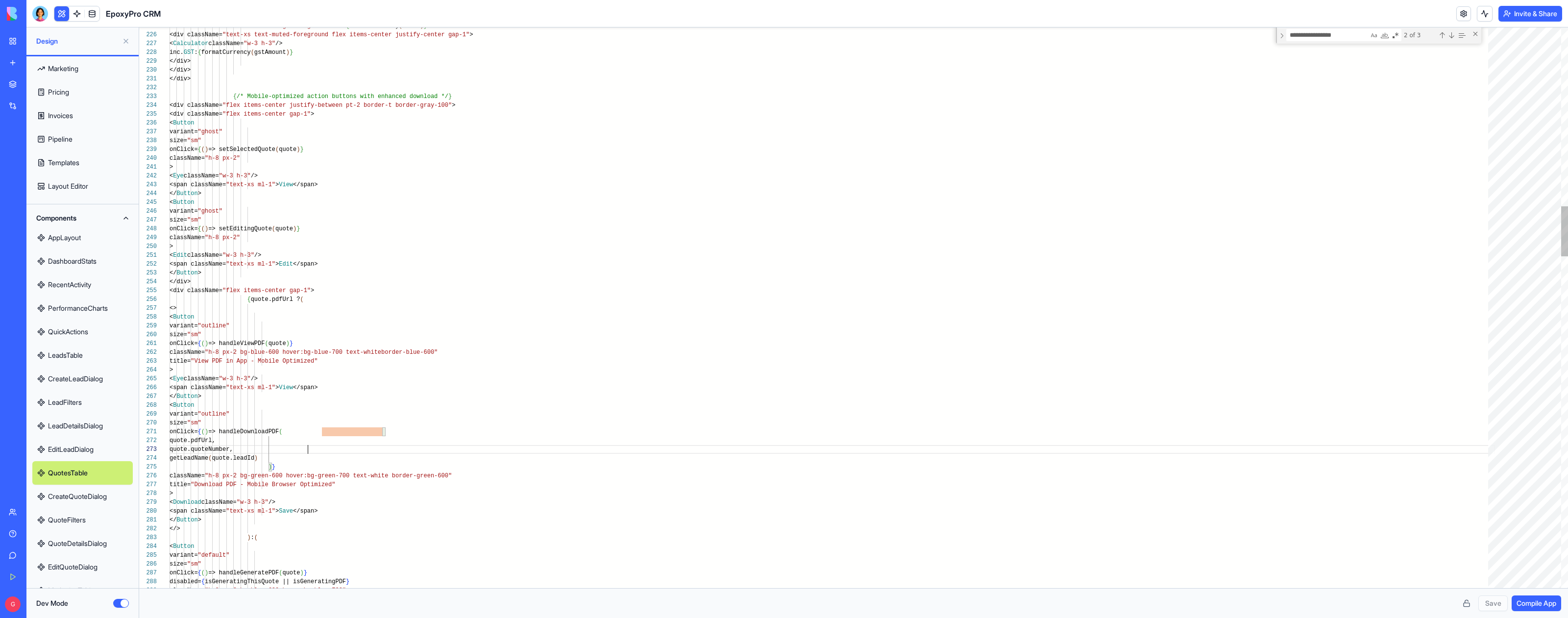
drag, startPoint x: 275, startPoint y: 441, endPoint x: 315, endPoint y: 440, distance: 40.0
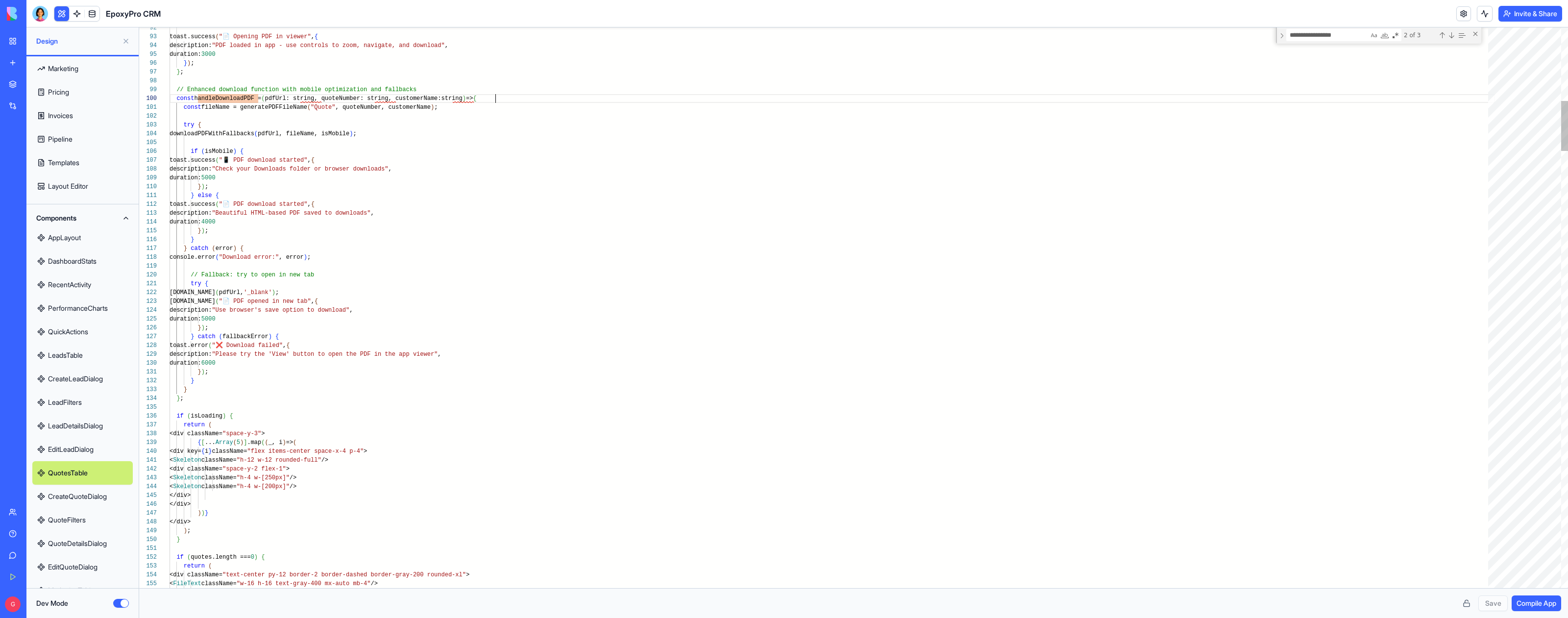
scroll to position [79, 325]
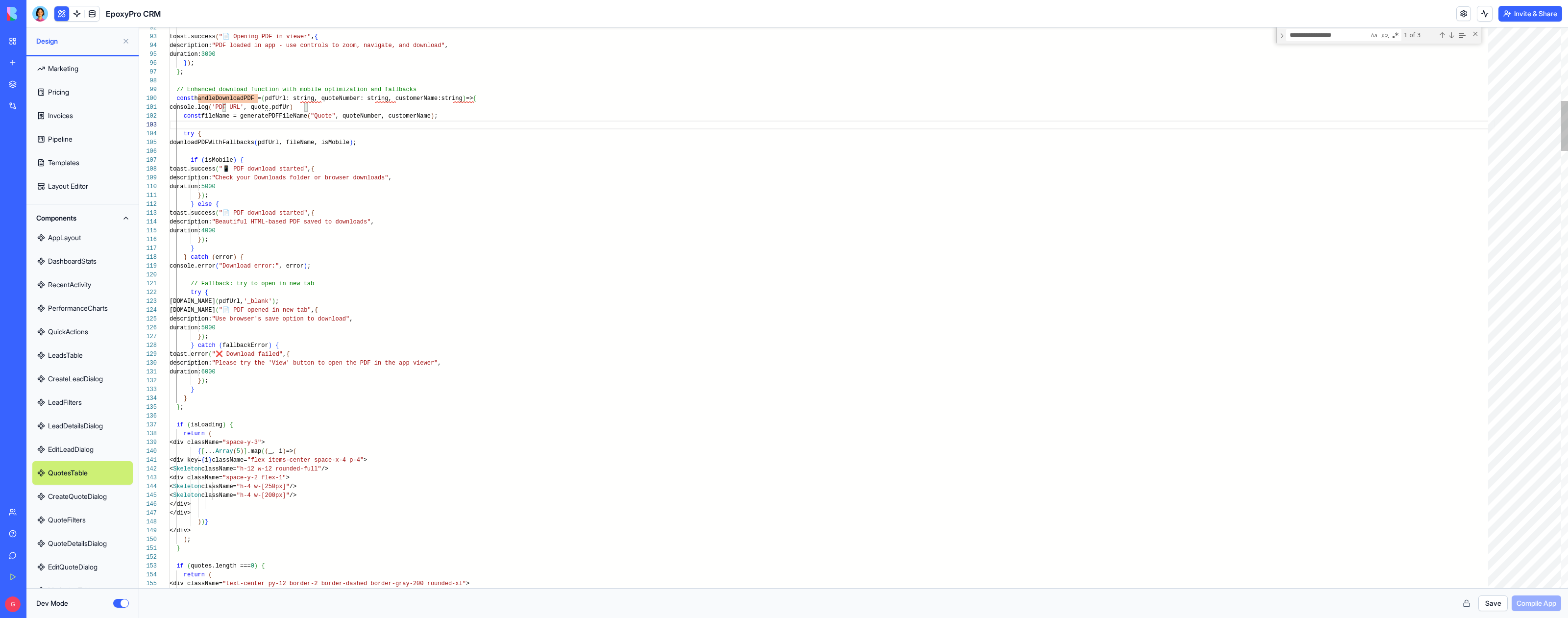
scroll to position [18, 14]
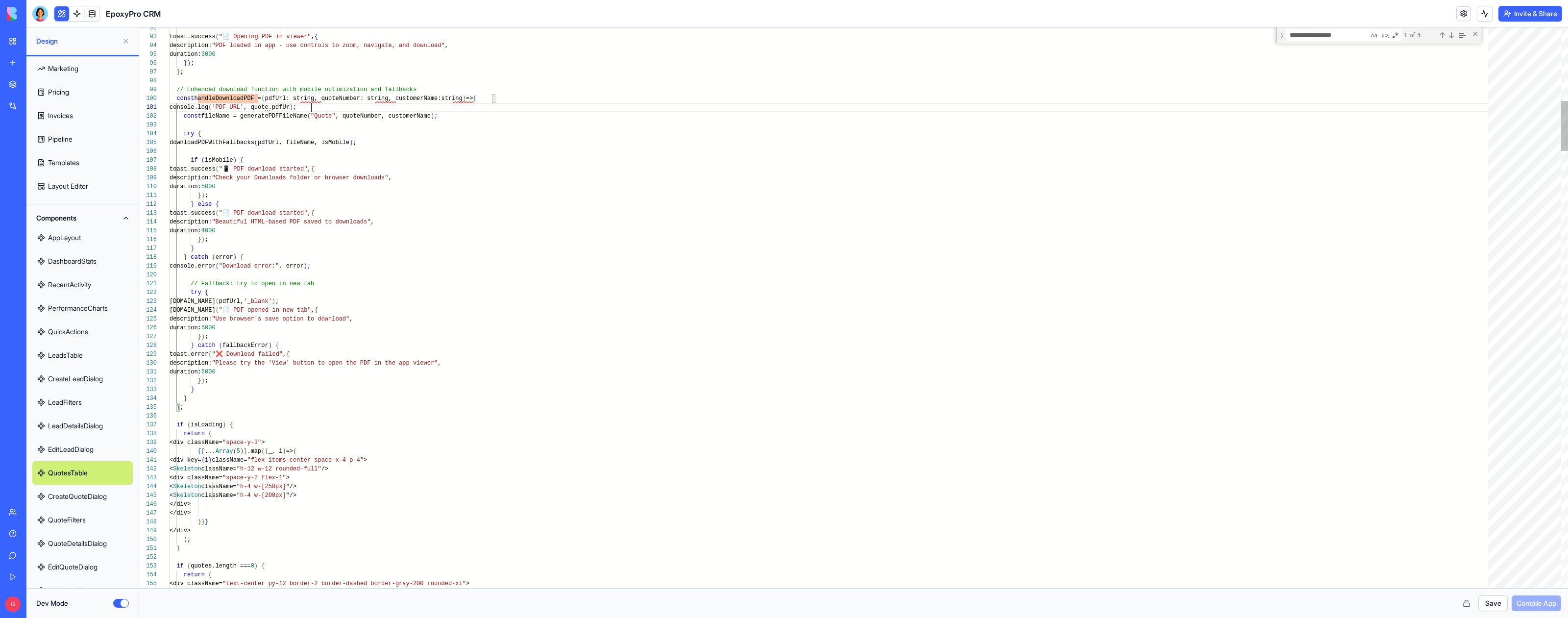
scroll to position [35, 84]
click at [1502, 610] on button "Save" at bounding box center [1493, 603] width 29 height 16
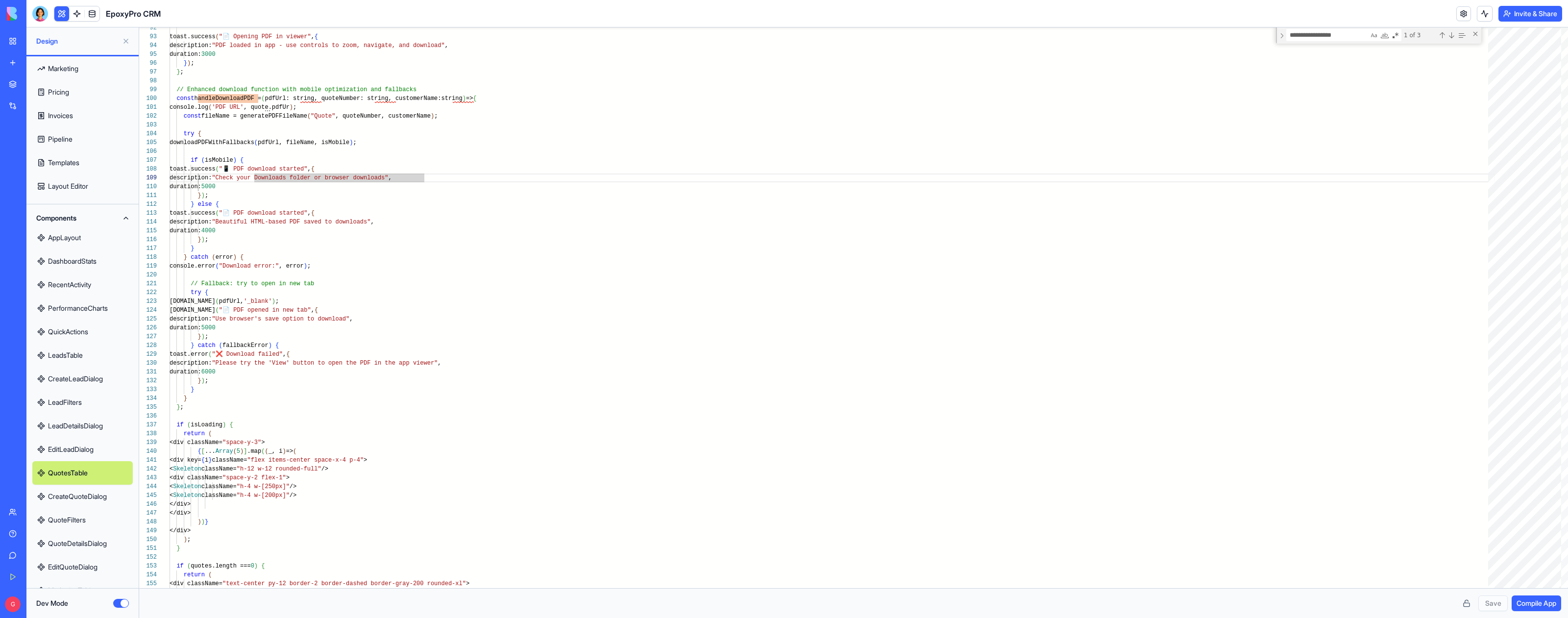
click at [1542, 606] on span "Compile App" at bounding box center [1536, 603] width 40 height 10
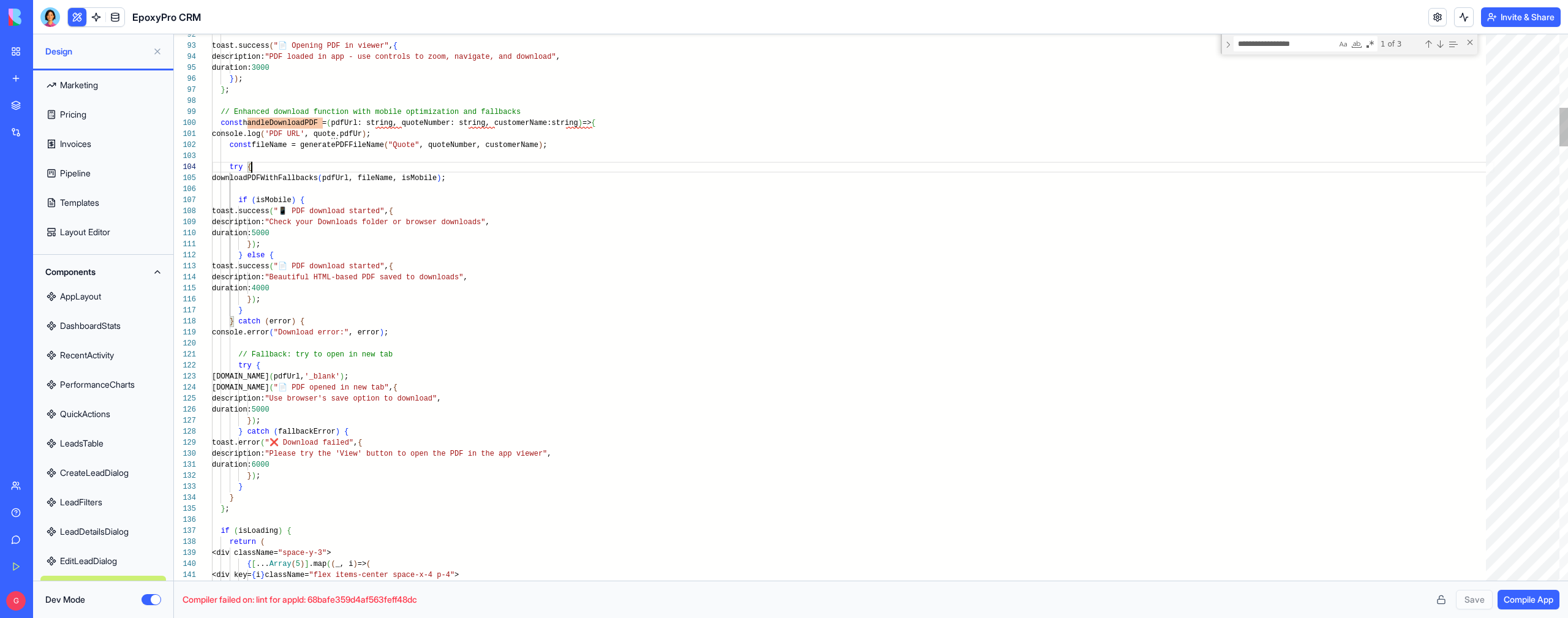
scroll to position [33, 40]
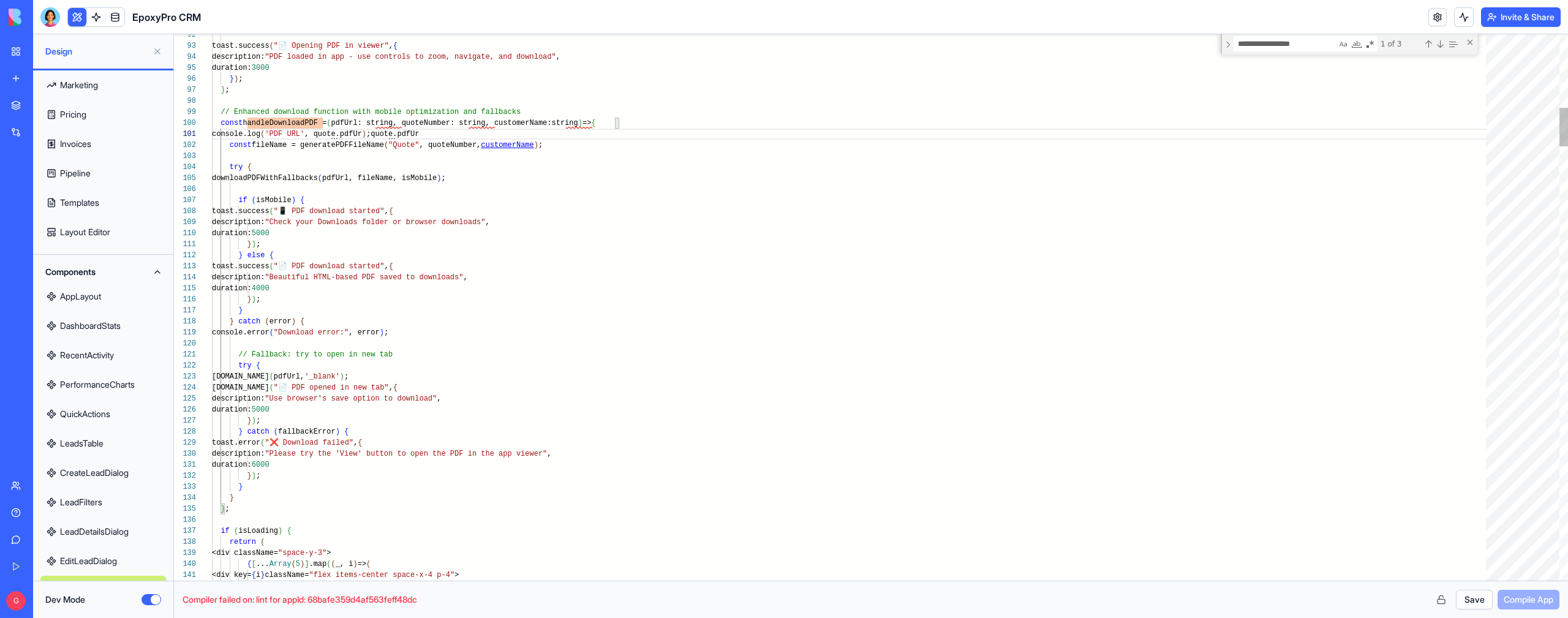
scroll to position [0, 177]
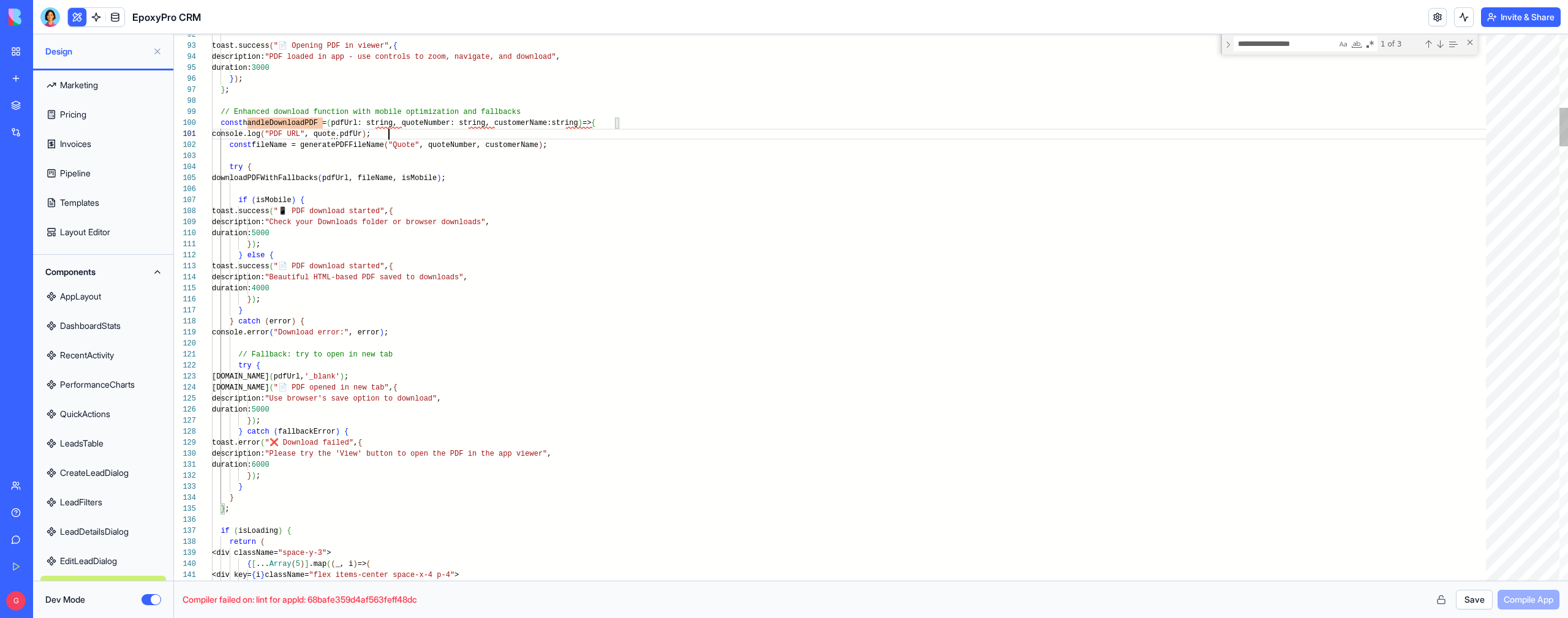
click at [1468, 594] on button "Save" at bounding box center [1474, 600] width 37 height 20
click at [1531, 599] on span "Compile App" at bounding box center [1528, 600] width 49 height 12
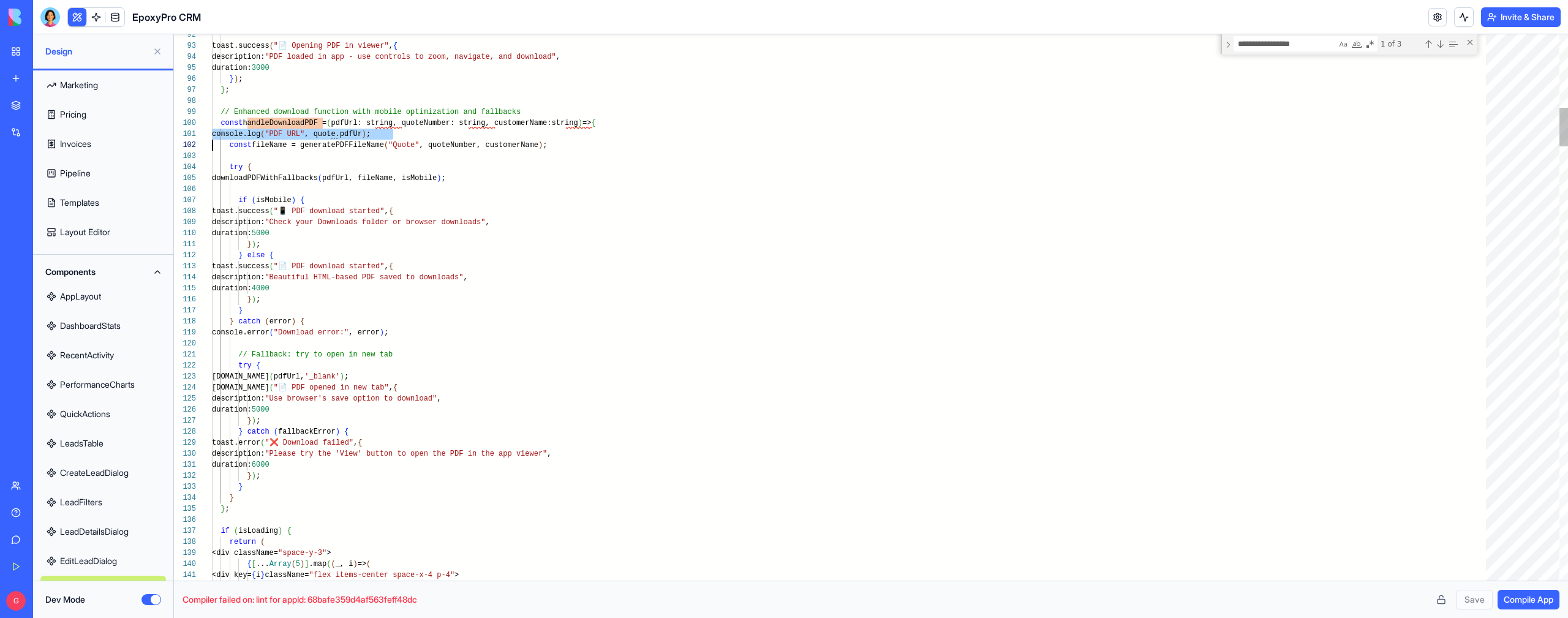
scroll to position [0, 0]
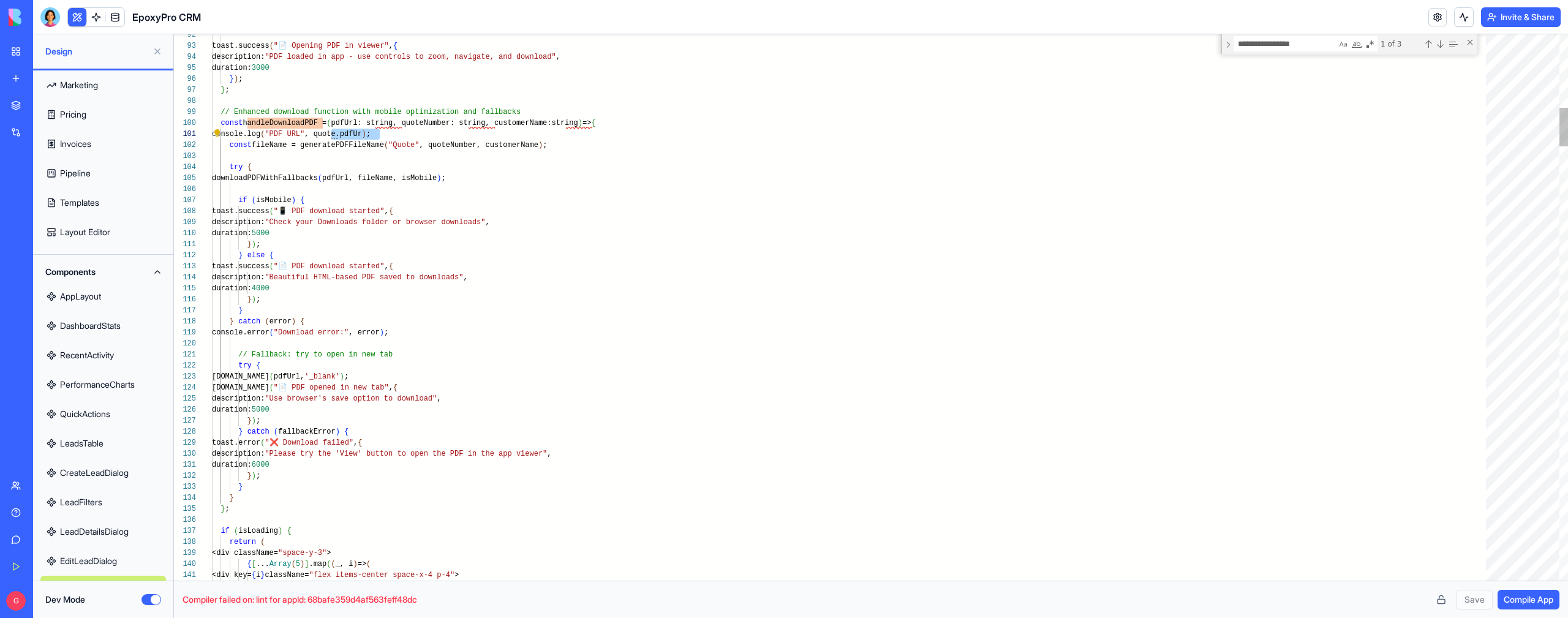
drag, startPoint x: 333, startPoint y: 133, endPoint x: 378, endPoint y: 133, distance: 45.0
type textarea "**********"
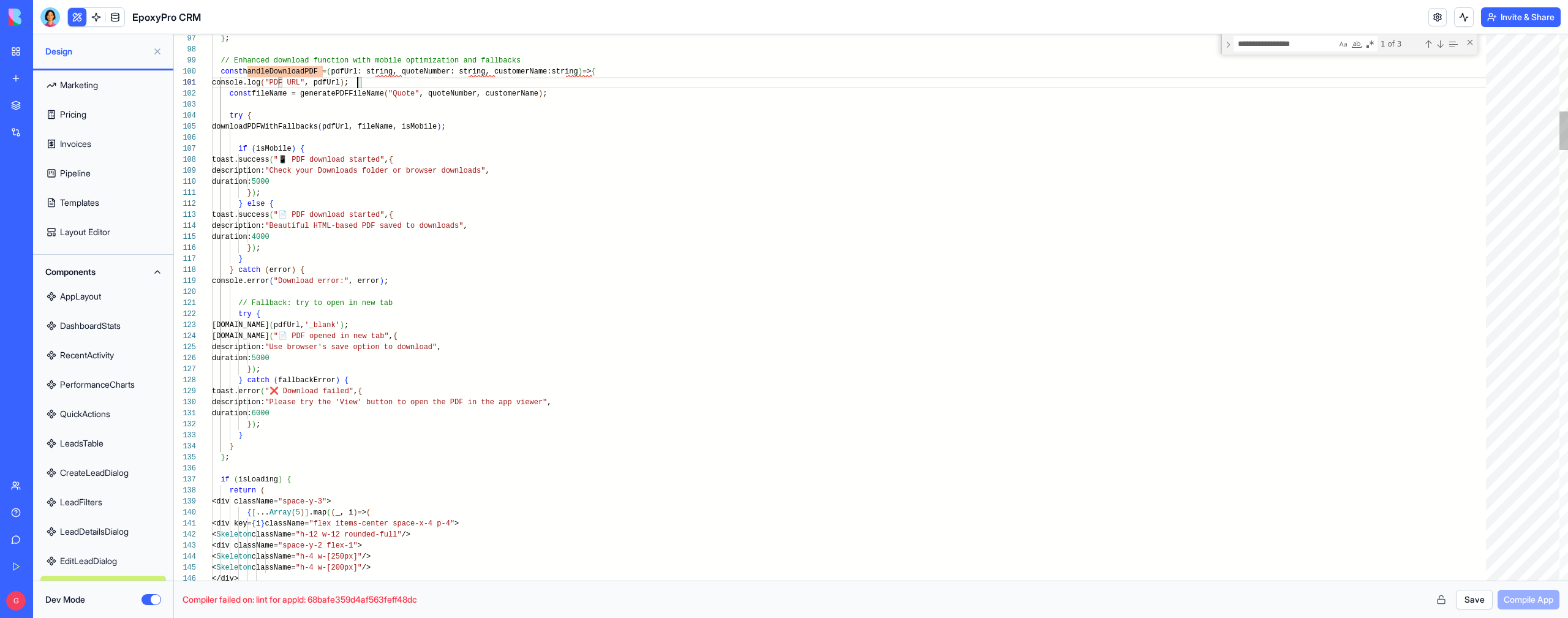
scroll to position [77, 151]
click at [1469, 595] on button "Save" at bounding box center [1474, 600] width 37 height 20
click at [1535, 603] on span "Compile App" at bounding box center [1528, 600] width 49 height 12
click at [148, 600] on button "Dev Mode" at bounding box center [151, 600] width 20 height 11
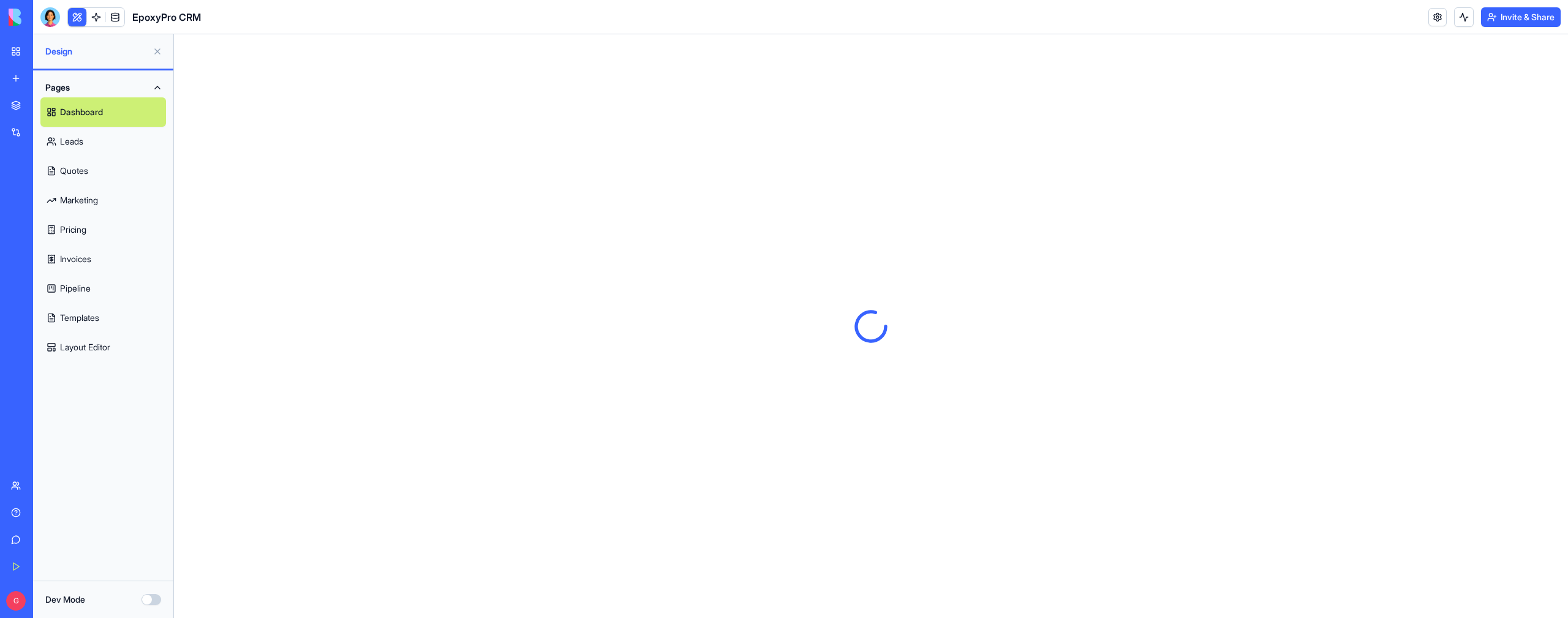
click at [105, 173] on link "Quotes" at bounding box center [103, 170] width 126 height 30
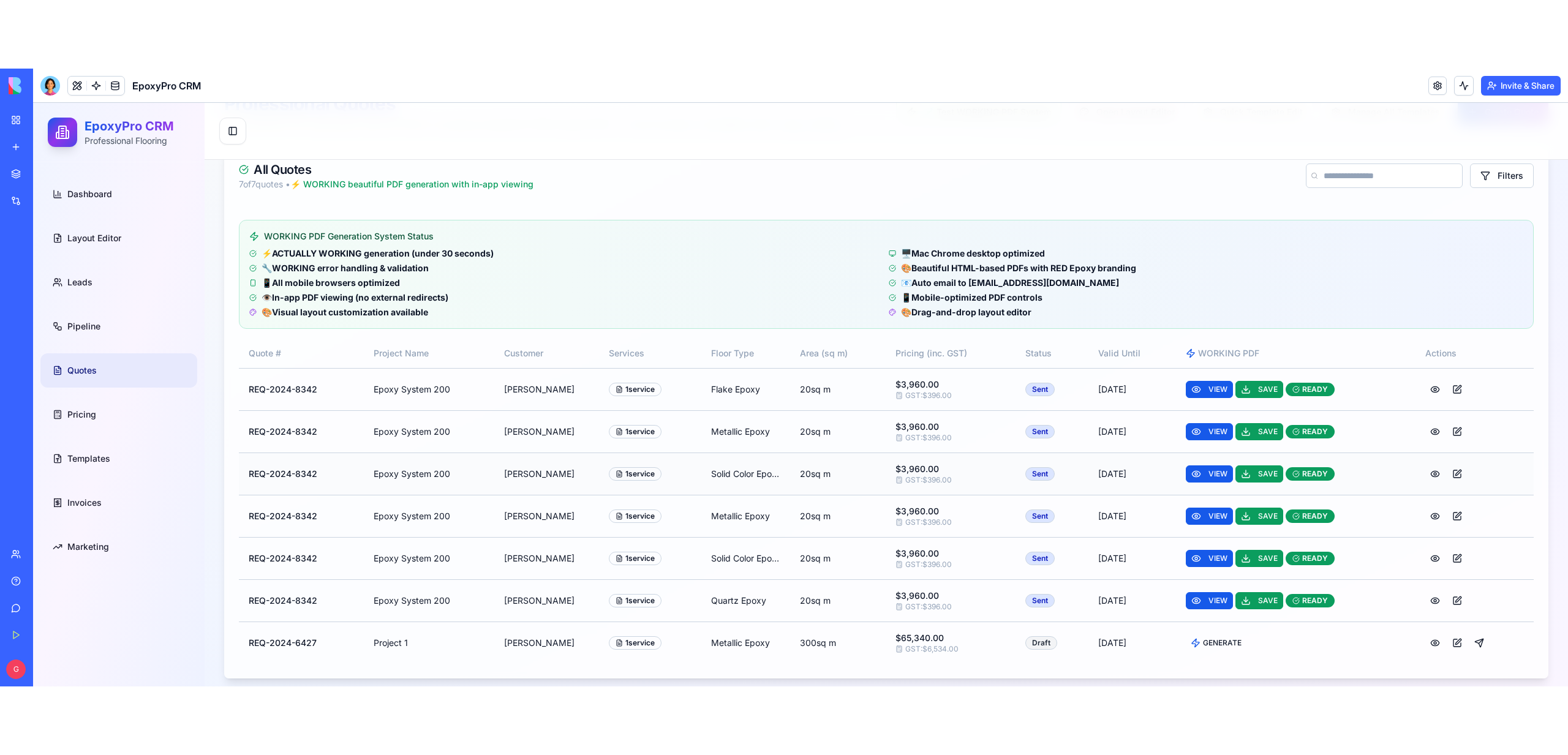
scroll to position [99, 0]
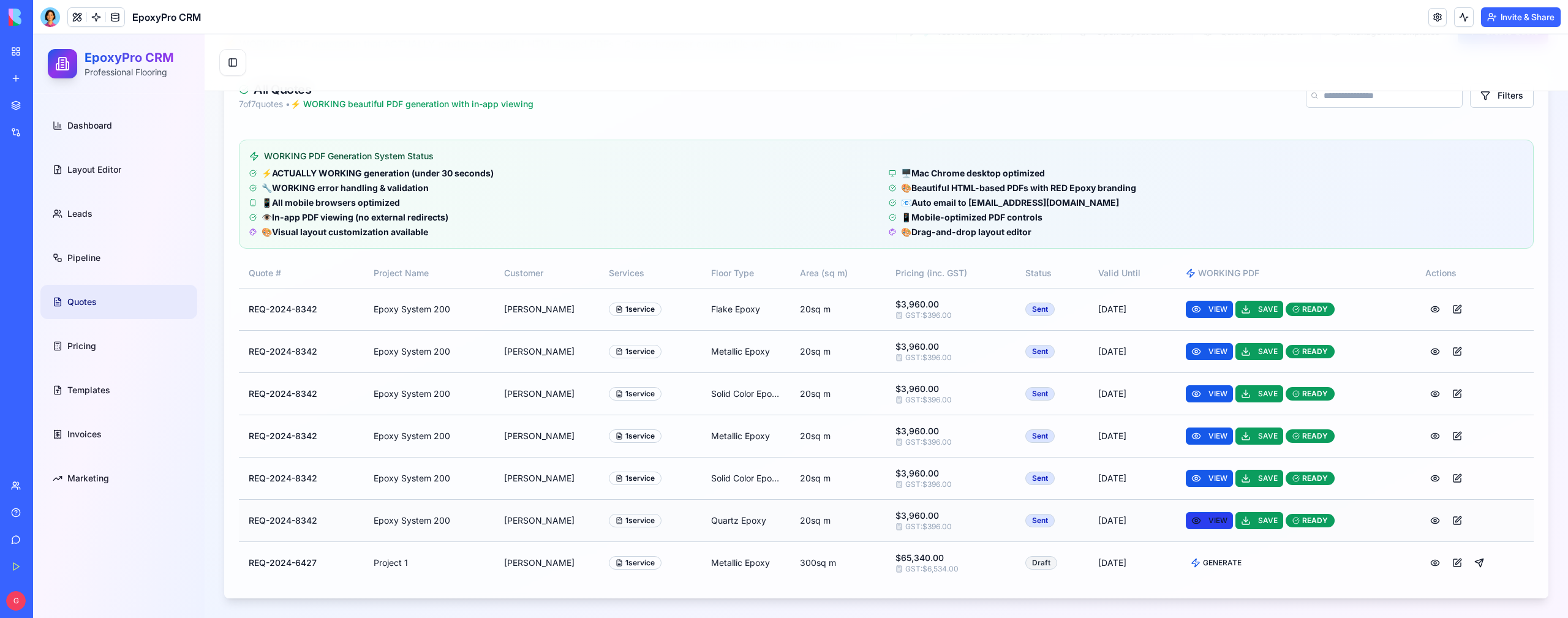
click at [1214, 518] on span "VIEW" at bounding box center [1217, 521] width 19 height 10
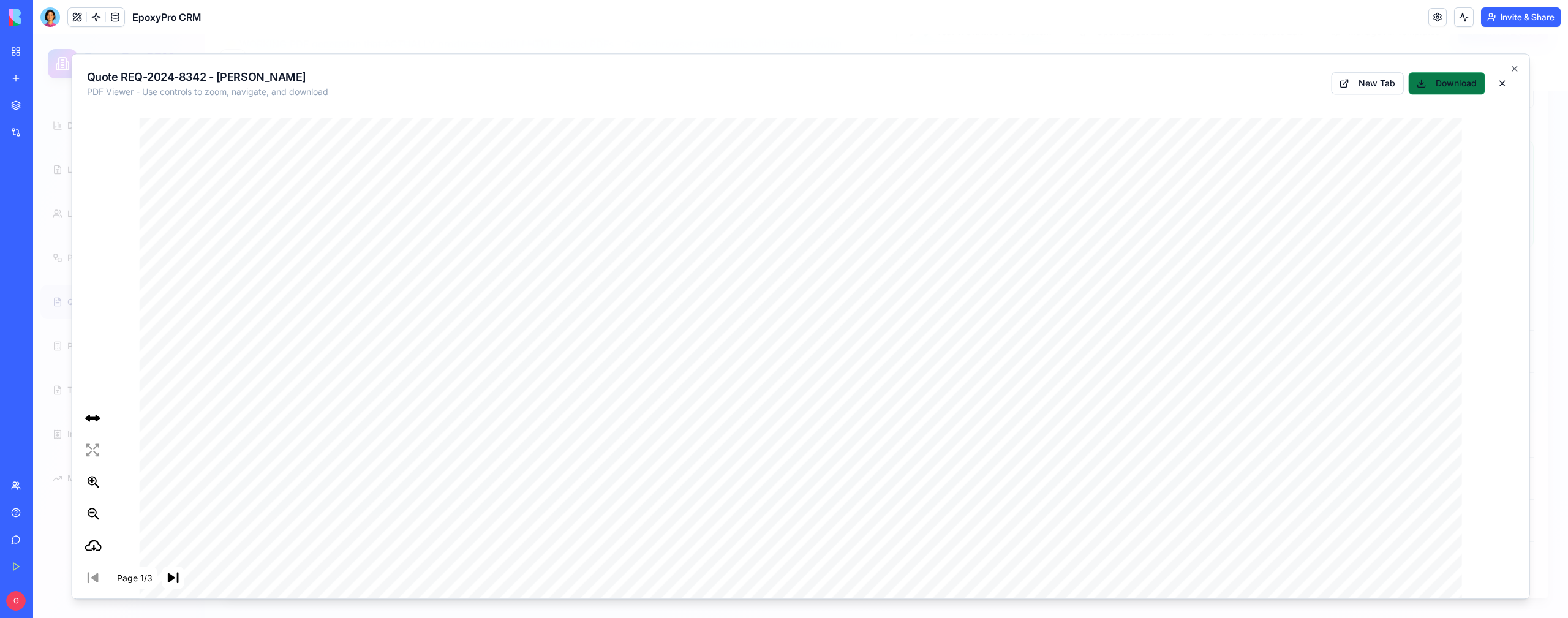
click at [1454, 90] on button "Download" at bounding box center [1446, 83] width 77 height 22
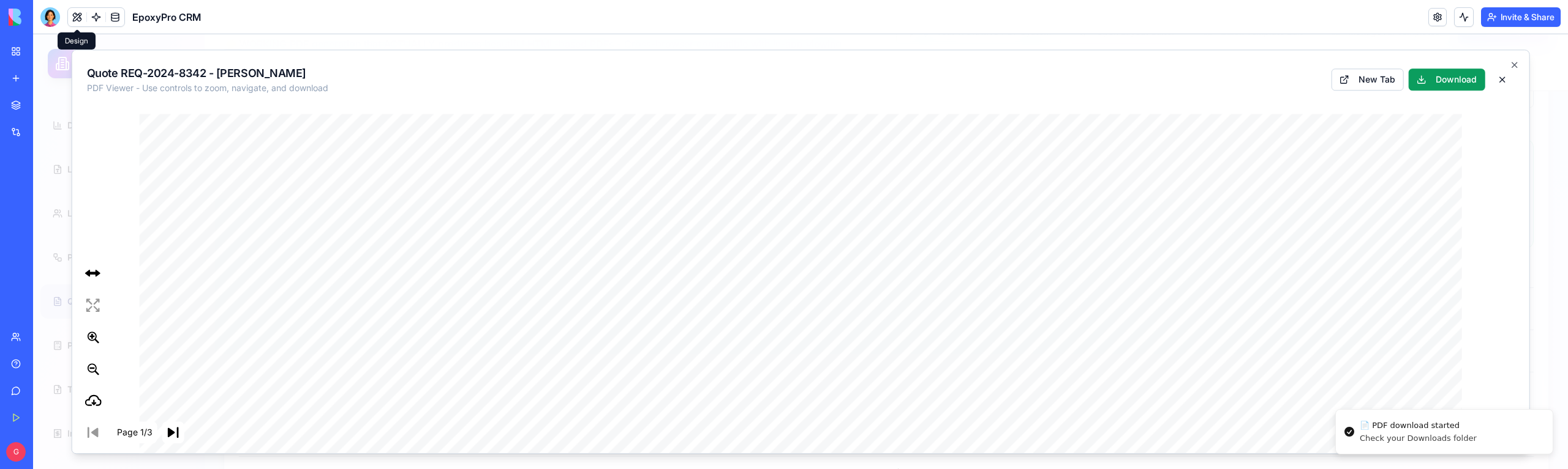
click at [78, 24] on button at bounding box center [77, 17] width 18 height 18
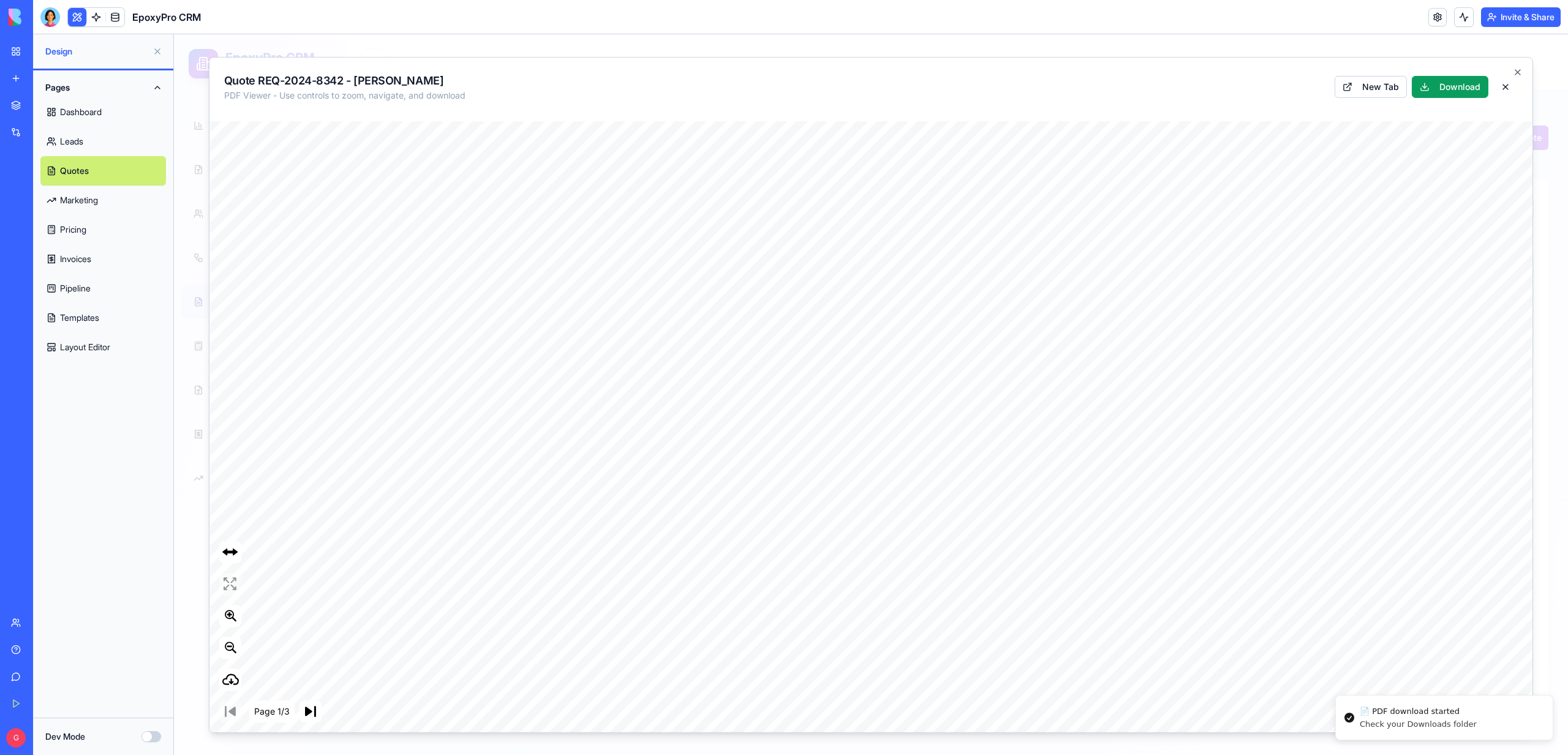
click at [151, 617] on div "Dev Mode" at bounding box center [103, 735] width 140 height 37
click at [152, 617] on button "Dev Mode" at bounding box center [151, 736] width 20 height 11
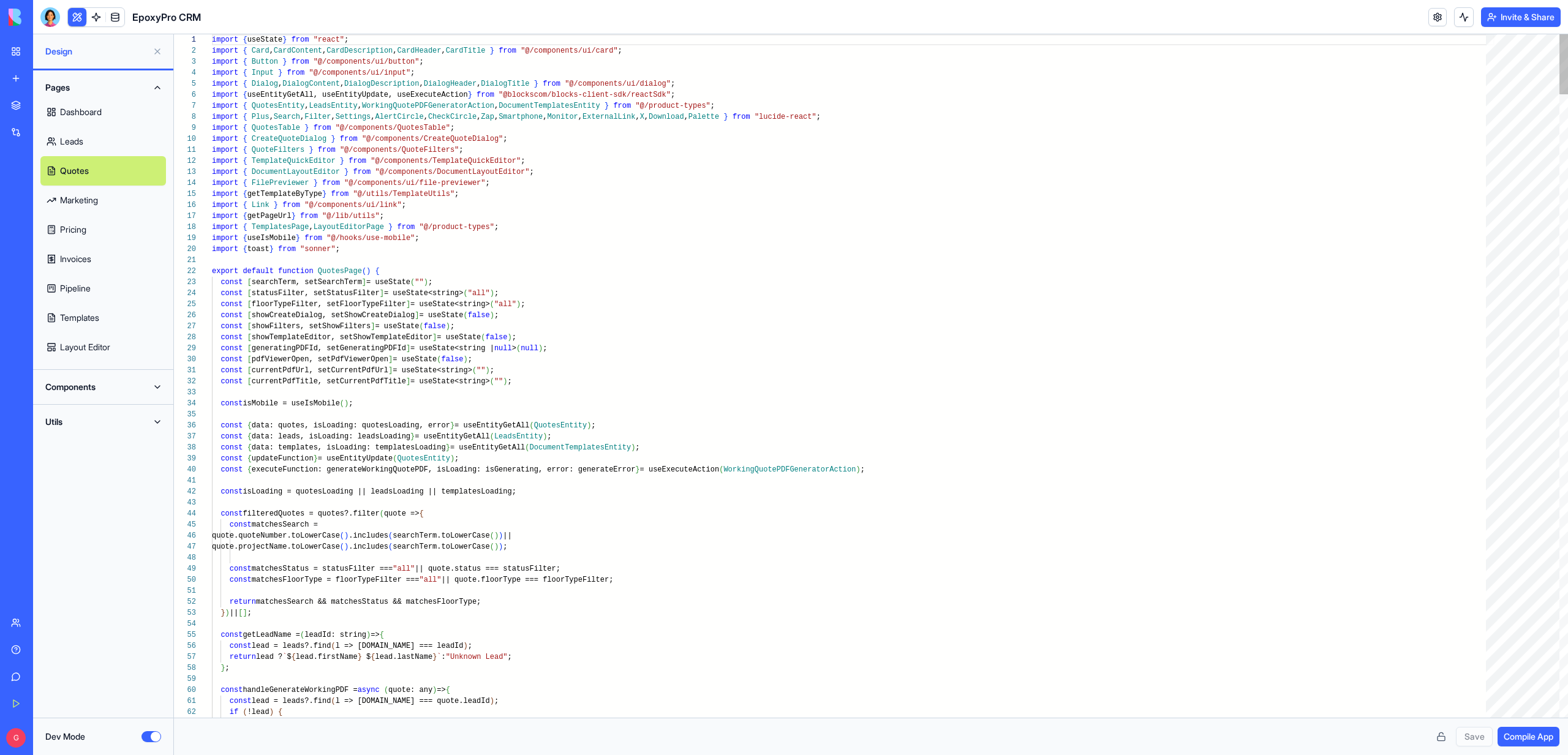
scroll to position [66, 0]
type textarea "**********"
click at [85, 385] on button "Components" at bounding box center [103, 387] width 126 height 20
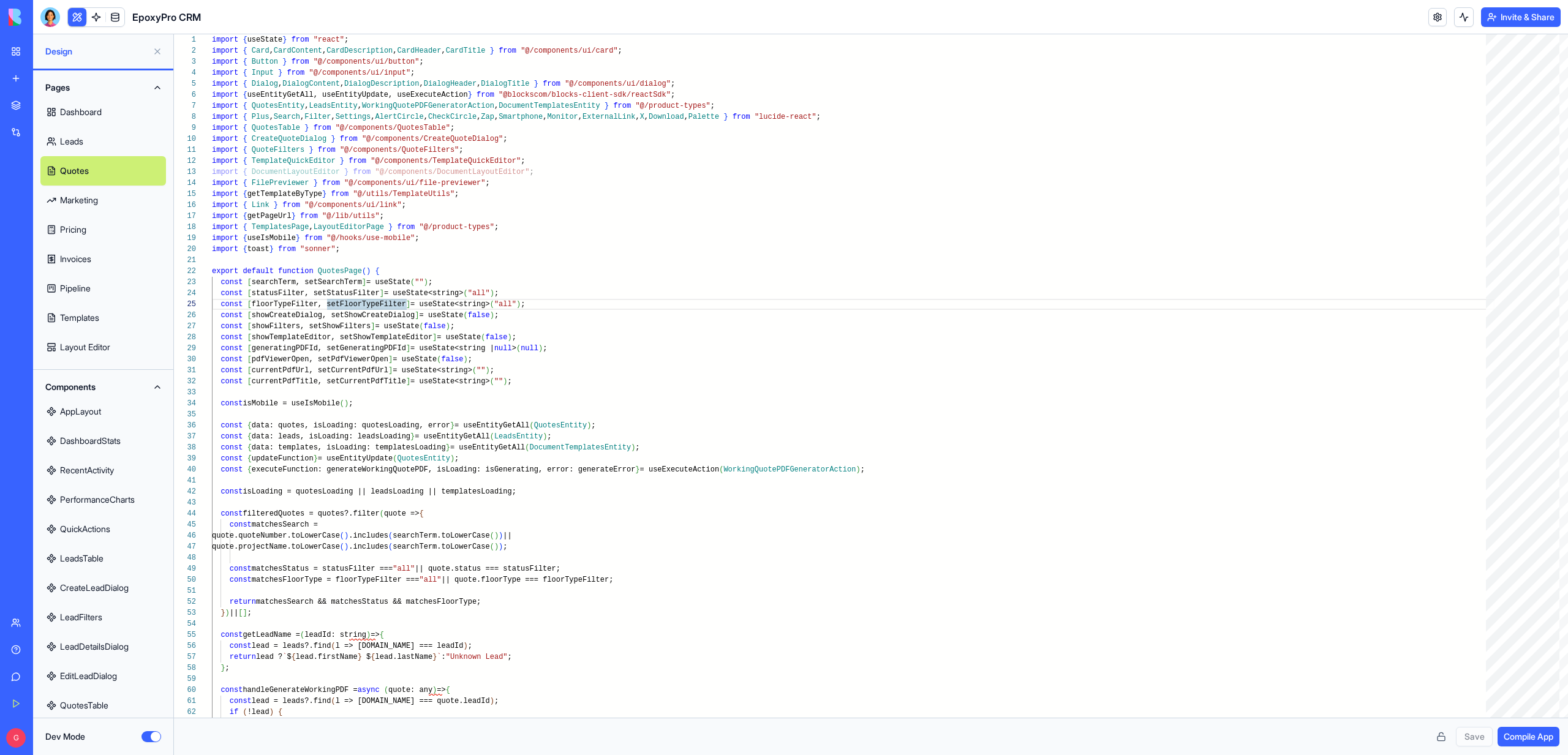
click at [102, 617] on link "QuotesTable" at bounding box center [103, 705] width 126 height 30
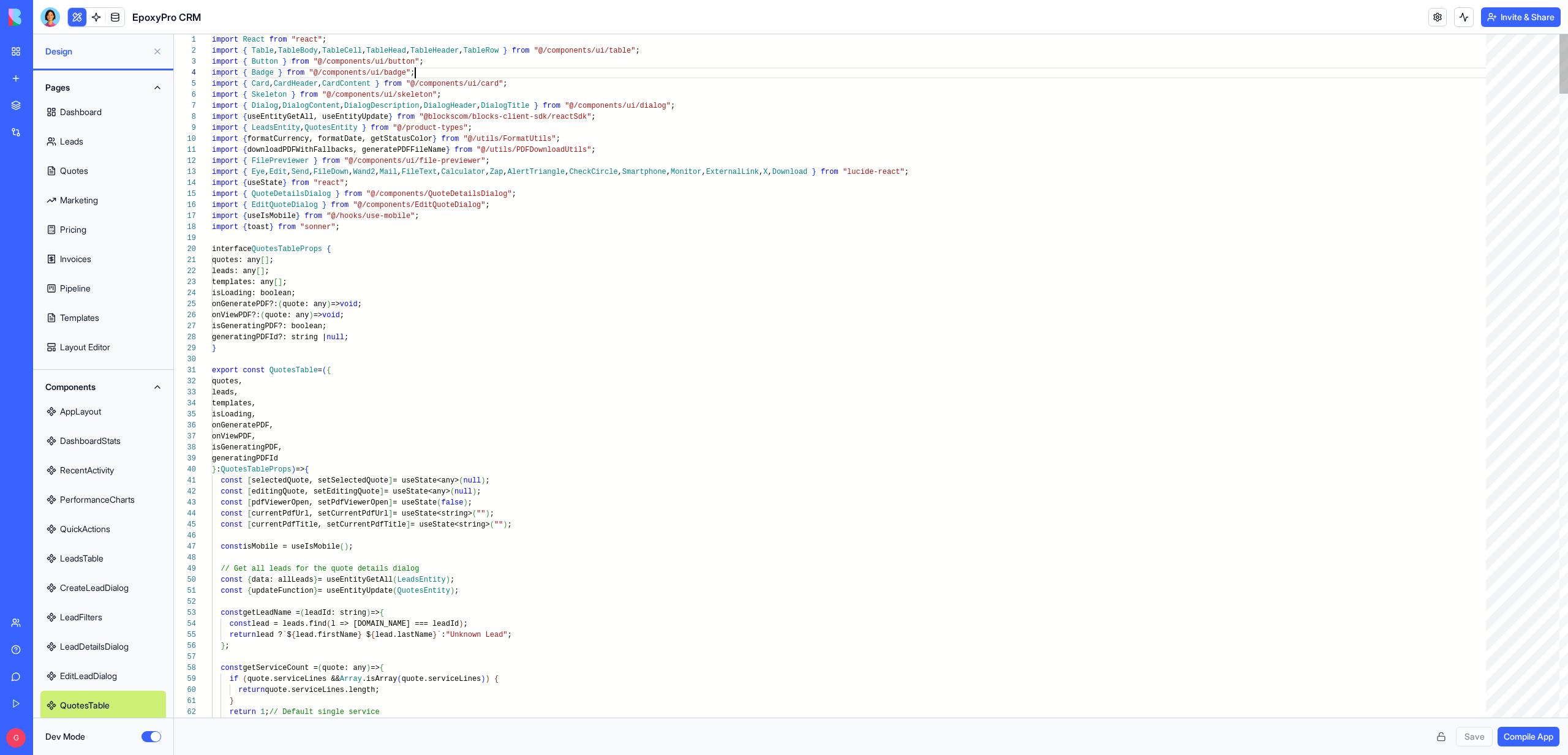
type textarea "**********"
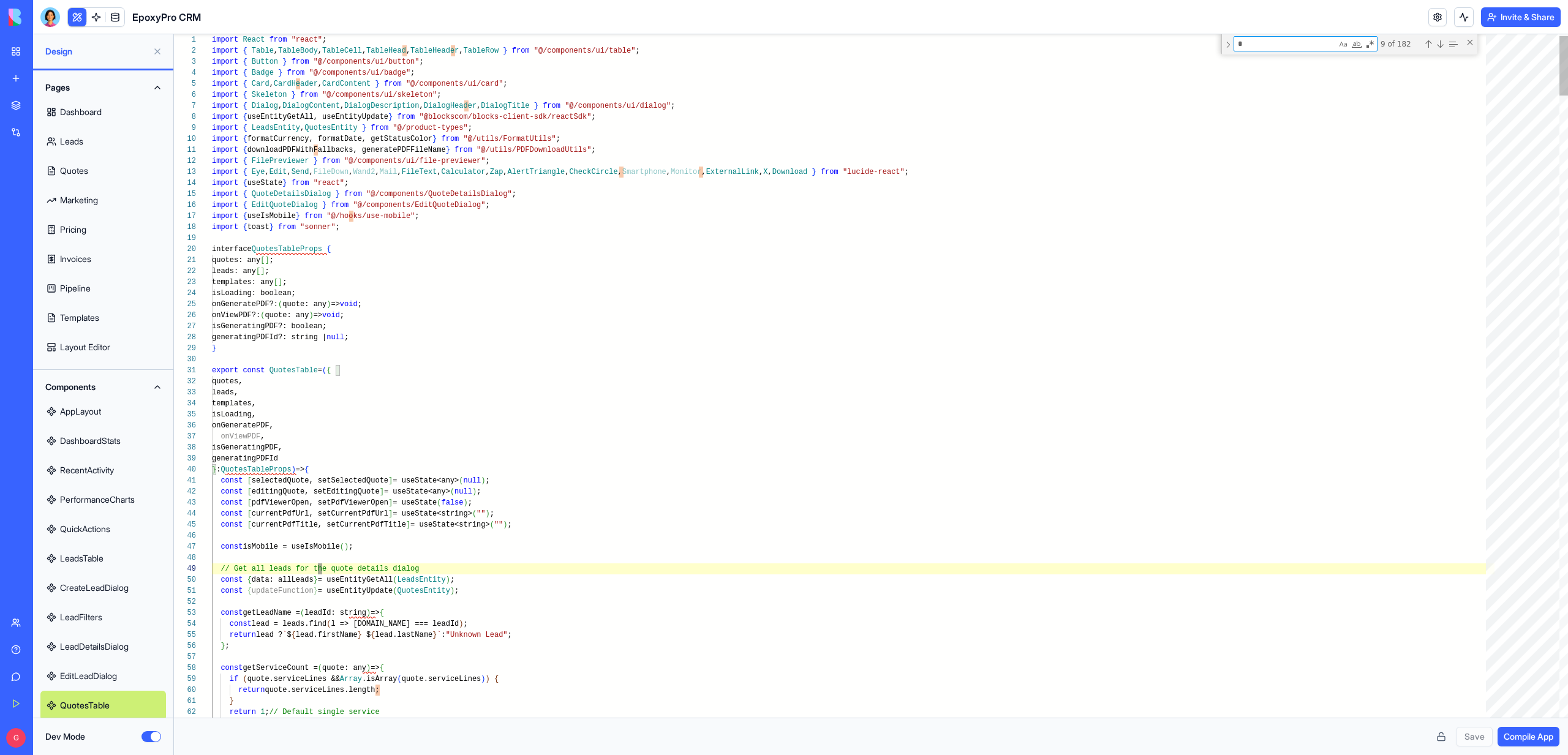
type textarea "**"
type textarea "**********"
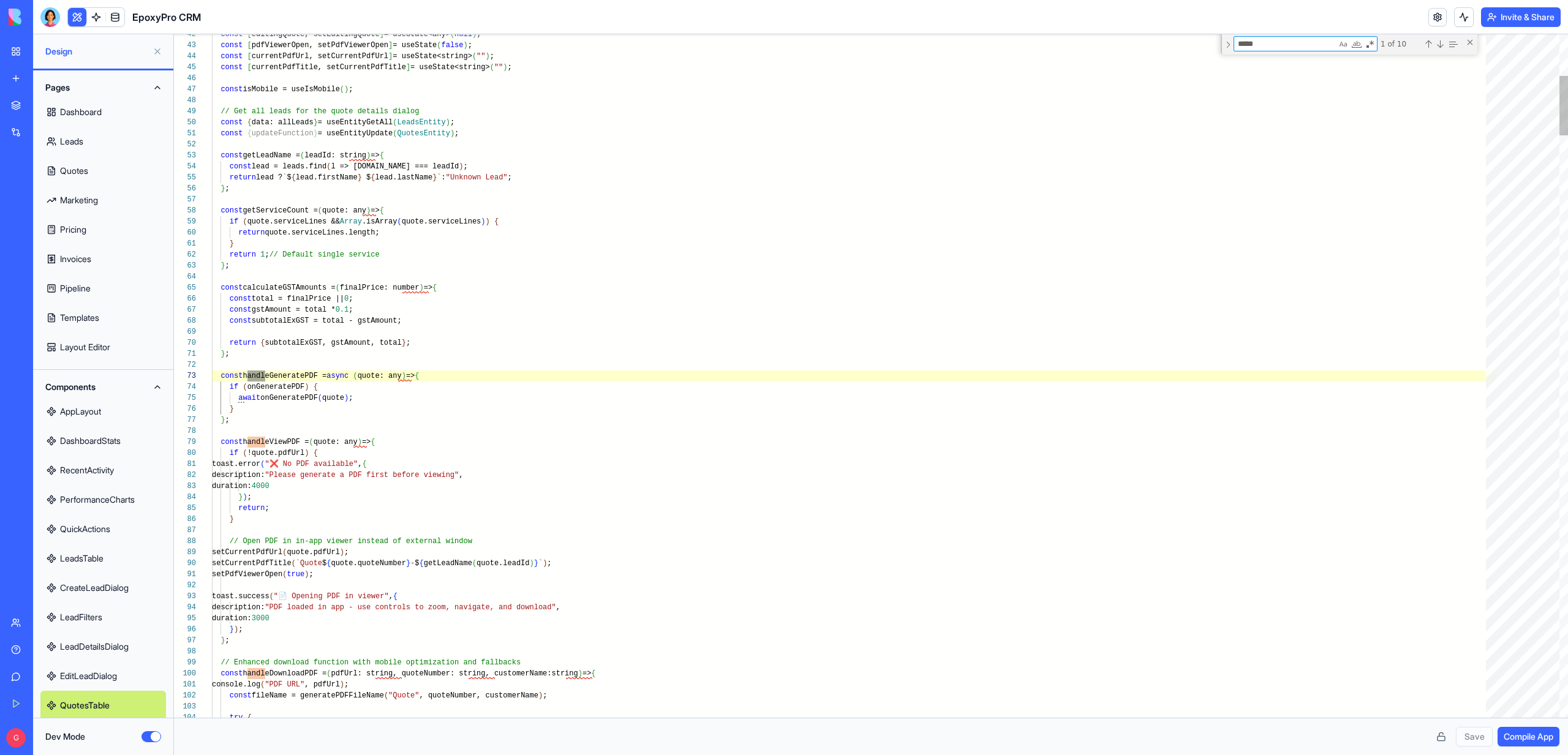
type textarea "******"
type textarea "**********"
type textarea "*******"
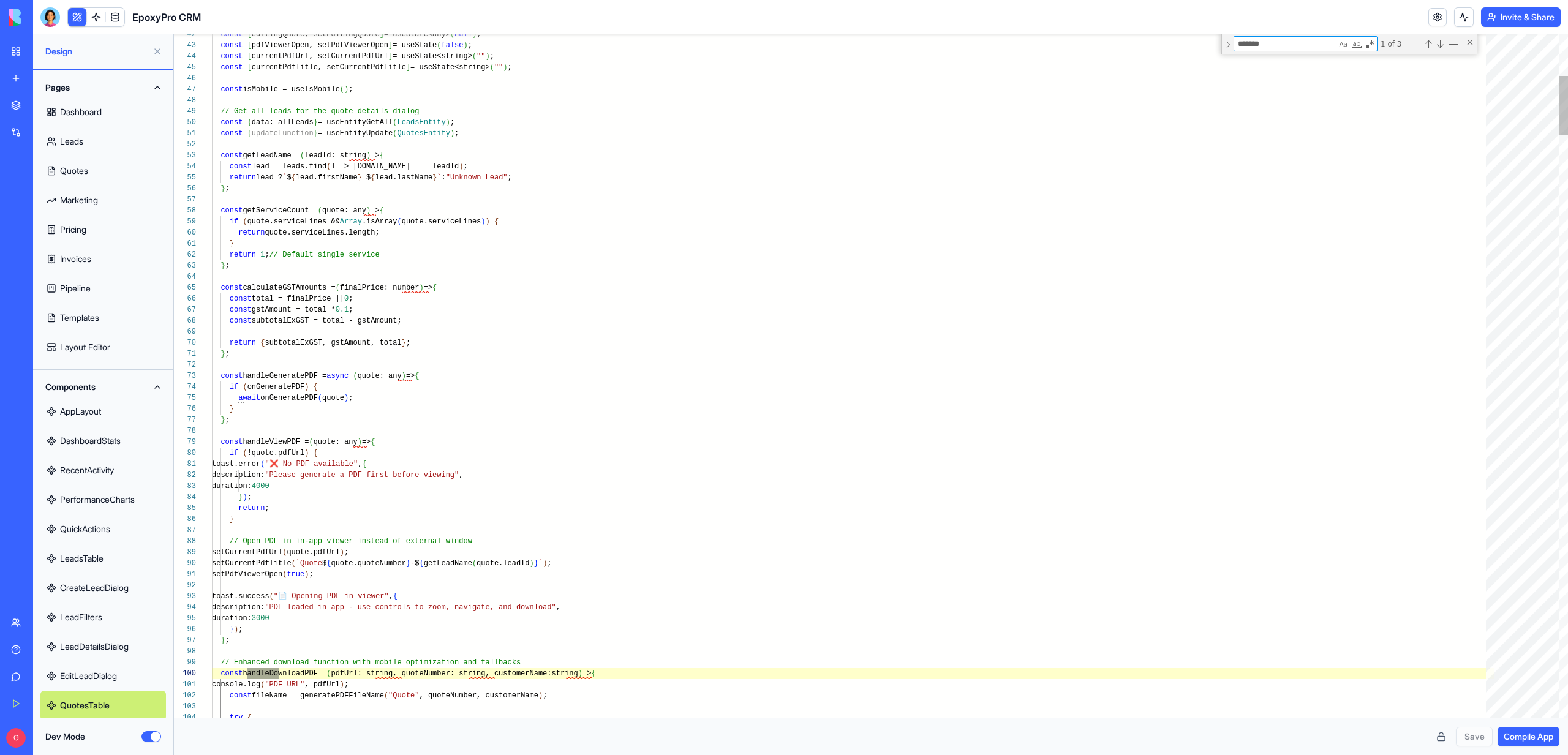
type textarea "**********"
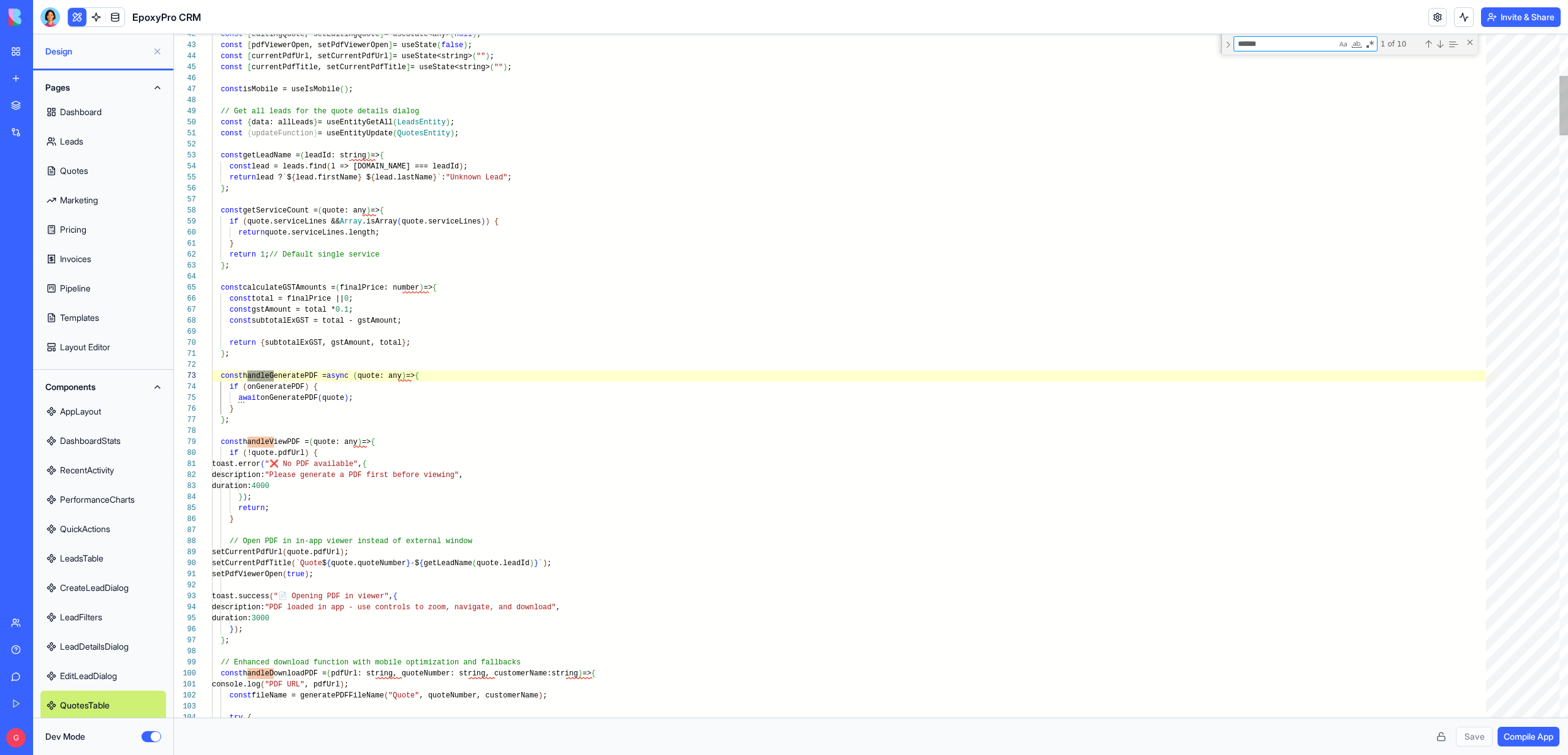
scroll to position [110, 62]
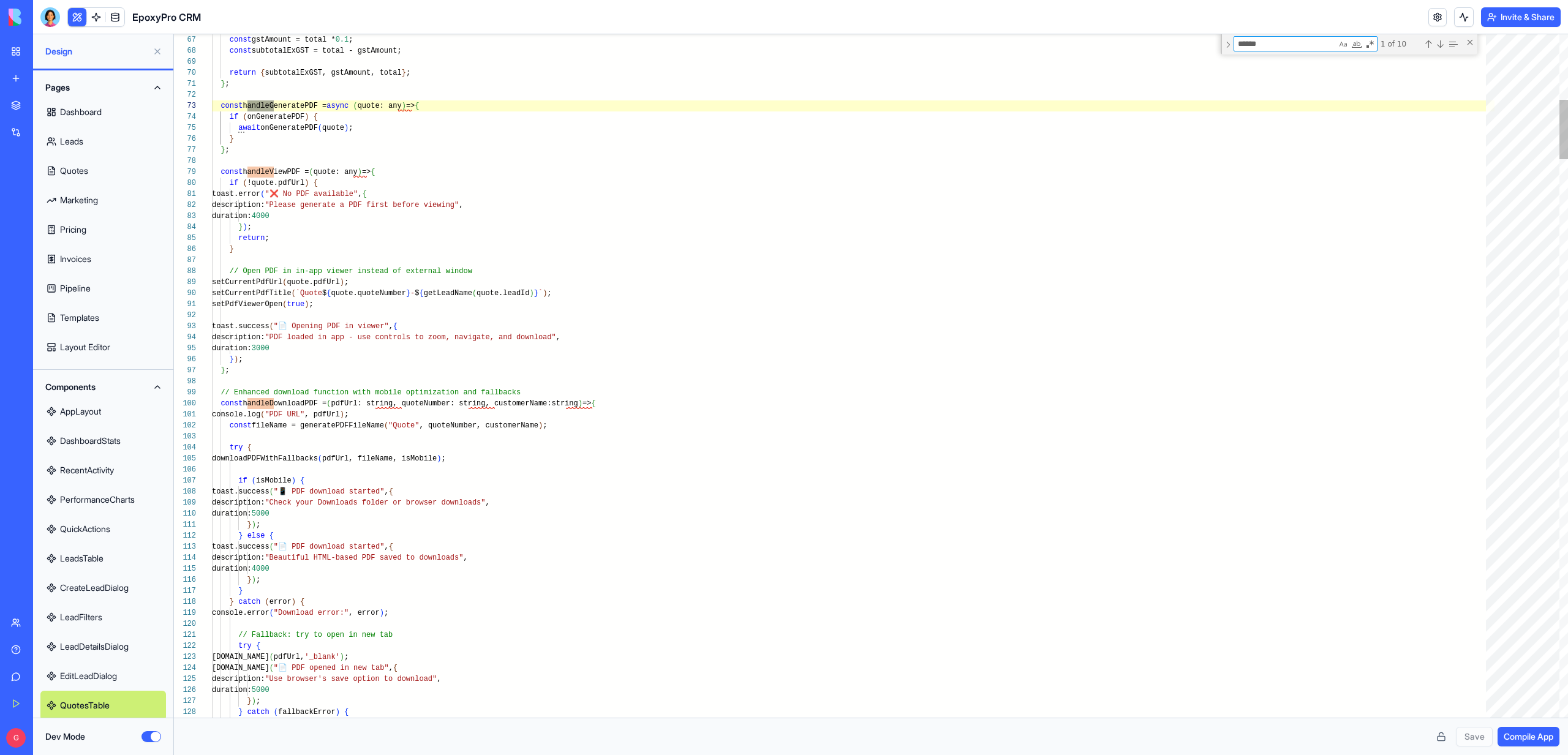
type textarea "******"
type textarea "**********"
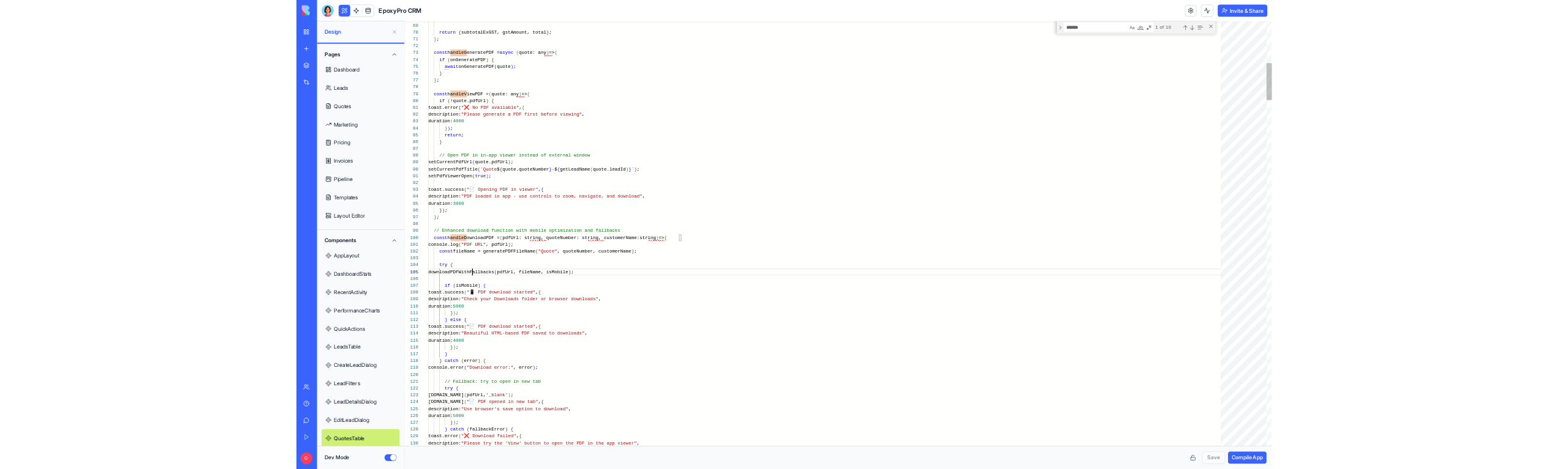
scroll to position [44, 71]
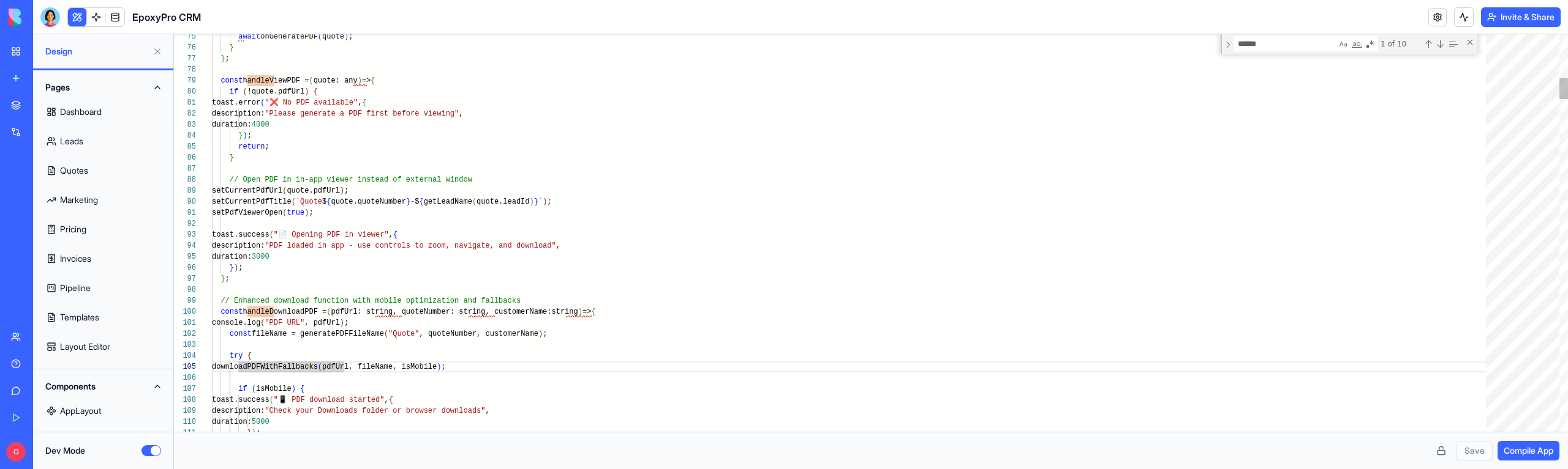
type textarea "**********"
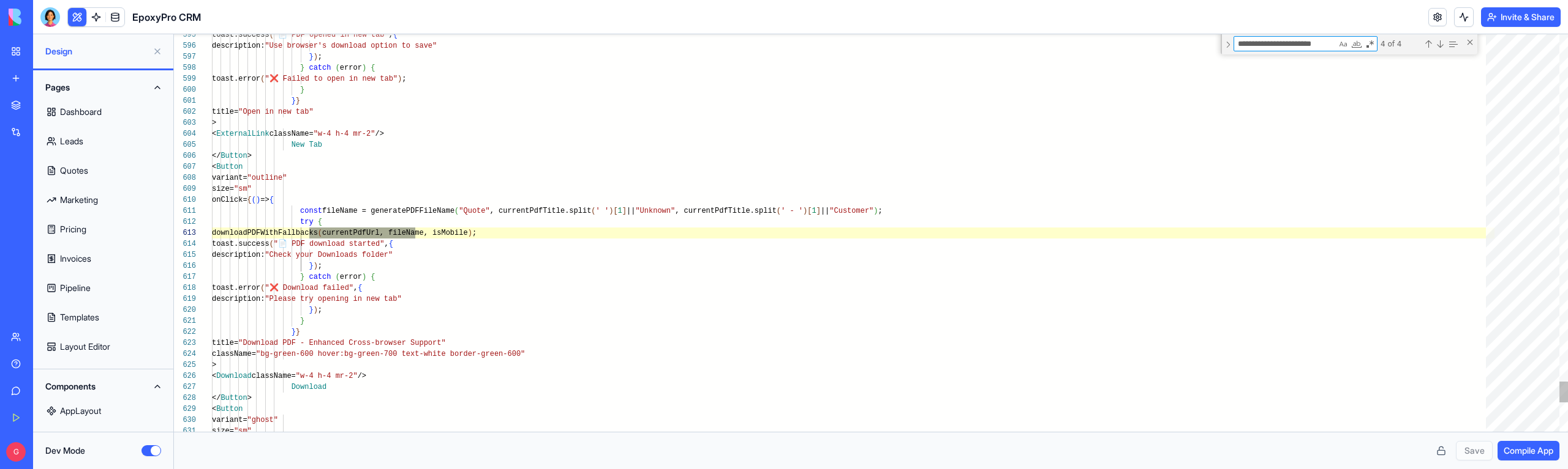
scroll to position [66, 146]
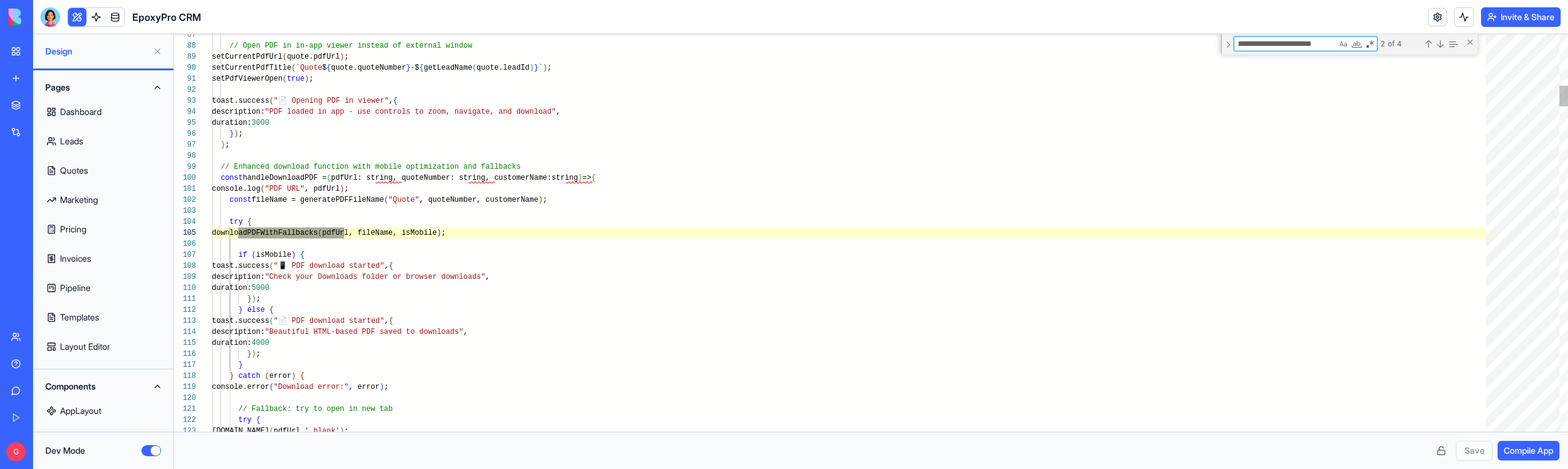
type textarea "**********"
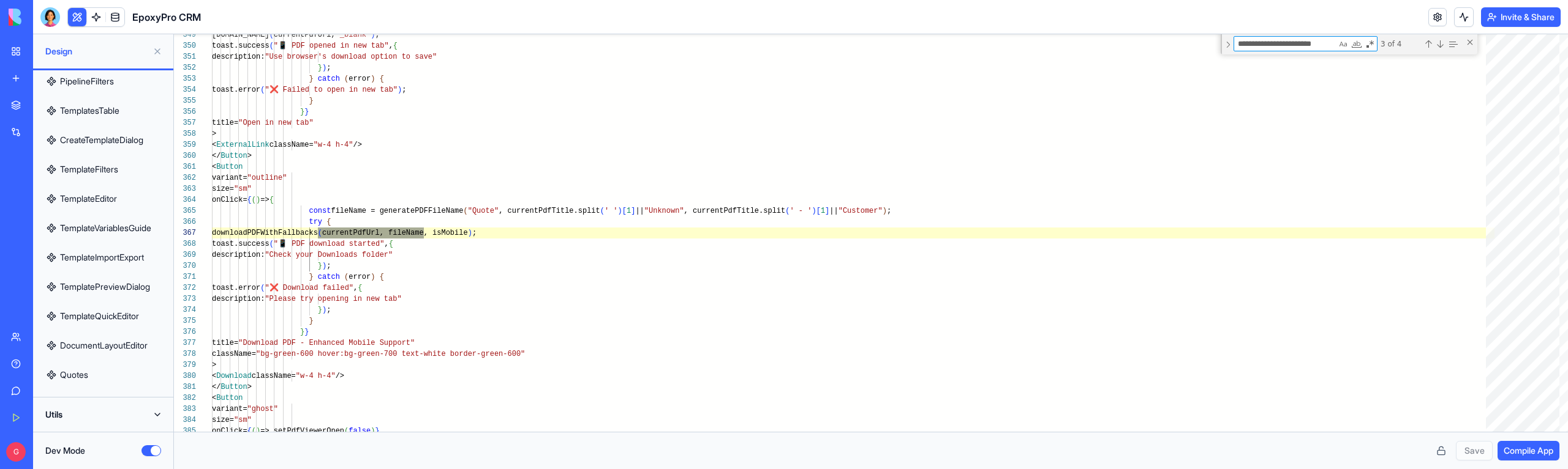
scroll to position [201, 0]
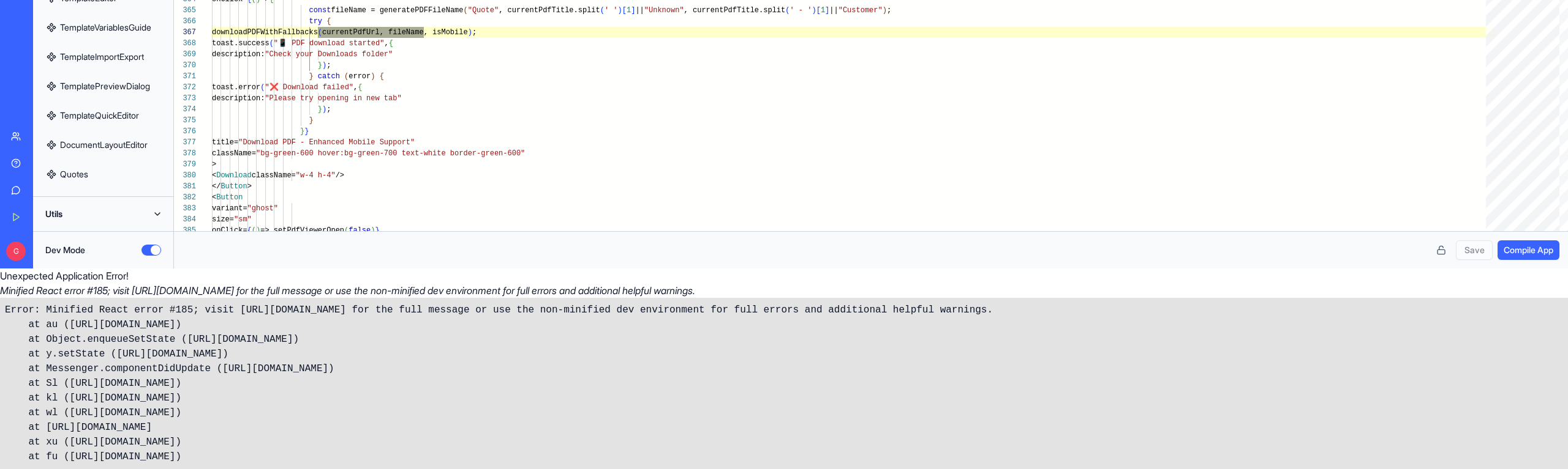
click at [88, 217] on button "Utils" at bounding box center [103, 214] width 126 height 20
click at [127, 209] on button "Utils" at bounding box center [103, 214] width 126 height 20
click at [127, 210] on button "Utils" at bounding box center [103, 214] width 126 height 20
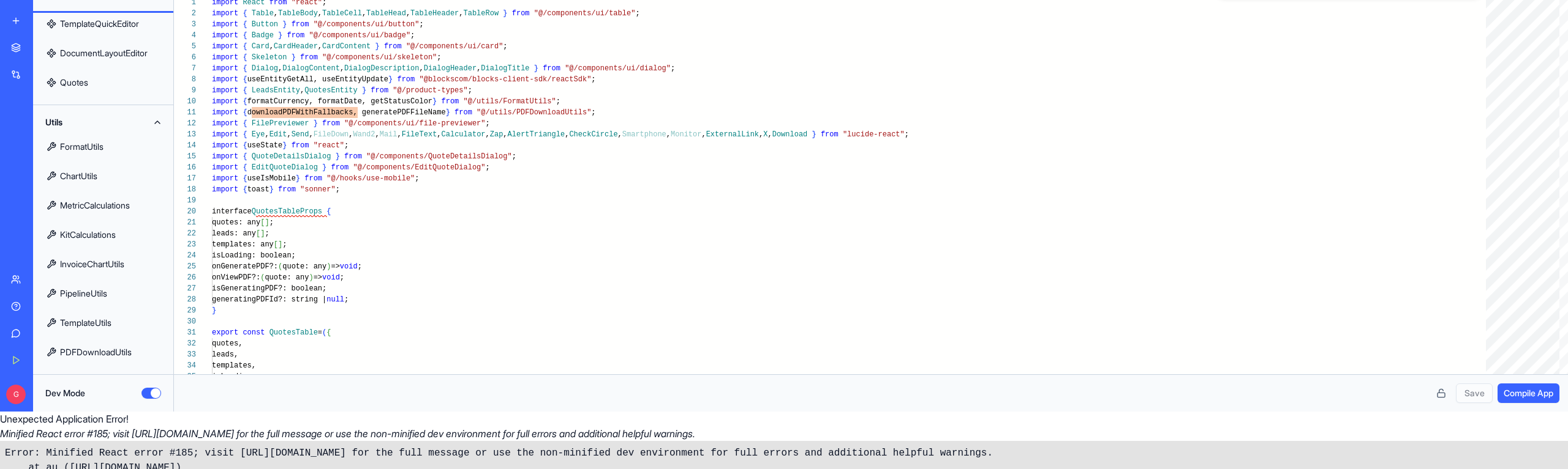
scroll to position [51, 0]
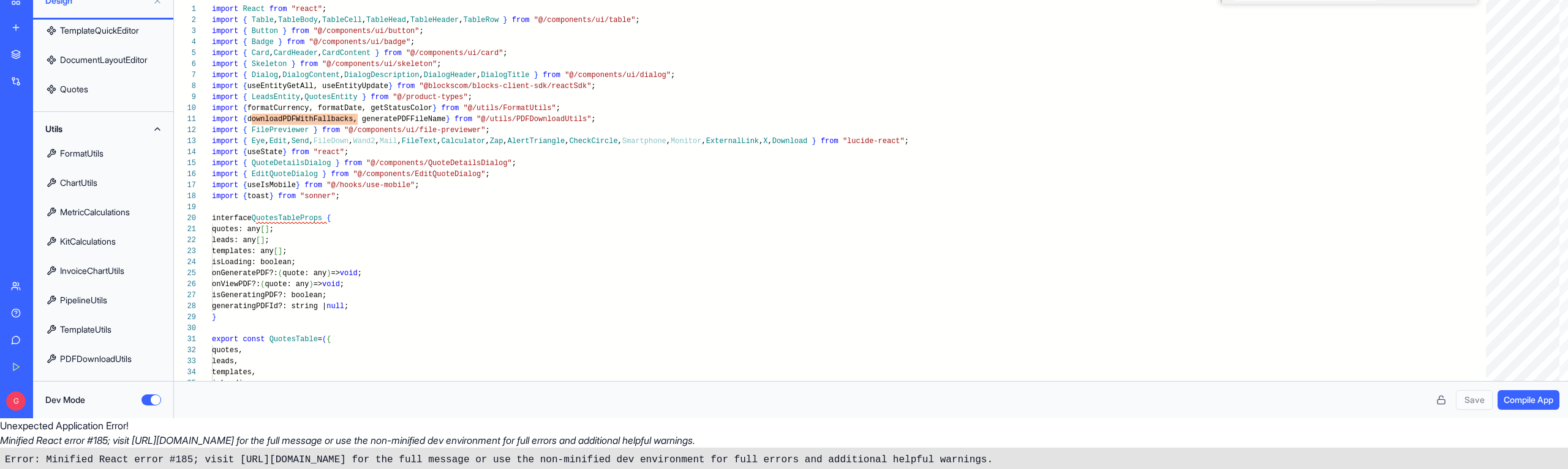
click at [109, 361] on link "PDFDownloadUtils" at bounding box center [103, 359] width 126 height 30
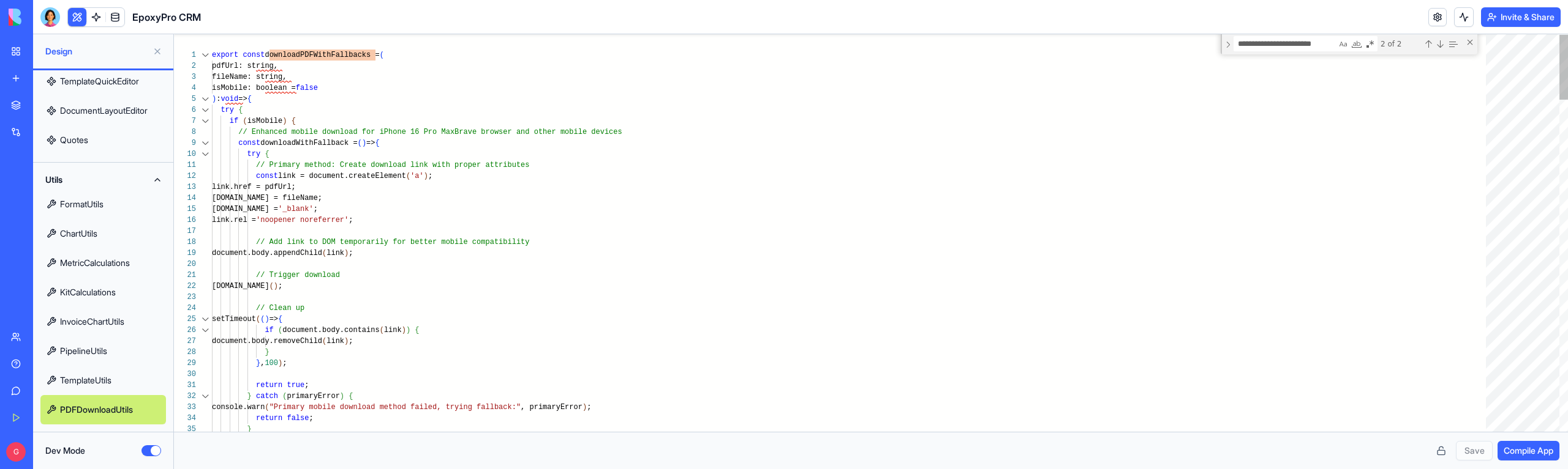
click at [208, 145] on div at bounding box center [205, 143] width 16 height 11
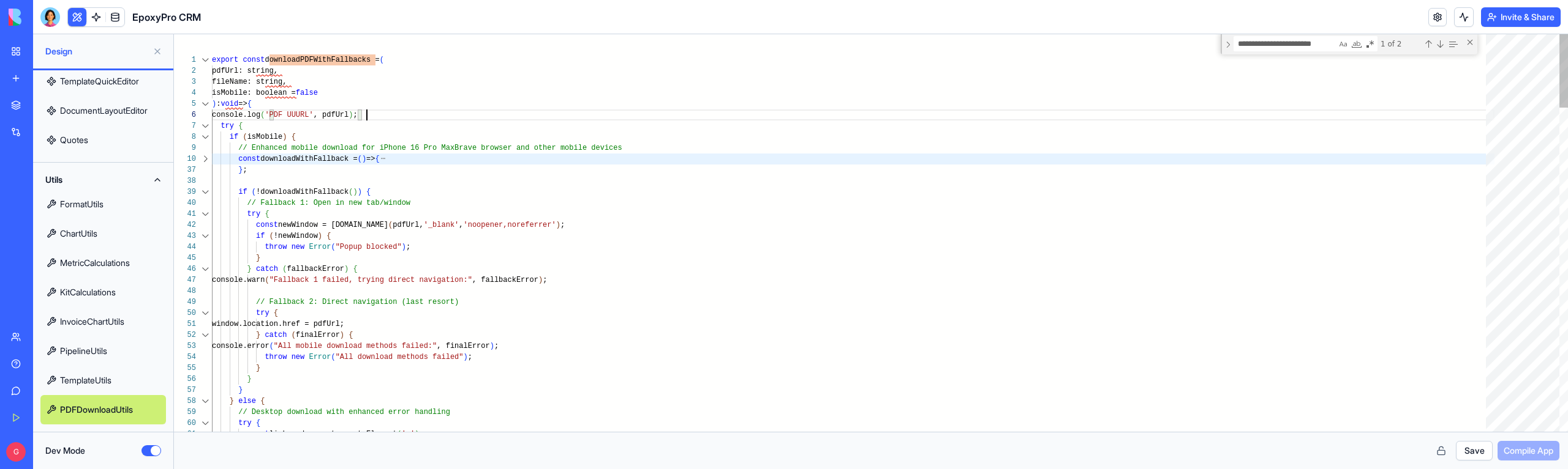
scroll to position [55, 155]
click at [1469, 442] on button "Save" at bounding box center [1474, 451] width 37 height 20
click at [1547, 450] on span "Compile App" at bounding box center [1528, 451] width 49 height 12
click at [205, 139] on div at bounding box center [205, 137] width 16 height 11
type textarea "**********"
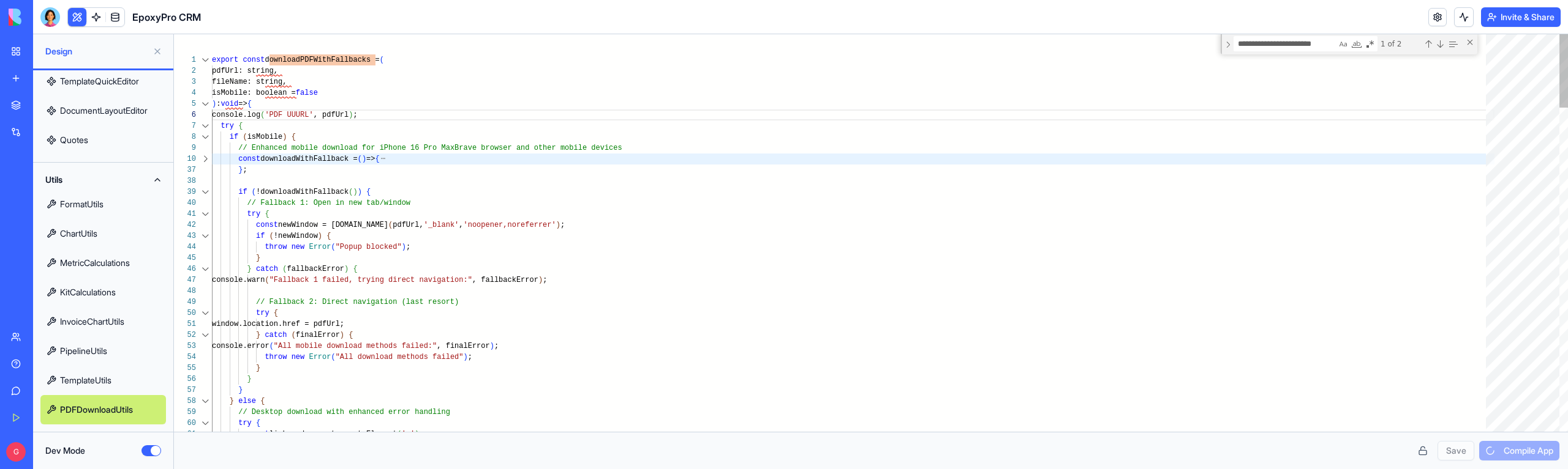
scroll to position [738, 155]
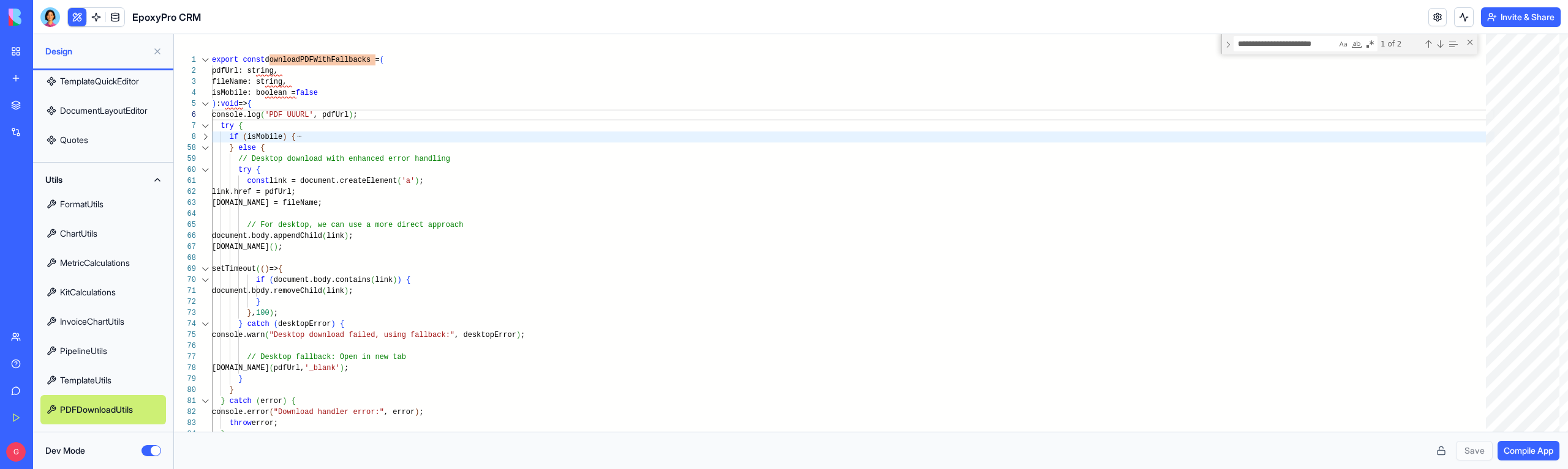
click at [1540, 453] on span "Compile App" at bounding box center [1528, 451] width 49 height 12
click at [157, 451] on button "Dev Mode" at bounding box center [151, 451] width 20 height 11
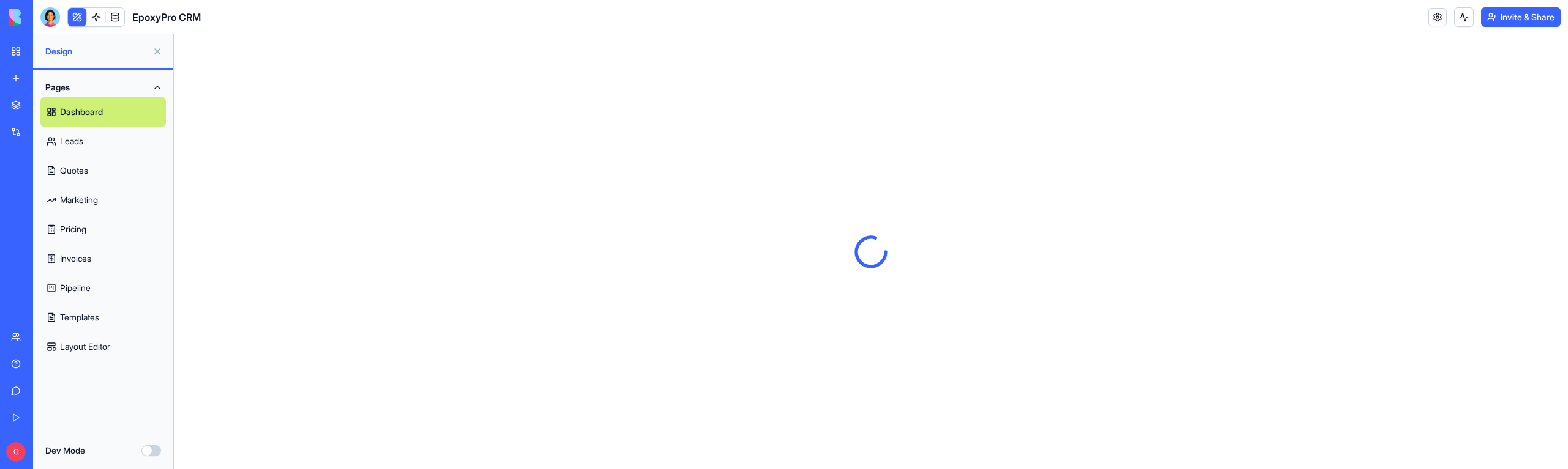
click at [70, 173] on link "Quotes" at bounding box center [103, 170] width 126 height 30
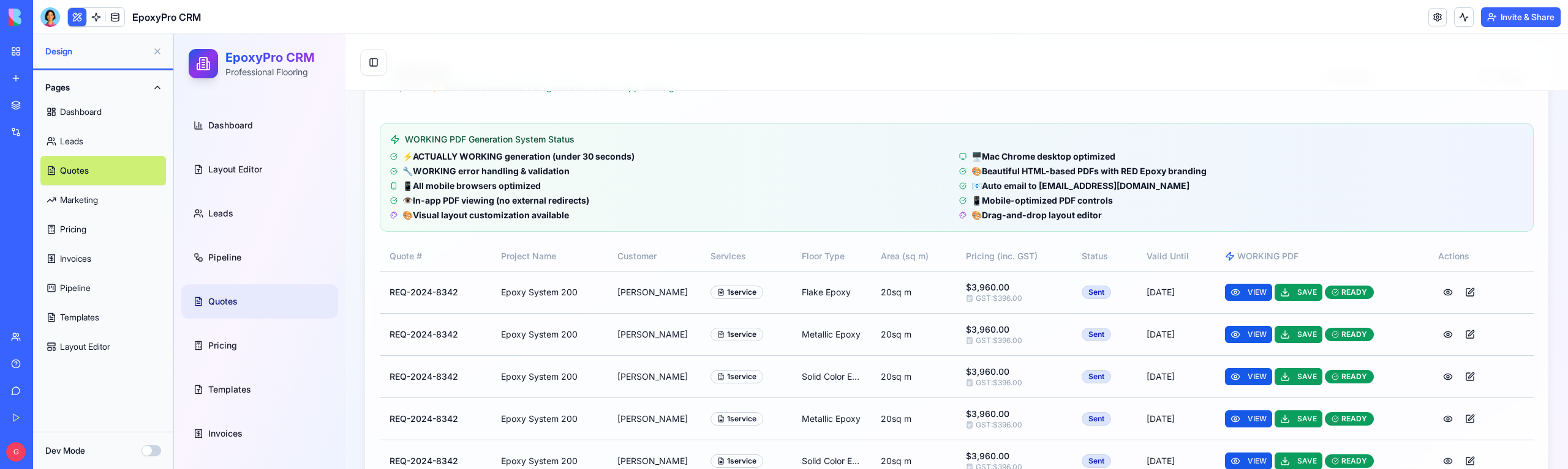
scroll to position [261, 0]
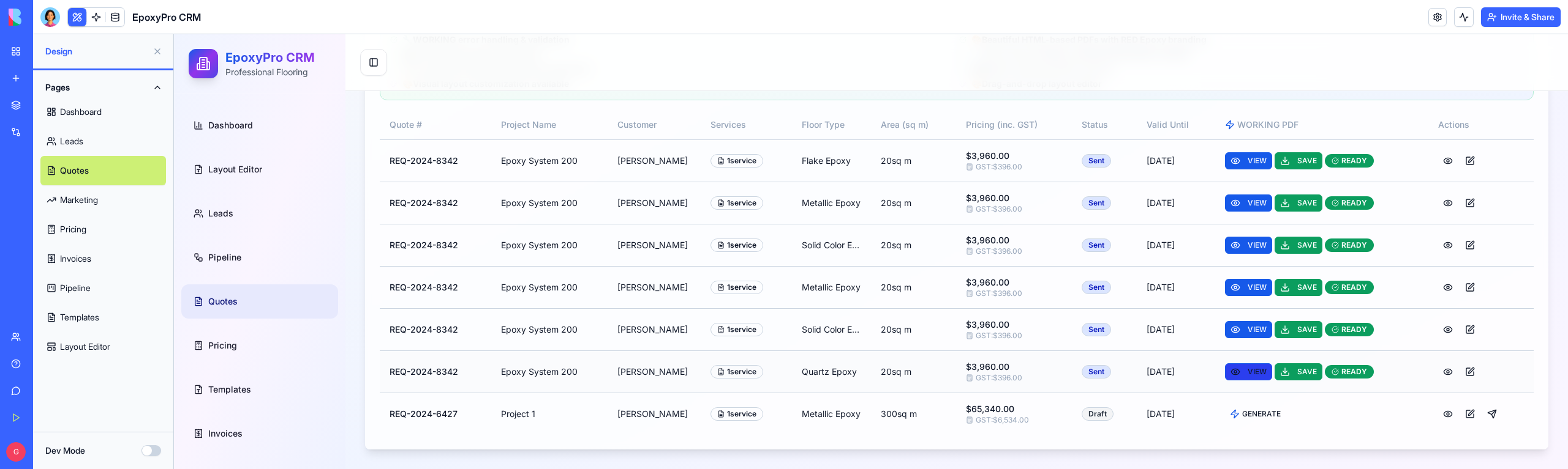
click at [1248, 366] on button "VIEW" at bounding box center [1248, 372] width 47 height 17
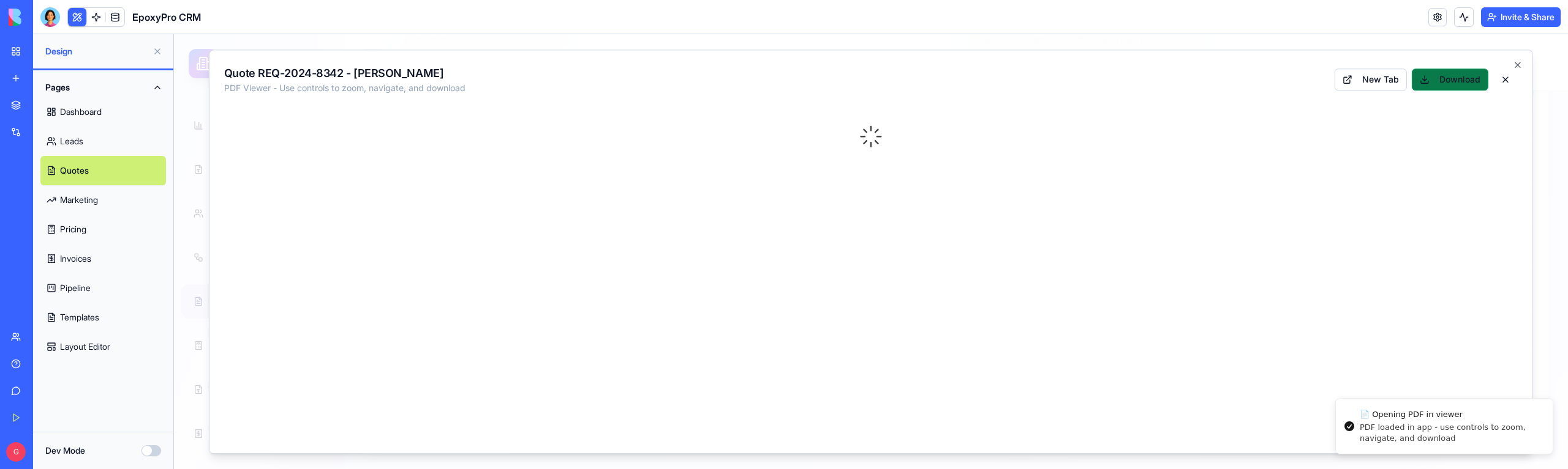
click at [1456, 81] on button "Download" at bounding box center [1450, 79] width 77 height 22
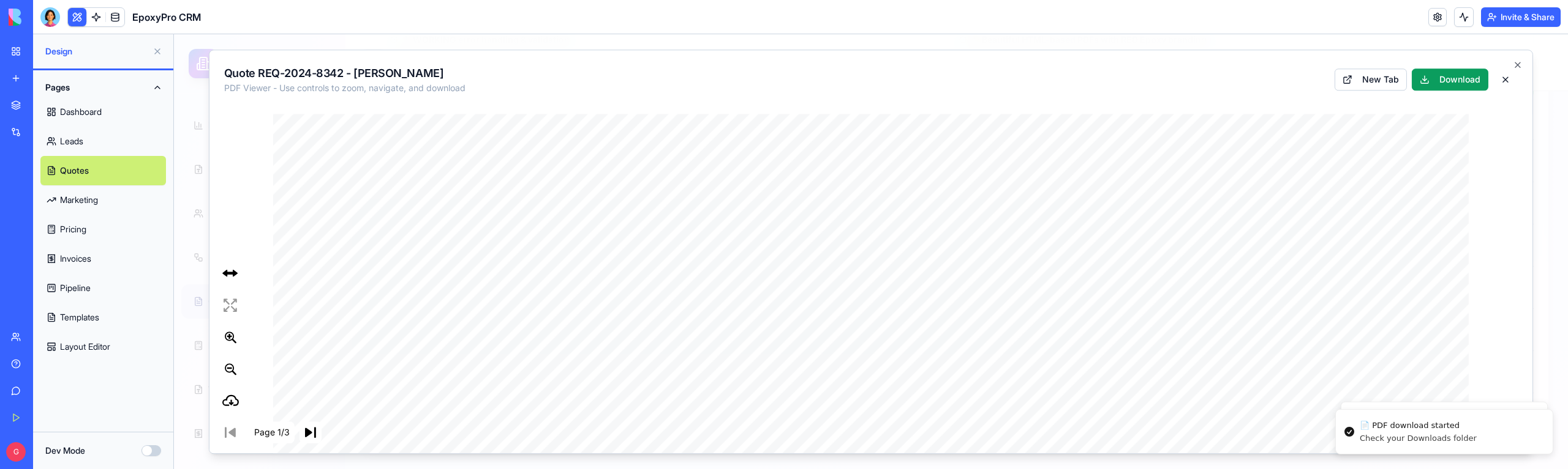
click at [99, 117] on link "Dashboard" at bounding box center [103, 112] width 126 height 30
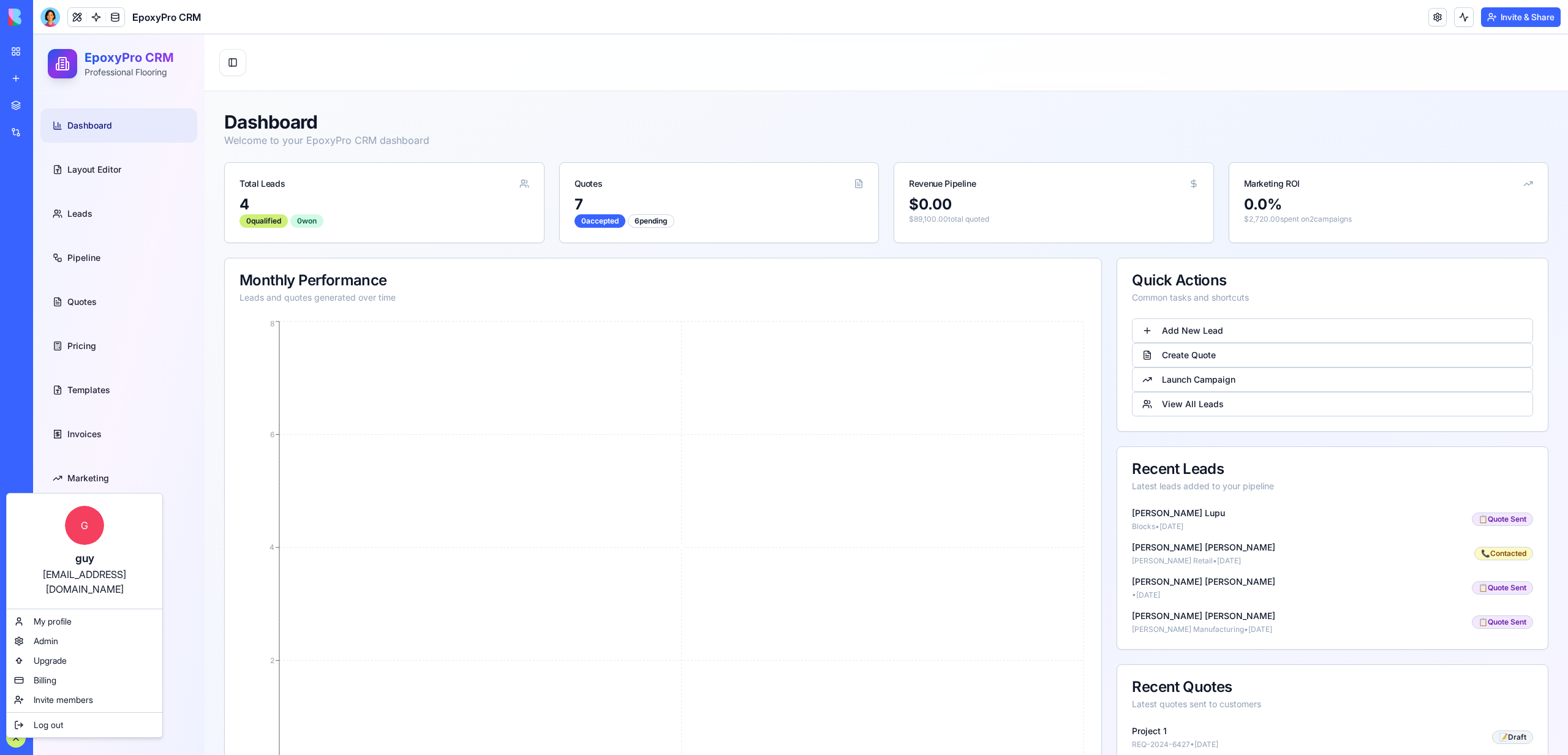
click at [99, 469] on div "guy@ritzexterior.com.au" at bounding box center [84, 581] width 131 height 30
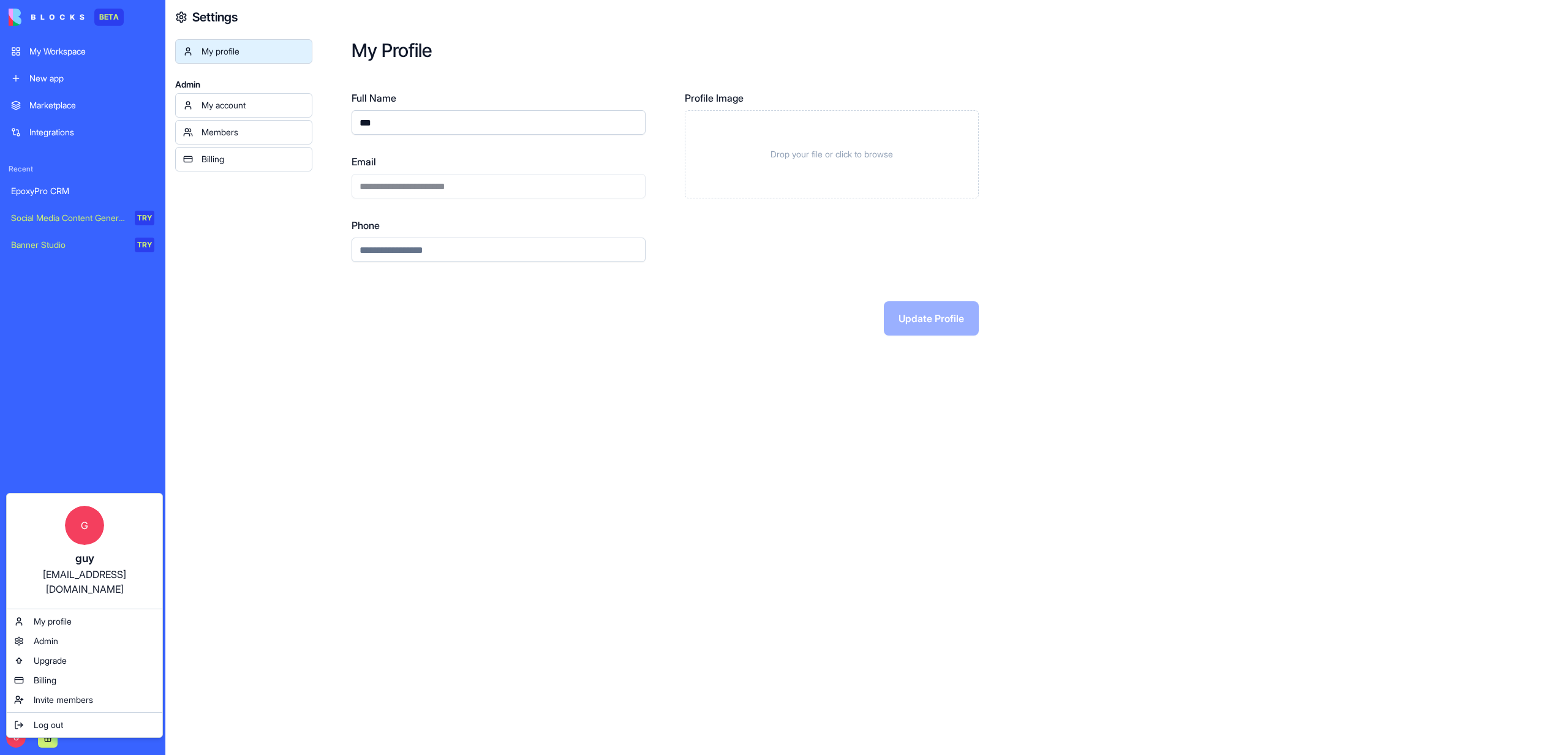
click at [443, 183] on html "**********" at bounding box center [784, 377] width 1568 height 755
click at [443, 183] on div "**********" at bounding box center [498, 176] width 294 height 44
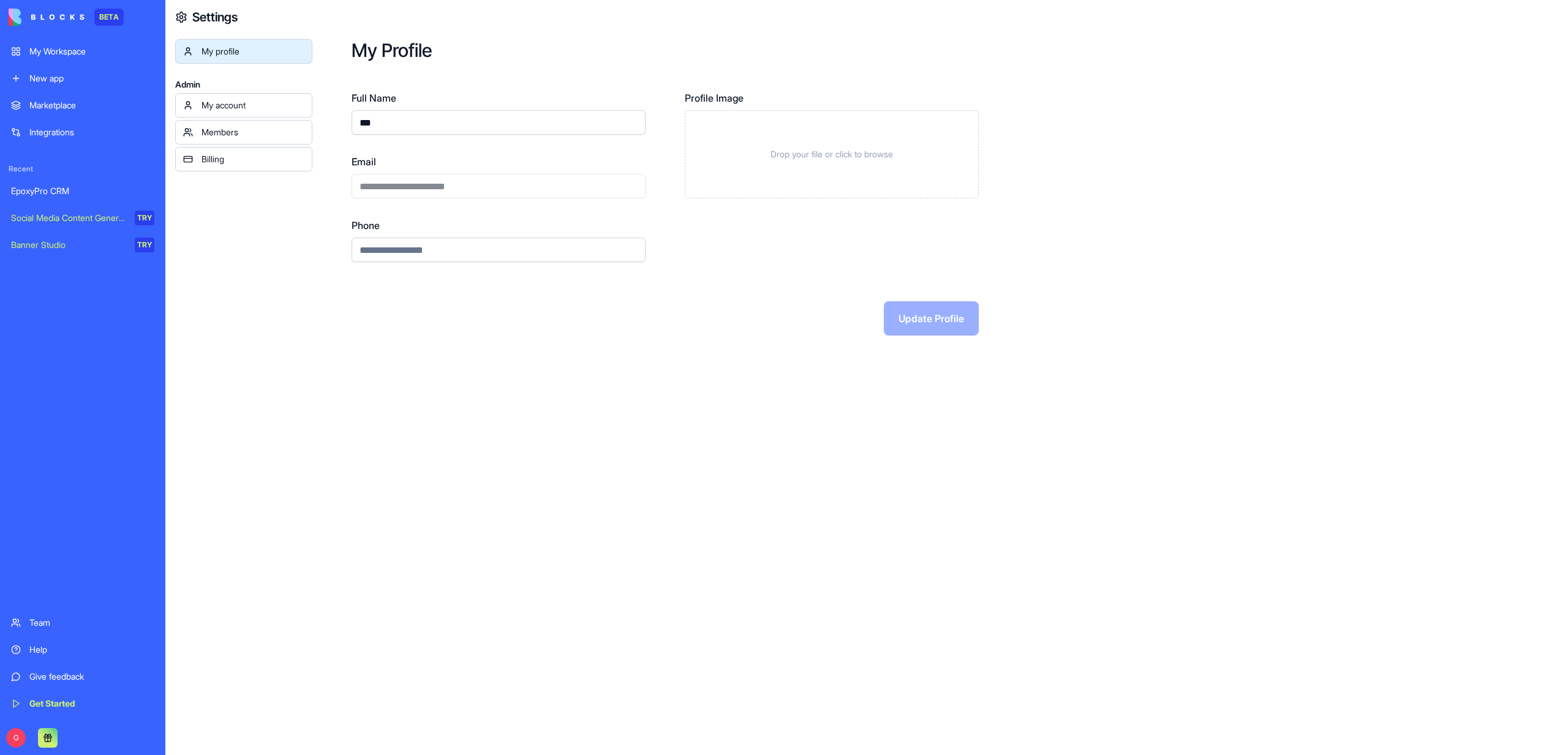
click at [443, 183] on div "**********" at bounding box center [498, 176] width 294 height 44
click at [52, 196] on div "EpoxyPro CRM" at bounding box center [82, 191] width 143 height 12
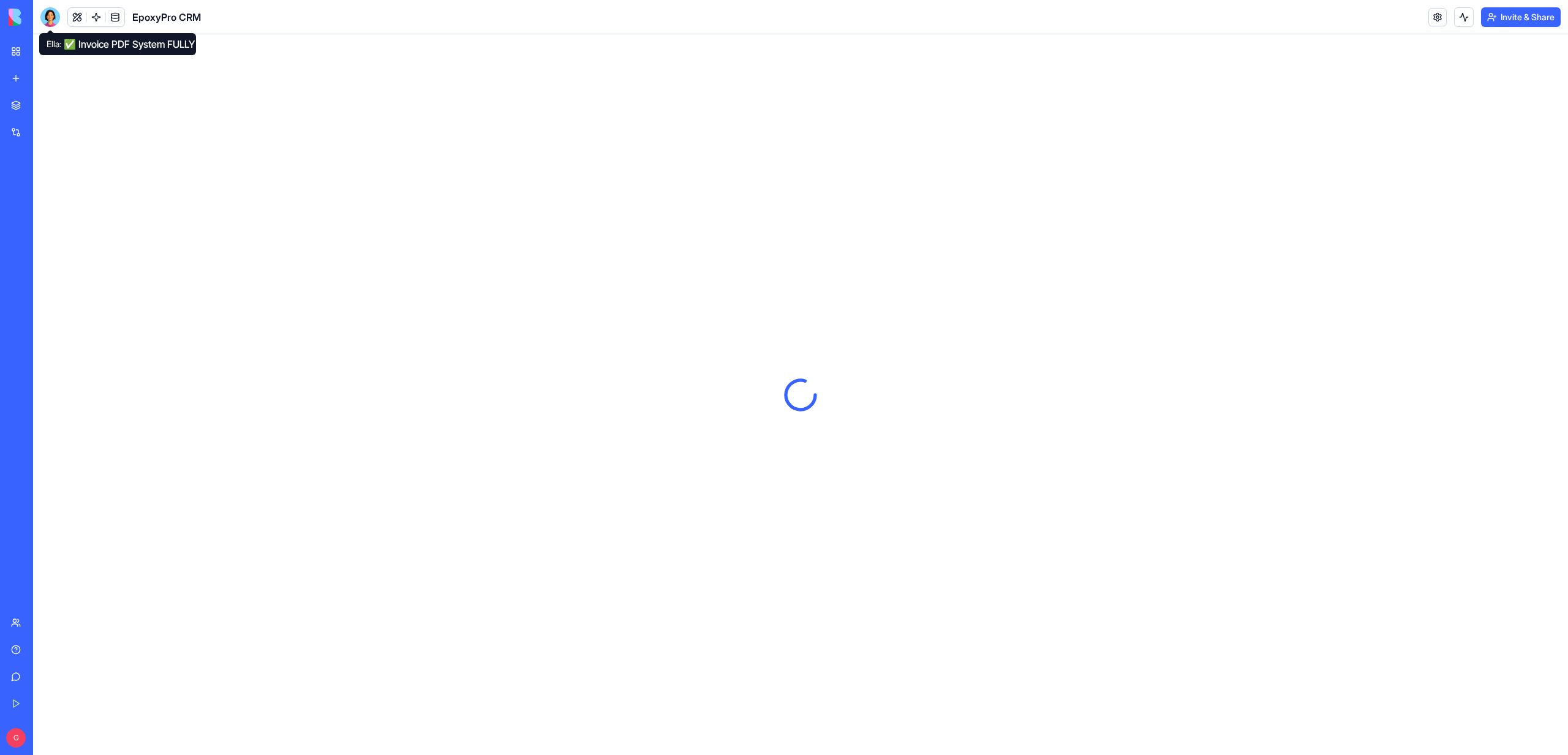
click at [51, 20] on div at bounding box center [50, 17] width 20 height 20
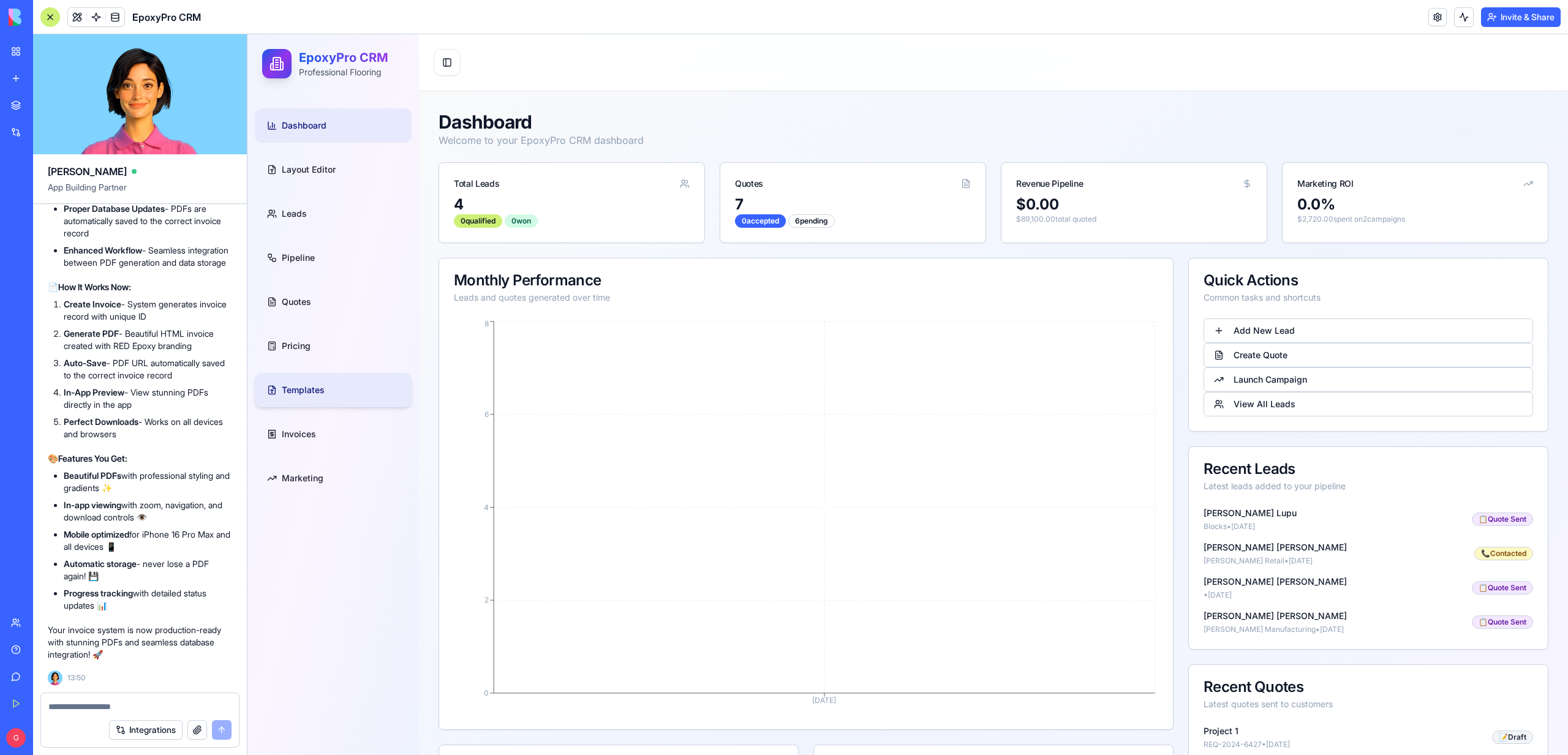
scroll to position [50726, 0]
click at [133, 17] on span "EpoxyPro CRM" at bounding box center [167, 17] width 68 height 14
click at [144, 20] on span "EpoxyPro CRM" at bounding box center [167, 17] width 68 height 14
click at [142, 24] on div "EpoxyPro CRM" at bounding box center [120, 17] width 161 height 20
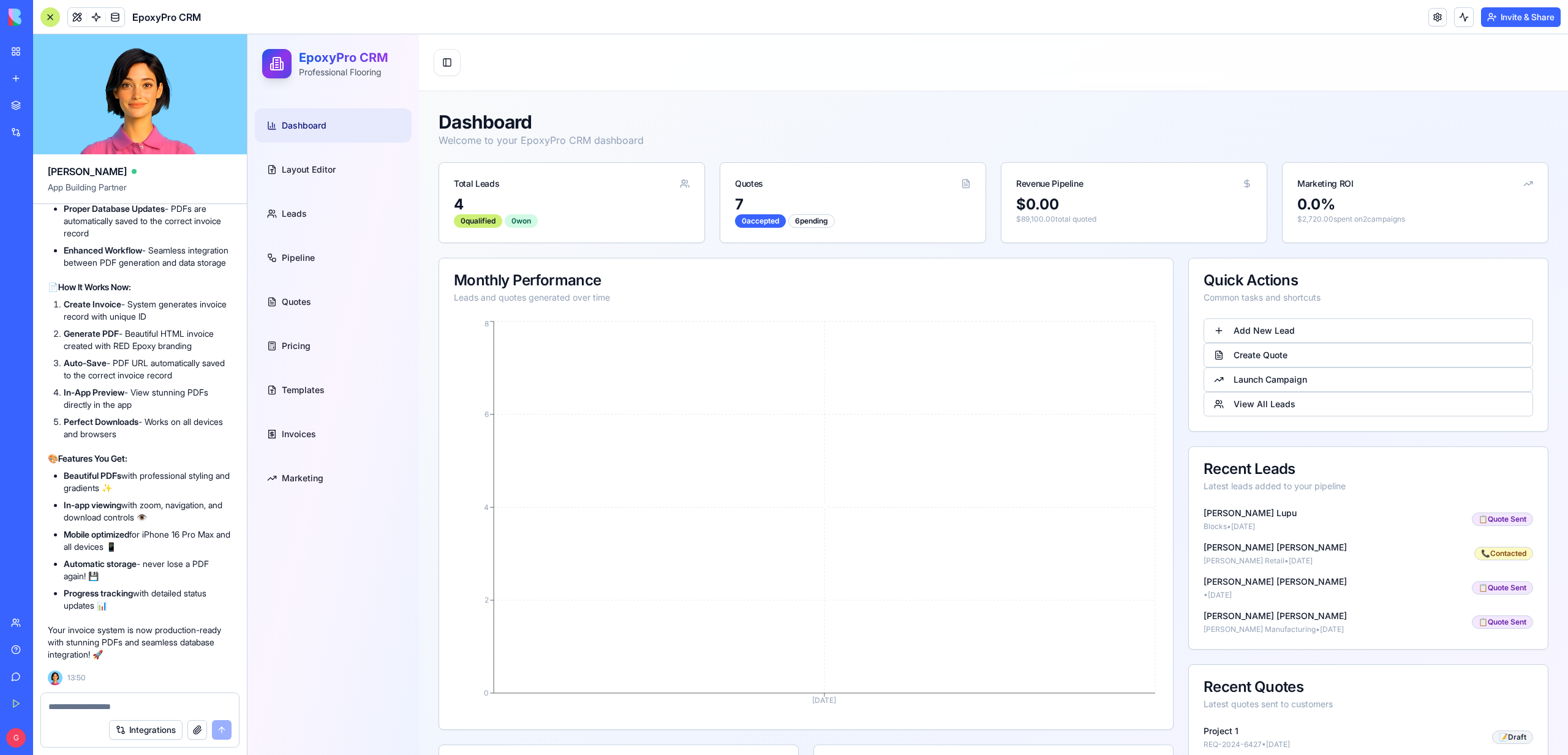
click at [140, 28] on header "EpoxyPro CRM Invite & Share" at bounding box center [800, 17] width 1535 height 34
click at [135, 28] on header "EpoxyPro CRM Invite & Share" at bounding box center [800, 17] width 1535 height 34
